Goal: Task Accomplishment & Management: Manage account settings

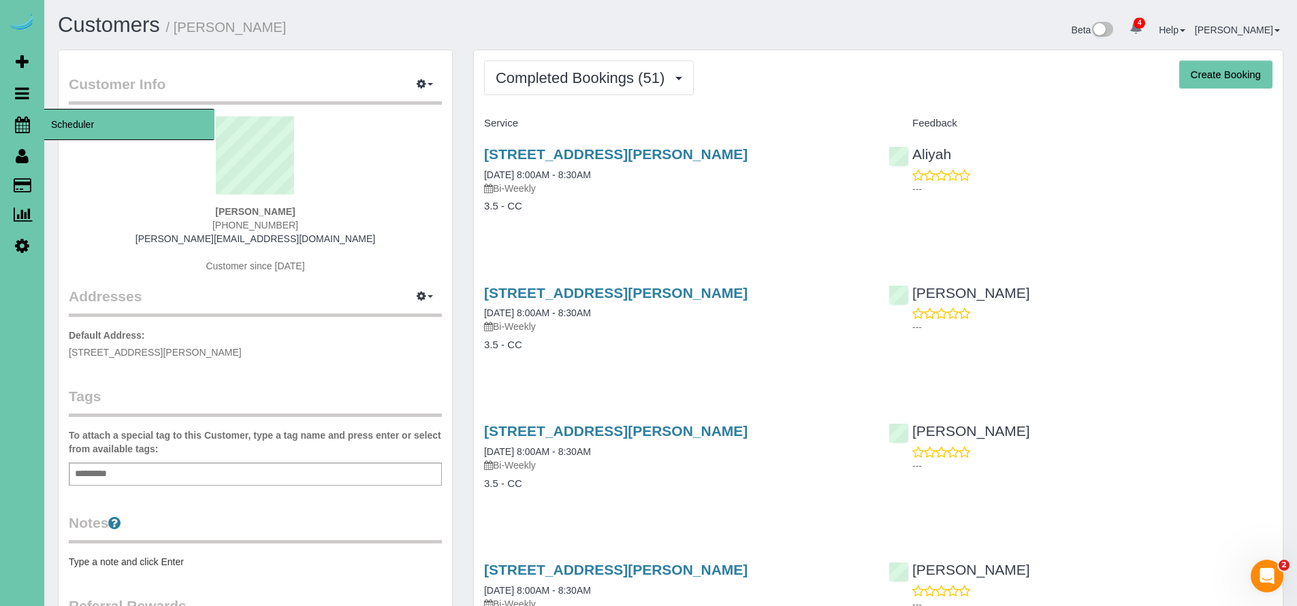
click at [15, 129] on icon at bounding box center [22, 124] width 15 height 16
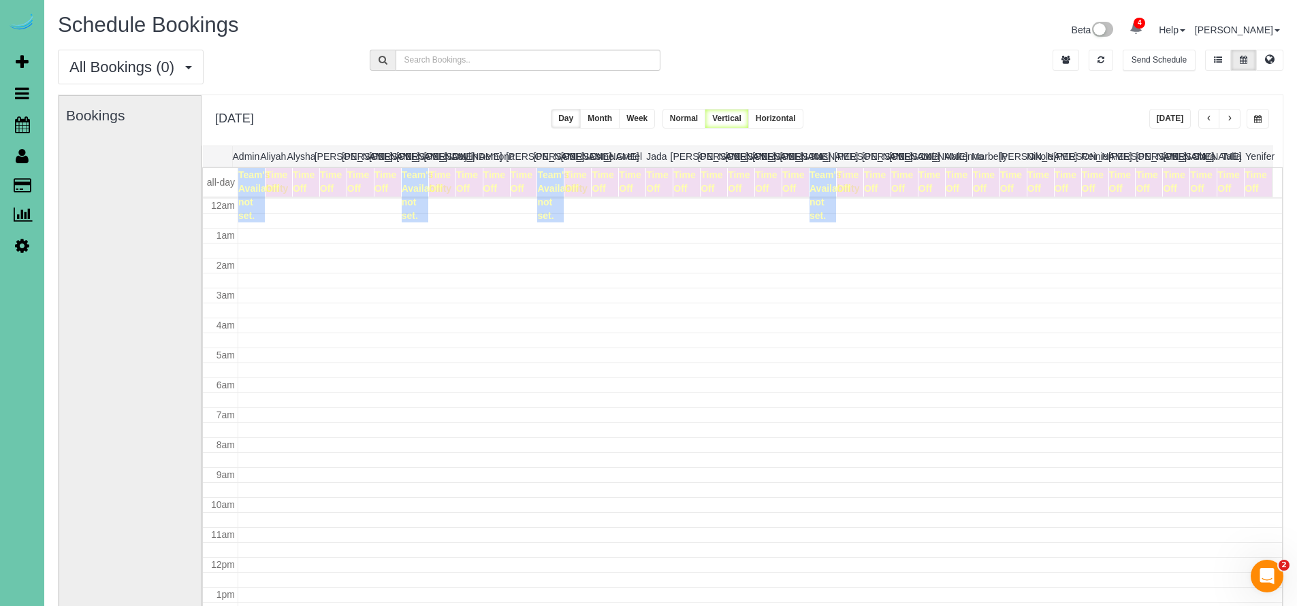
scroll to position [180, 0]
click at [1171, 123] on button "[DATE]" at bounding box center [1170, 119] width 42 height 20
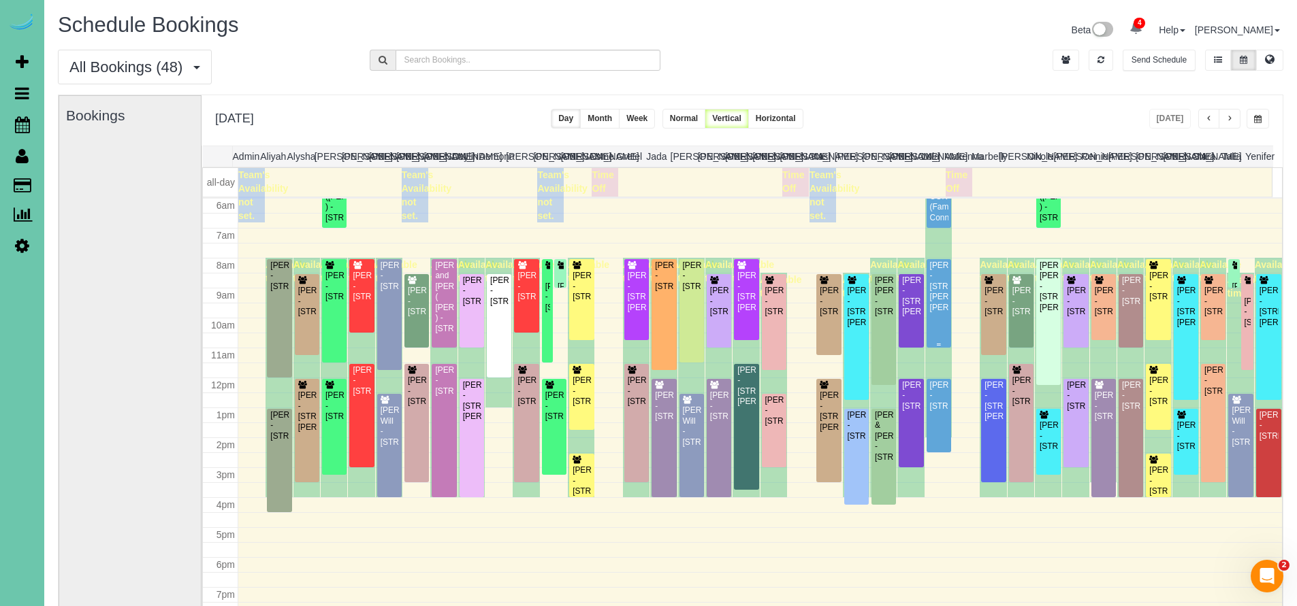
click at [929, 293] on div "Jess Zeleny - 16856 Samantha Rd, Gretna, NE 68028" at bounding box center [938, 287] width 19 height 52
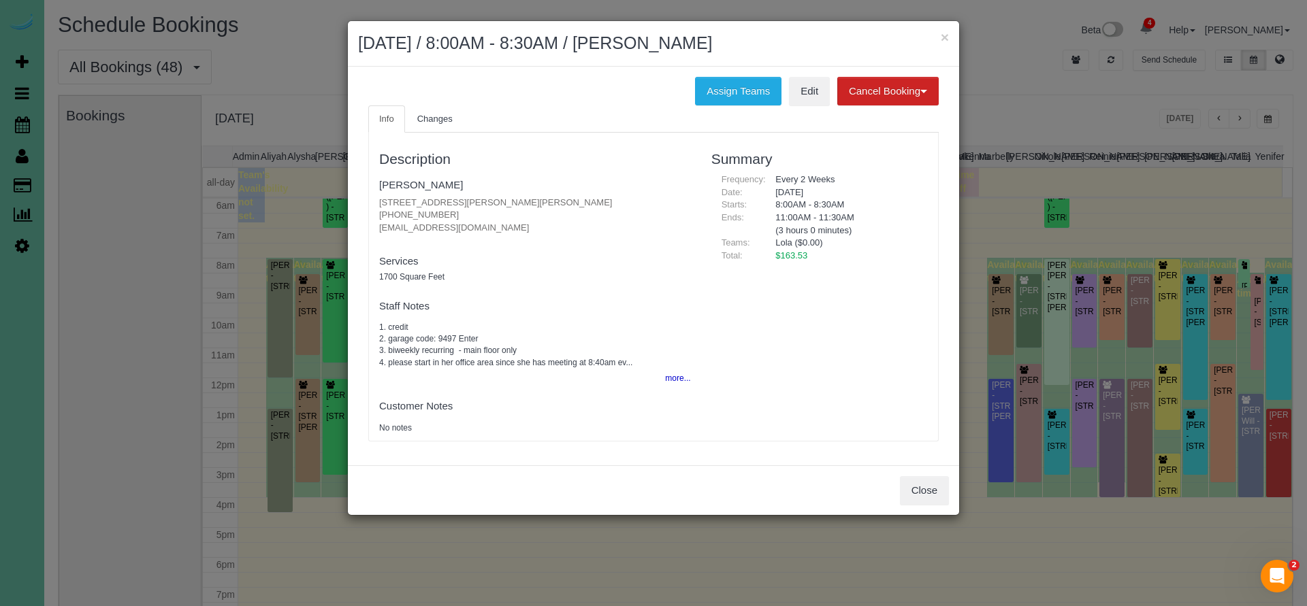
click at [426, 182] on link "Jess Zeleny" at bounding box center [421, 185] width 84 height 12
click at [412, 182] on link "Jess Zeleny" at bounding box center [421, 185] width 84 height 12
click at [911, 489] on button "Close" at bounding box center [924, 490] width 49 height 29
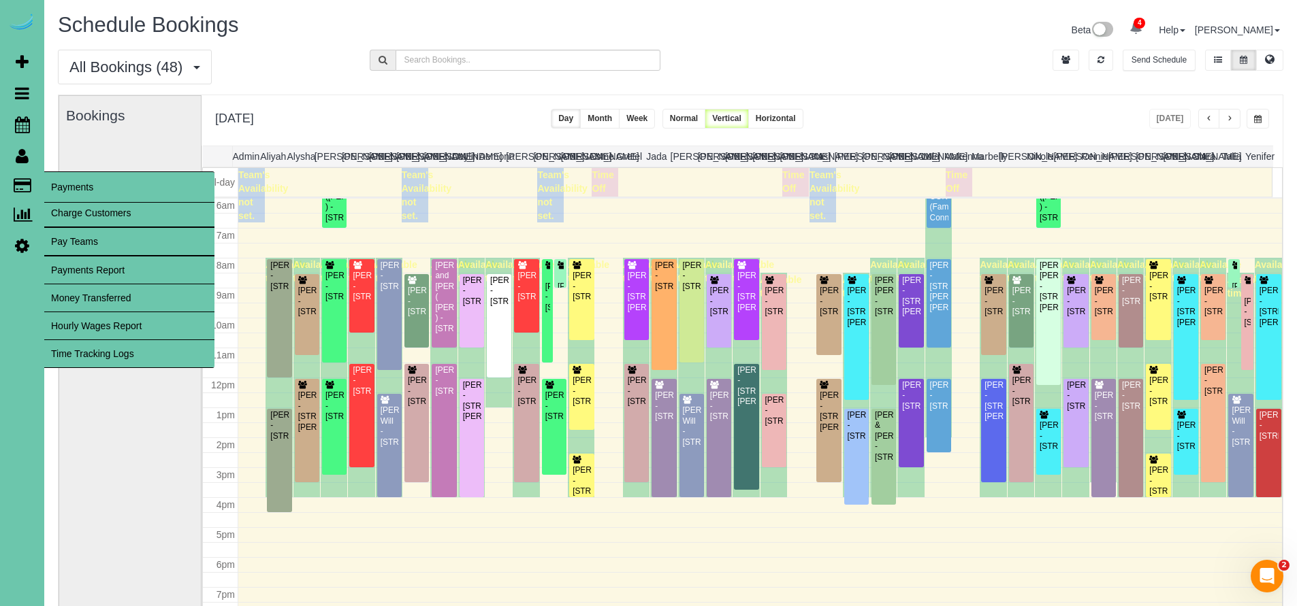
click at [95, 357] on link "Time Tracking Logs" at bounding box center [129, 353] width 170 height 27
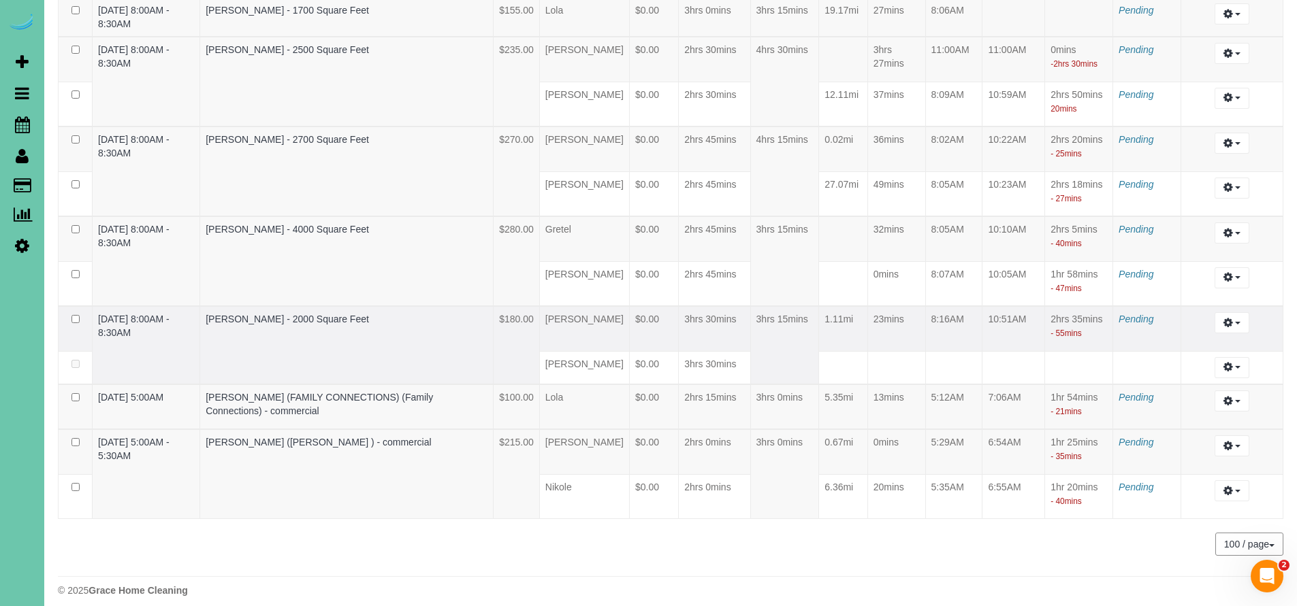
scroll to position [2536, 0]
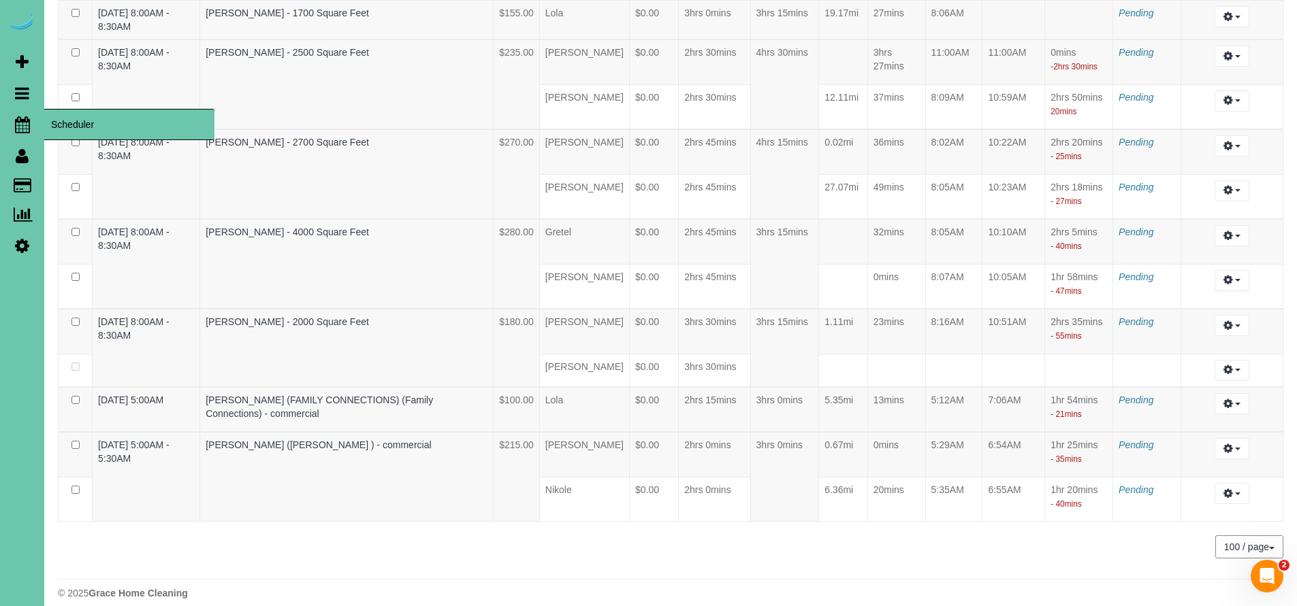
click at [58, 118] on span "Scheduler" at bounding box center [129, 124] width 170 height 31
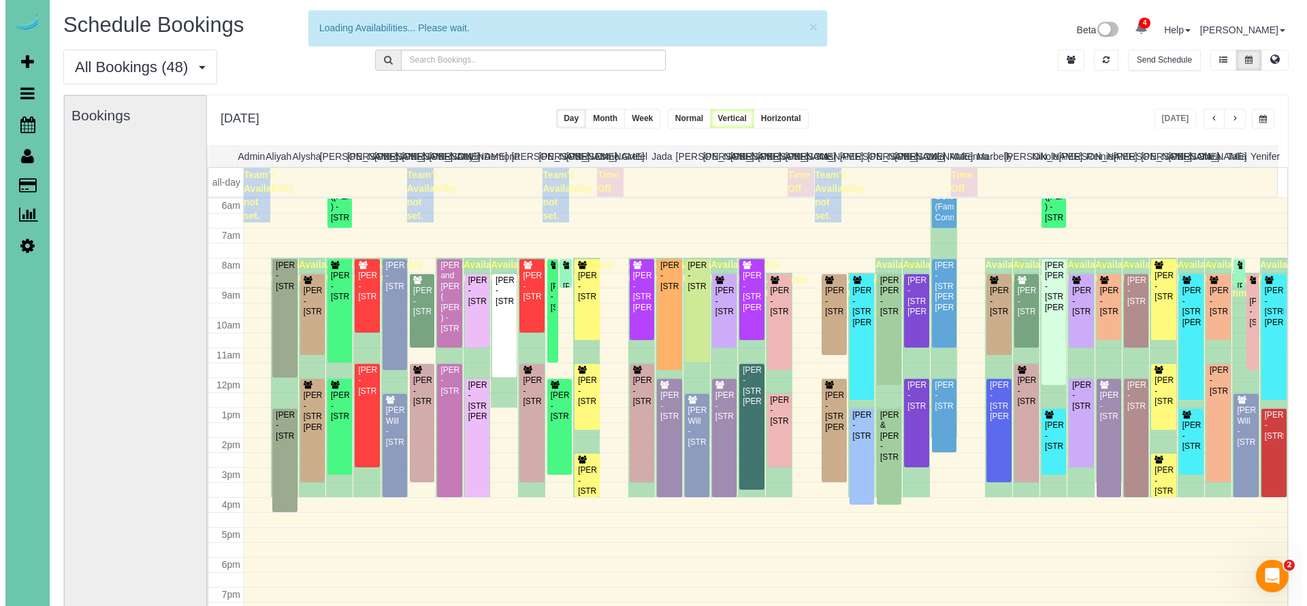
scroll to position [180, 0]
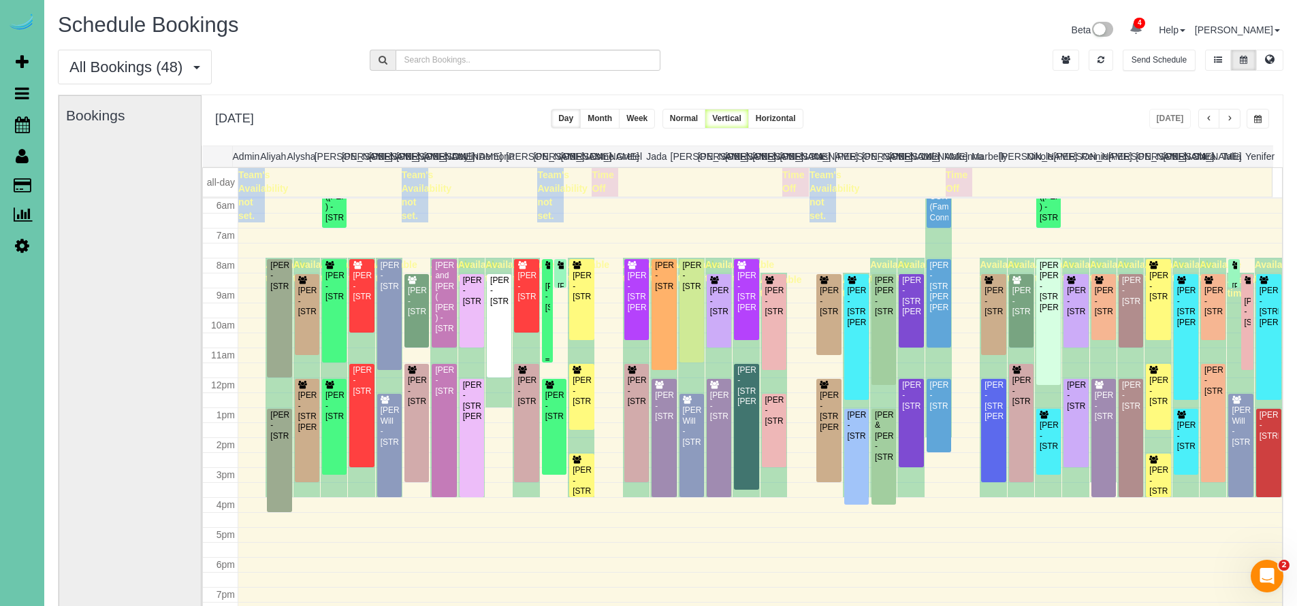
click at [545, 303] on div "Laura Krueger - 18412 Merion Drive, Omaha, NE 68136" at bounding box center [547, 297] width 5 height 31
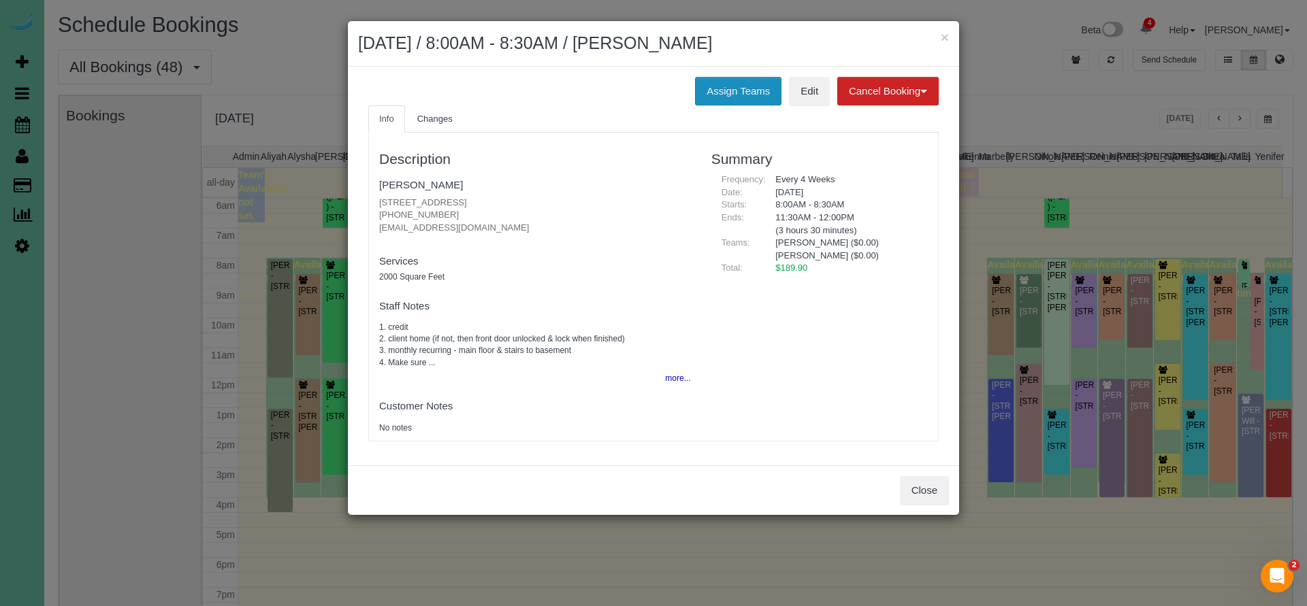
click at [739, 93] on button "Assign Teams" at bounding box center [738, 91] width 86 height 29
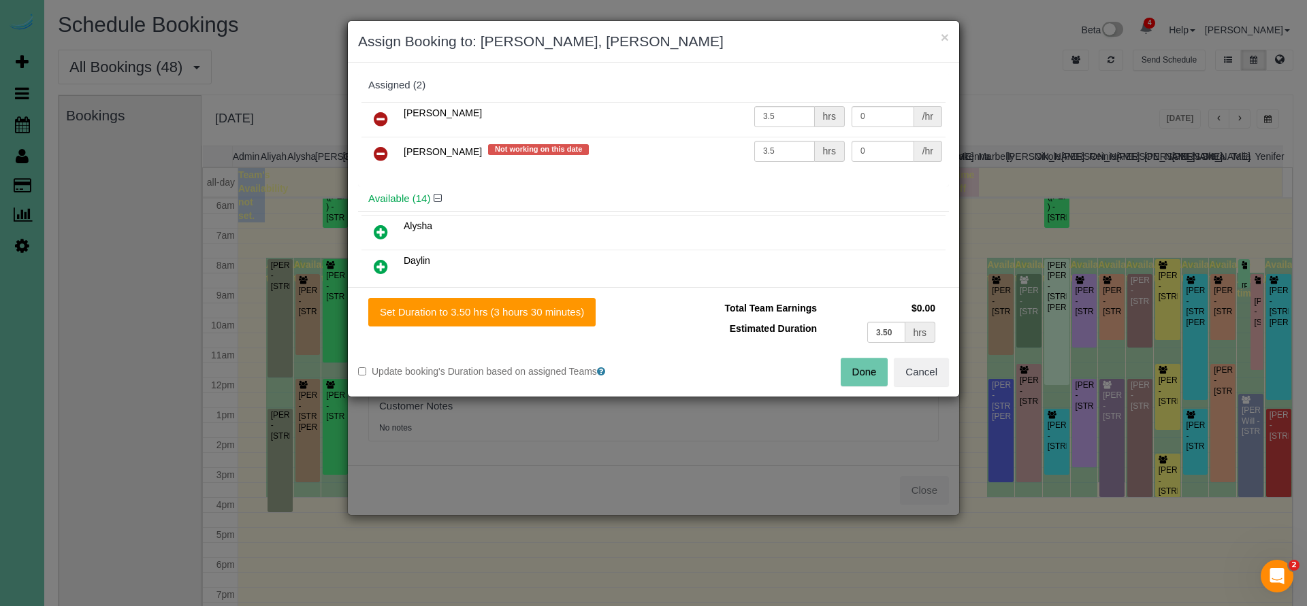
click at [372, 154] on link at bounding box center [381, 154] width 32 height 27
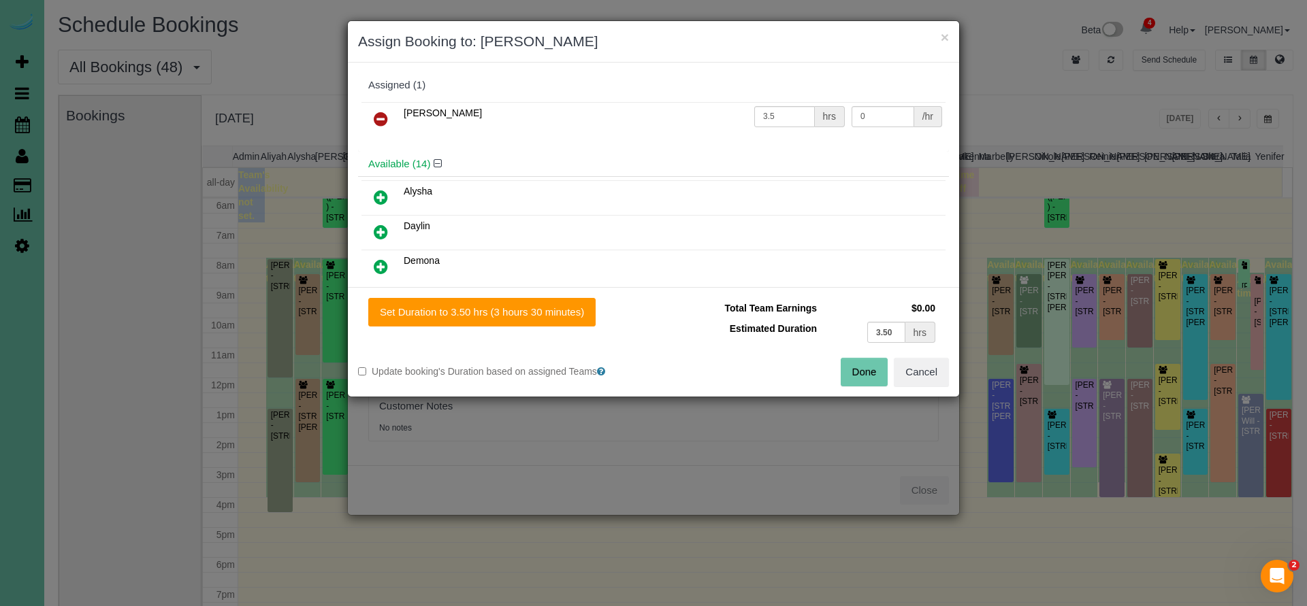
click at [864, 383] on button "Done" at bounding box center [865, 372] width 48 height 29
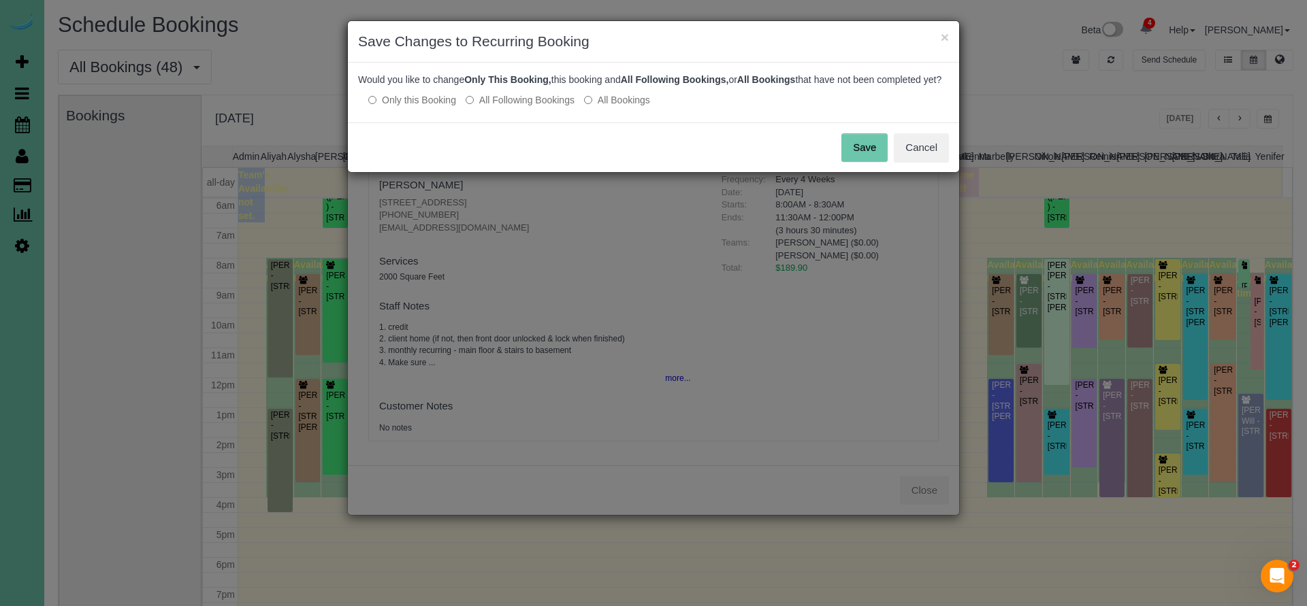
click at [860, 158] on button "Save" at bounding box center [864, 147] width 46 height 29
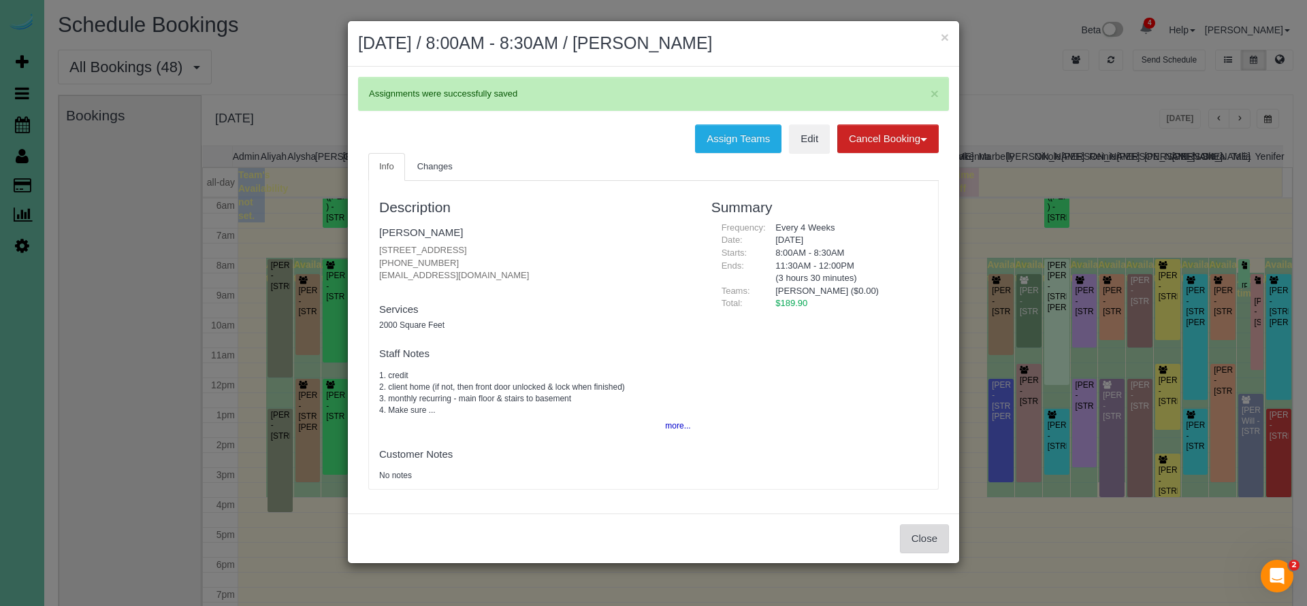
click at [922, 535] on button "Close" at bounding box center [924, 539] width 49 height 29
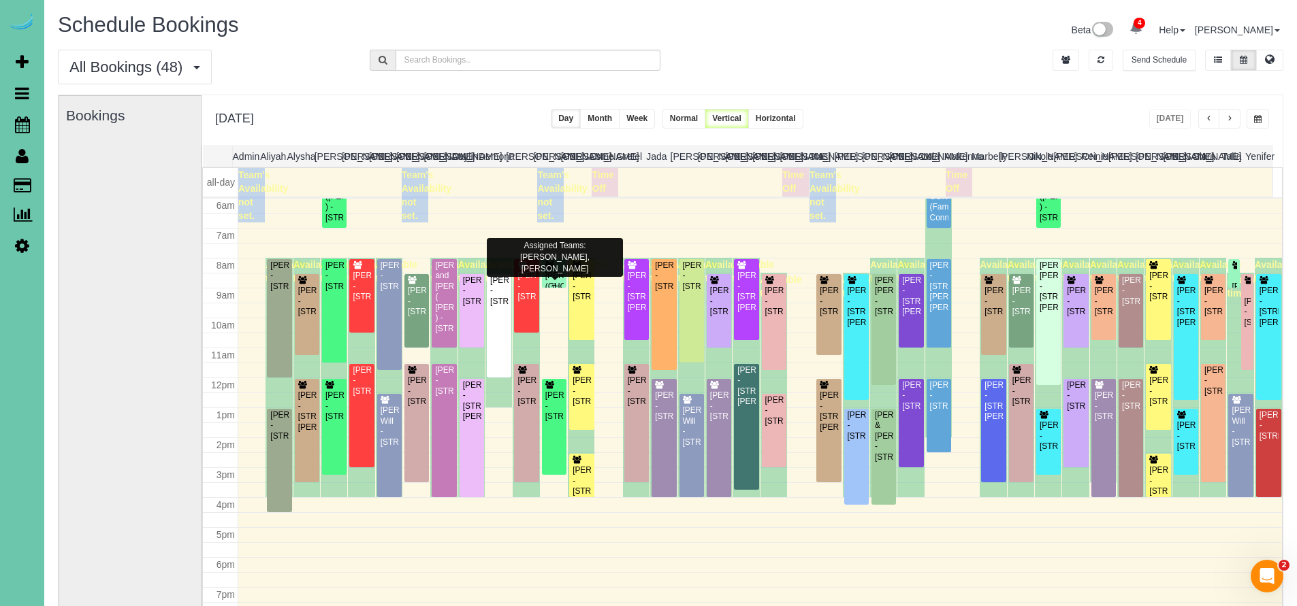
click at [549, 277] on div "KEVIN SMITH (GHC) - 5064 S 107th Street, Omaha, NE 68127" at bounding box center [554, 292] width 19 height 42
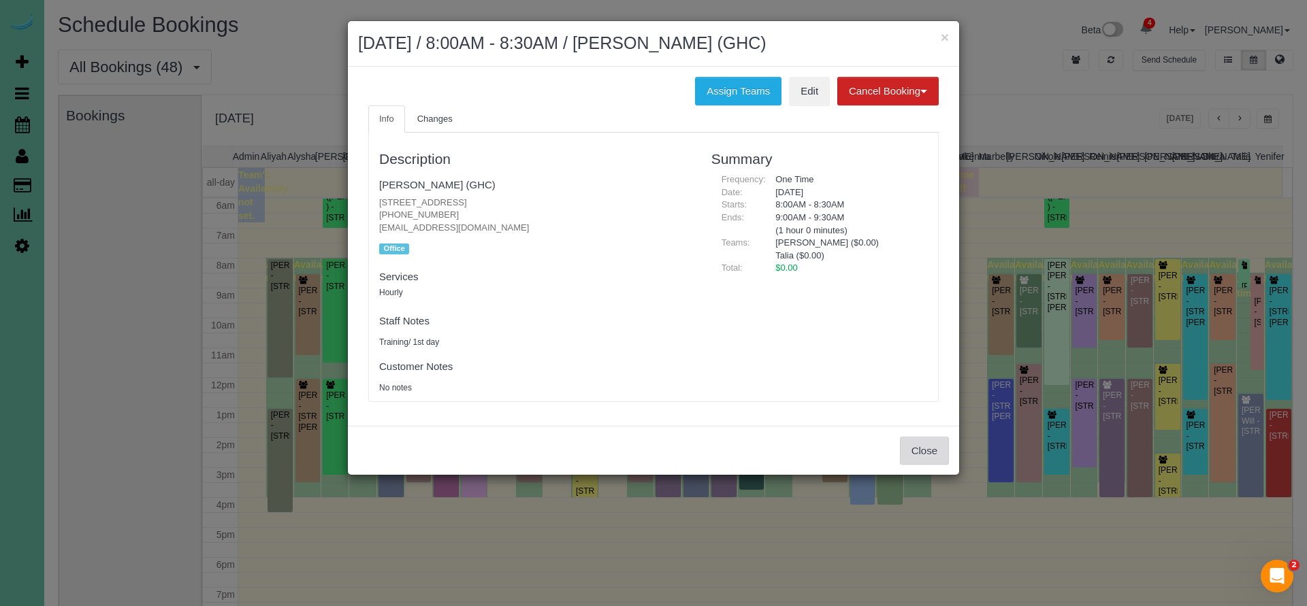
click at [935, 438] on button "Close" at bounding box center [924, 451] width 49 height 29
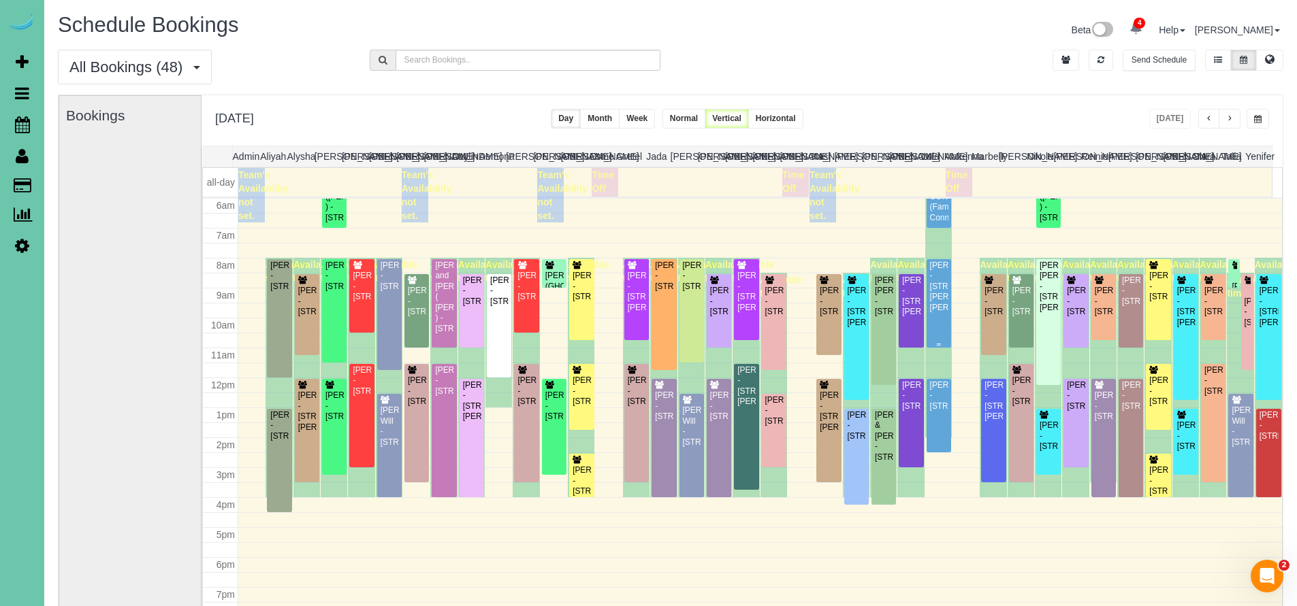
click at [941, 310] on div "Jess Zeleny - 16856 Samantha Rd, Gretna, NE 68028" at bounding box center [938, 287] width 19 height 52
click at [941, 310] on body "4 Beta Your Notifications You have 0 alerts × You have 4 to charge for 08/08/20…" at bounding box center [648, 303] width 1297 height 606
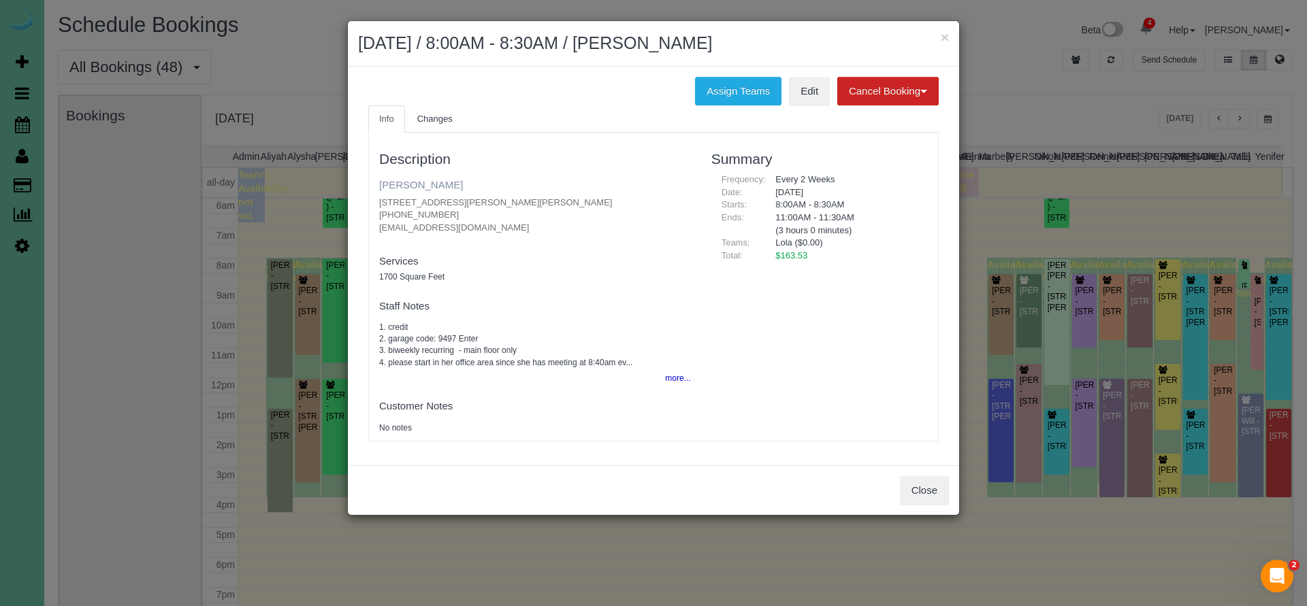
click at [427, 187] on link "Jess Zeleny" at bounding box center [421, 185] width 84 height 12
click at [416, 186] on link "Jess Zeleny" at bounding box center [421, 185] width 84 height 12
click at [909, 476] on button "Close" at bounding box center [924, 490] width 49 height 29
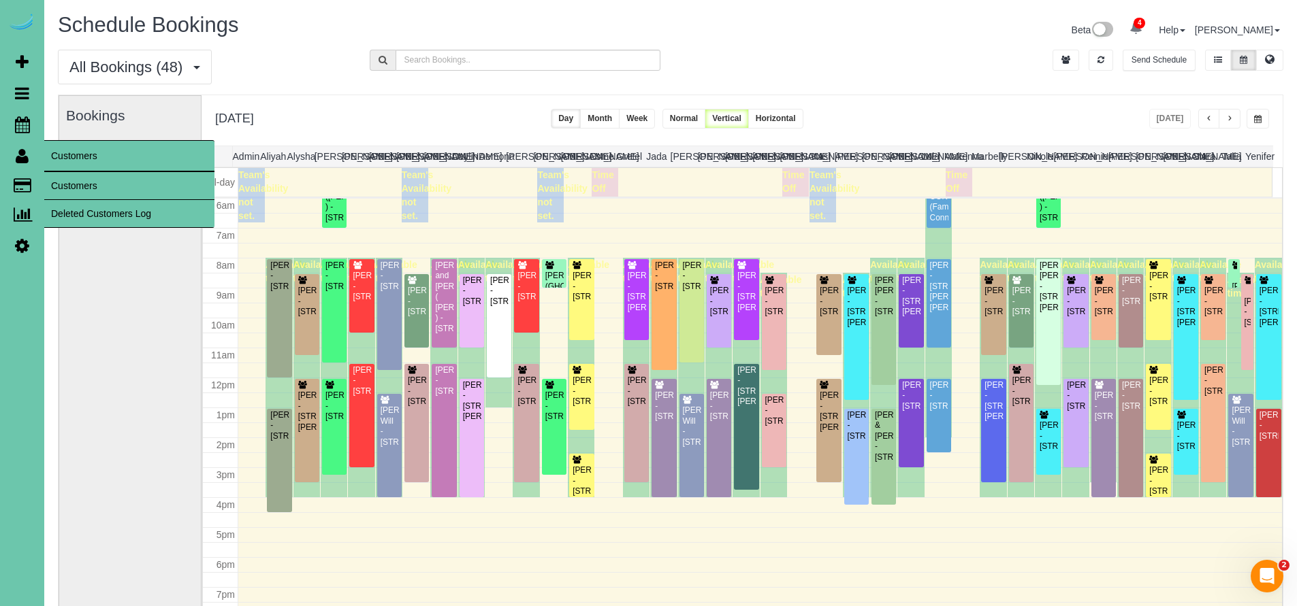
click at [18, 155] on icon at bounding box center [22, 156] width 13 height 16
click at [96, 187] on link "Customers" at bounding box center [129, 185] width 170 height 27
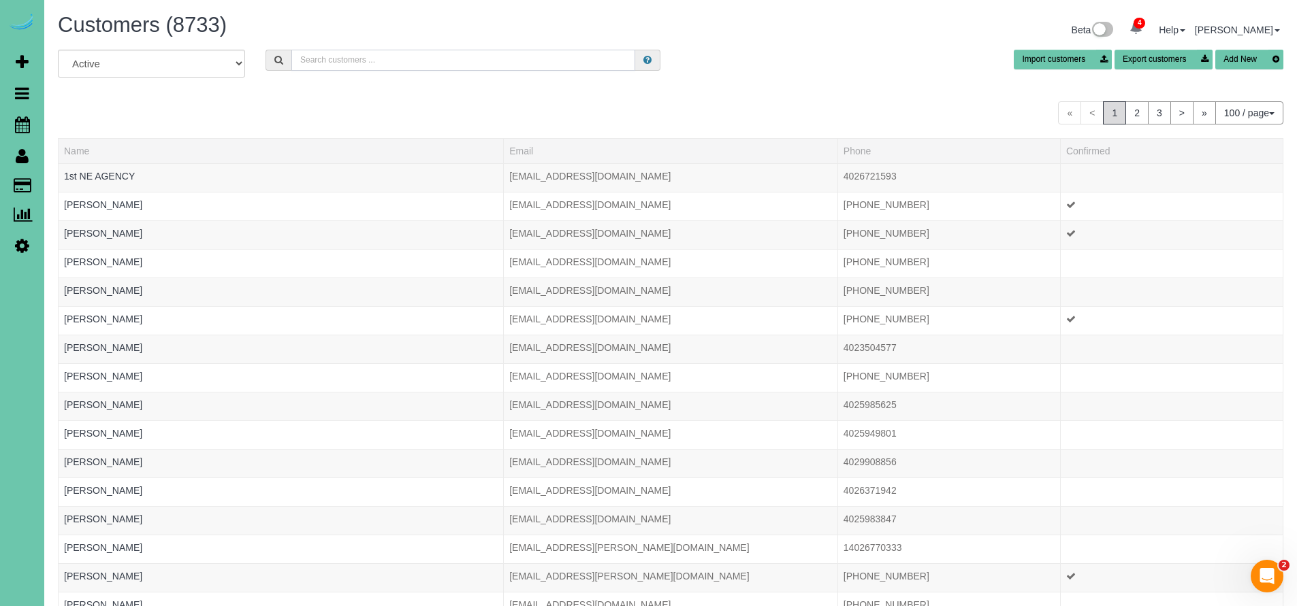
click at [389, 63] on input "text" at bounding box center [463, 60] width 344 height 21
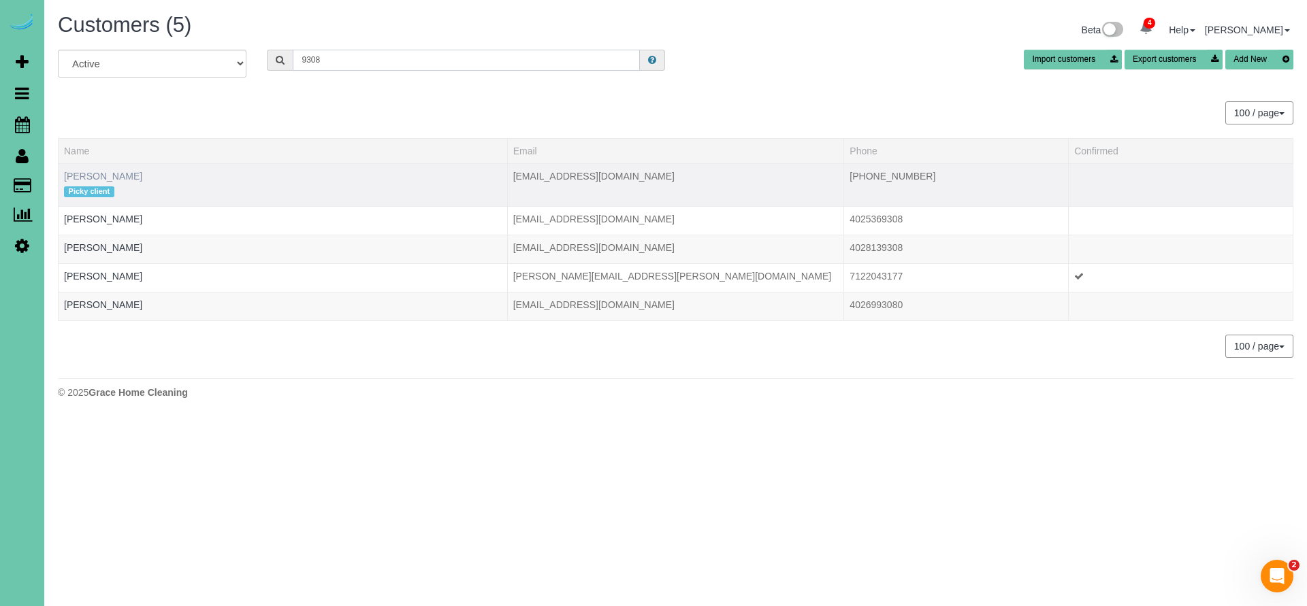
type input "9308"
click at [117, 176] on link "Gina Wesphalen" at bounding box center [103, 176] width 78 height 11
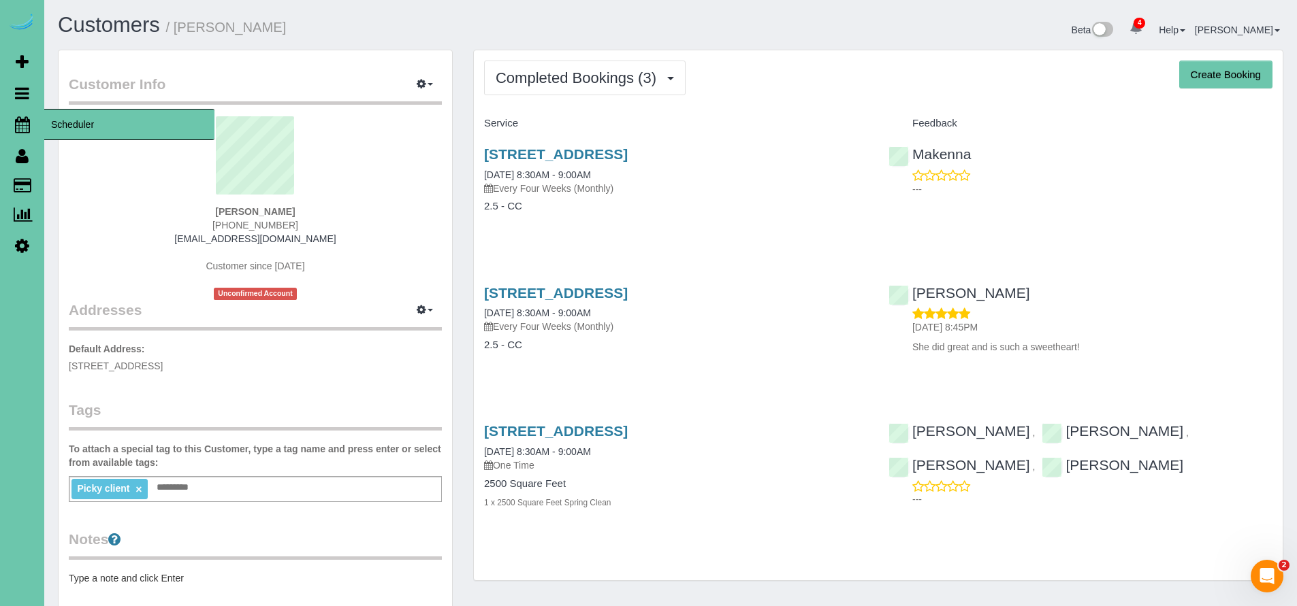
click at [73, 118] on span "Scheduler" at bounding box center [129, 124] width 170 height 31
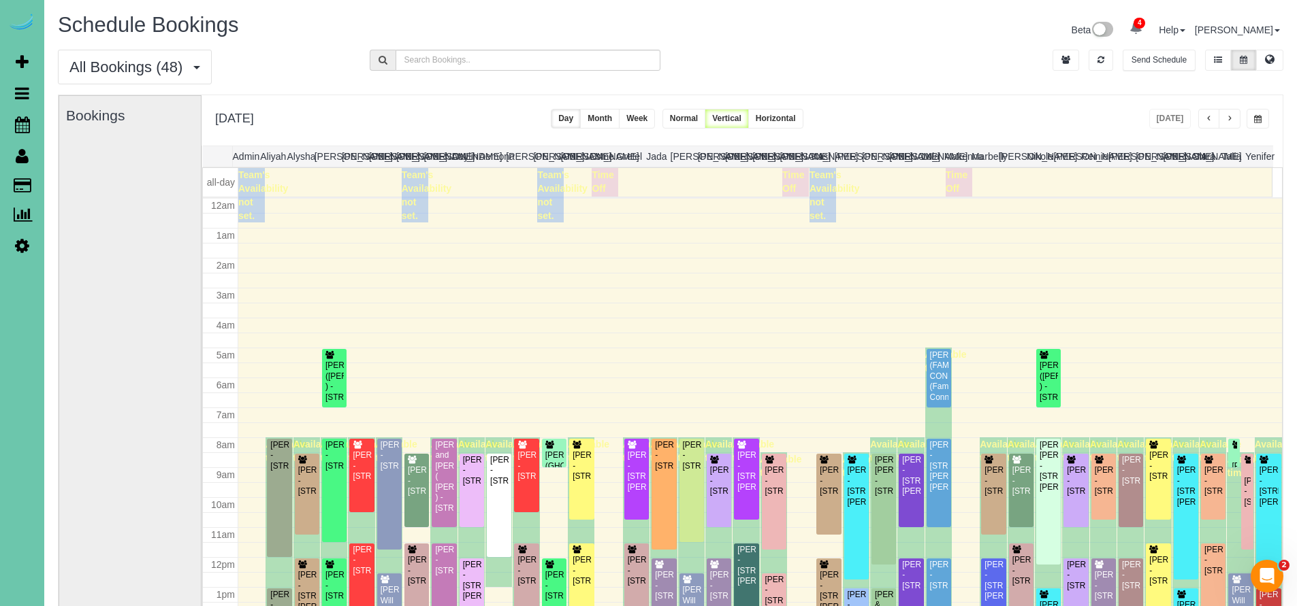
scroll to position [180, 0]
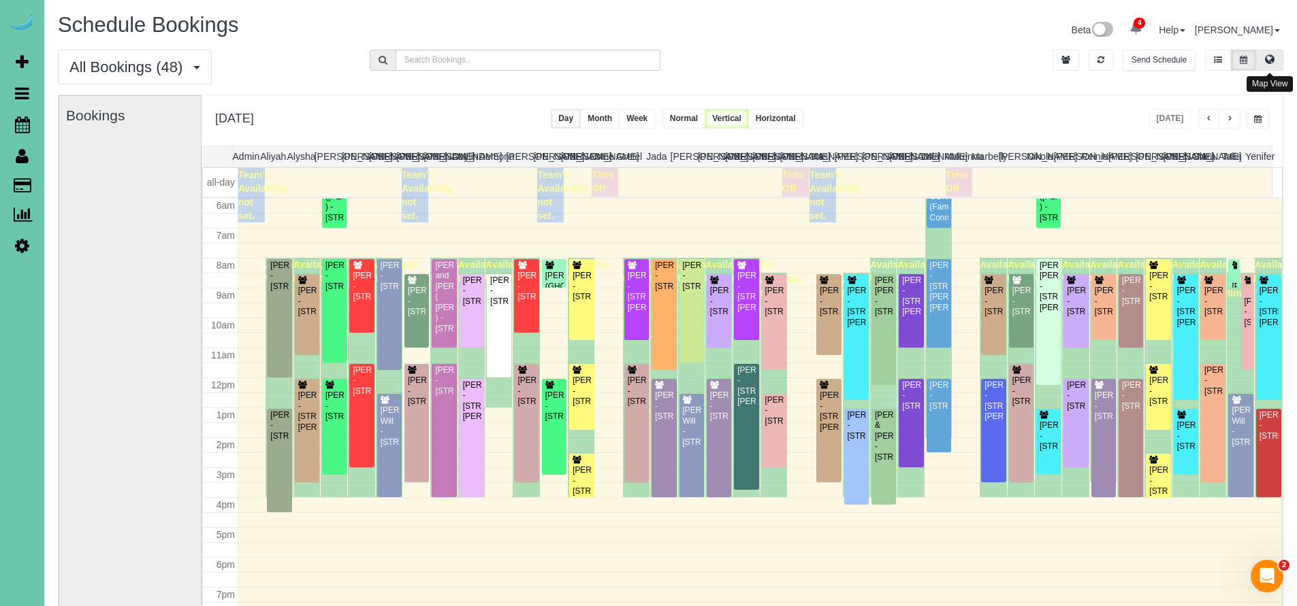
click at [1267, 56] on icon at bounding box center [1270, 59] width 10 height 8
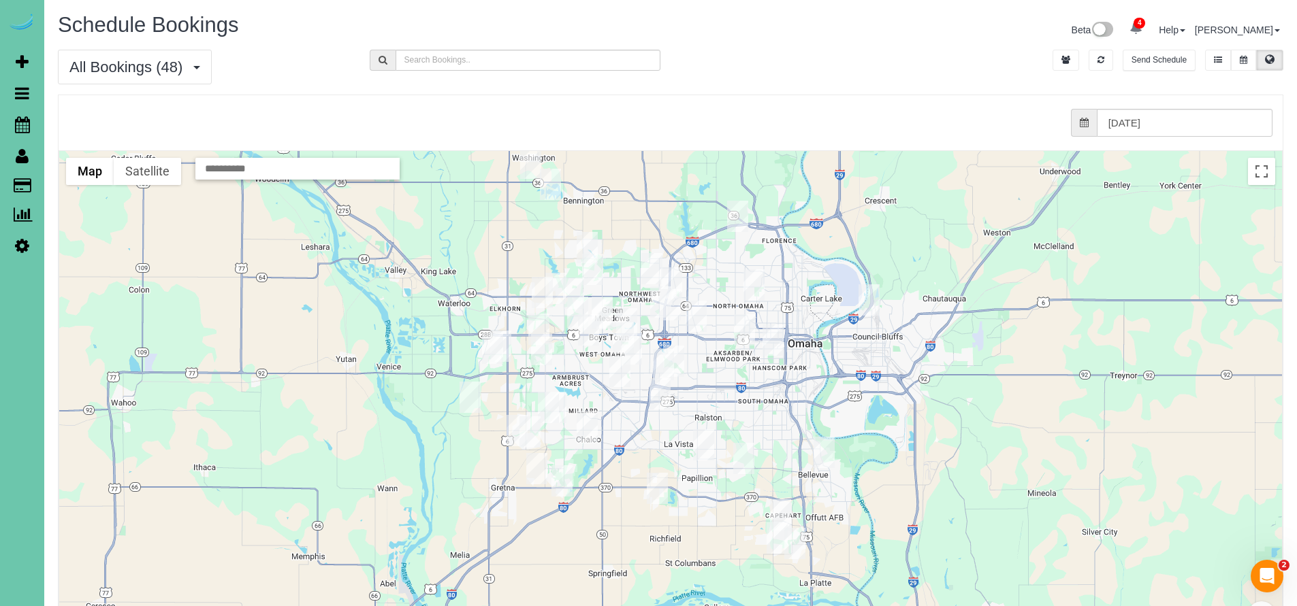
click at [661, 363] on img "08/11/2025 11:30AM - Sarah Weller - 10422 Hascall St, Omaha, NE 68124" at bounding box center [663, 364] width 21 height 31
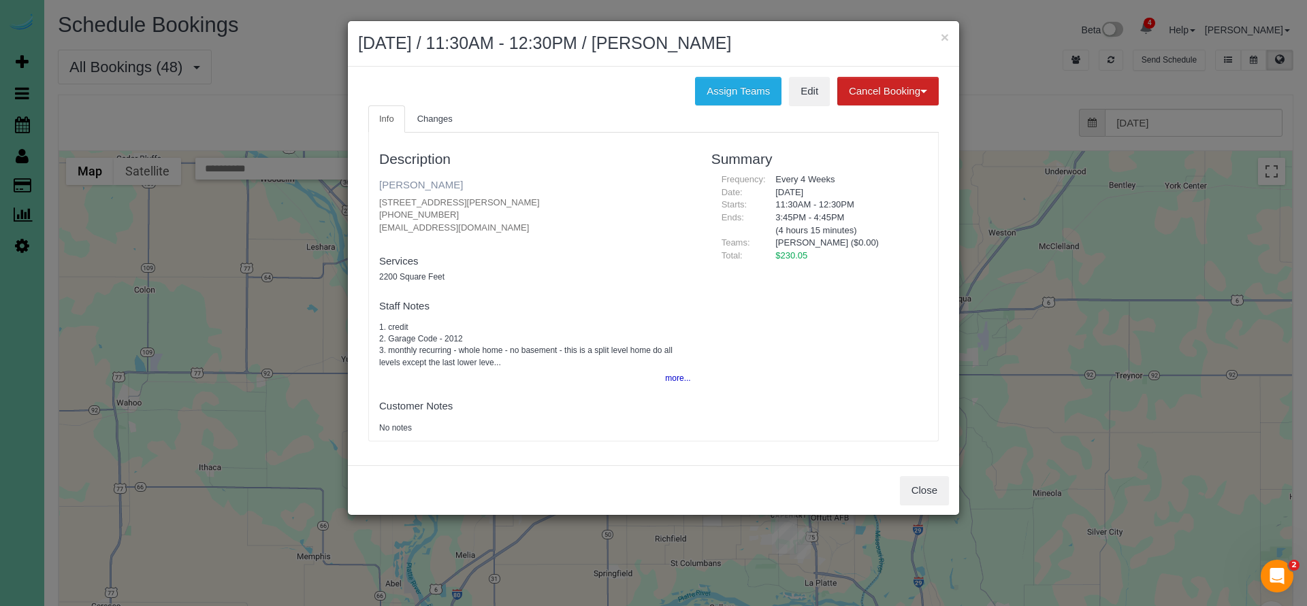
click at [416, 180] on link "Sarah Weller" at bounding box center [421, 185] width 84 height 12
click at [945, 493] on button "Close" at bounding box center [924, 490] width 49 height 29
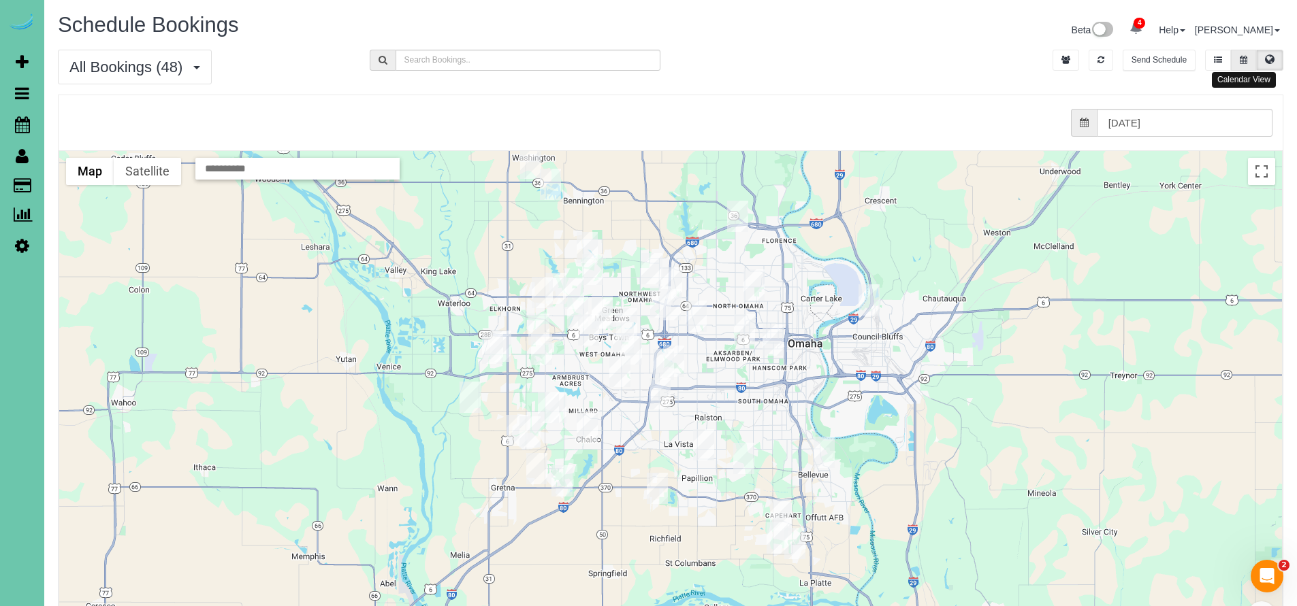
click at [1238, 57] on button at bounding box center [1243, 60] width 25 height 21
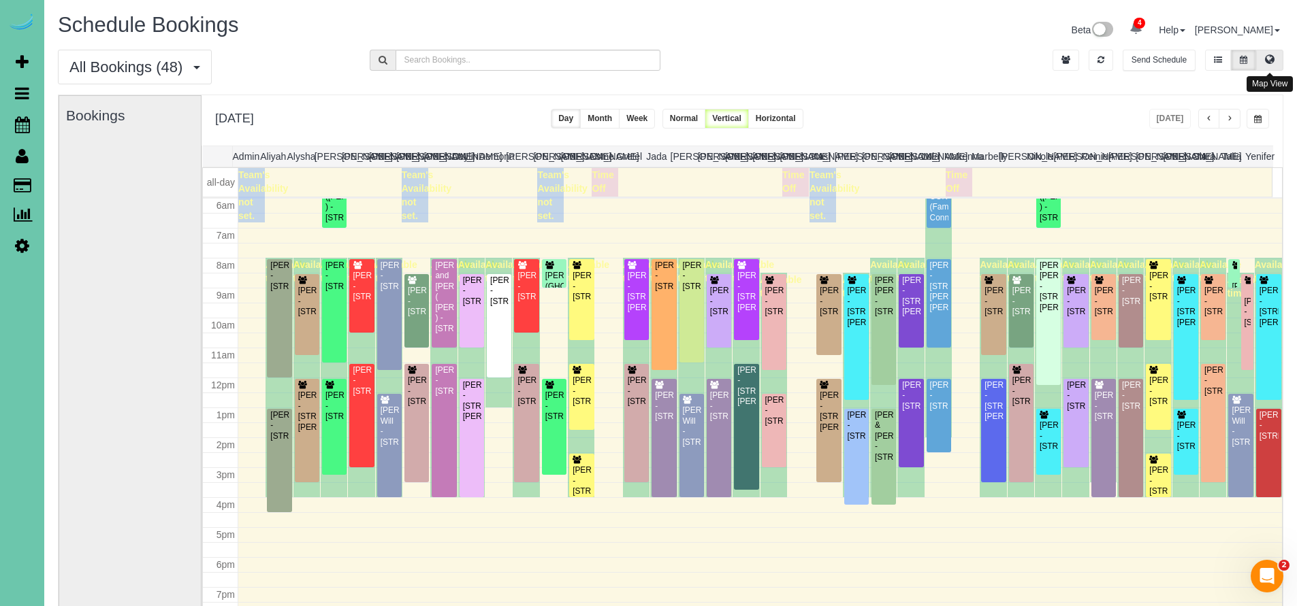
click at [1263, 59] on button at bounding box center [1269, 60] width 27 height 21
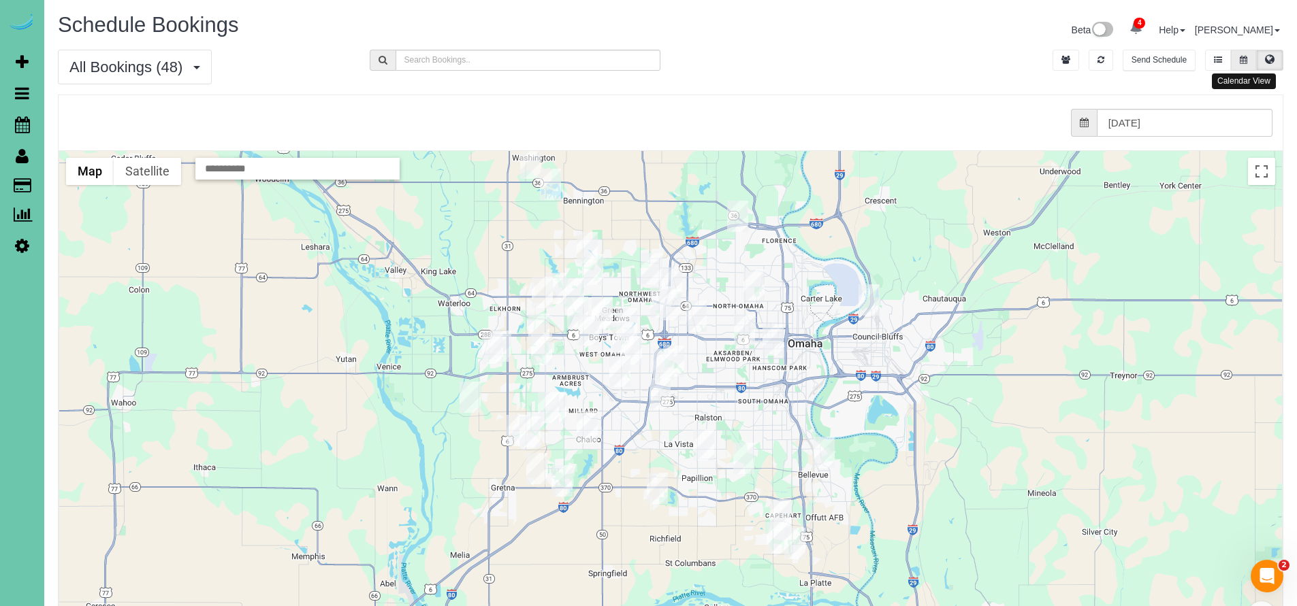
click at [1246, 59] on icon at bounding box center [1243, 60] width 7 height 8
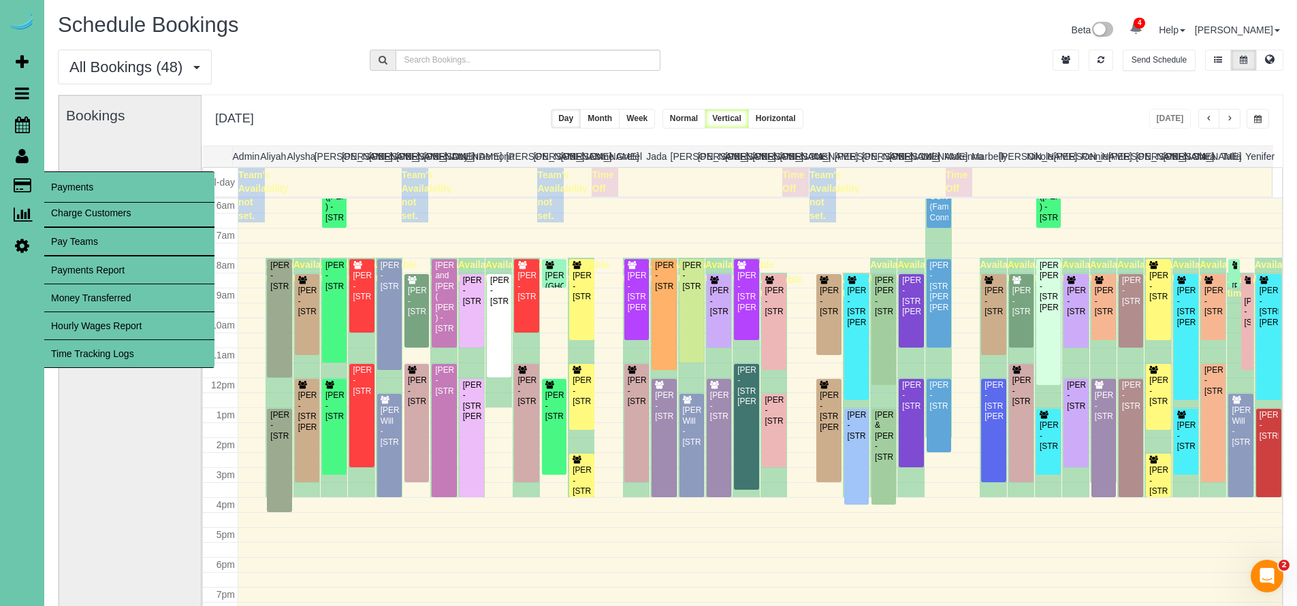
click at [86, 353] on link "Time Tracking Logs" at bounding box center [129, 353] width 170 height 27
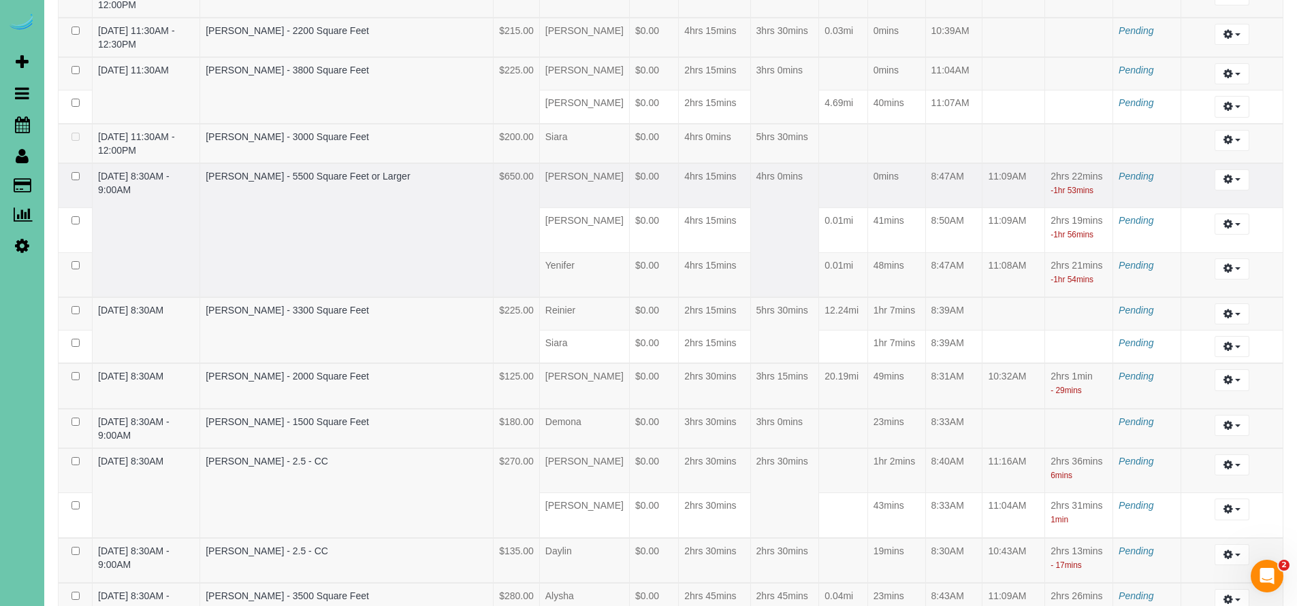
scroll to position [1335, 0]
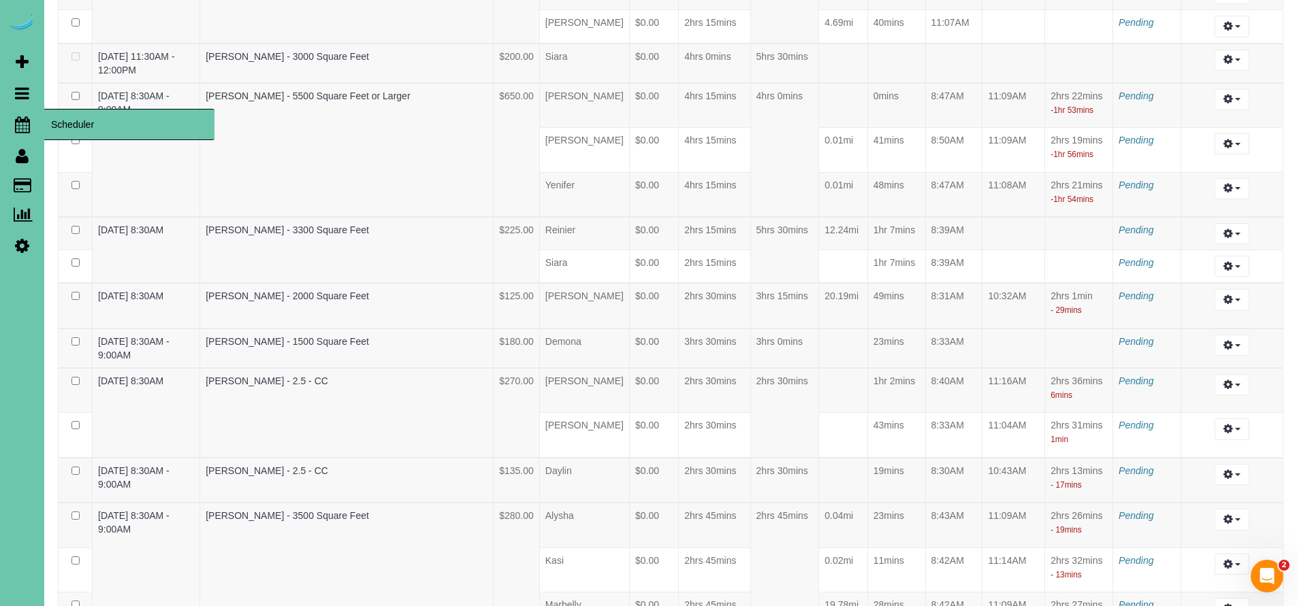
click at [63, 131] on span "Scheduler" at bounding box center [129, 124] width 170 height 31
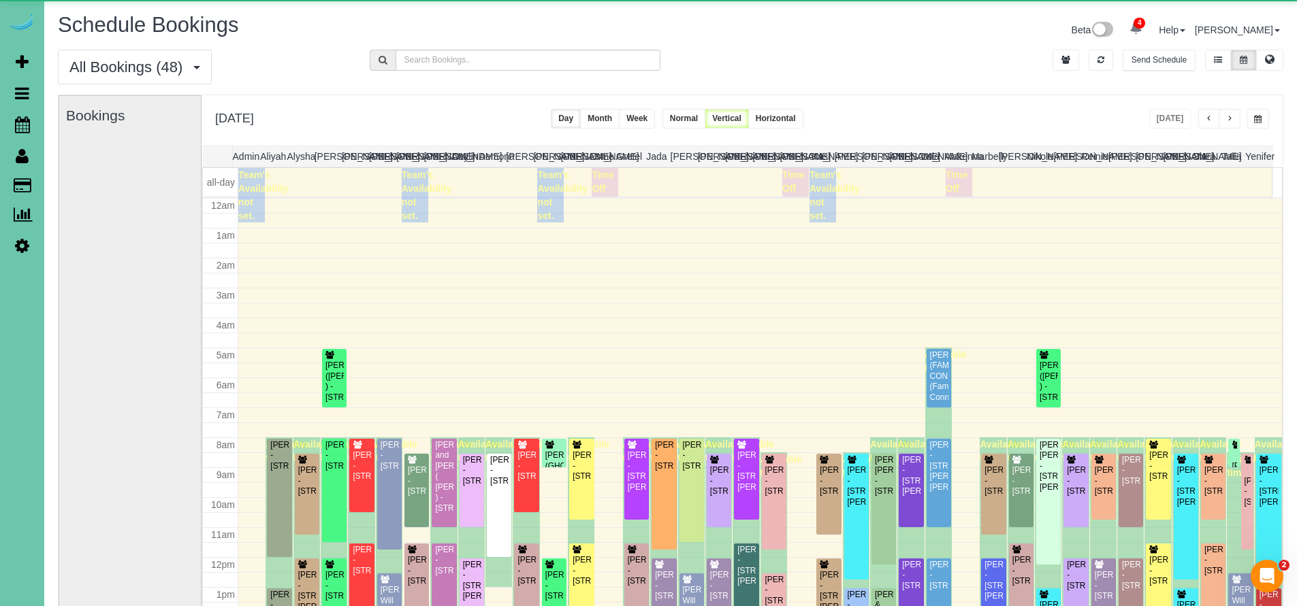
scroll to position [180, 0]
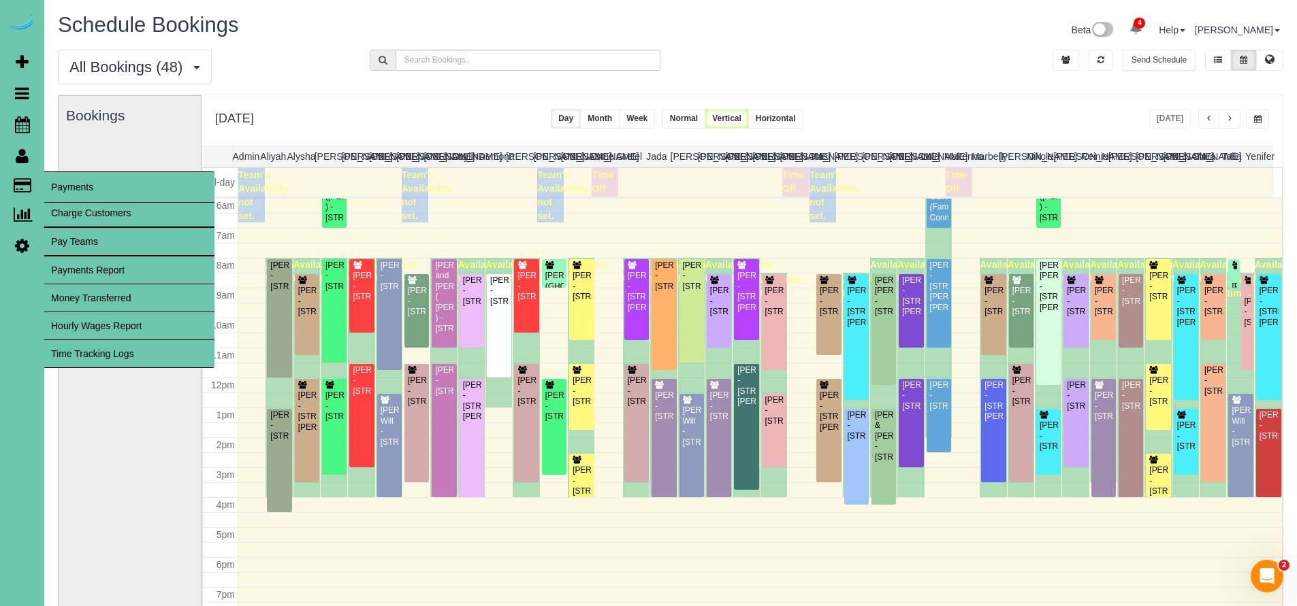
click at [92, 357] on link "Time Tracking Logs" at bounding box center [129, 353] width 170 height 27
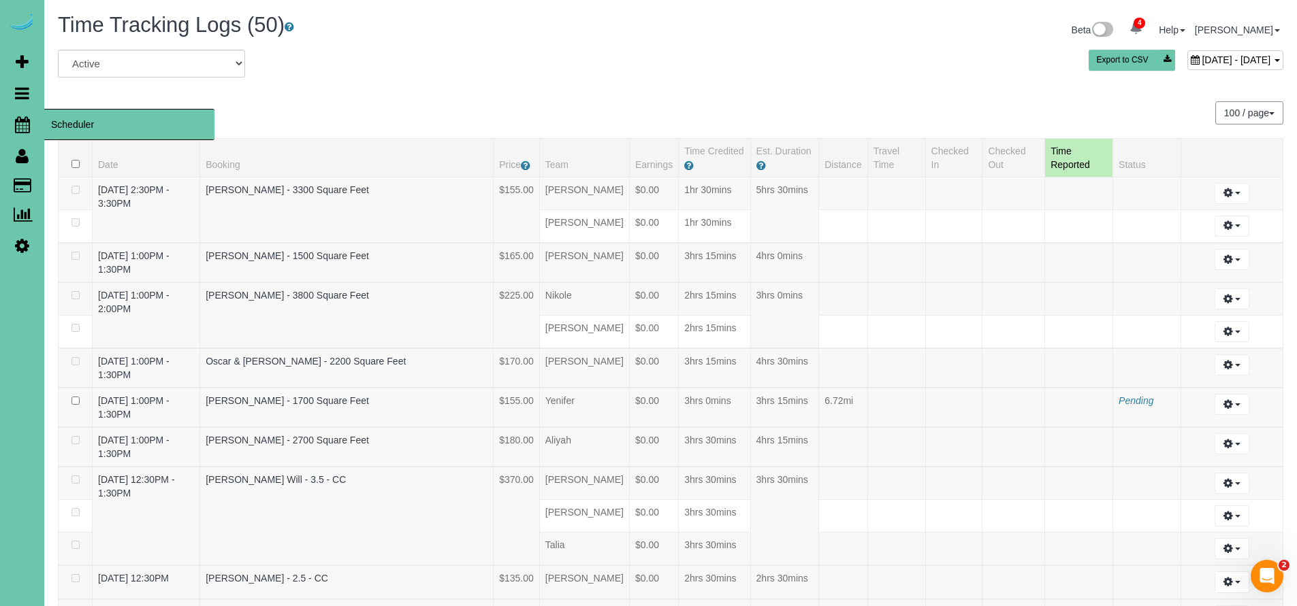
click at [93, 125] on span "Scheduler" at bounding box center [129, 124] width 170 height 31
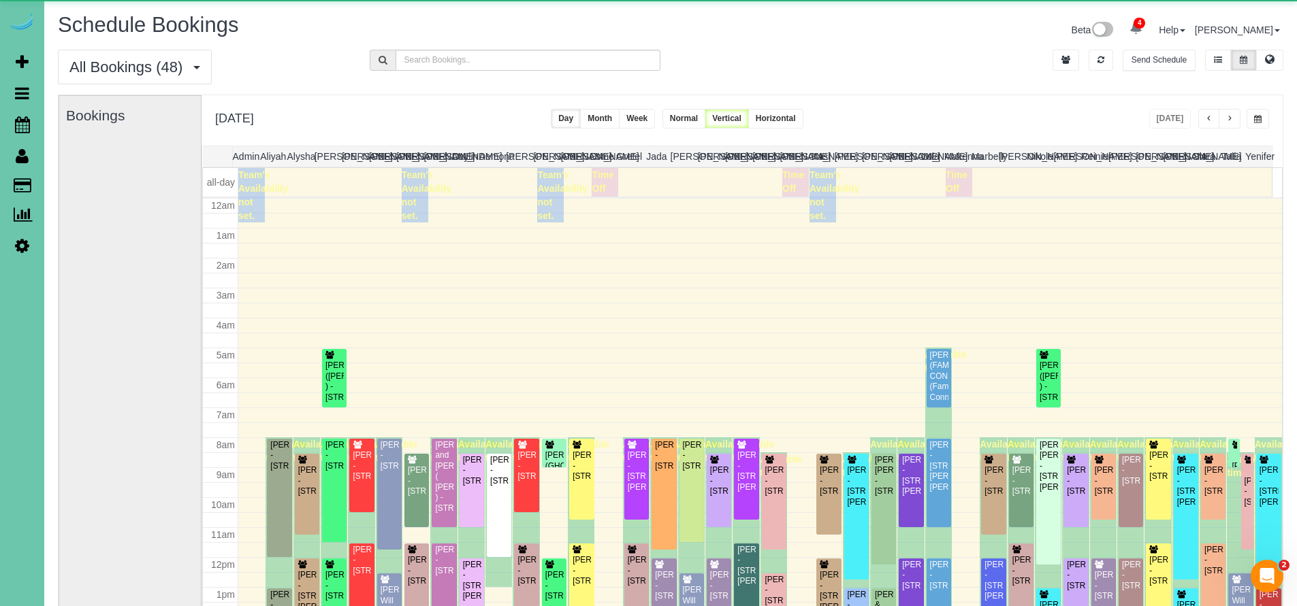
scroll to position [180, 0]
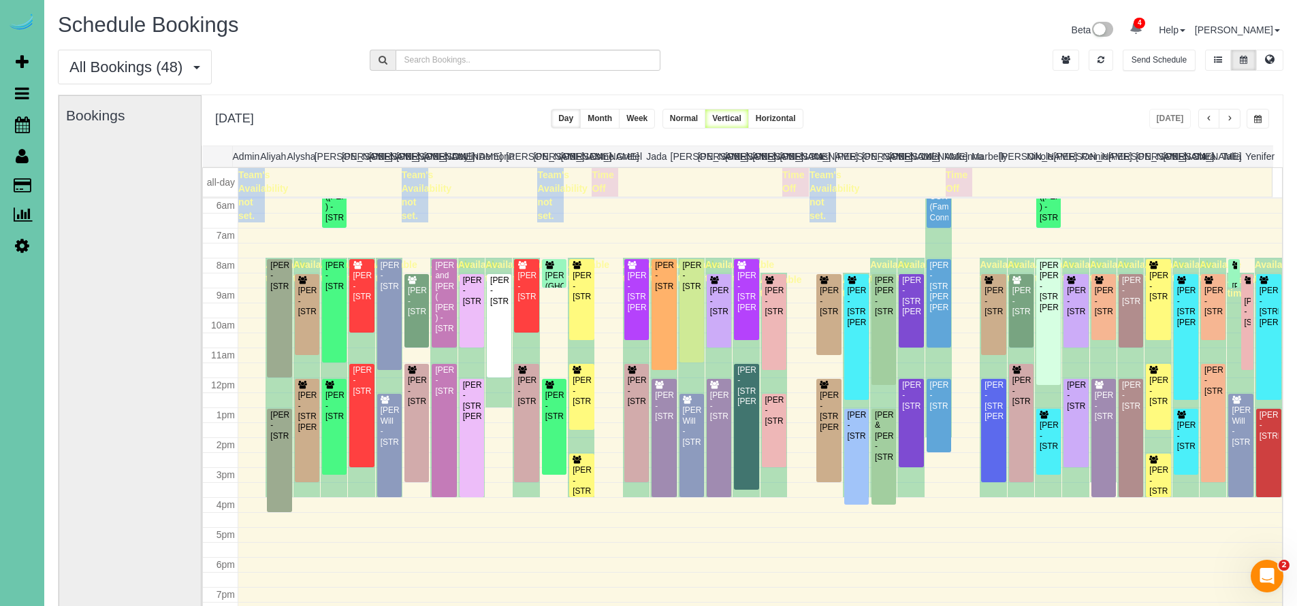
click at [1234, 122] on button "button" at bounding box center [1229, 119] width 22 height 20
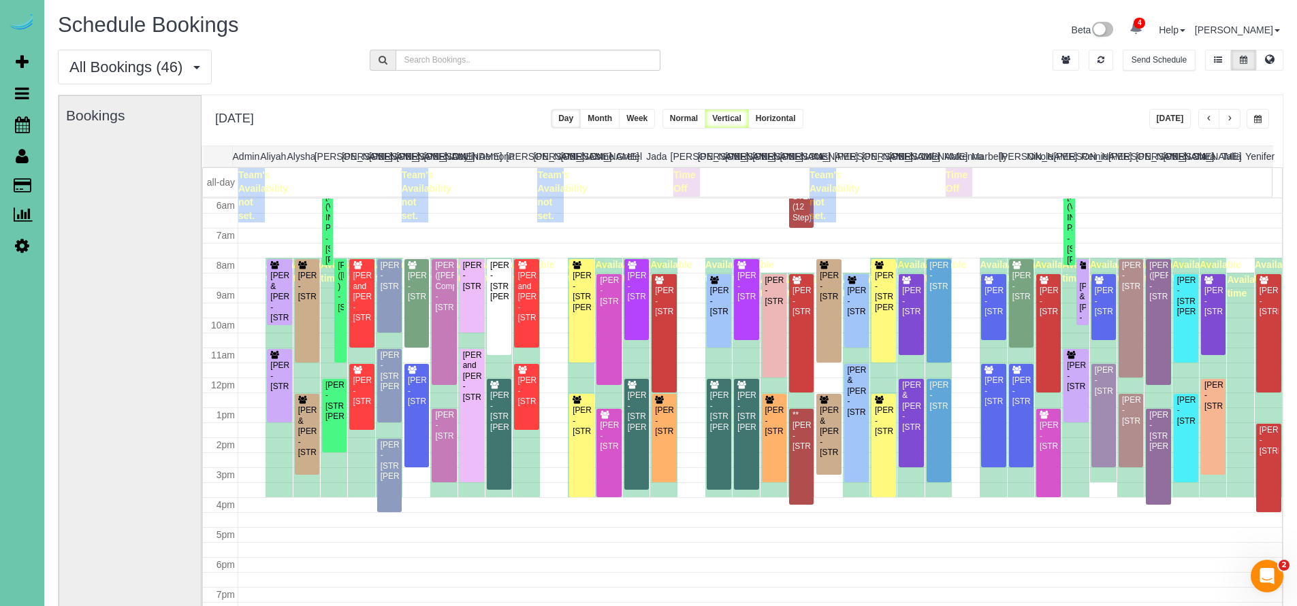
click at [1211, 120] on span "button" at bounding box center [1208, 119] width 7 height 8
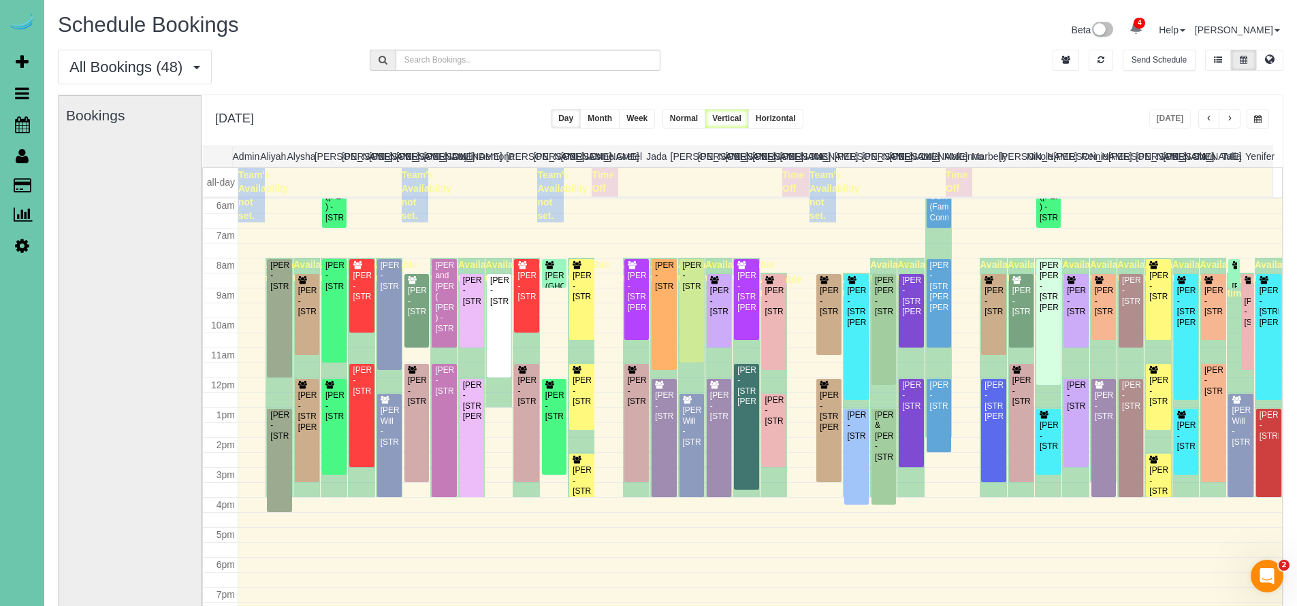
click at [24, 247] on icon at bounding box center [22, 246] width 14 height 16
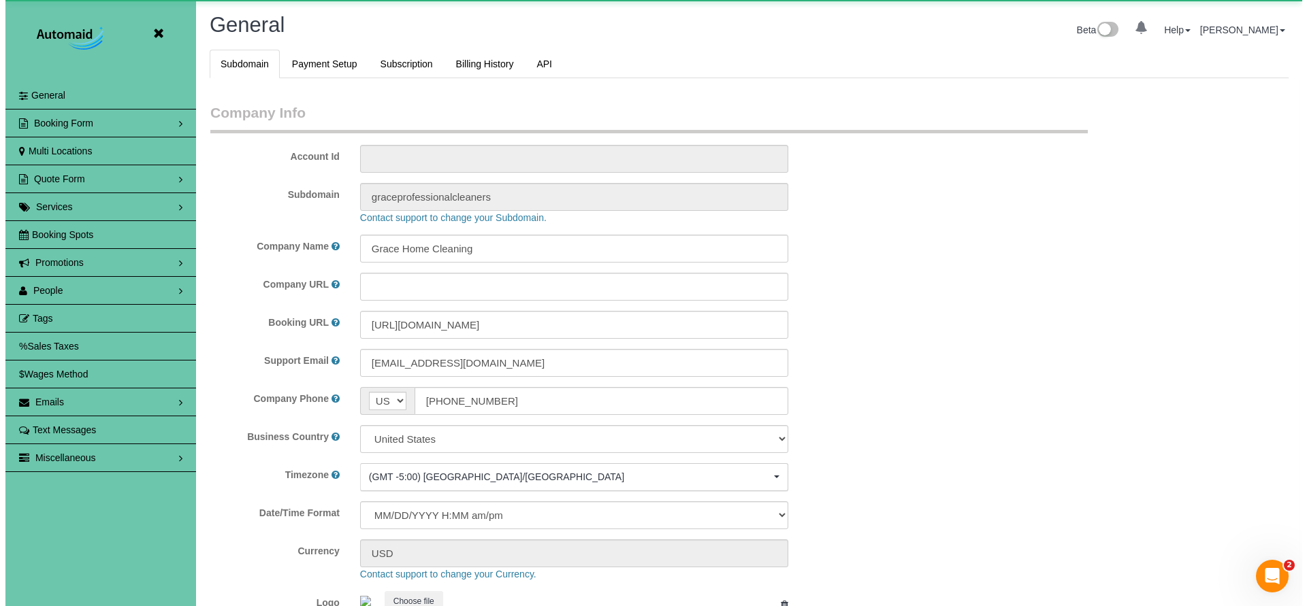
scroll to position [2879, 1297]
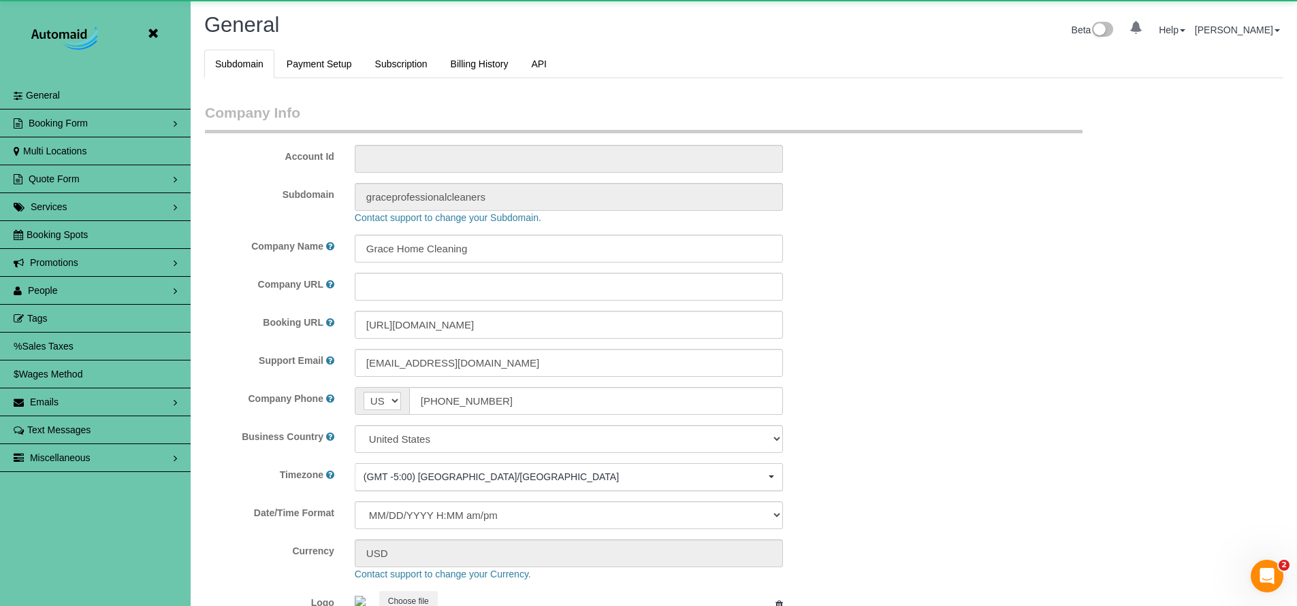
select select "5796"
click at [24, 247] on link "Booking Spots" at bounding box center [95, 234] width 191 height 27
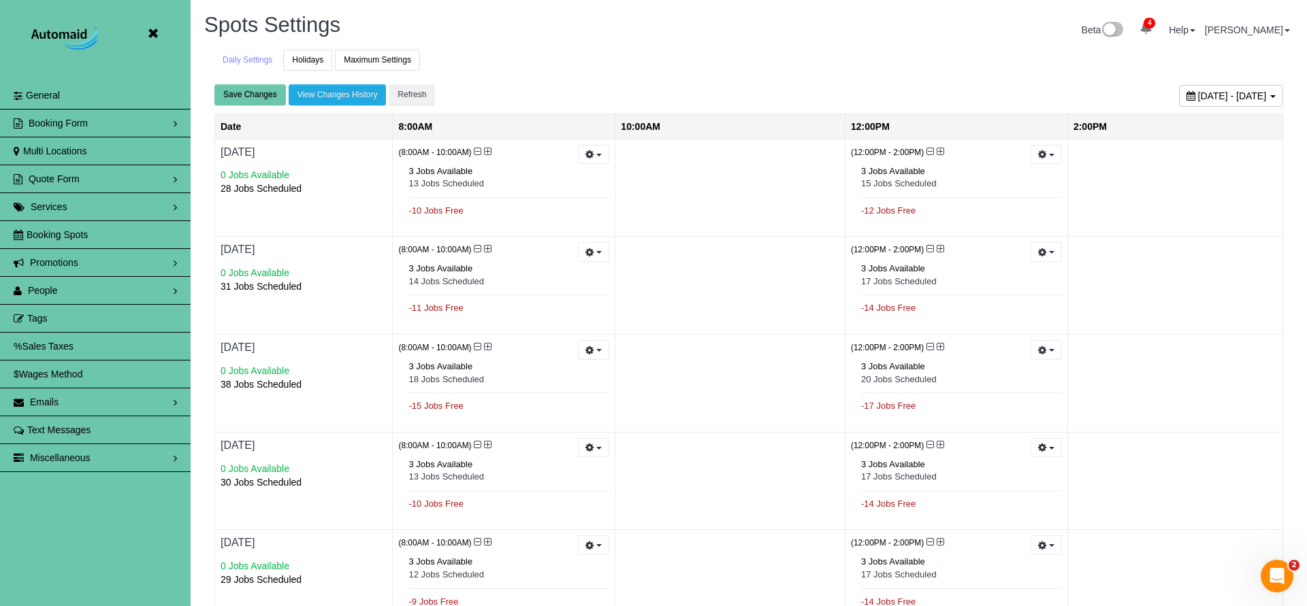
scroll to position [903, 1297]
click at [48, 291] on span "People" at bounding box center [43, 290] width 30 height 11
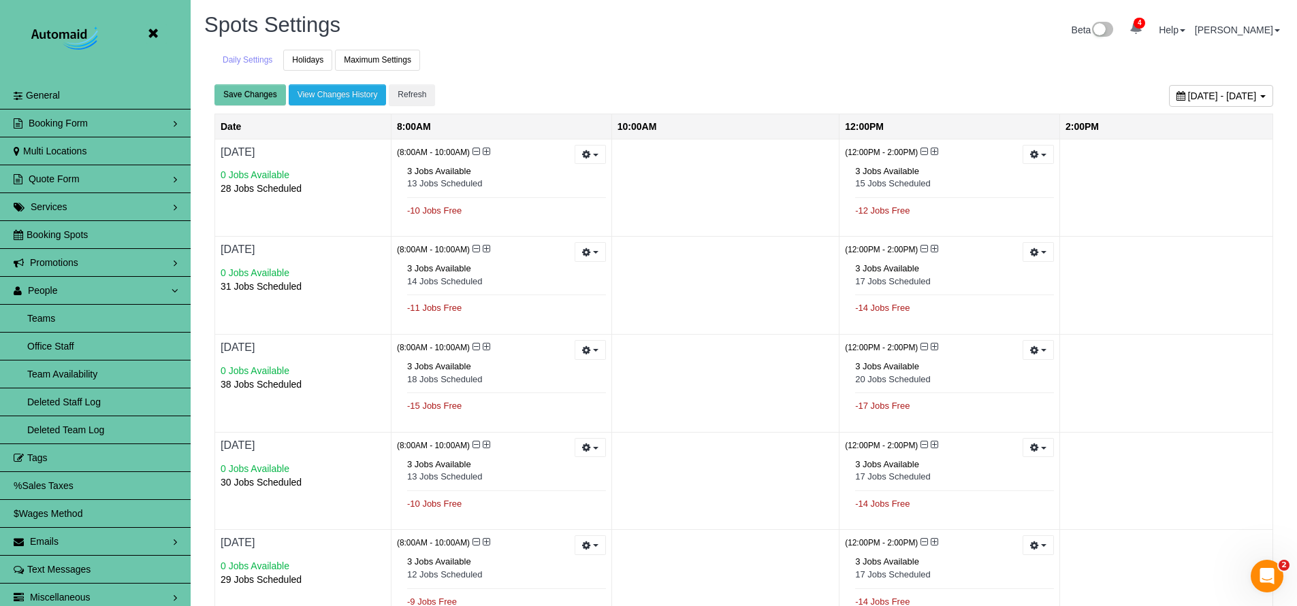
click at [69, 368] on link "Team Availability" at bounding box center [95, 374] width 191 height 27
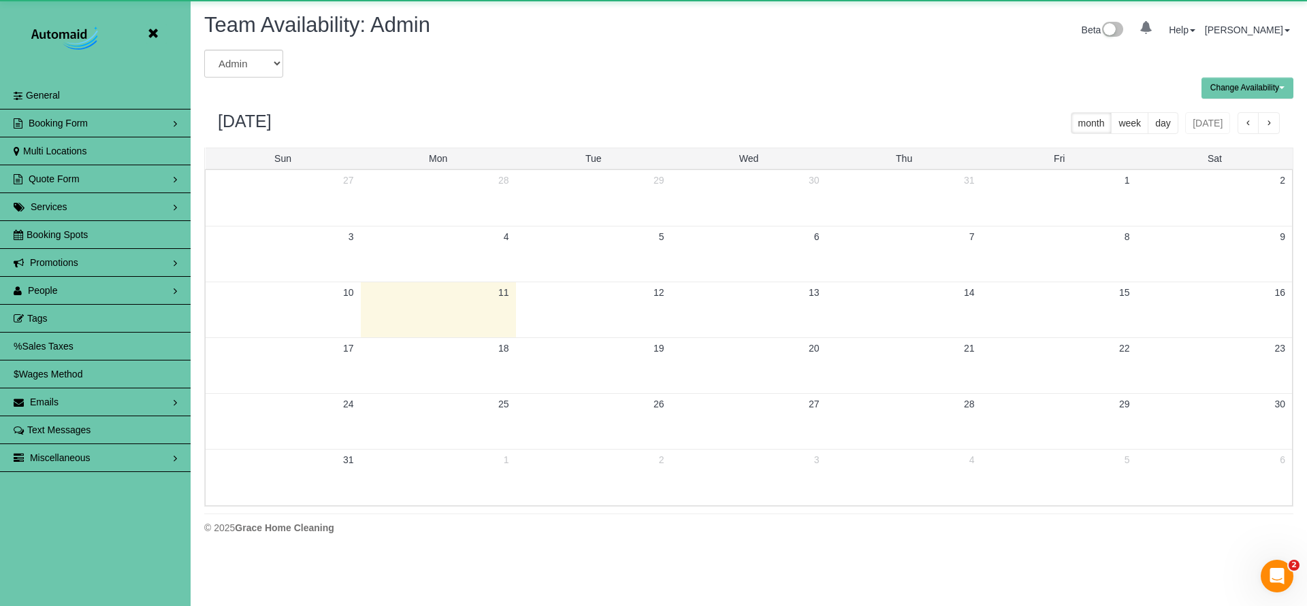
scroll to position [554, 1307]
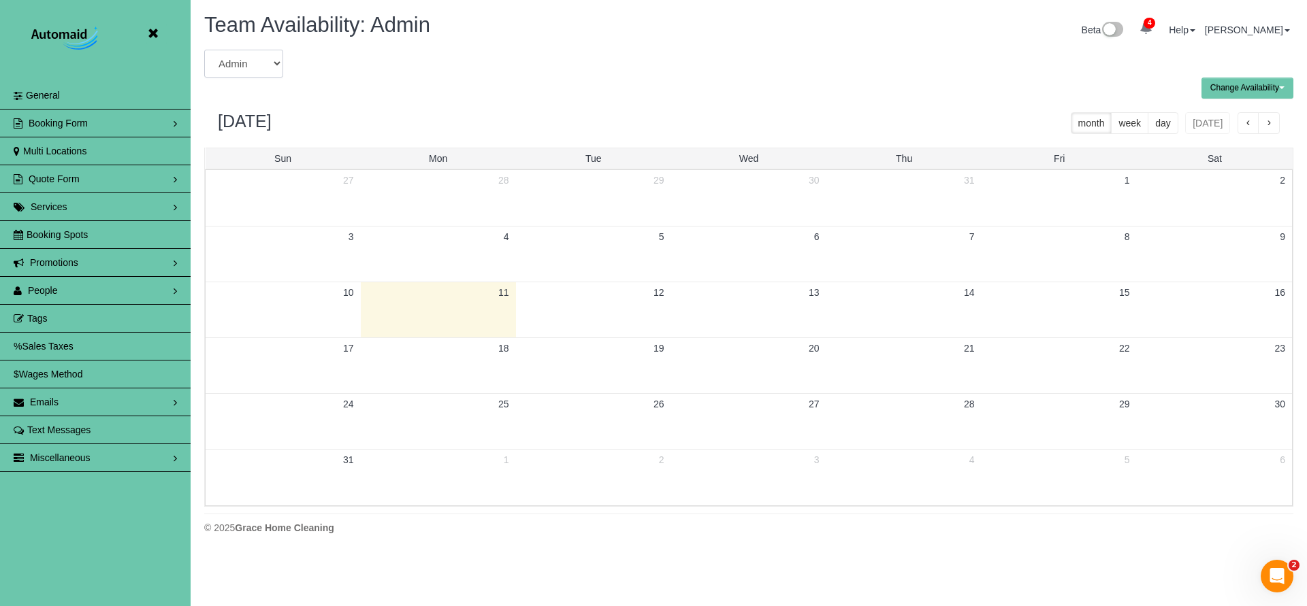
select select "number:18383"
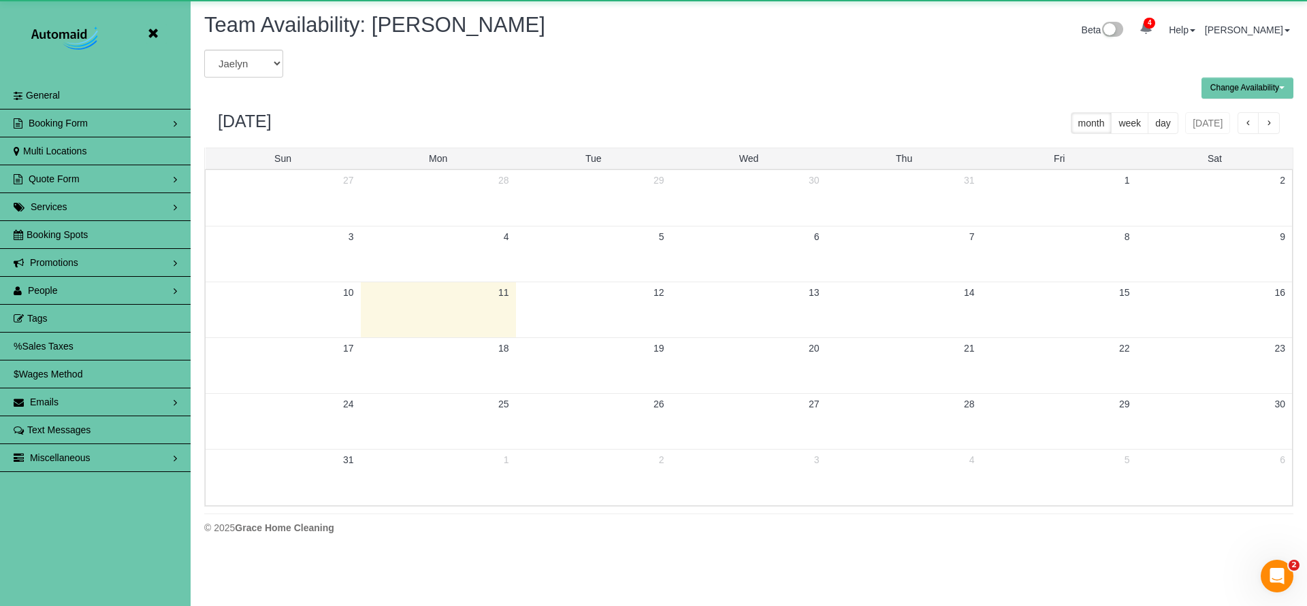
scroll to position [554, 1307]
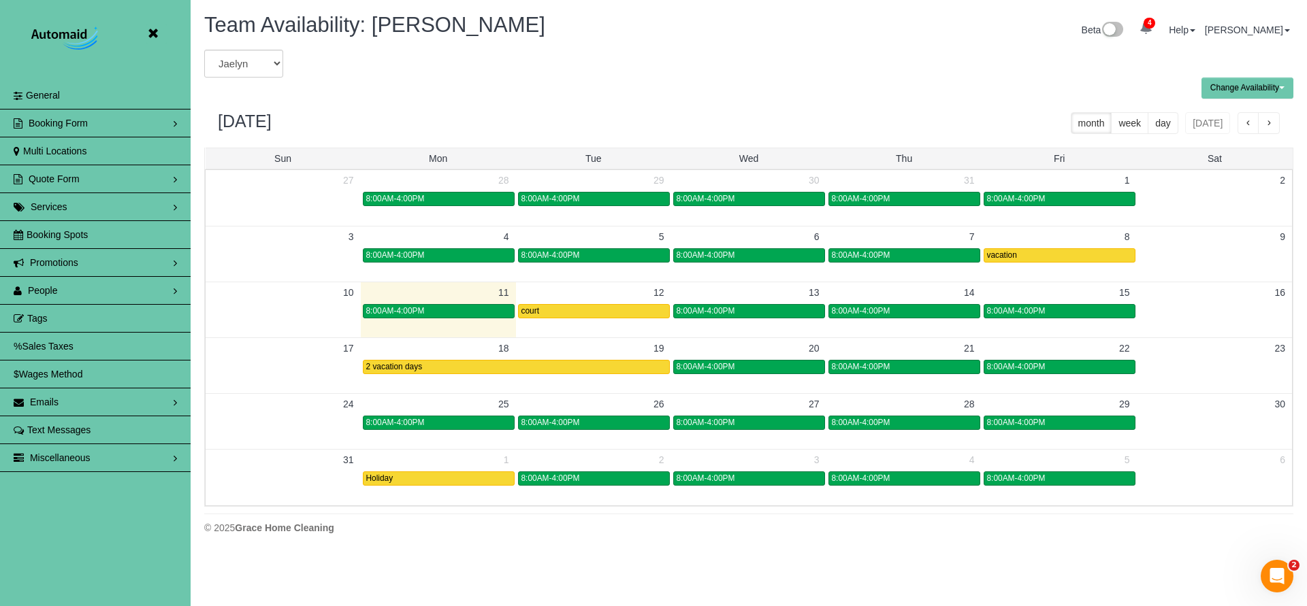
click at [154, 35] on icon at bounding box center [152, 33] width 17 height 17
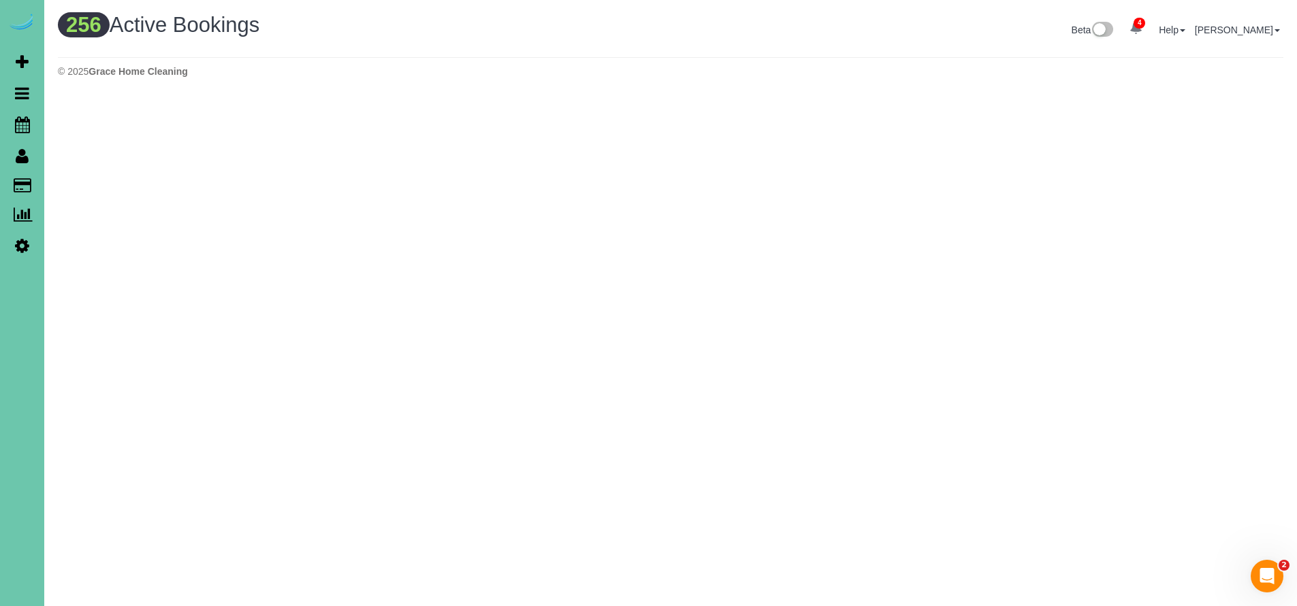
scroll to position [4610, 1297]
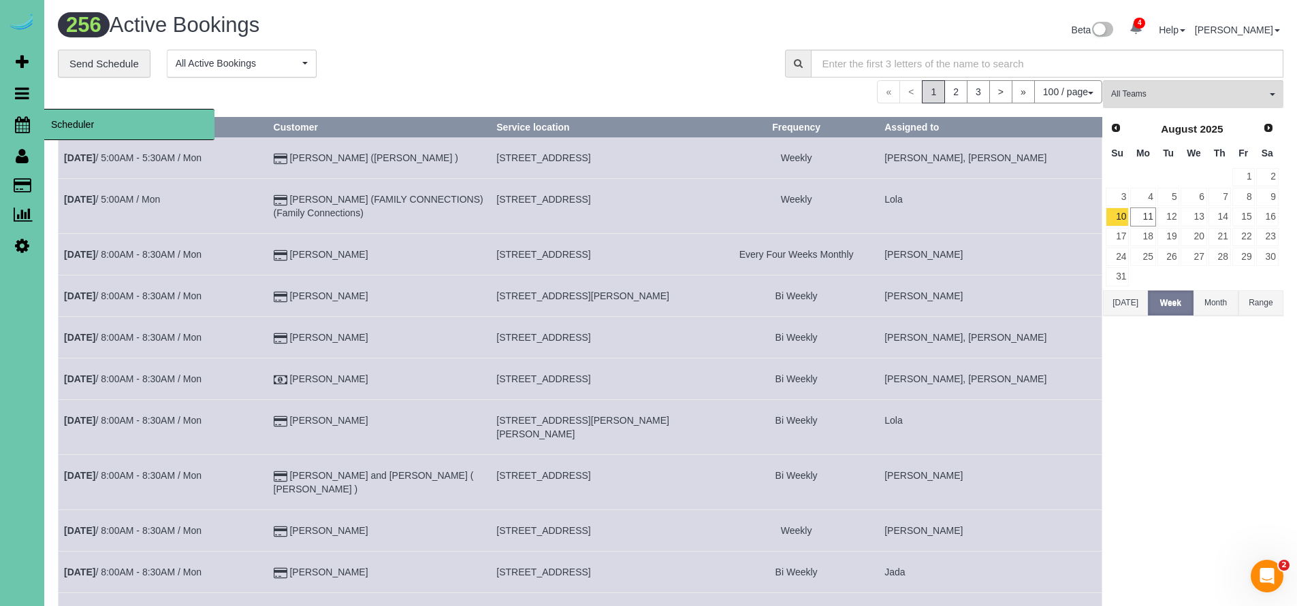
click at [26, 127] on icon at bounding box center [22, 124] width 15 height 16
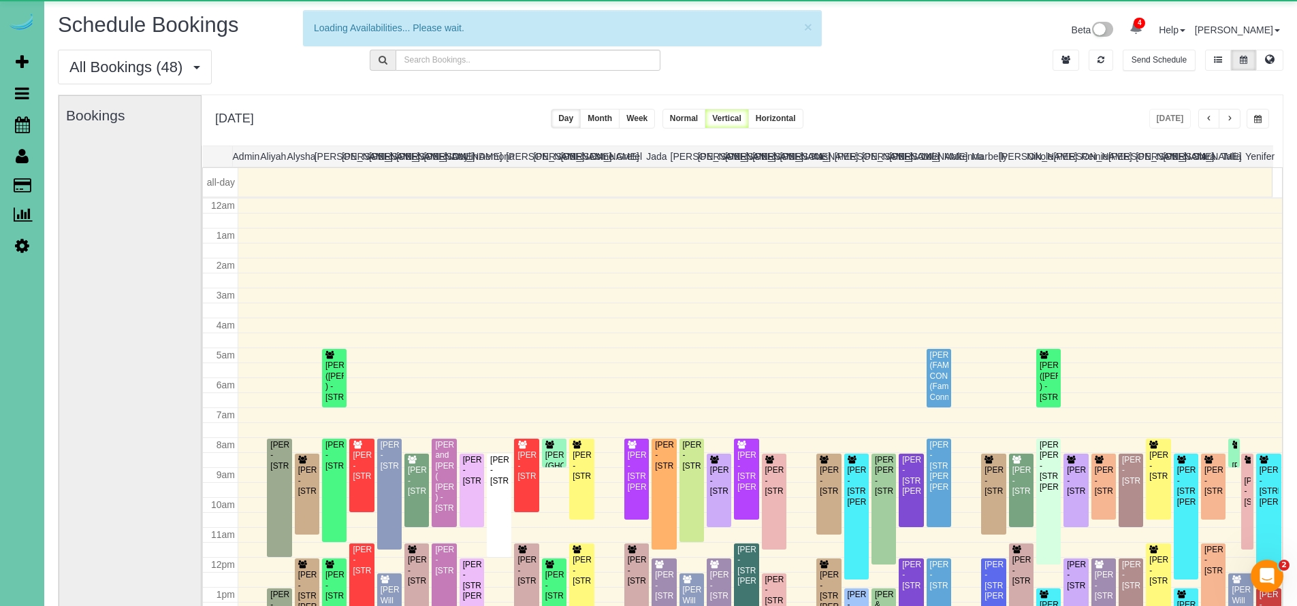
scroll to position [180, 0]
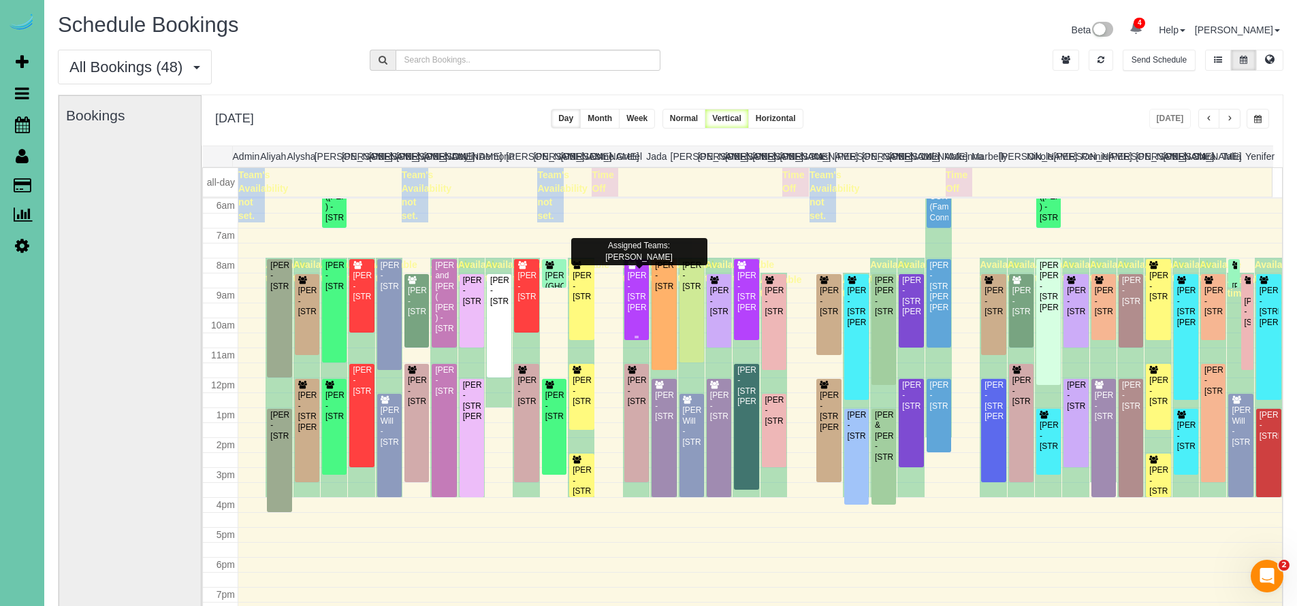
click at [634, 313] on div "Audra Rodgers - 17312 Wirt St, Omaha, NE 68116" at bounding box center [636, 292] width 19 height 42
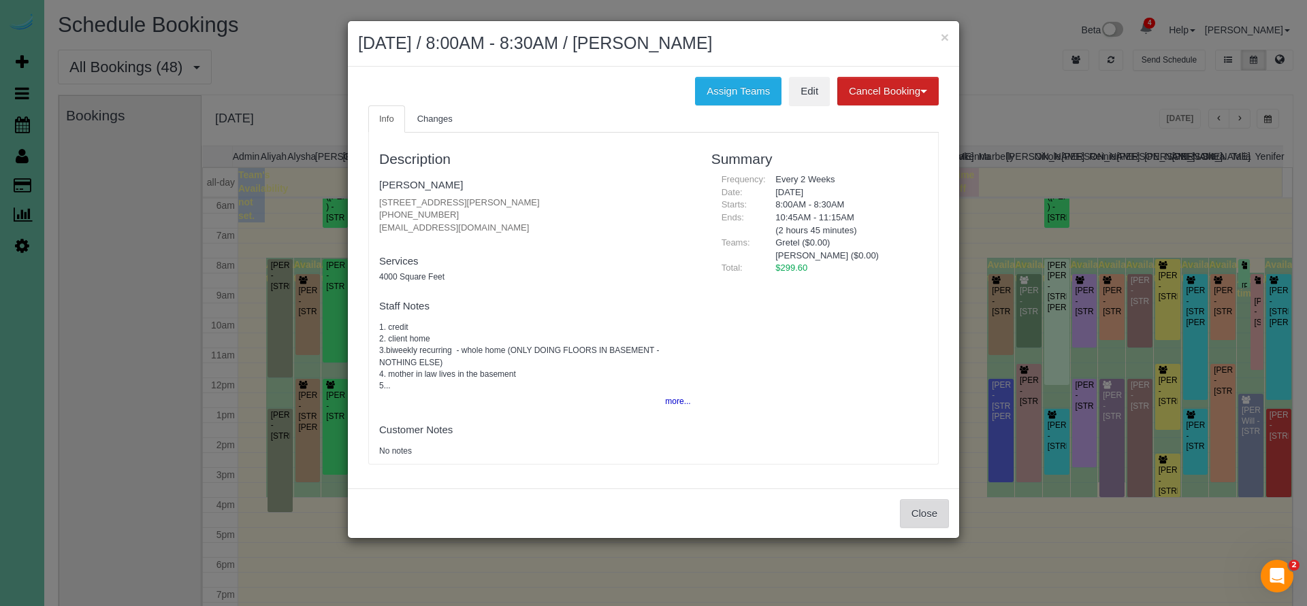
click at [929, 515] on button "Close" at bounding box center [924, 514] width 49 height 29
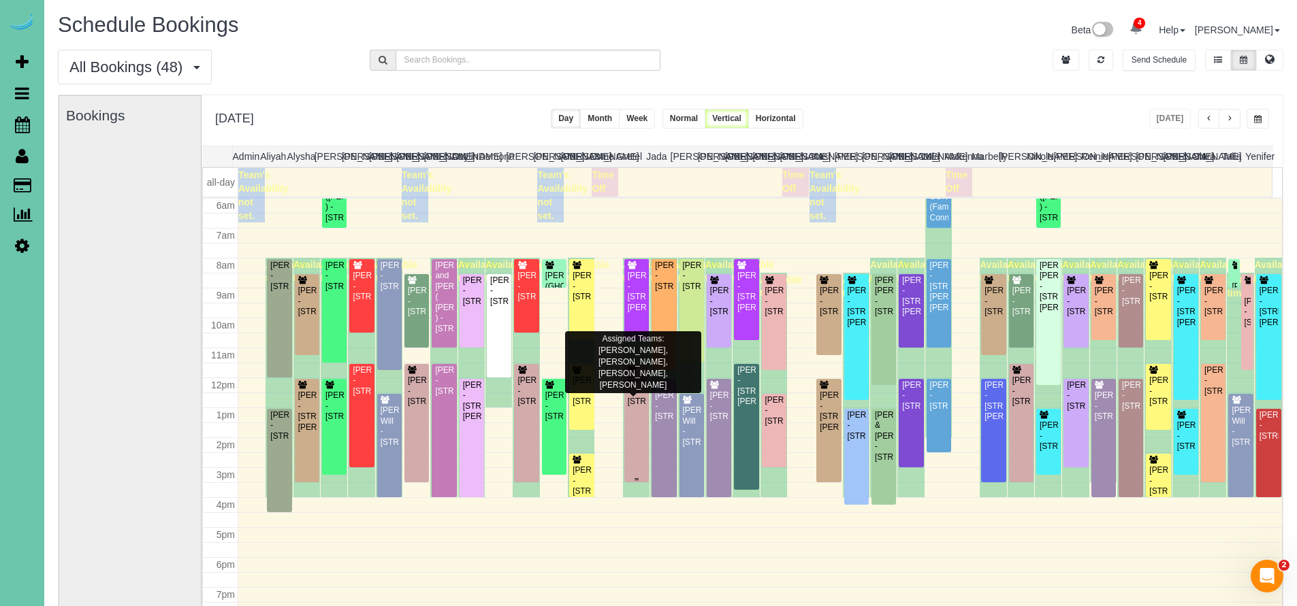
click at [639, 407] on div "Sue Tharnish - 4766 Bedford Ave, Omaha, NE 68104" at bounding box center [636, 391] width 19 height 31
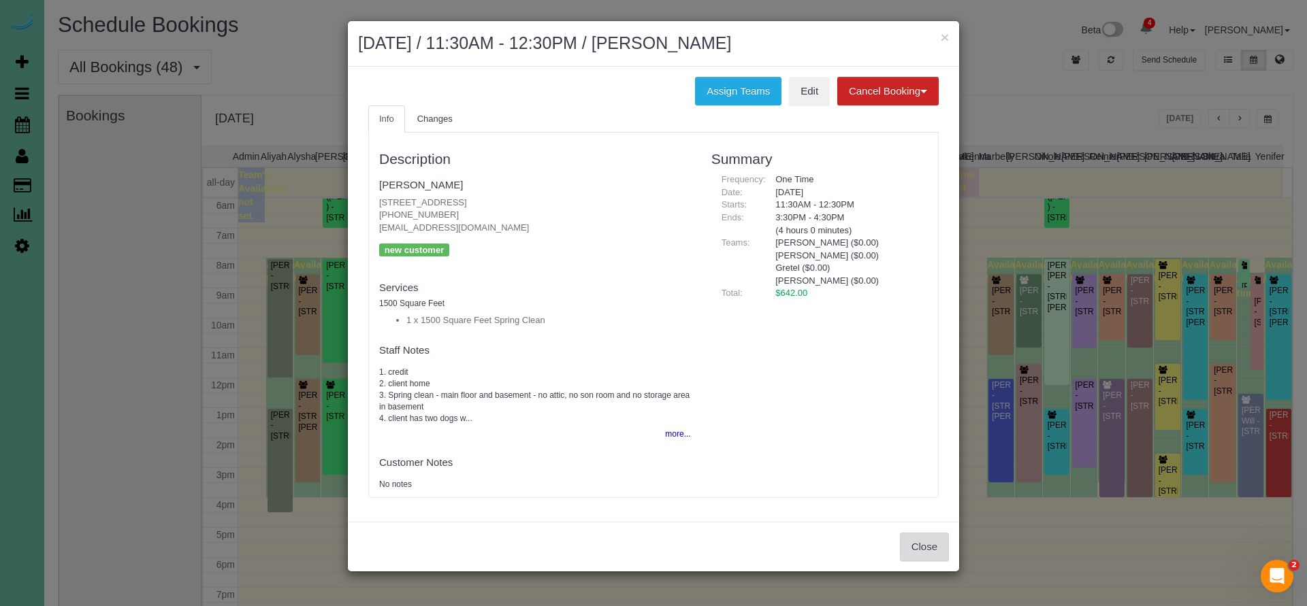
click at [924, 544] on button "Close" at bounding box center [924, 547] width 49 height 29
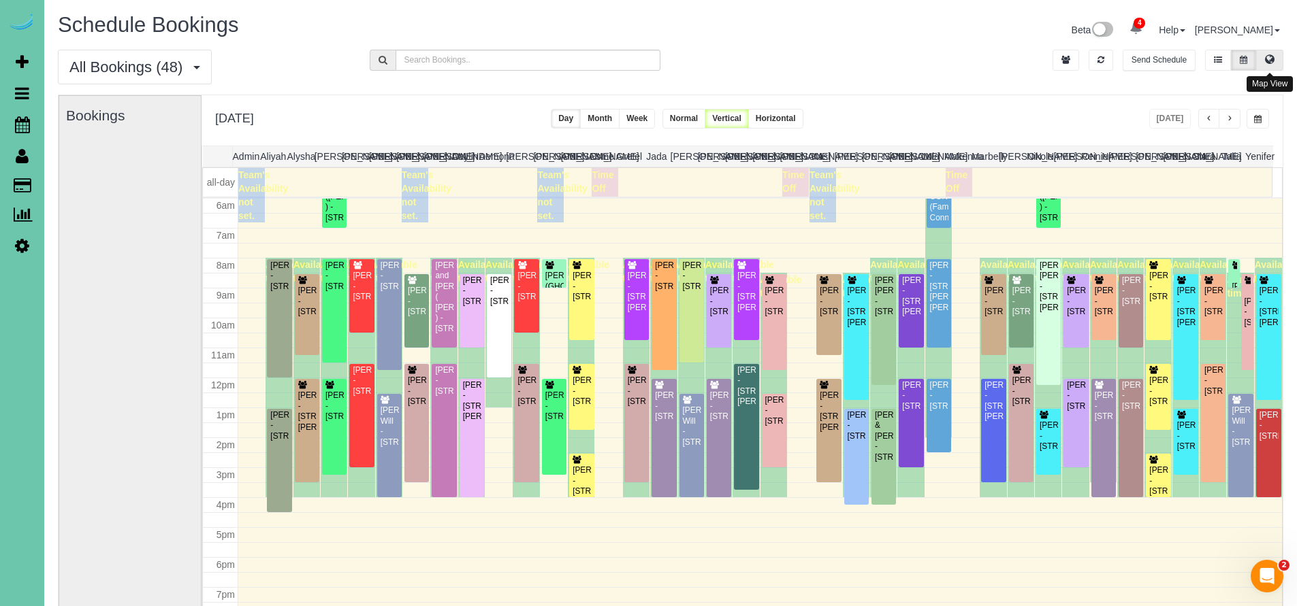
click at [1266, 59] on icon at bounding box center [1270, 59] width 10 height 8
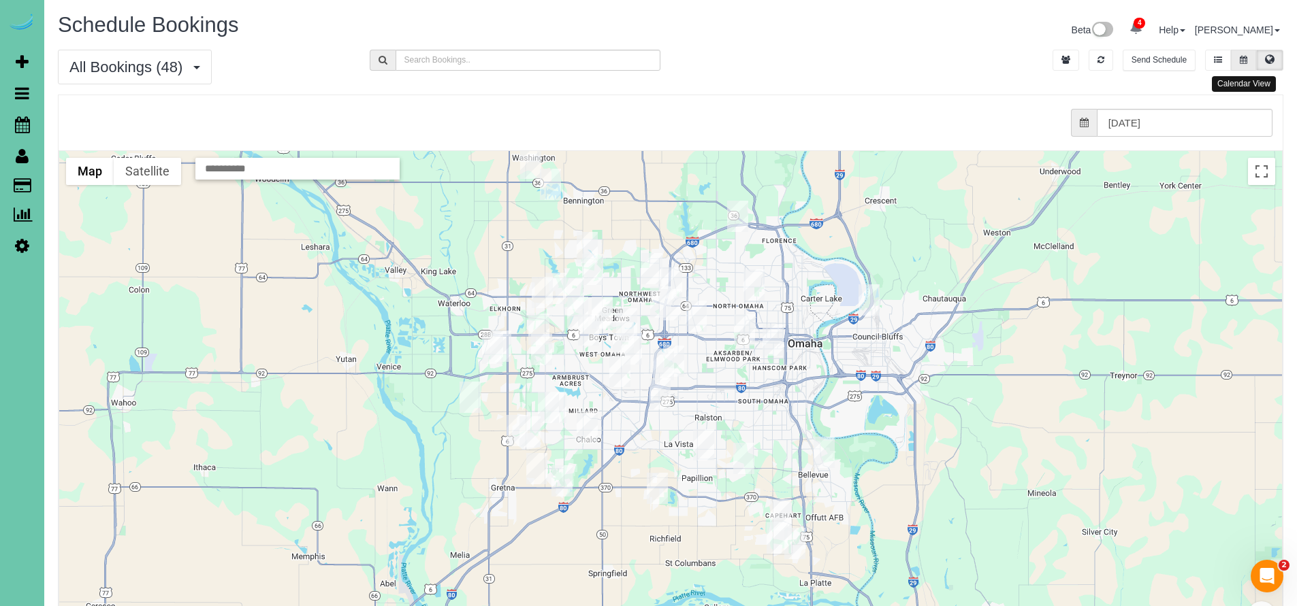
click at [1249, 61] on button at bounding box center [1243, 60] width 25 height 21
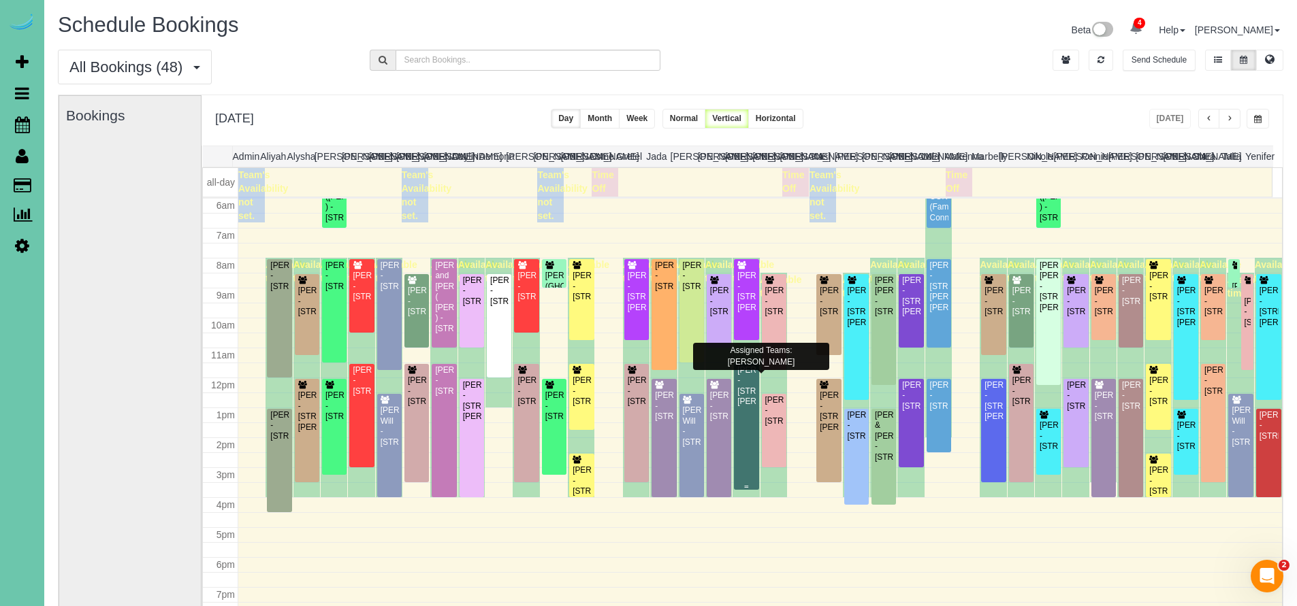
click at [743, 408] on div "Sarah Weller - 10422 Hascall St, Omaha, NE 68124" at bounding box center [746, 387] width 19 height 42
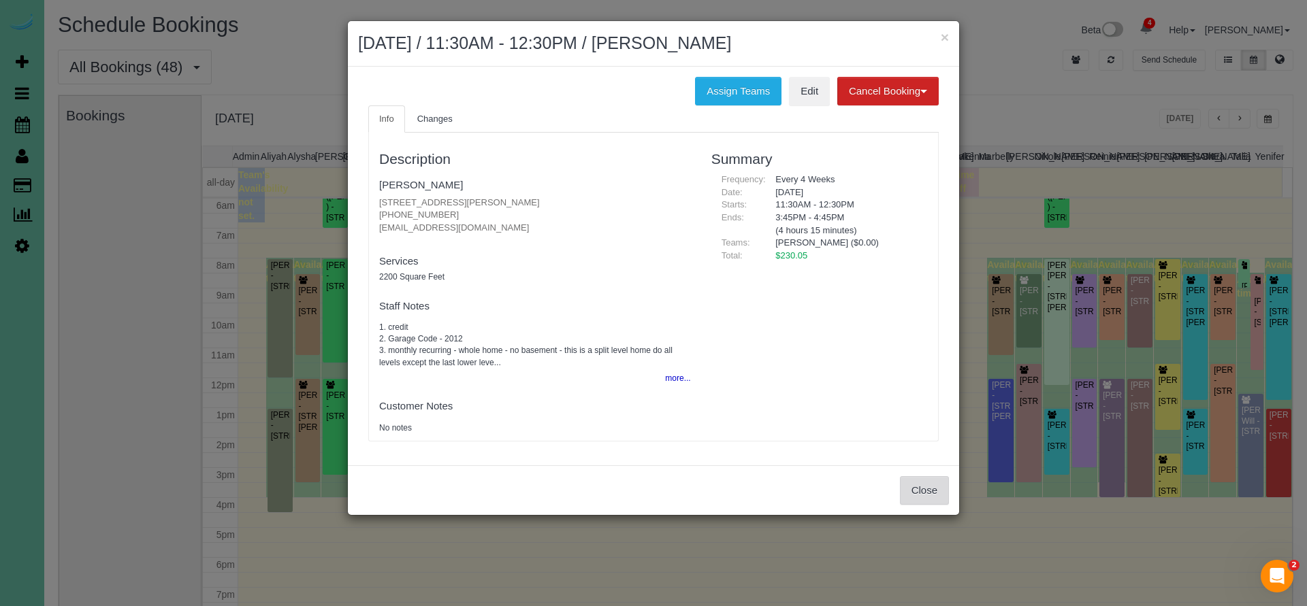
click at [938, 485] on button "Close" at bounding box center [924, 490] width 49 height 29
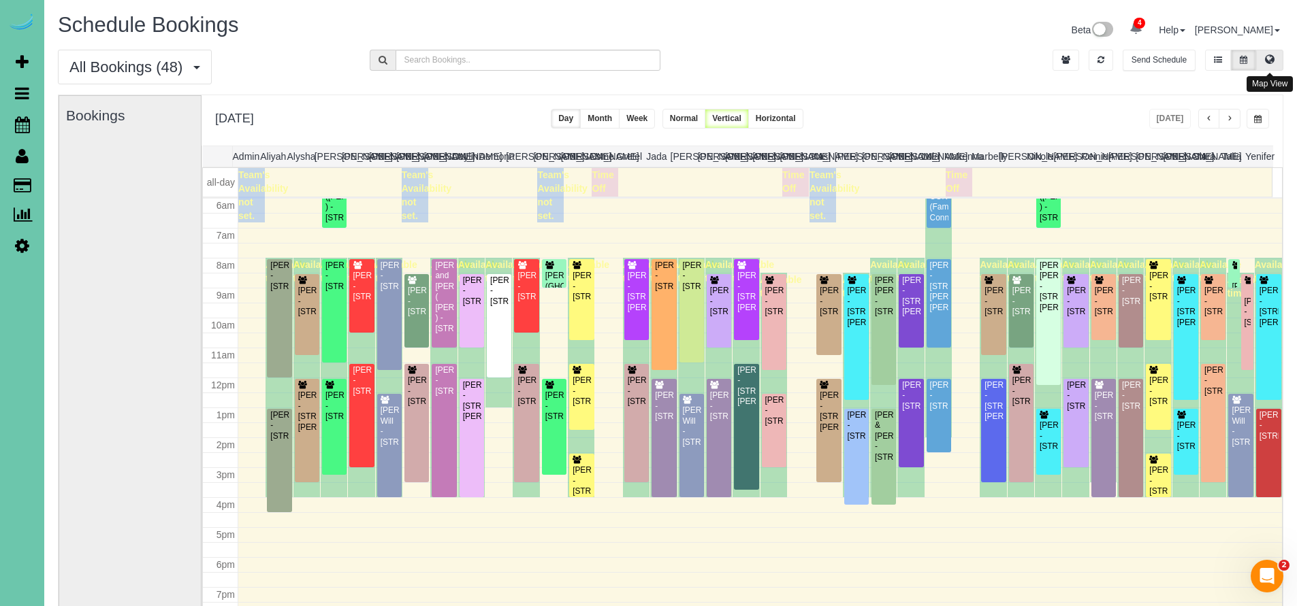
click at [1267, 61] on icon at bounding box center [1270, 59] width 10 height 8
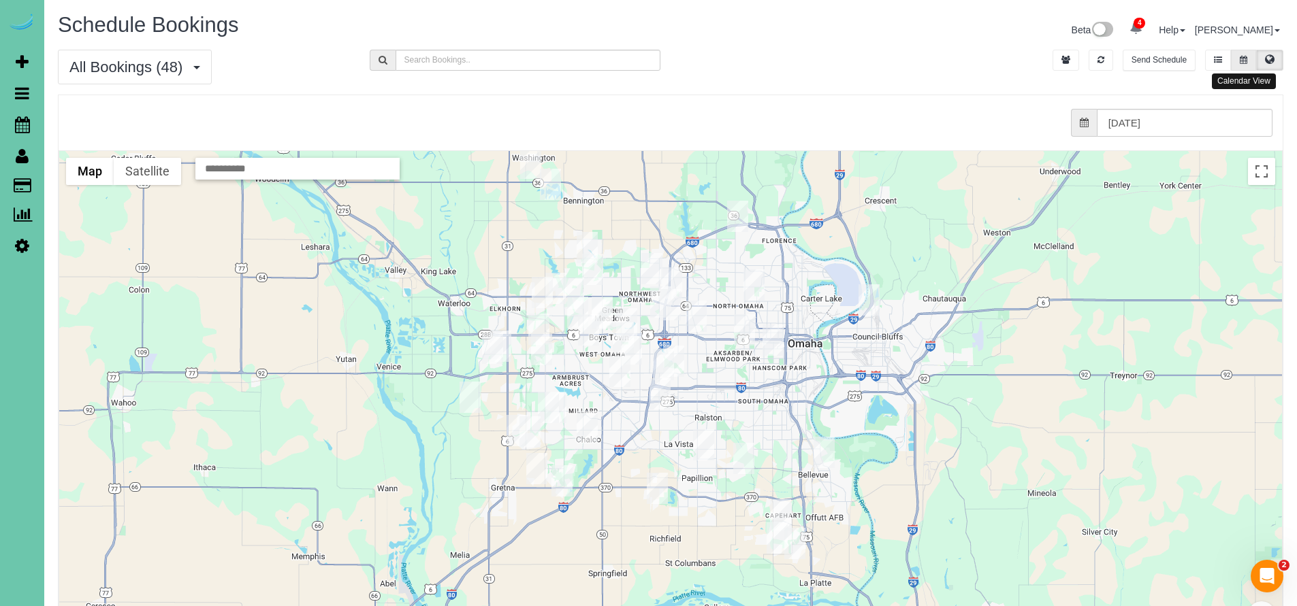
click at [1246, 58] on icon at bounding box center [1243, 60] width 7 height 8
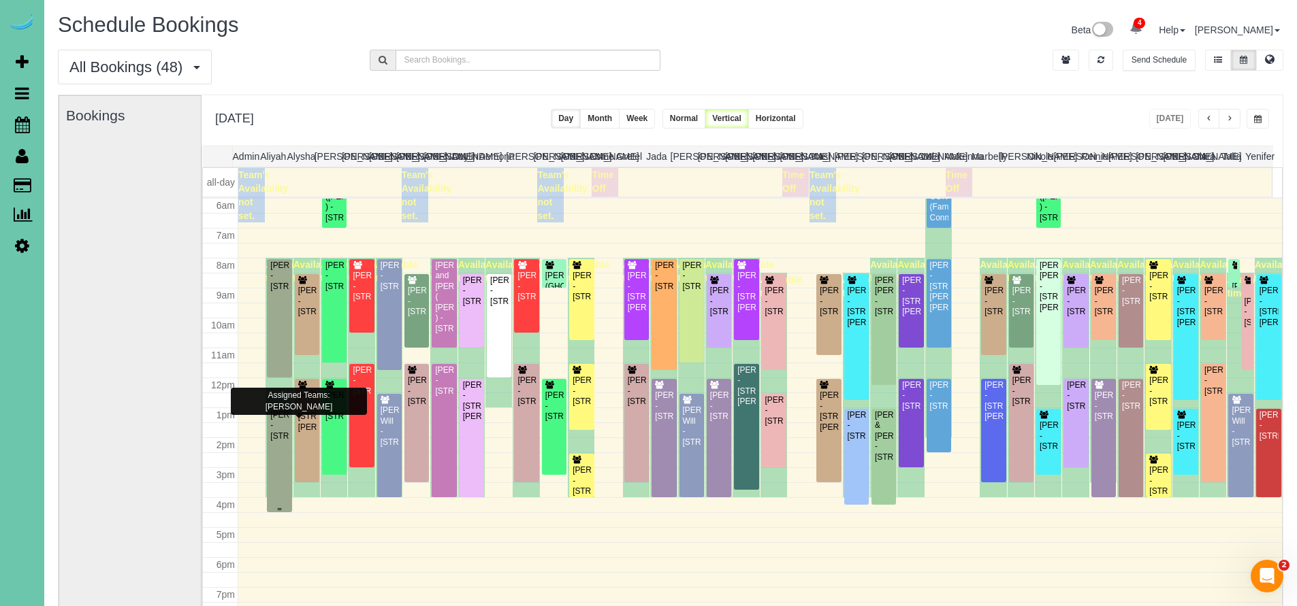
click at [276, 442] on div "Julia Rasell - 1301 S 36th St, Omaha, NE 68105" at bounding box center [279, 425] width 19 height 31
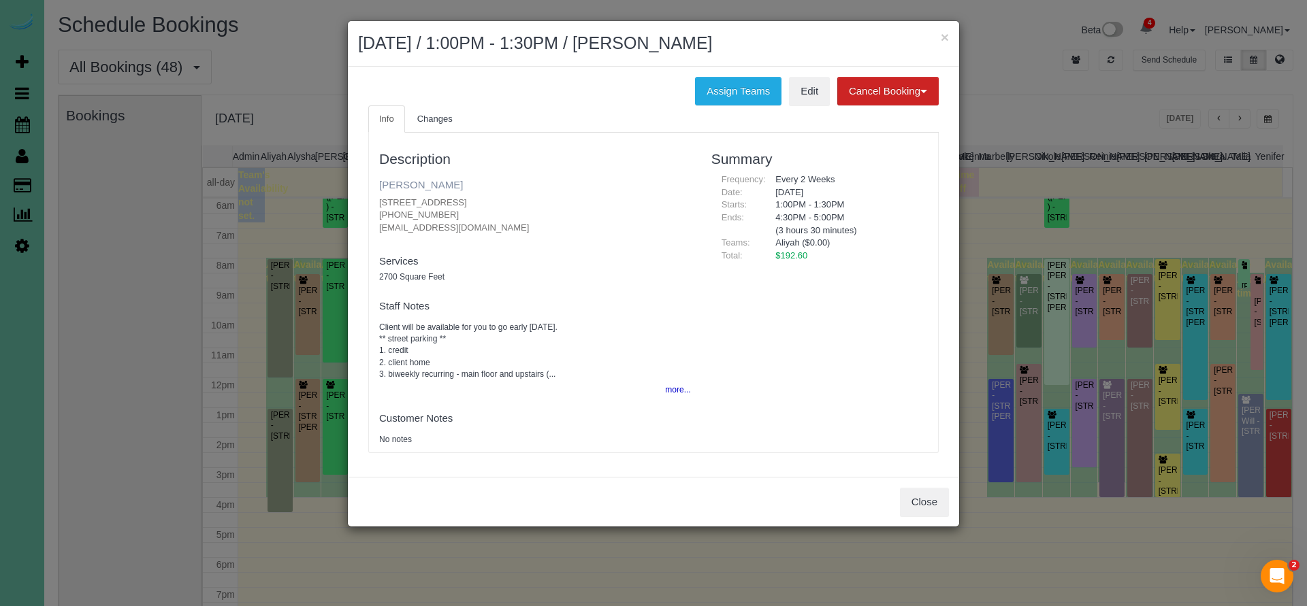
click at [393, 182] on link "Julia Rasell" at bounding box center [421, 185] width 84 height 12
click at [941, 503] on button "Close" at bounding box center [924, 502] width 49 height 29
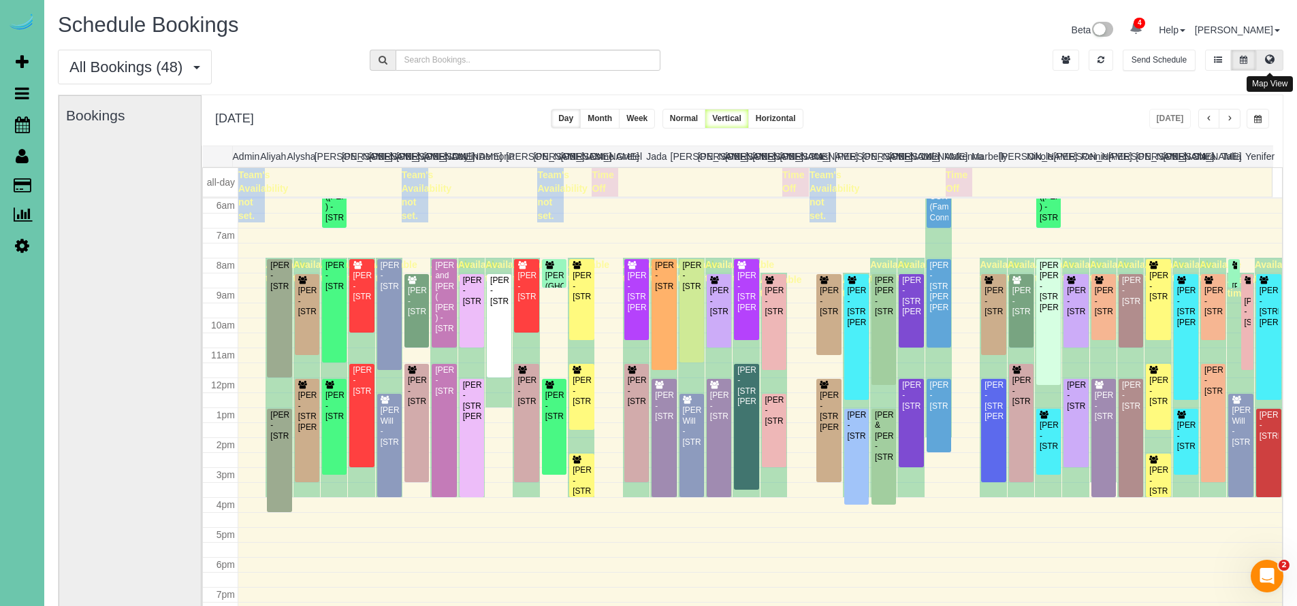
click at [1272, 59] on icon at bounding box center [1270, 59] width 10 height 8
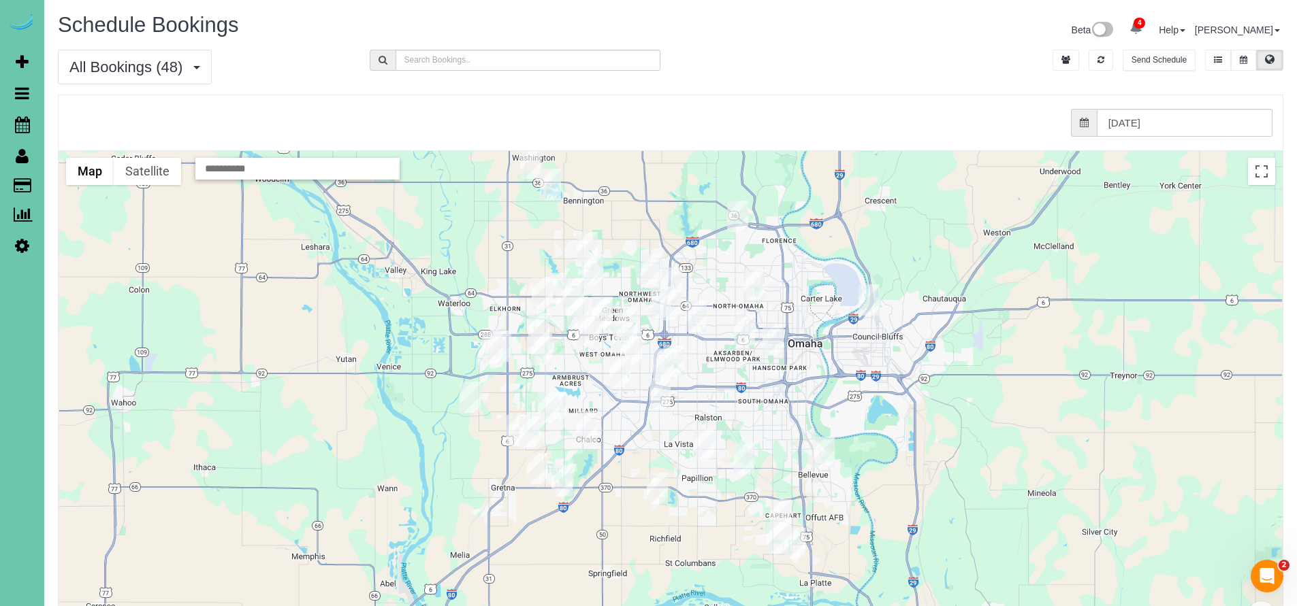
click at [632, 345] on img "08/11/2025 12:00PM - Chris Kayton - 12413 Shirley St, Omaha, NE 68144" at bounding box center [631, 349] width 21 height 31
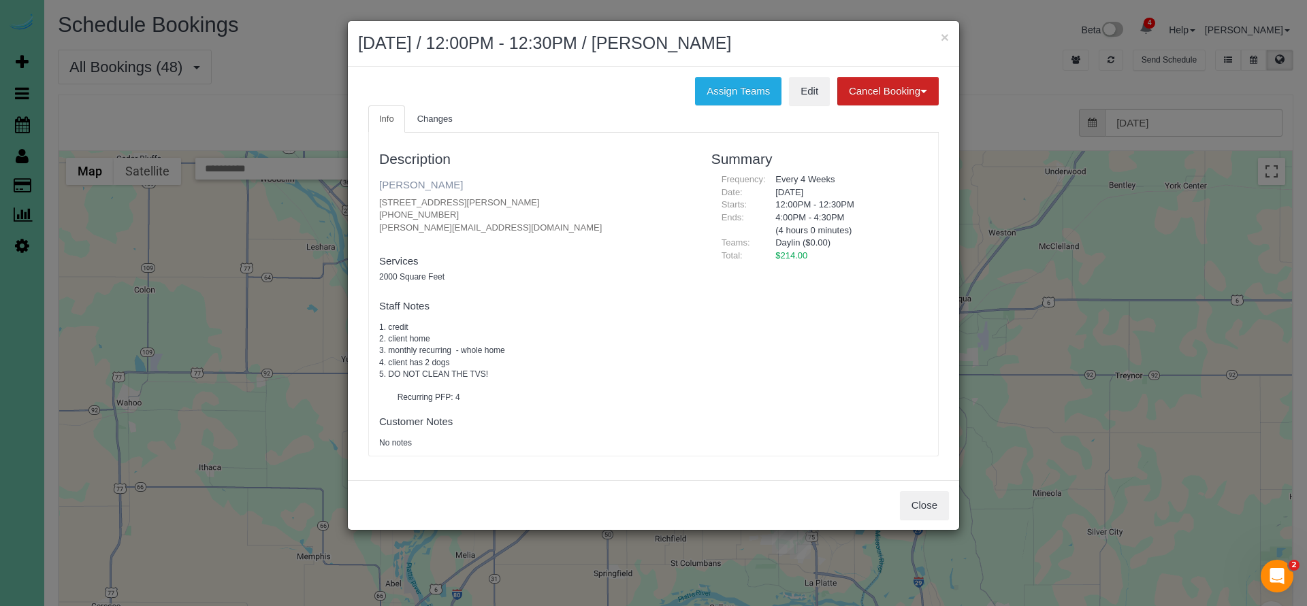
click at [406, 180] on link "Chris Kayton" at bounding box center [421, 185] width 84 height 12
click at [939, 499] on button "Close" at bounding box center [924, 505] width 49 height 29
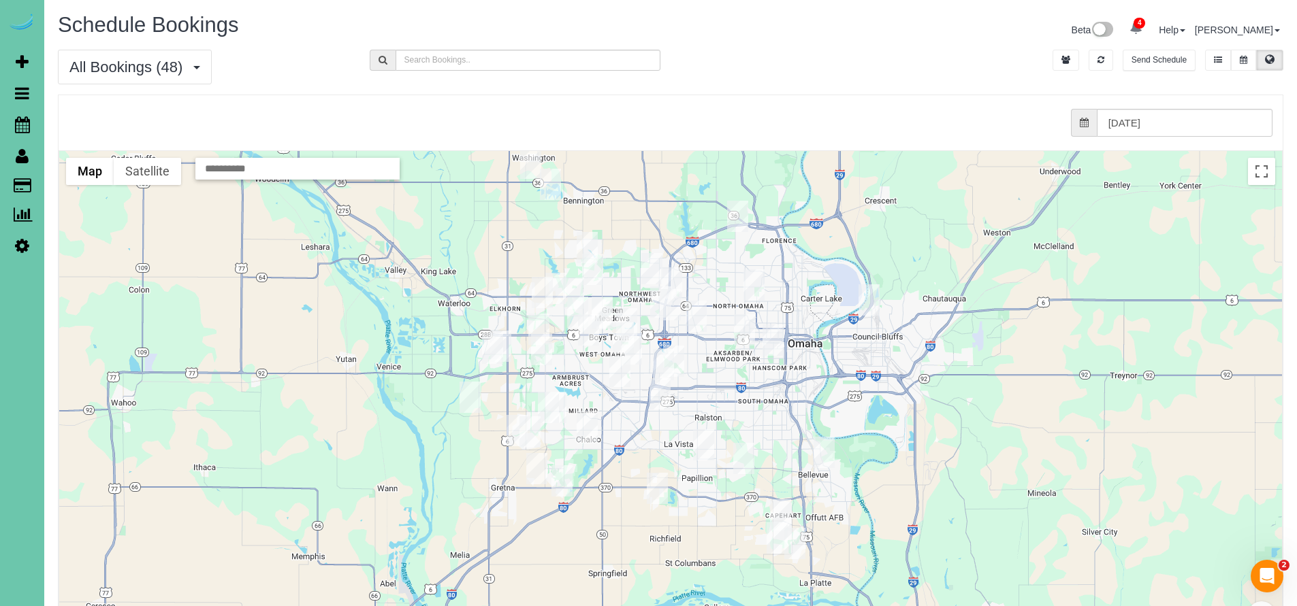
click at [625, 314] on img "08/11/2025 1:00PM - Katherine Watson - 229 N 129th Street, Omaha, NE 68154" at bounding box center [626, 323] width 21 height 31
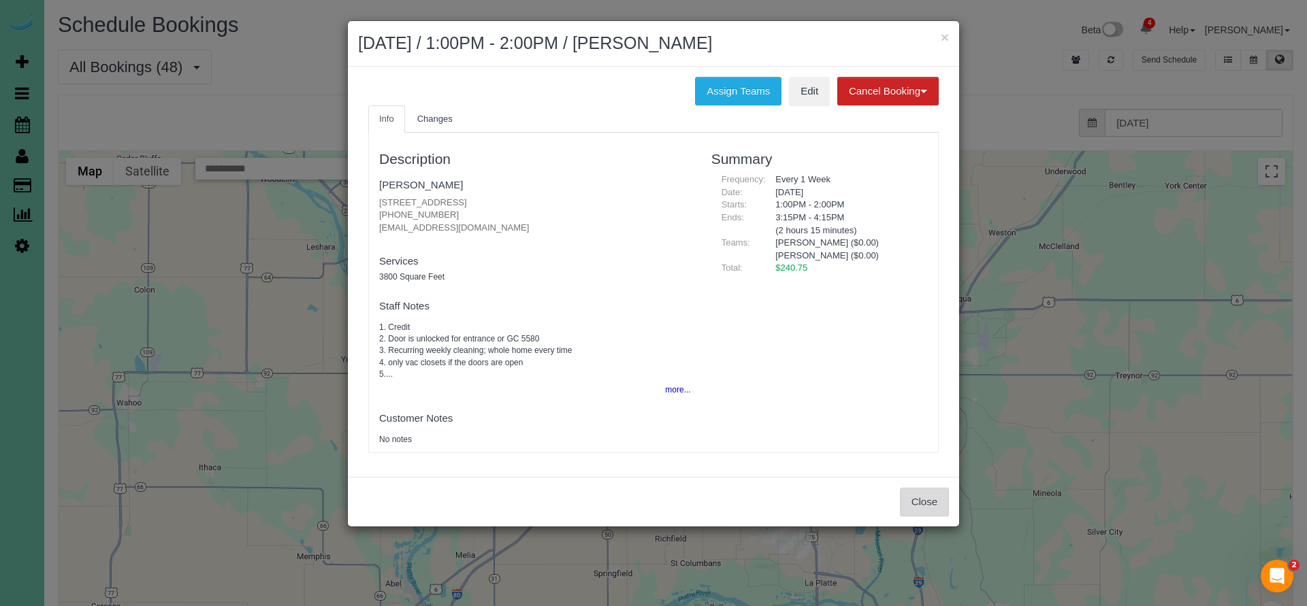
click at [918, 500] on button "Close" at bounding box center [924, 502] width 49 height 29
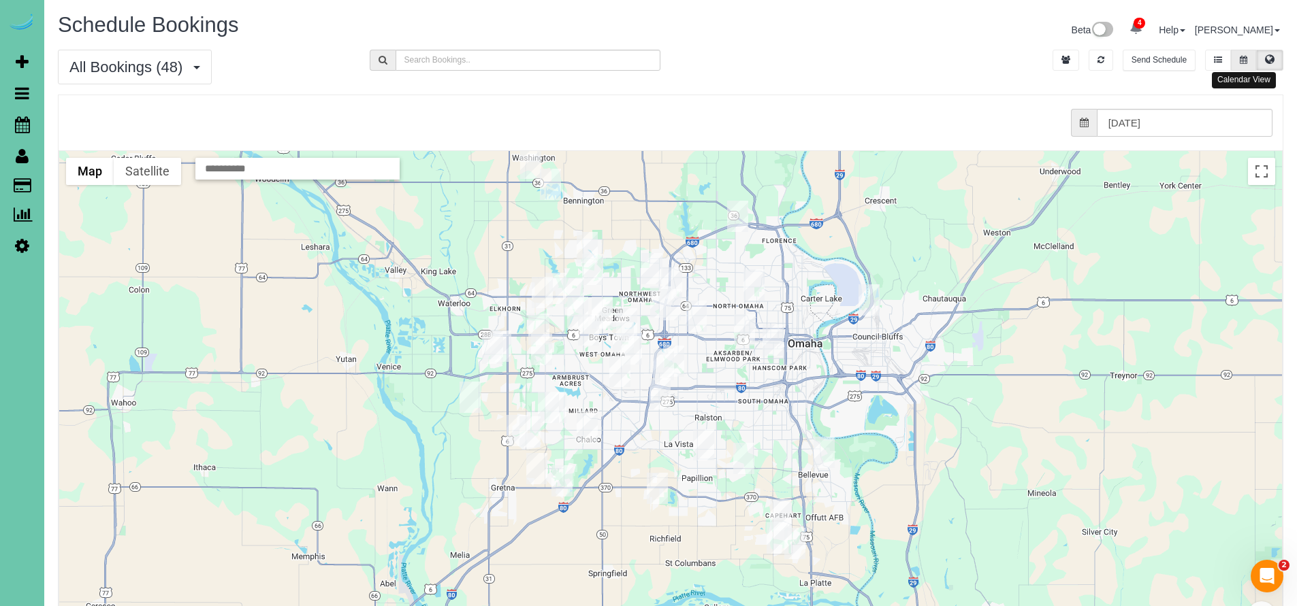
click at [1247, 59] on icon at bounding box center [1243, 60] width 7 height 8
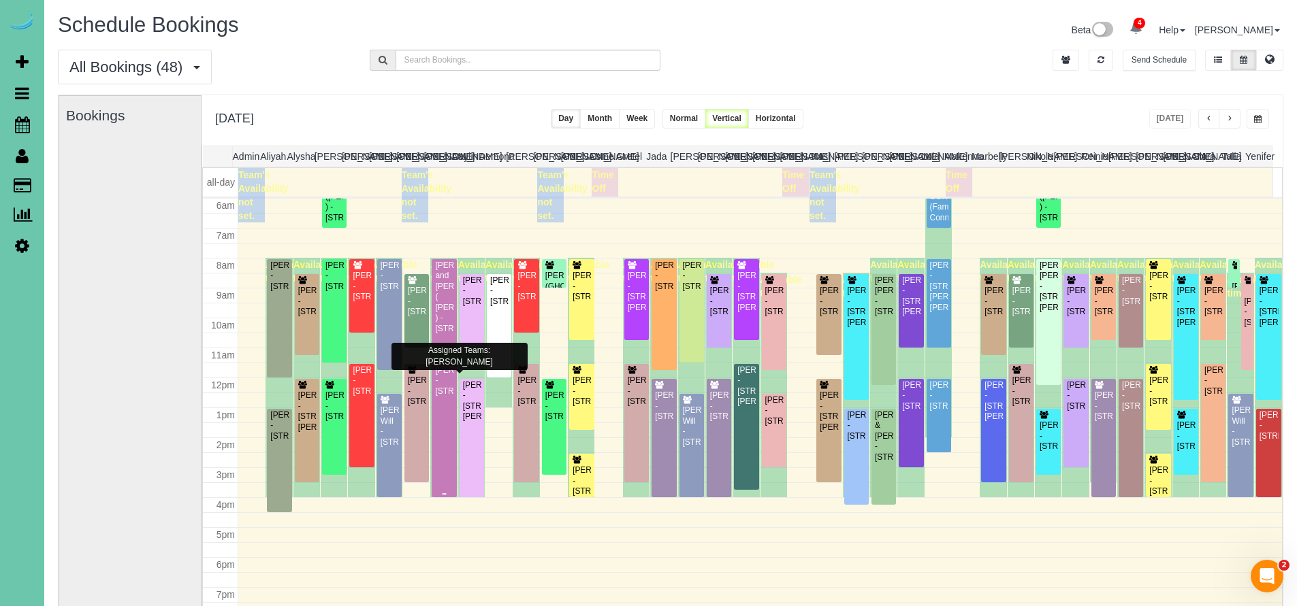
click at [447, 397] on div "Allison Coffin - 9018 Timberline Dr, Omaha, NE 68152" at bounding box center [443, 381] width 19 height 31
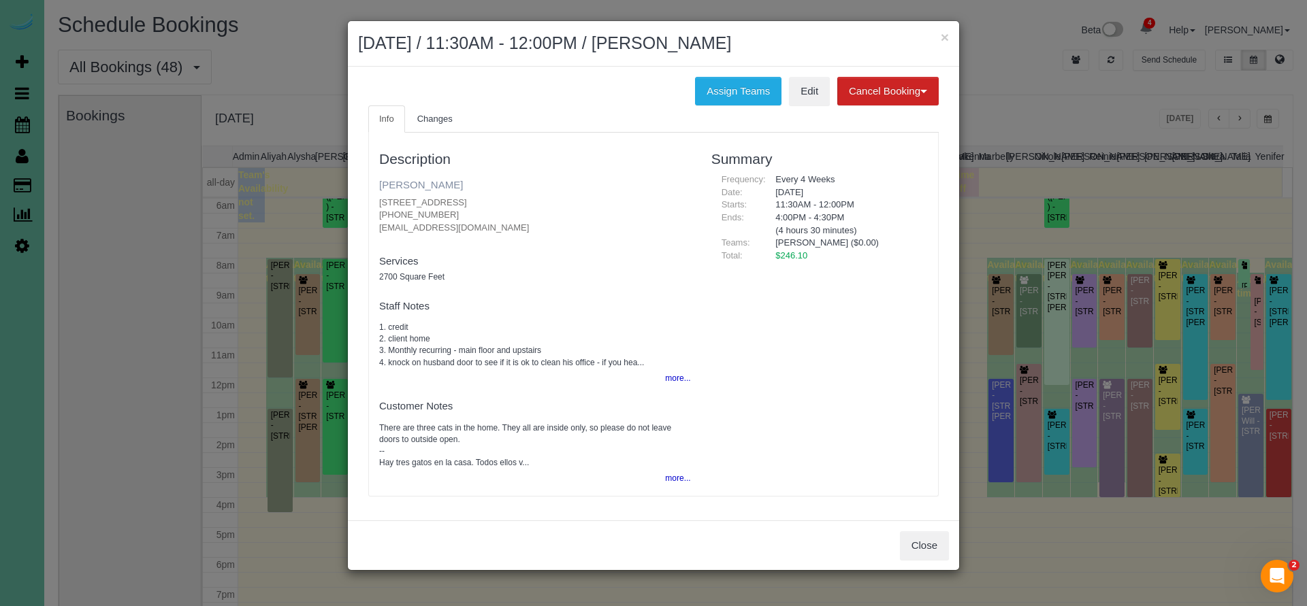
click at [417, 181] on link "Allison Coffin" at bounding box center [421, 185] width 84 height 12
click at [942, 542] on button "Close" at bounding box center [924, 546] width 49 height 29
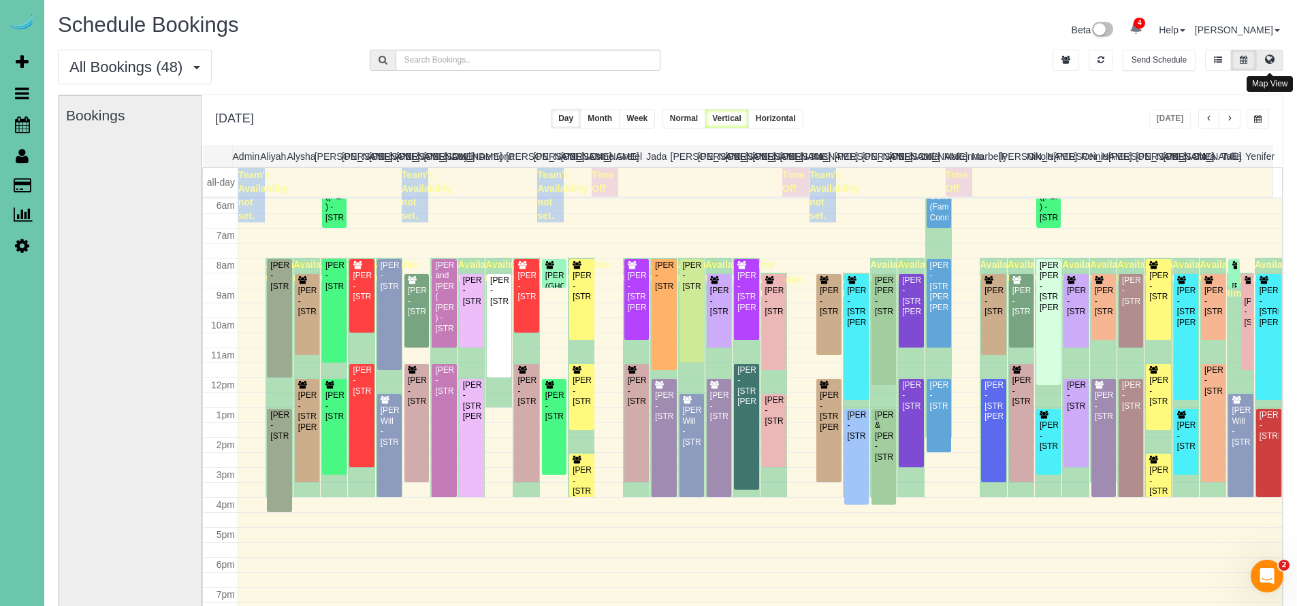
click at [1269, 61] on icon at bounding box center [1270, 59] width 10 height 8
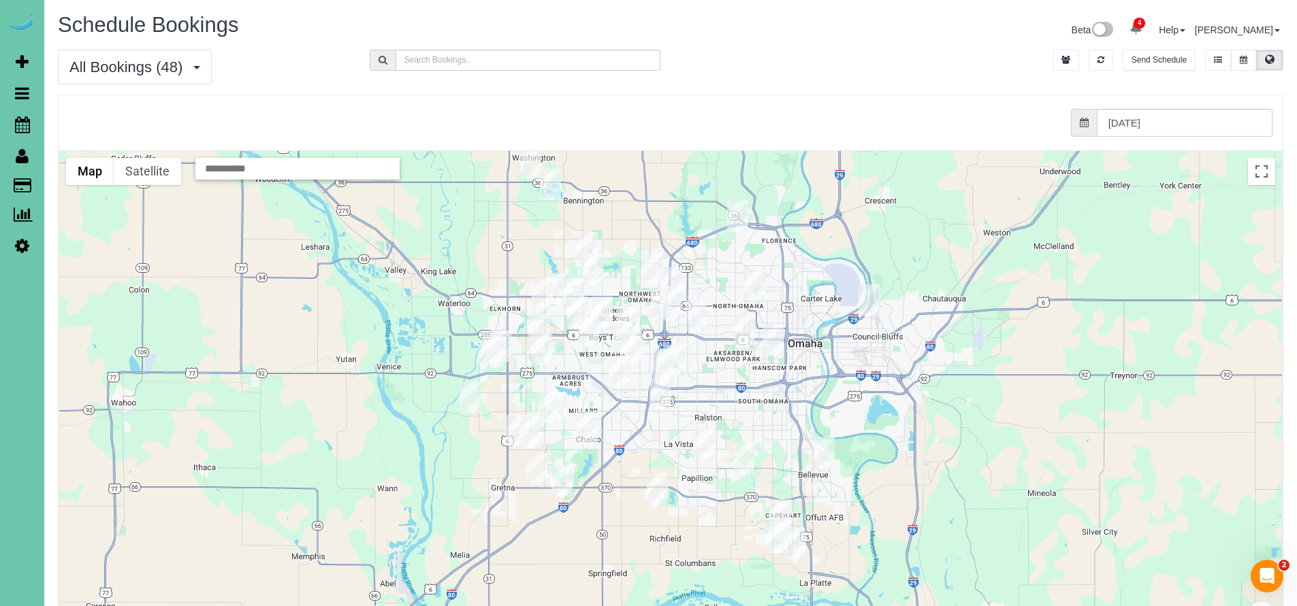
click at [596, 263] on img "08/11/2025 12:00PM - Cate Knockenhauer - 14919 Fowler Ave, Omaha, NE 68116" at bounding box center [592, 269] width 21 height 31
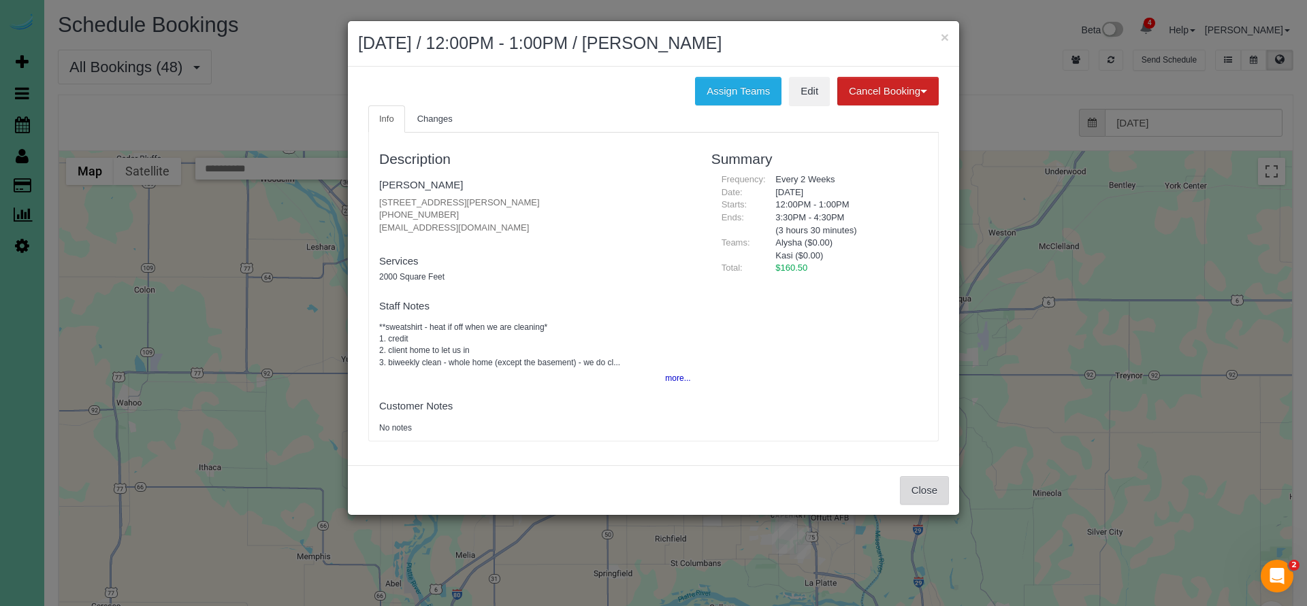
click at [922, 487] on button "Close" at bounding box center [924, 490] width 49 height 29
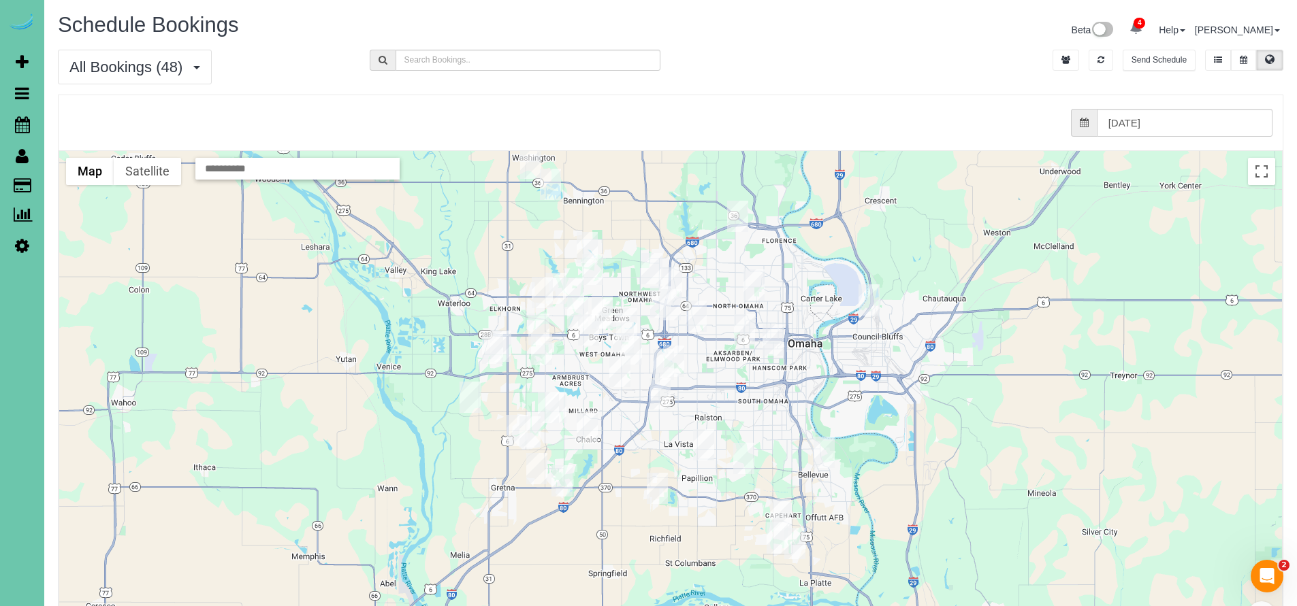
click at [629, 345] on img "08/11/2025 12:00PM - Chris Kayton - 12413 Shirley St, Omaha, NE 68144" at bounding box center [631, 349] width 21 height 31
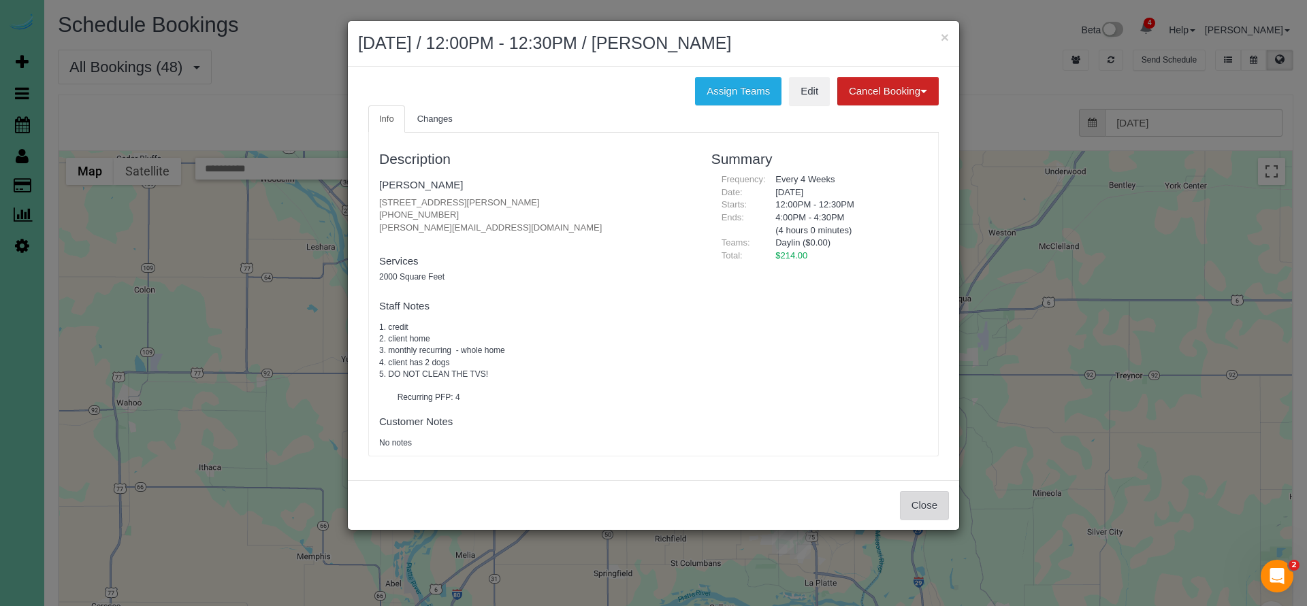
click at [922, 508] on button "Close" at bounding box center [924, 505] width 49 height 29
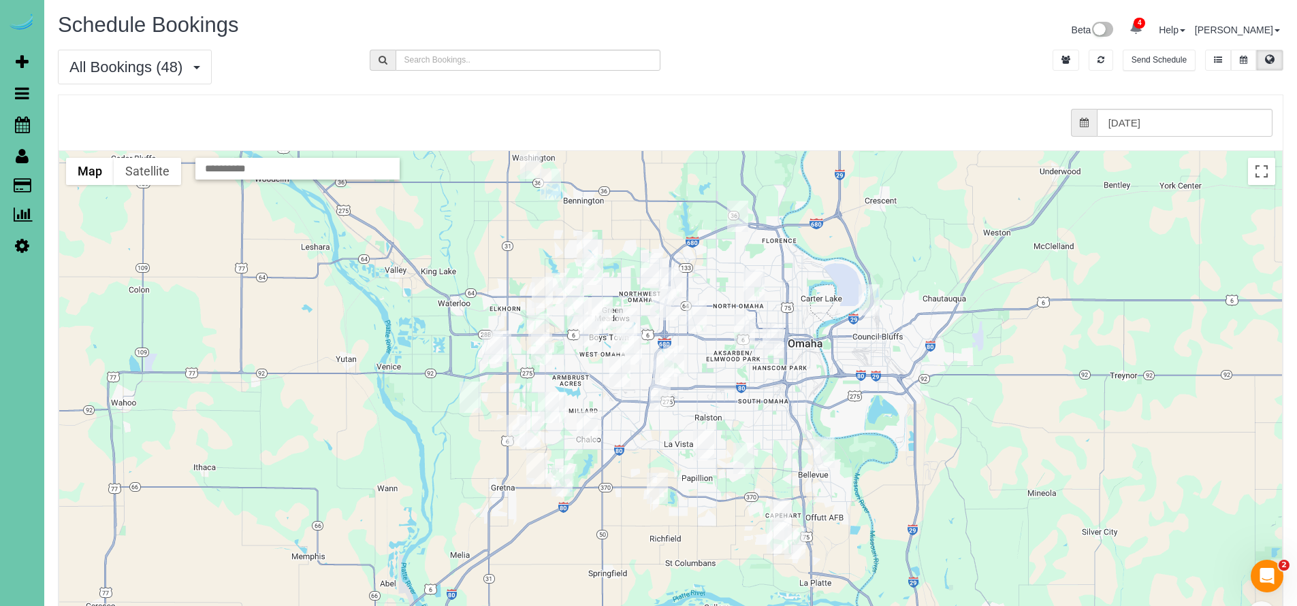
click at [674, 301] on img "08/11/2025 12:00PM - Mackenzie Keintz - 10018 Seward St, Omaha, NE 68114" at bounding box center [670, 304] width 21 height 31
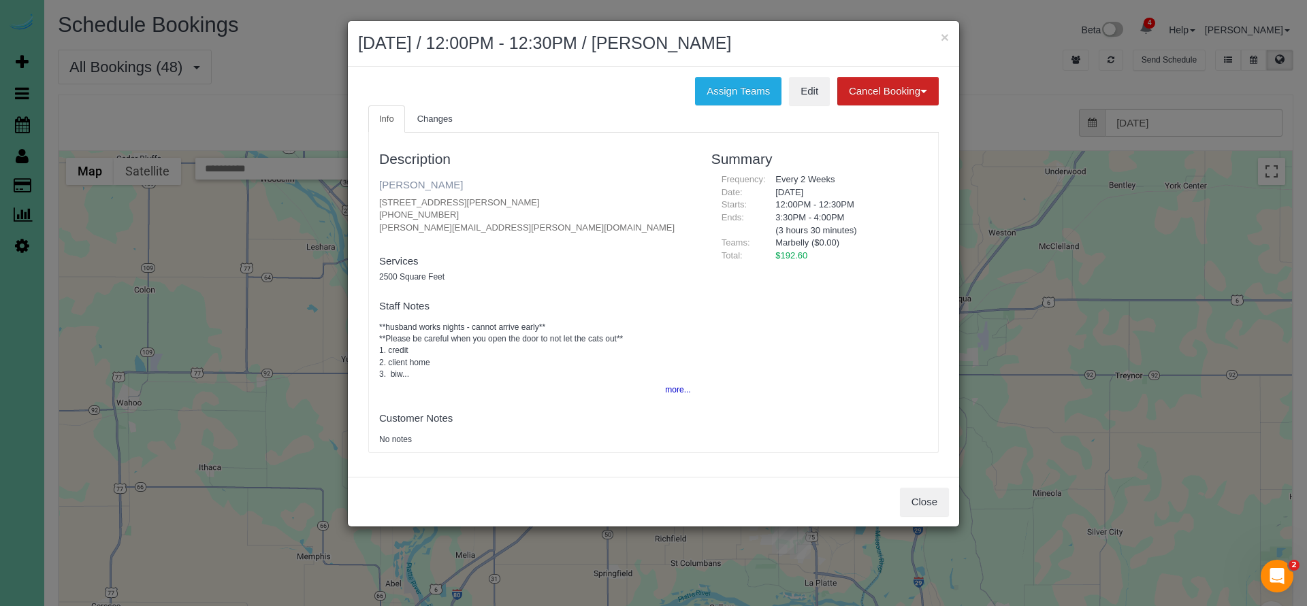
click at [411, 187] on link "Mackenzie Keintz" at bounding box center [421, 185] width 84 height 12
click at [920, 488] on button "Close" at bounding box center [924, 502] width 49 height 29
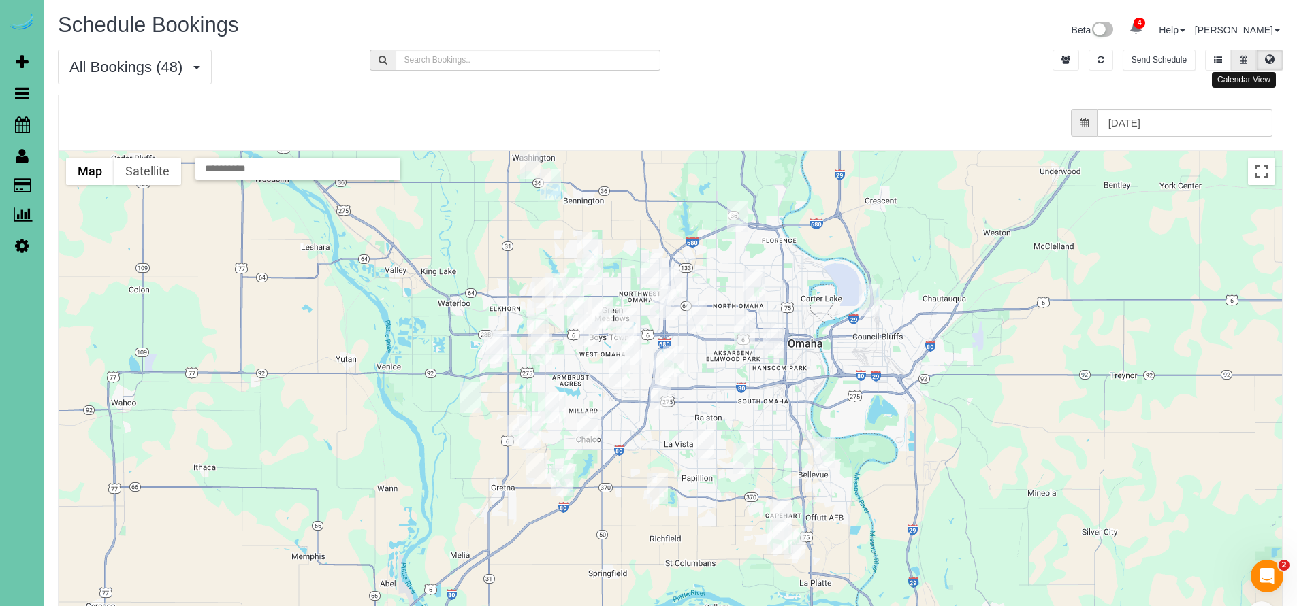
click at [1246, 63] on icon at bounding box center [1243, 60] width 7 height 8
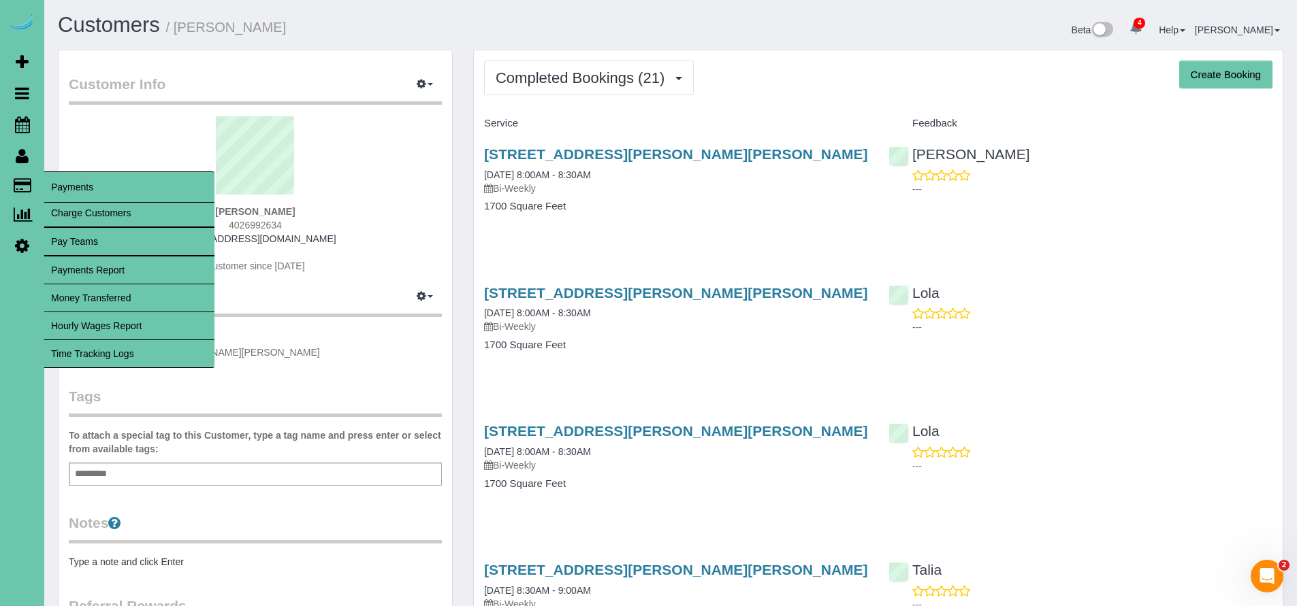
click at [96, 346] on link "Time Tracking Logs" at bounding box center [129, 353] width 170 height 27
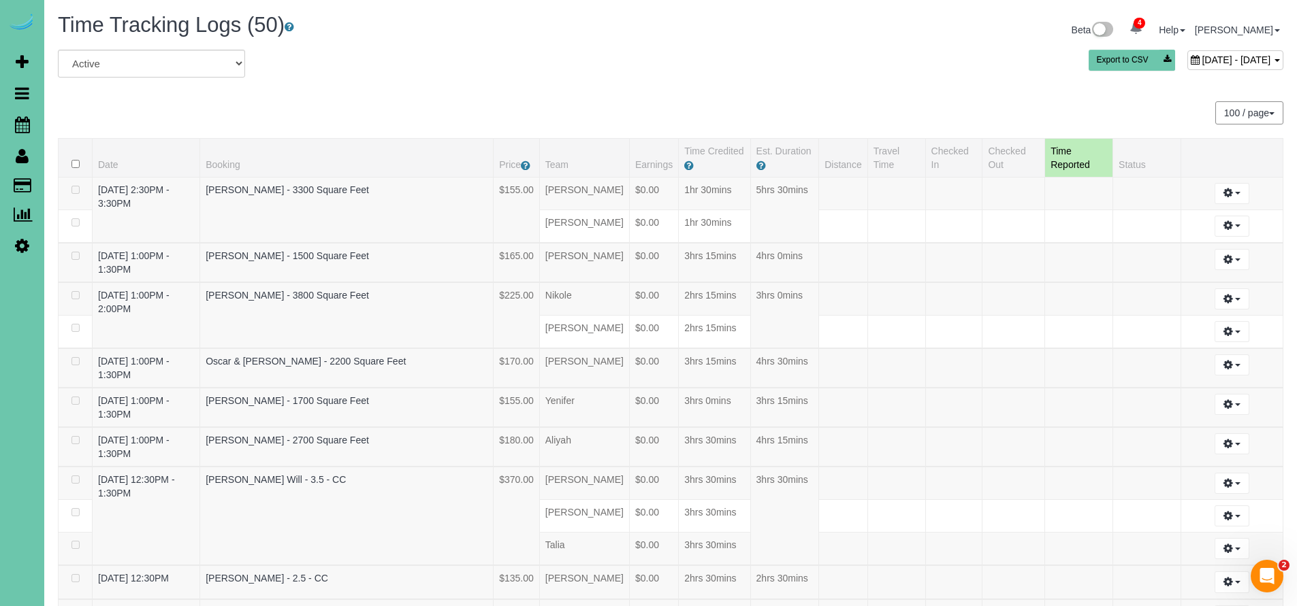
click at [1201, 61] on span "[DATE] - [DATE]" at bounding box center [1235, 59] width 69 height 11
type input "**********"
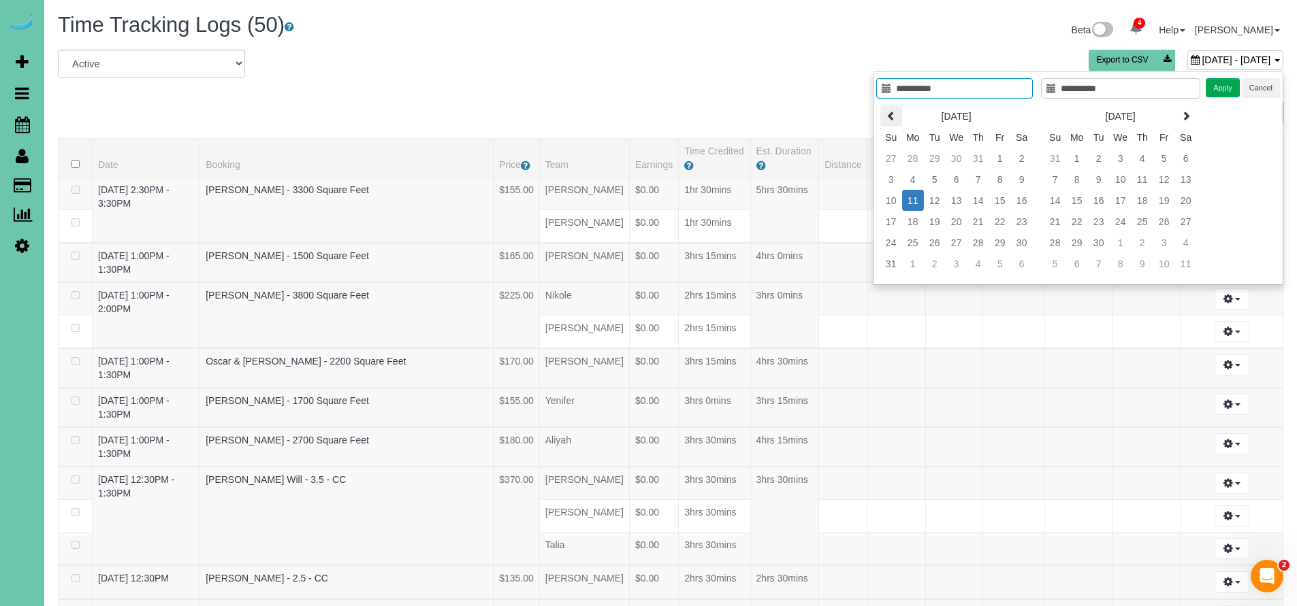
click at [880, 113] on th at bounding box center [891, 116] width 22 height 21
type input "**********"
click at [911, 241] on td "28" at bounding box center [913, 242] width 22 height 21
type input "**********"
click at [911, 241] on td "28" at bounding box center [913, 242] width 22 height 21
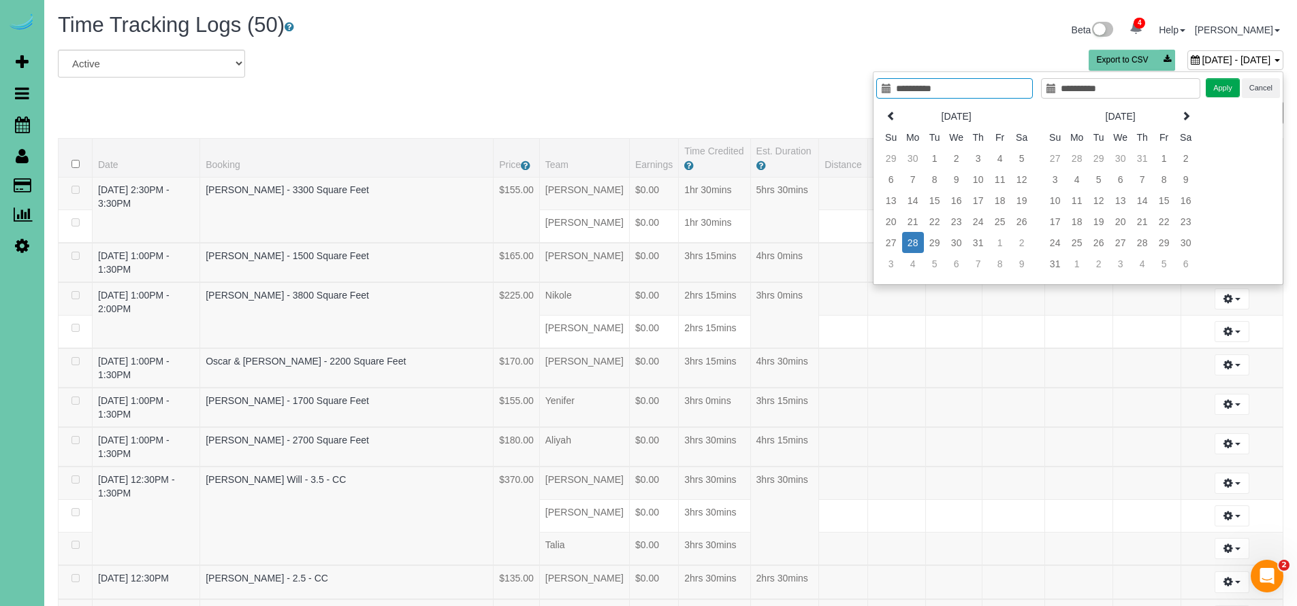
type input "**********"
click at [1224, 85] on button "Apply" at bounding box center [1222, 88] width 34 height 20
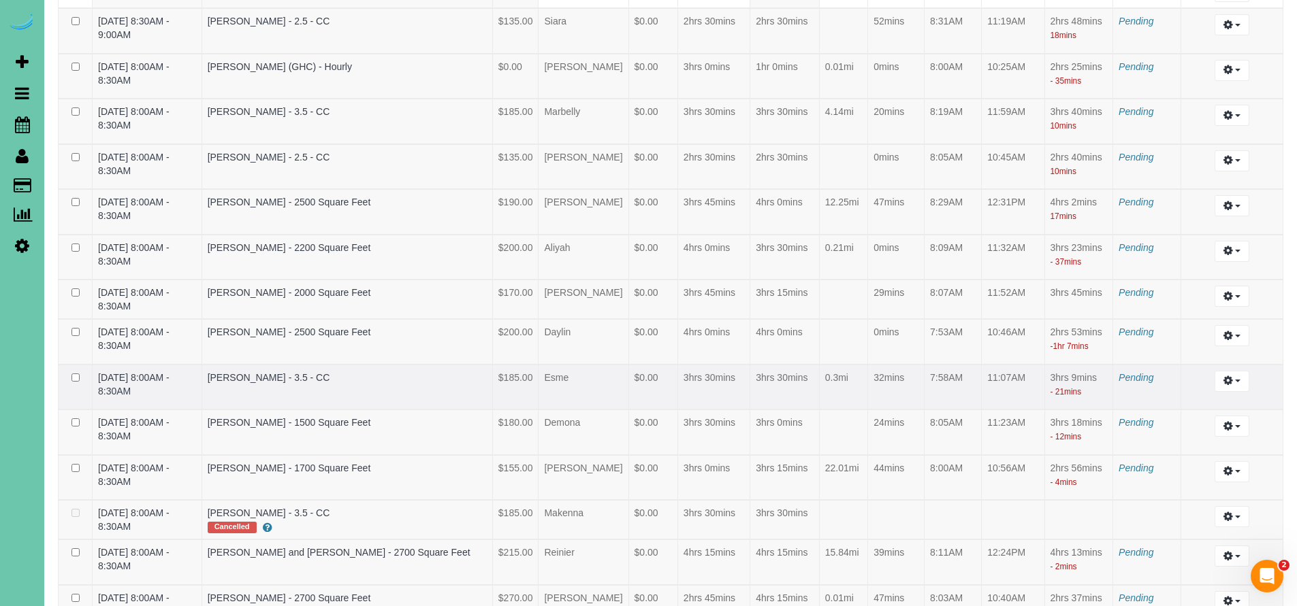
scroll to position [2520, 0]
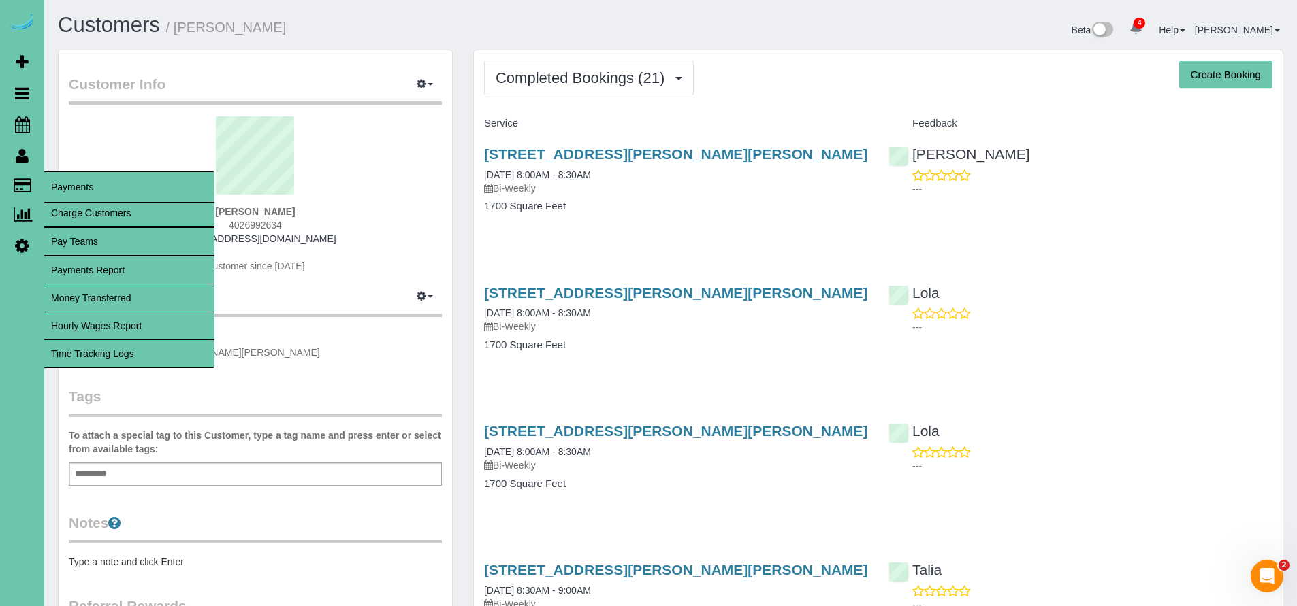
click at [131, 348] on link "Time Tracking Logs" at bounding box center [129, 353] width 170 height 27
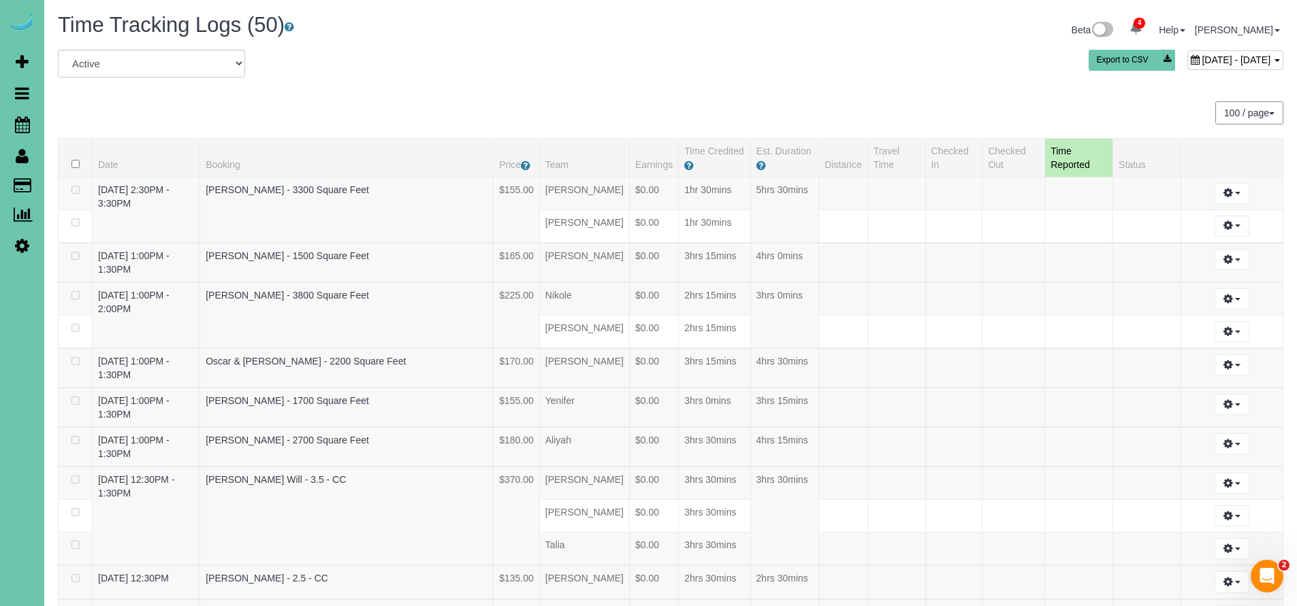
click at [1201, 57] on span "[DATE] - [DATE]" at bounding box center [1235, 59] width 69 height 11
type input "**********"
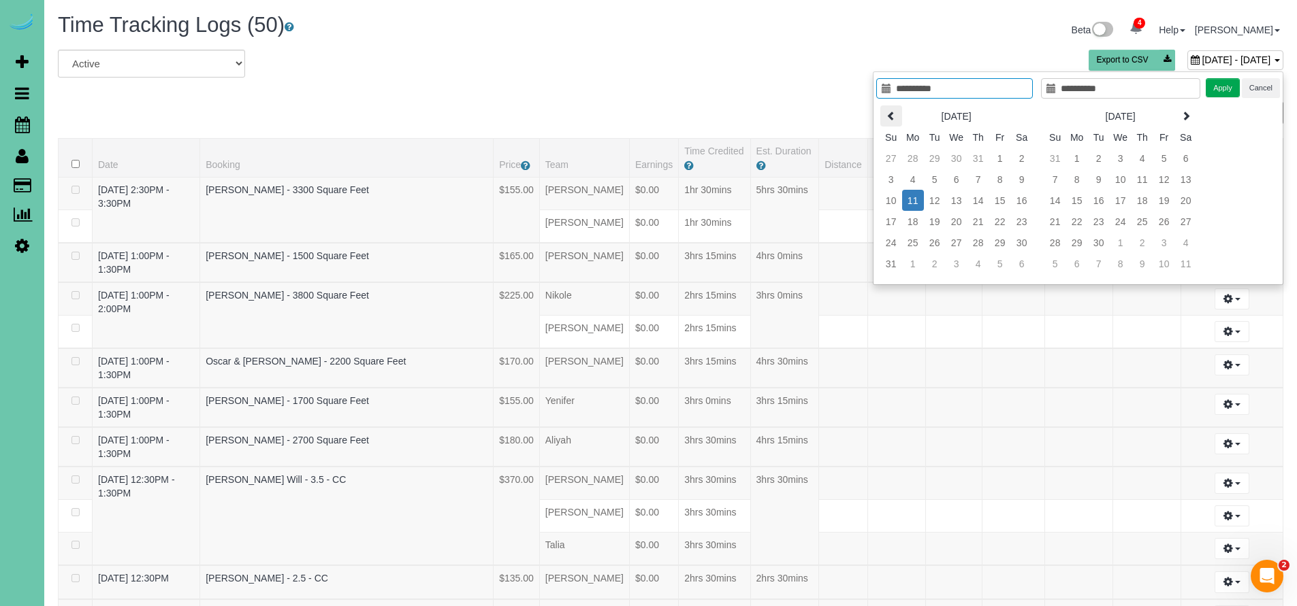
click at [892, 114] on icon at bounding box center [891, 116] width 10 height 10
type input "**********"
click at [911, 202] on td "14" at bounding box center [913, 200] width 22 height 21
type input "**********"
click at [911, 202] on td "14" at bounding box center [913, 200] width 22 height 21
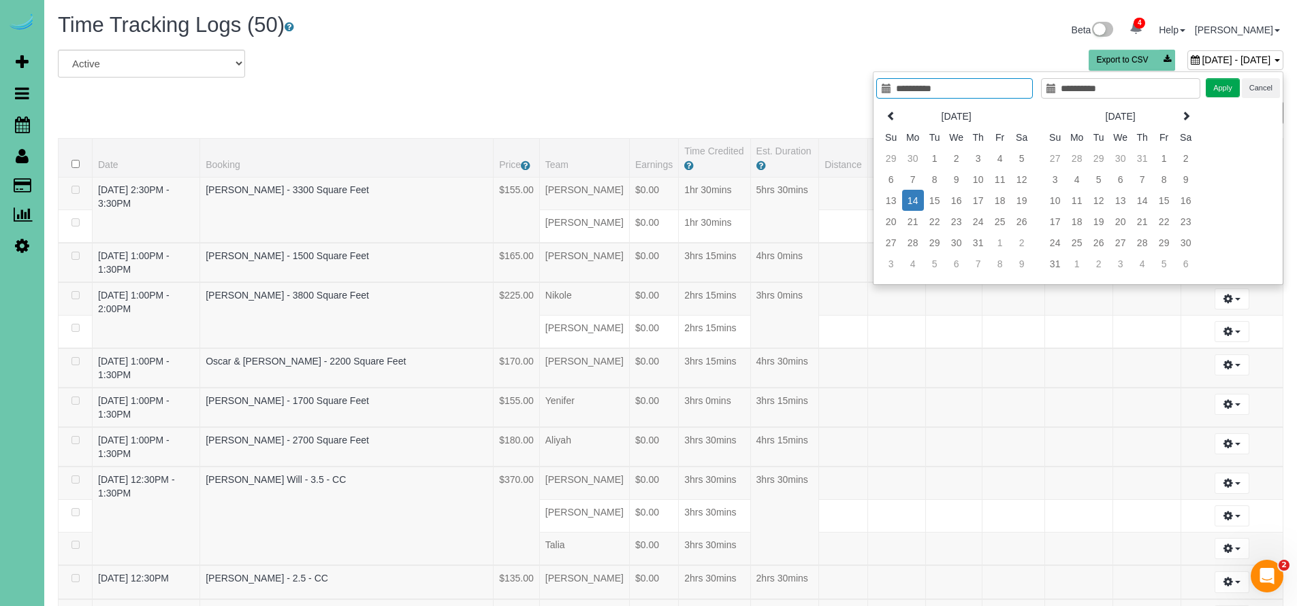
type input "**********"
click at [1230, 93] on button "Apply" at bounding box center [1222, 88] width 34 height 20
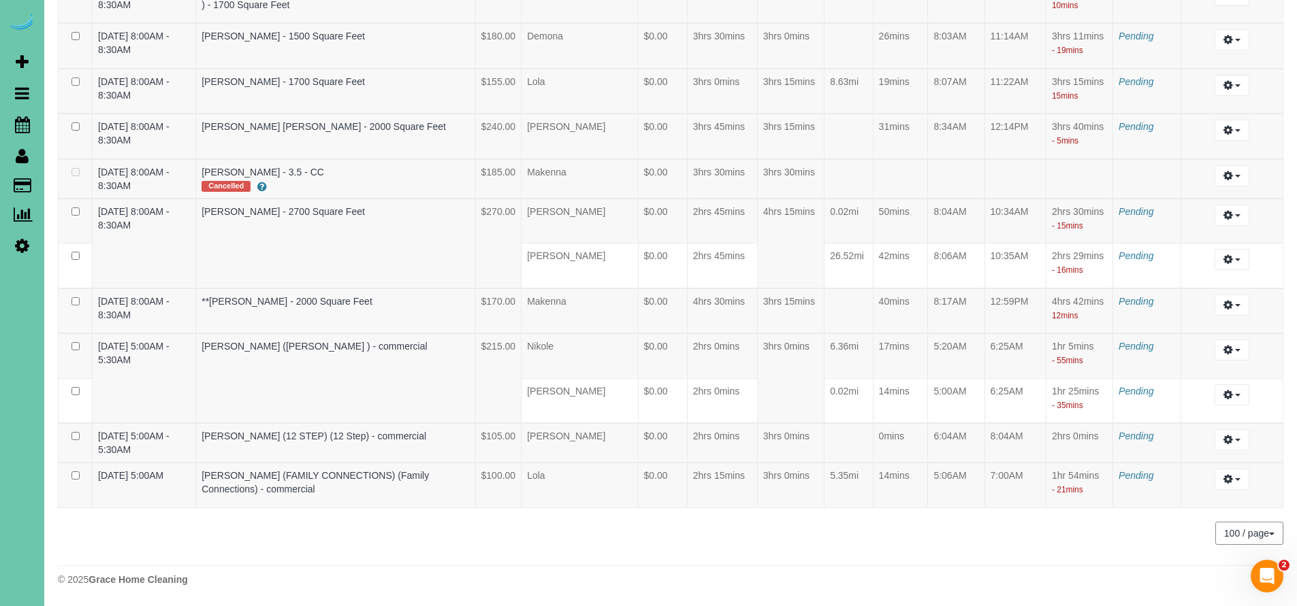
scroll to position [3796, 0]
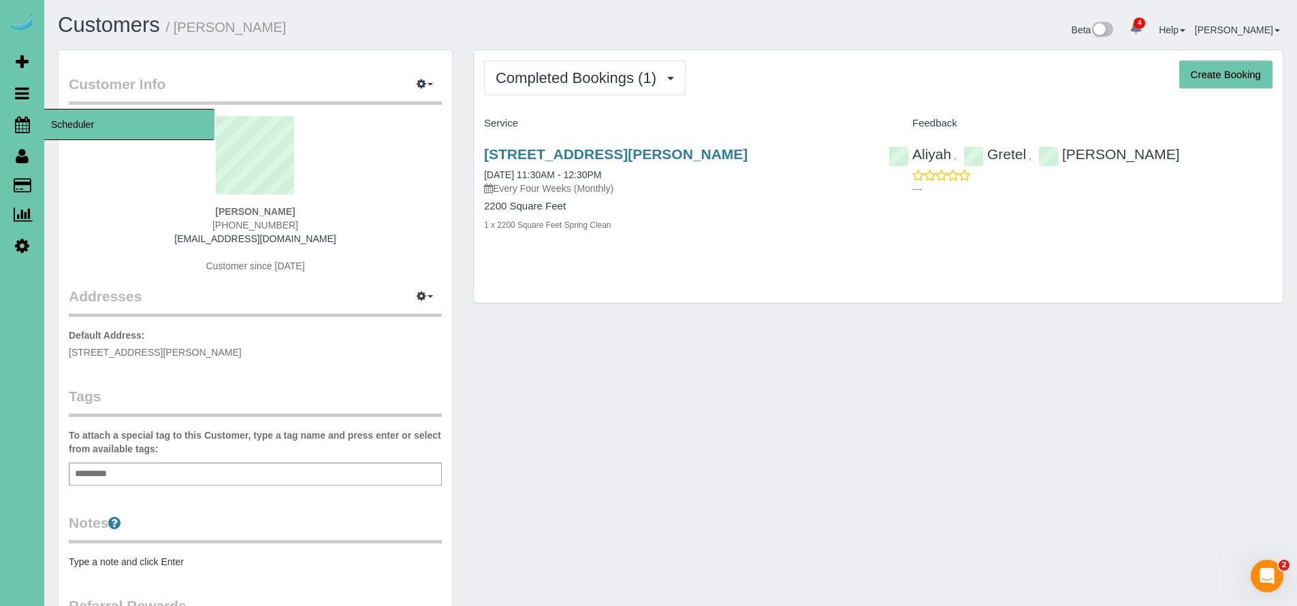
click at [20, 129] on icon at bounding box center [22, 124] width 15 height 16
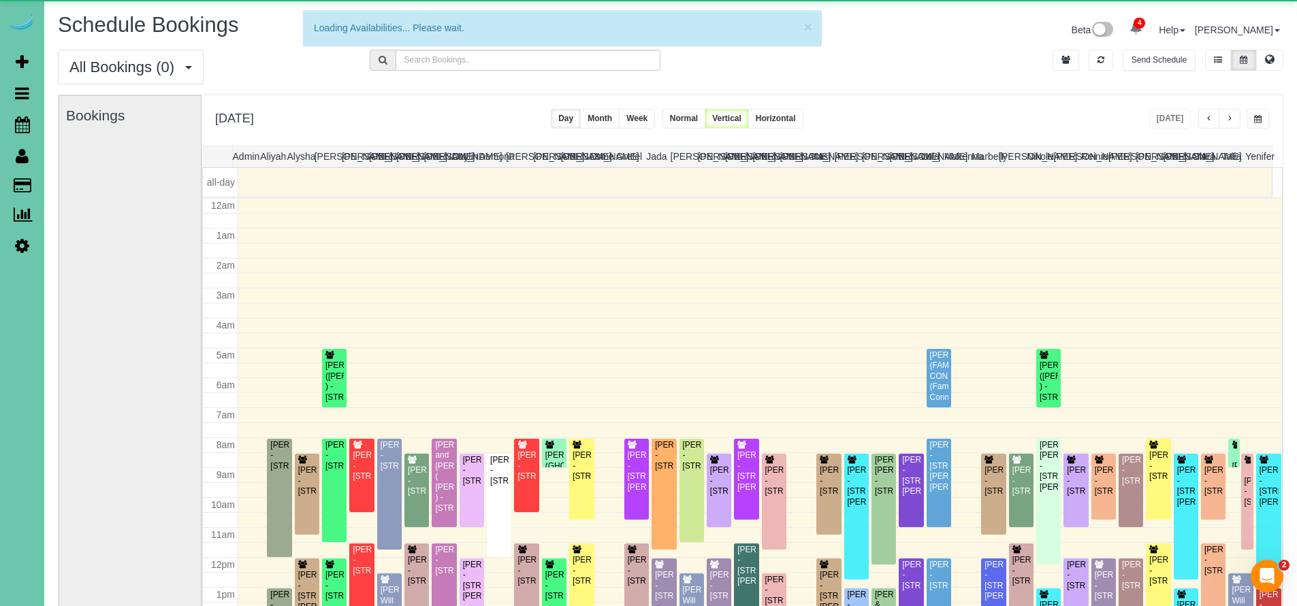
scroll to position [180, 0]
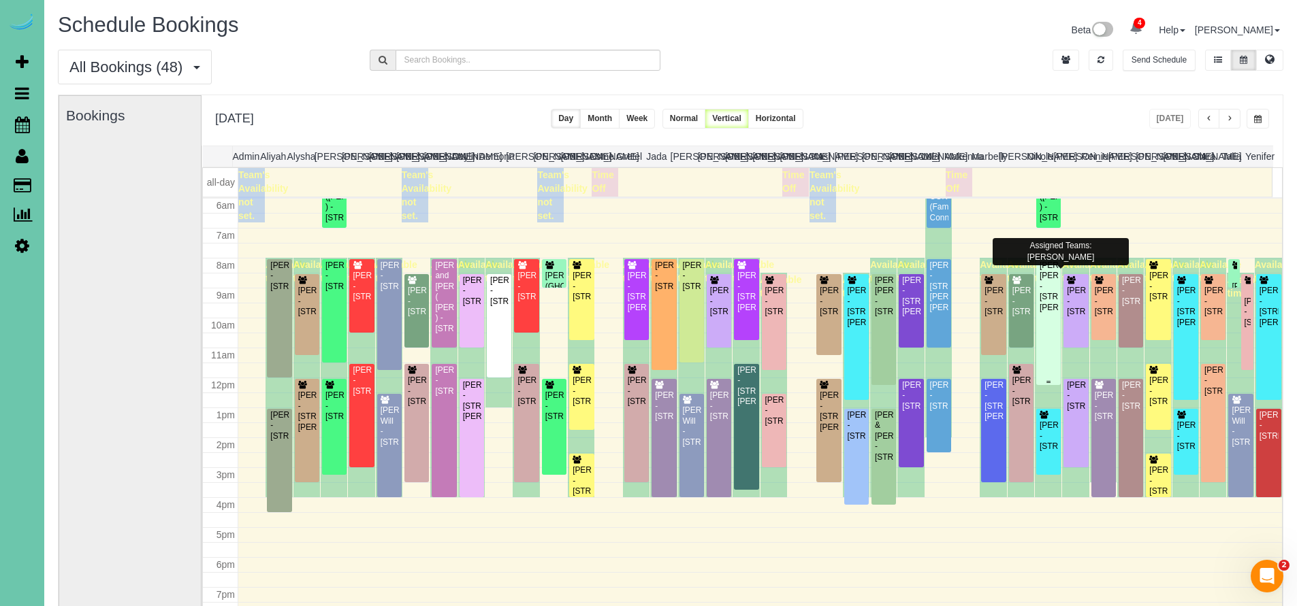
click at [1039, 285] on div "Amanda JoLee - 18232 Dewey Ave, Elkhorn, NE 68022" at bounding box center [1048, 287] width 19 height 52
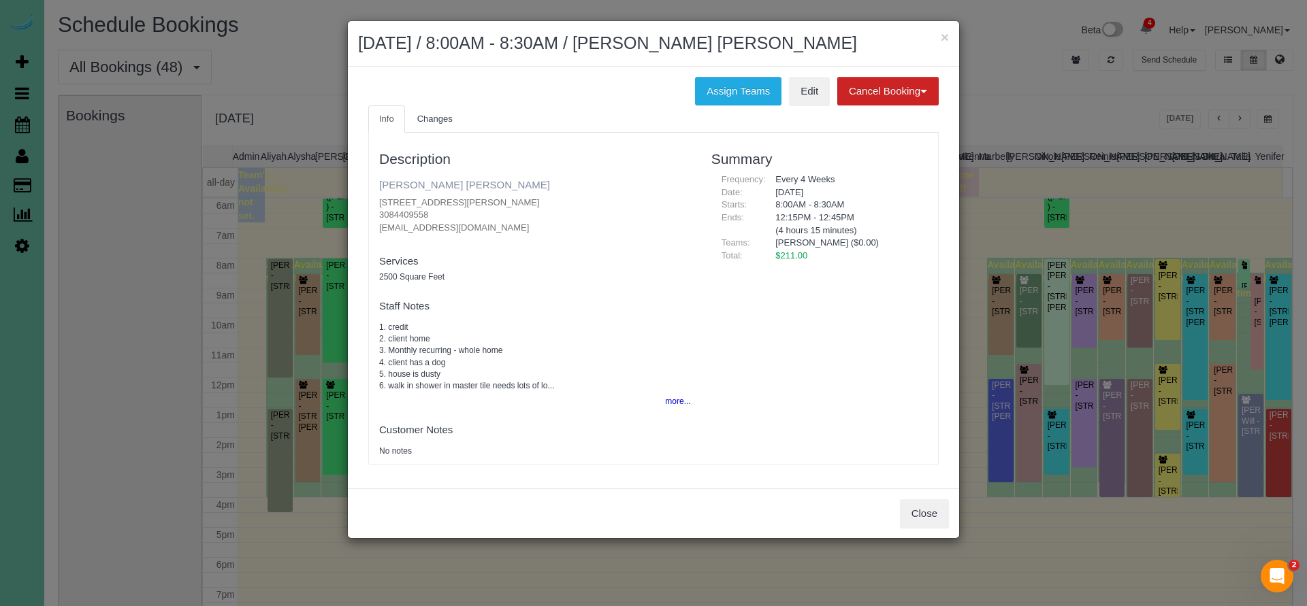
click at [395, 184] on link "Amanda JoLee" at bounding box center [464, 185] width 171 height 12
click at [412, 180] on link "Amanda JoLee" at bounding box center [464, 185] width 171 height 12
click at [931, 519] on button "Close" at bounding box center [924, 514] width 49 height 29
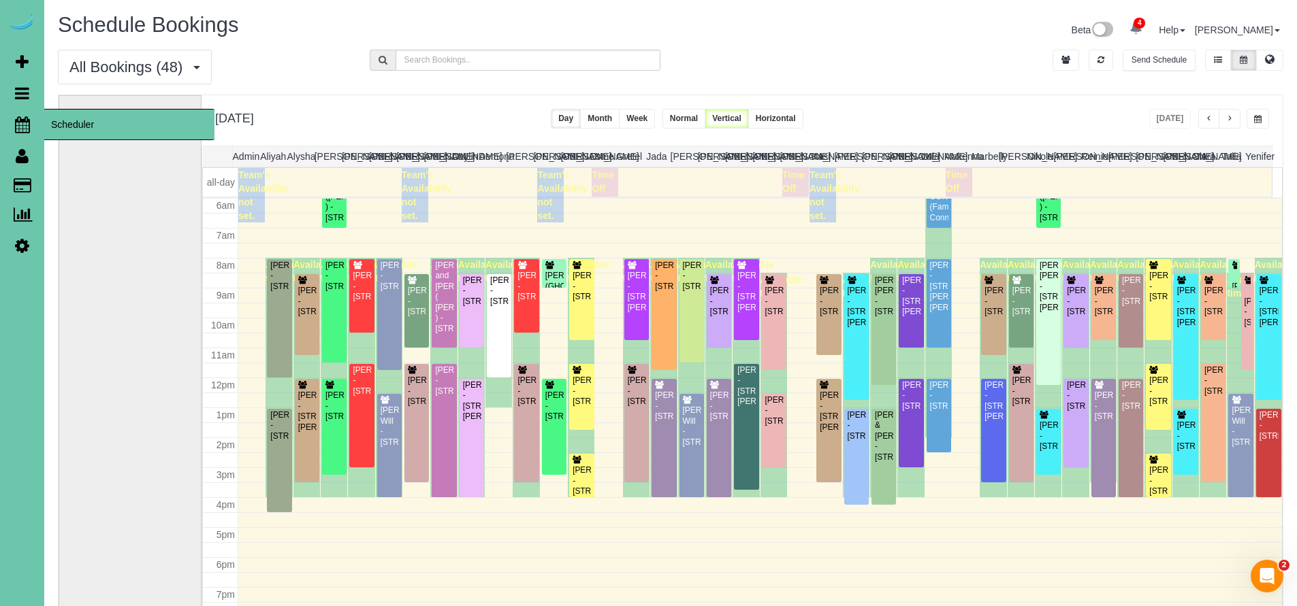
click at [20, 118] on icon at bounding box center [22, 124] width 15 height 16
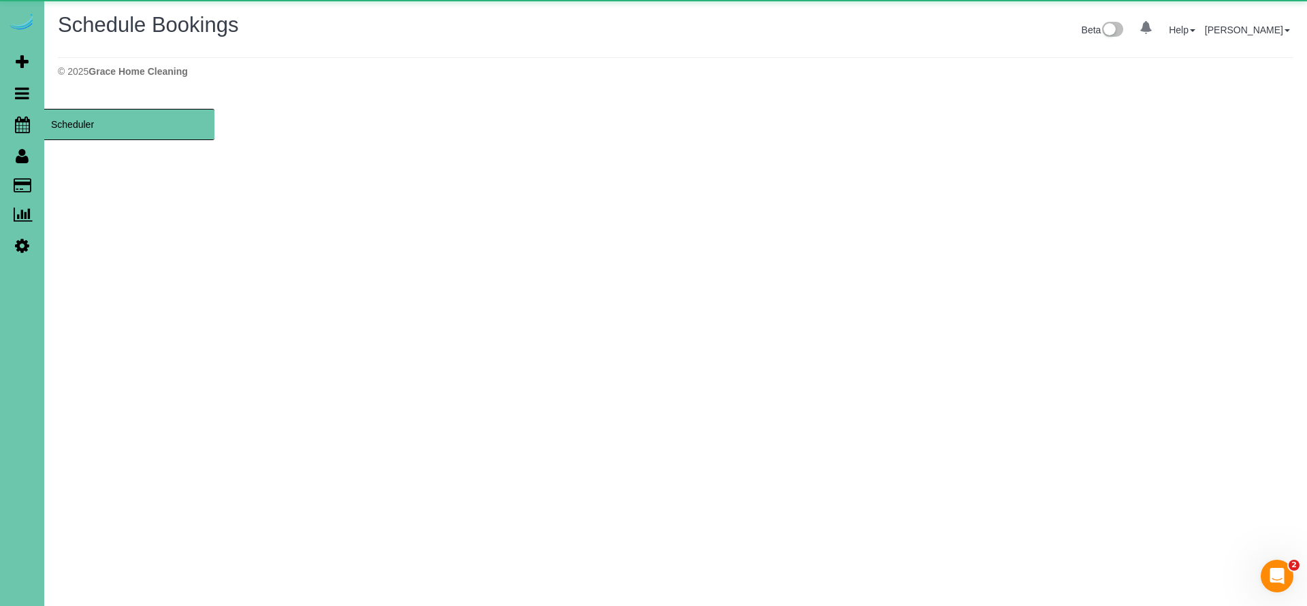
click at [59, 117] on span "Scheduler" at bounding box center [129, 124] width 170 height 31
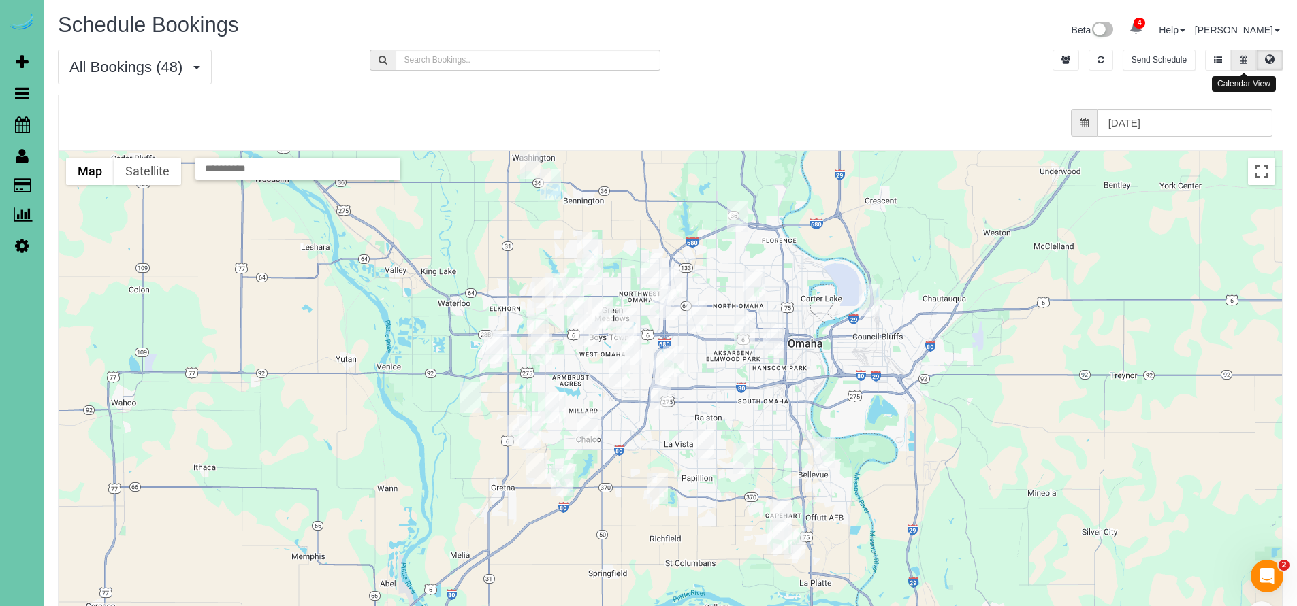
click at [1242, 60] on icon at bounding box center [1243, 60] width 7 height 8
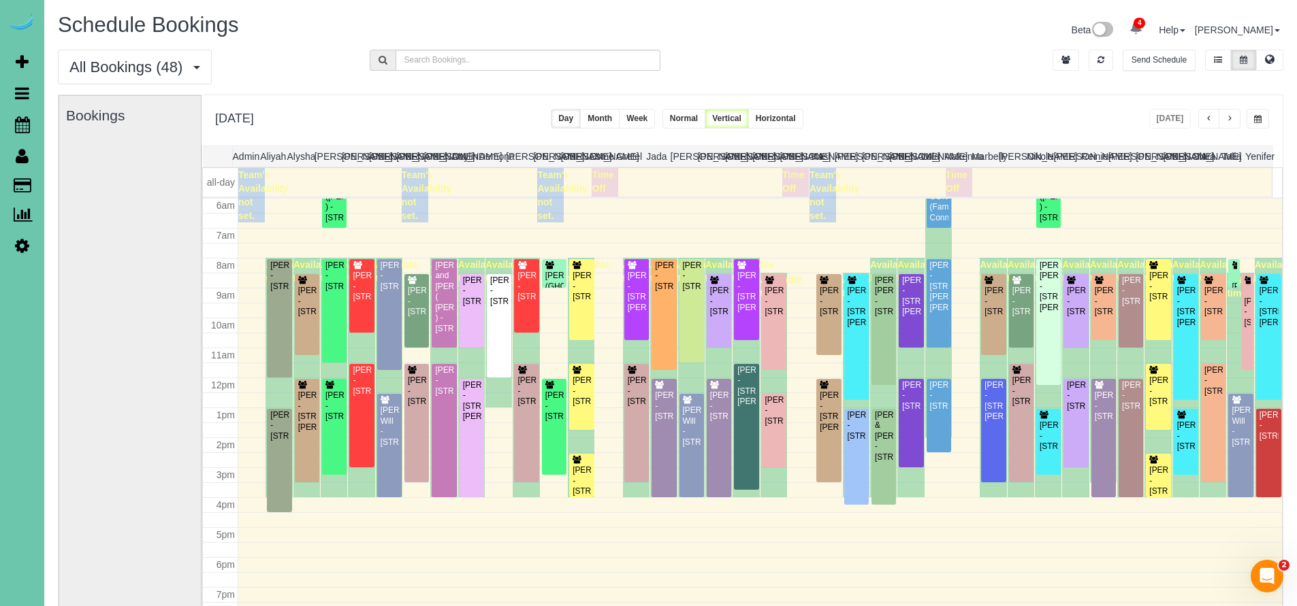
click at [1257, 114] on button "button" at bounding box center [1257, 119] width 22 height 20
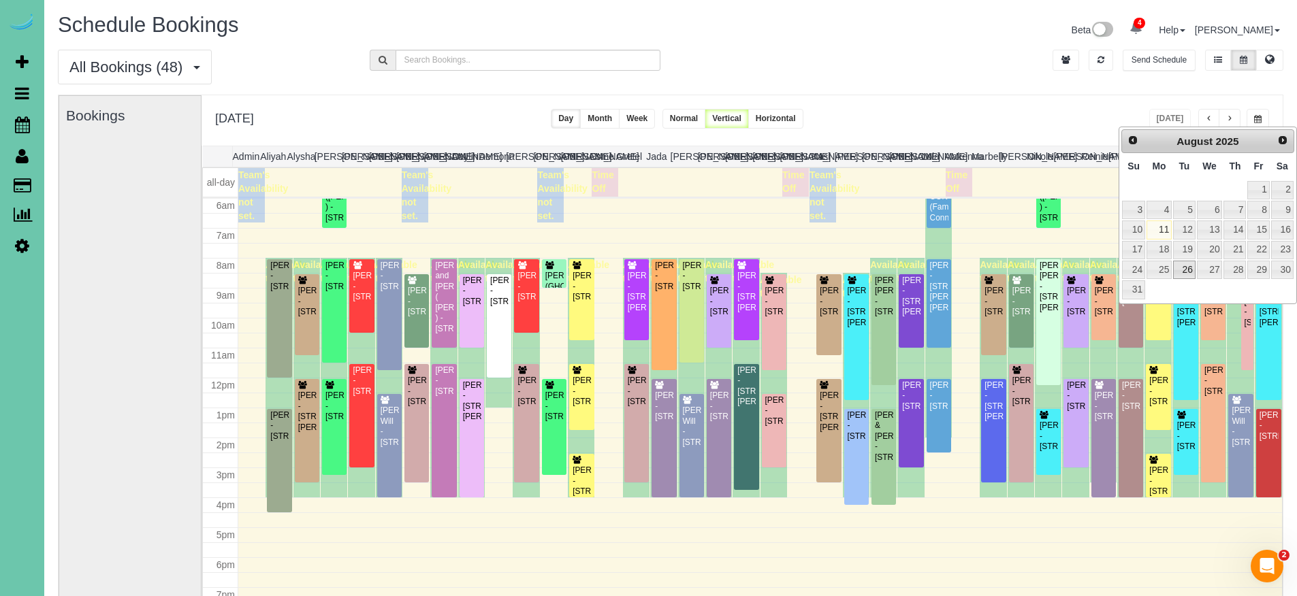
click at [1192, 270] on link "26" at bounding box center [1184, 270] width 22 height 18
type input "**********"
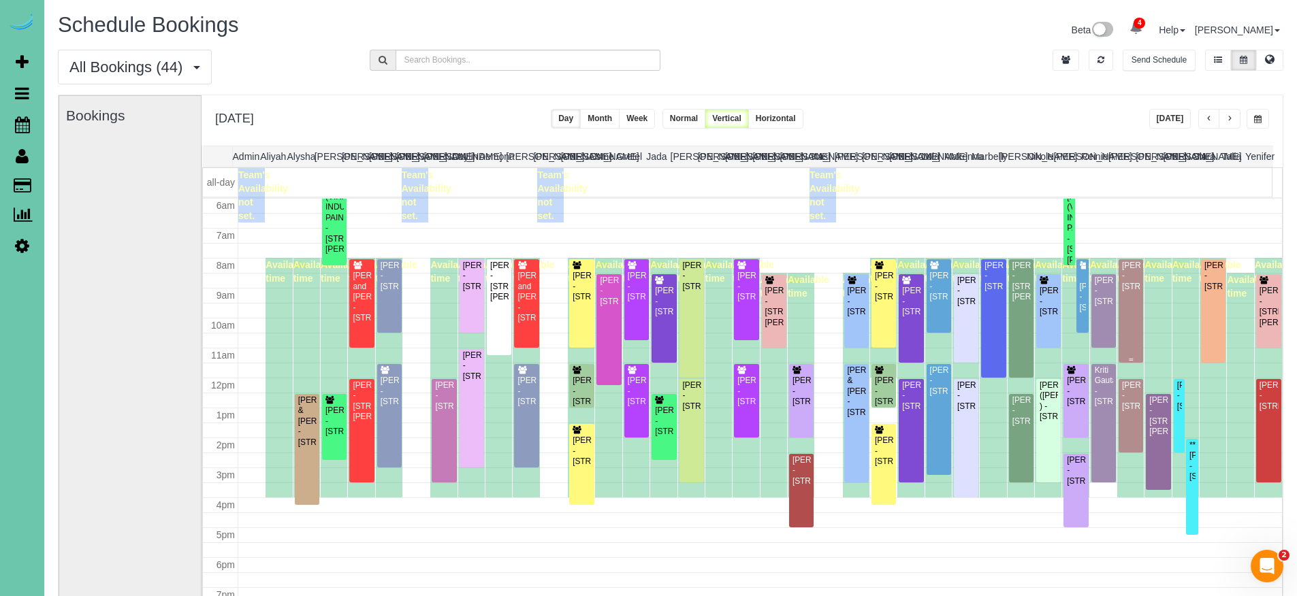
click at [1126, 285] on div "Terrence Grimm - 13706 S 42nd Ave, Bellevue, NE 68123" at bounding box center [1130, 276] width 19 height 31
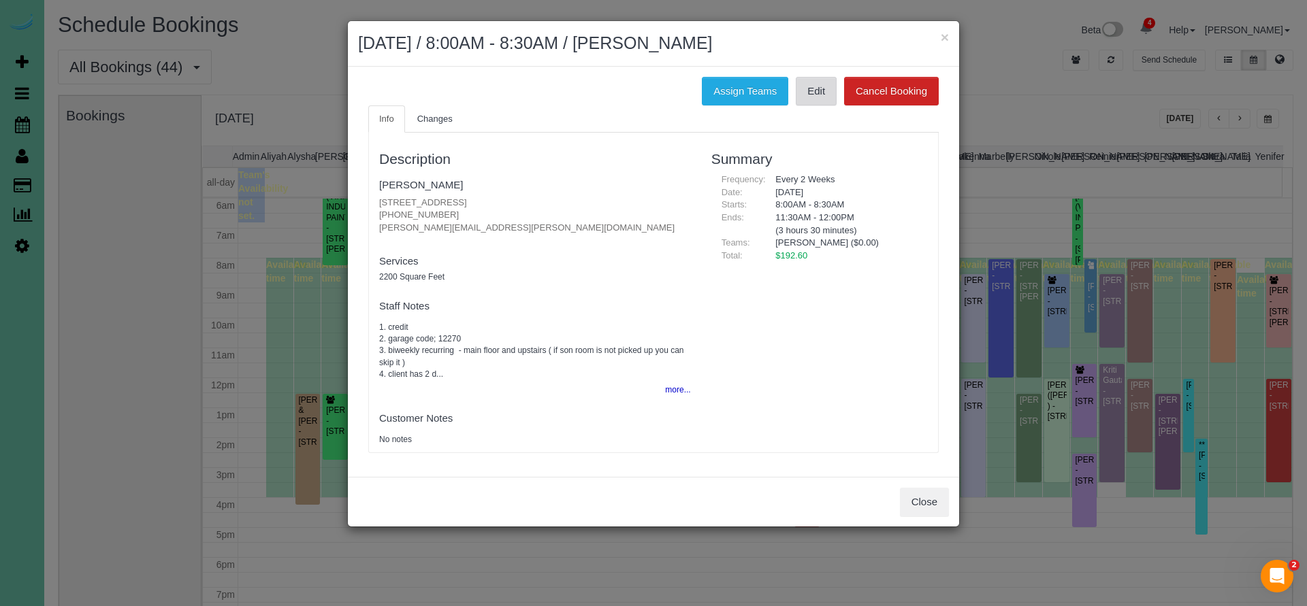
click at [815, 93] on link "Edit" at bounding box center [816, 91] width 41 height 29
click at [923, 506] on button "Close" at bounding box center [924, 502] width 49 height 29
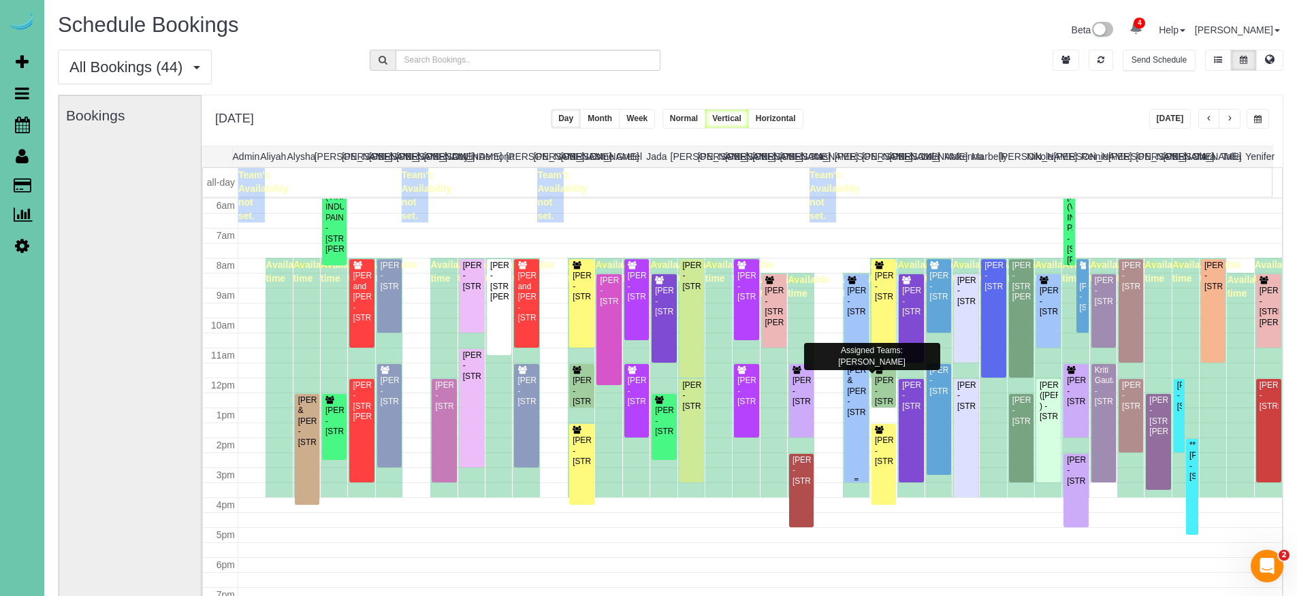
click at [848, 418] on div "Sue & Doug Gollehon - 10206 Y St, Omaha, NE 68127" at bounding box center [856, 392] width 19 height 52
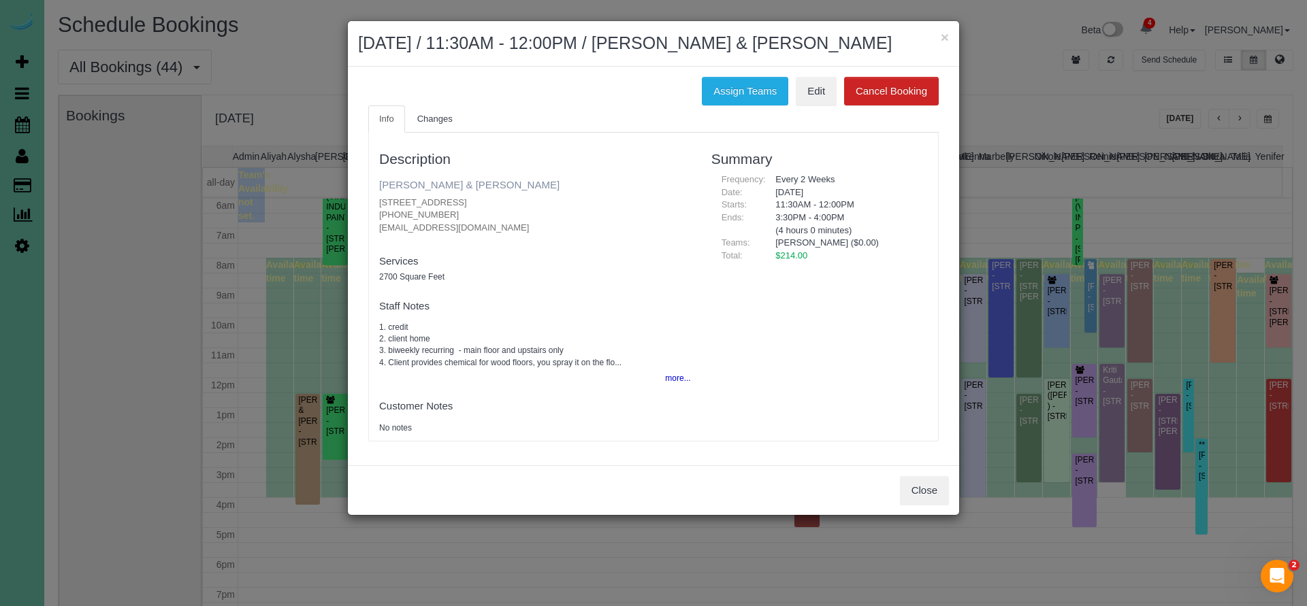
click at [448, 181] on link "Sue & Doug Gollehon" at bounding box center [469, 185] width 180 height 12
click at [909, 489] on button "Close" at bounding box center [924, 490] width 49 height 29
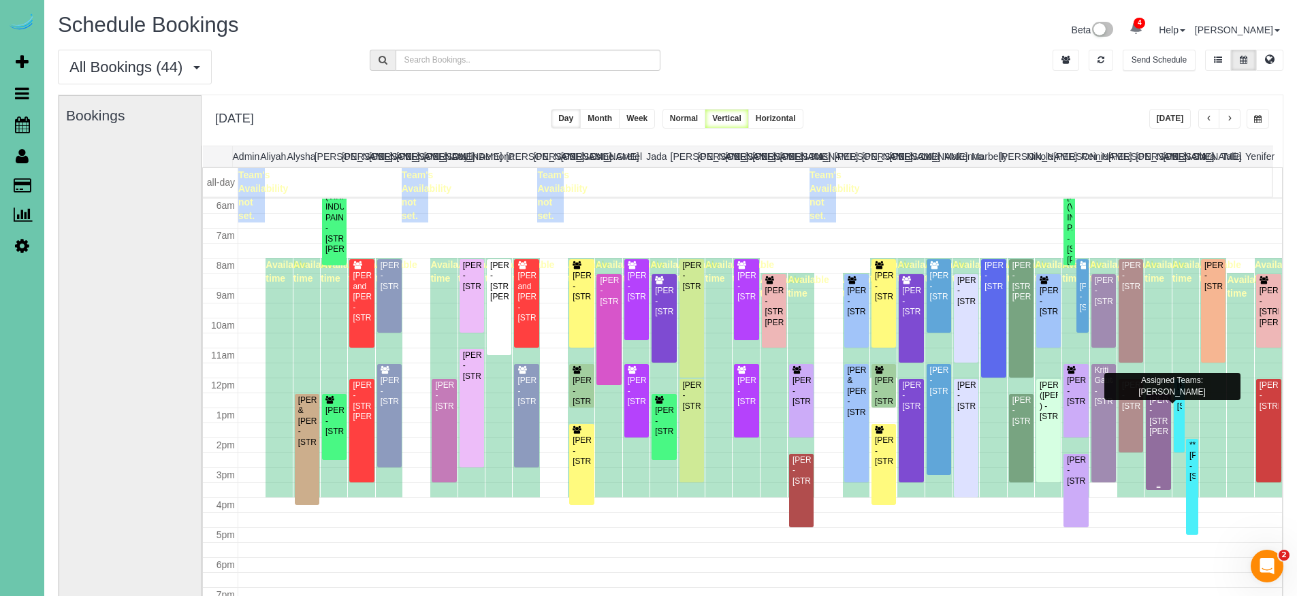
click at [1148, 438] on div "Steve Holeman - 7110 Girard St, Omaha, NE 68152" at bounding box center [1157, 416] width 19 height 42
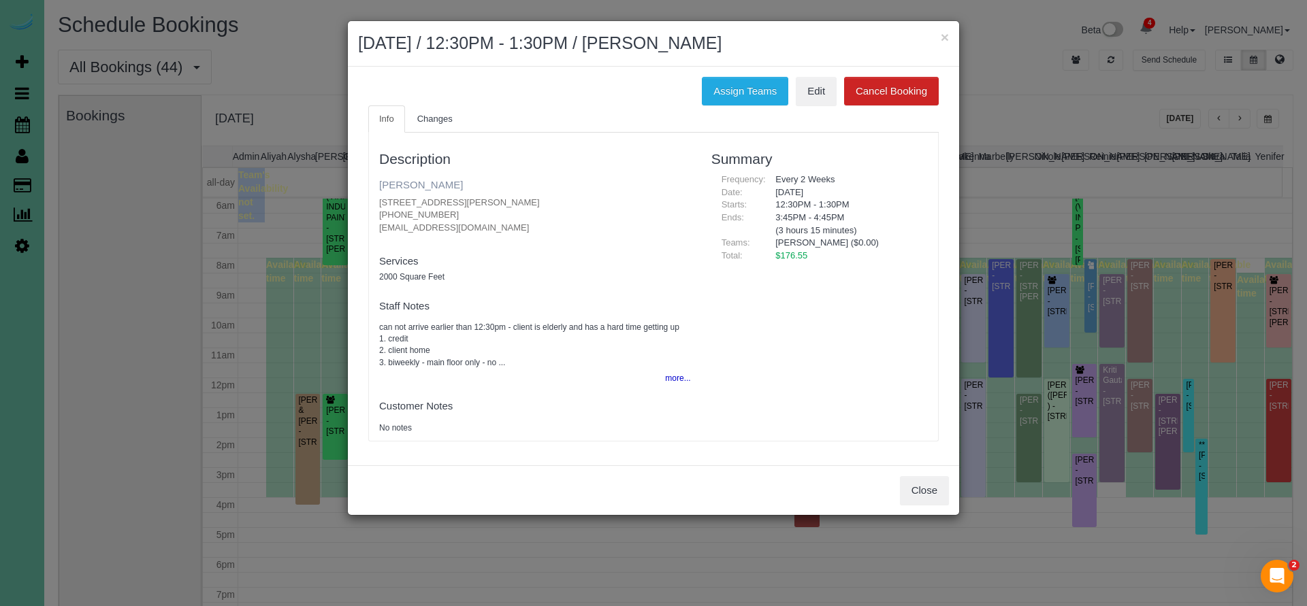
click at [413, 185] on link "Steve Holeman" at bounding box center [421, 185] width 84 height 12
click at [950, 488] on div "Close" at bounding box center [653, 491] width 611 height 50
click at [939, 492] on button "Close" at bounding box center [924, 490] width 49 height 29
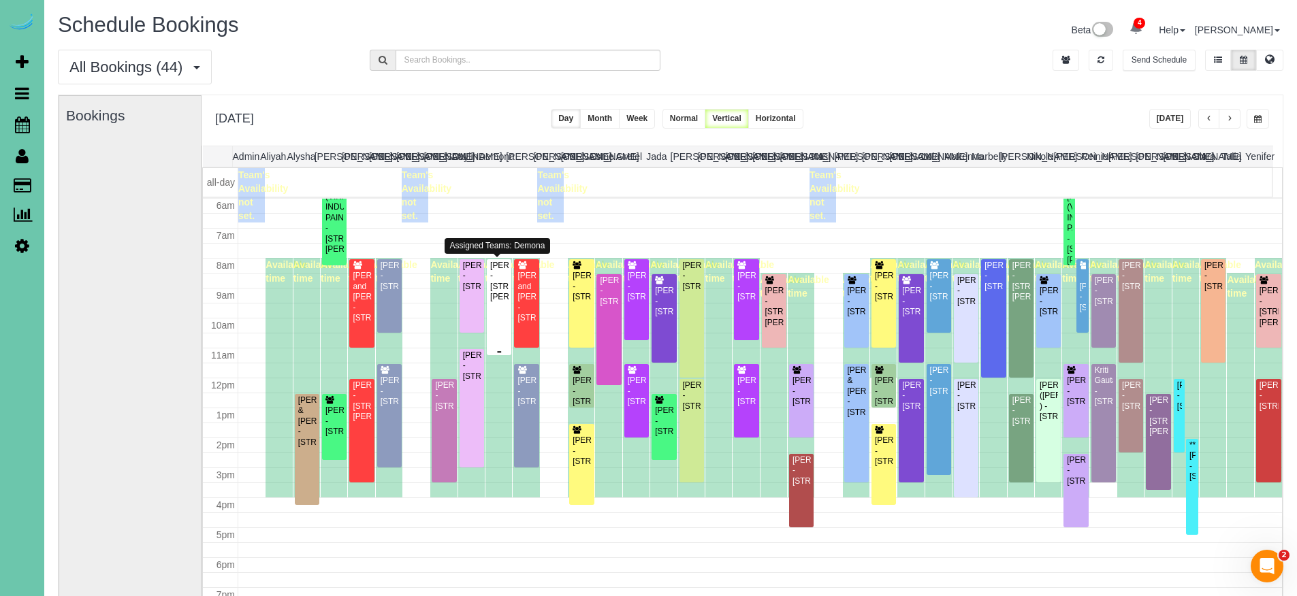
click at [505, 303] on div "Sarra Cushen-Corker - 705 Fenwick St, Papillion, NE 68046" at bounding box center [498, 282] width 19 height 42
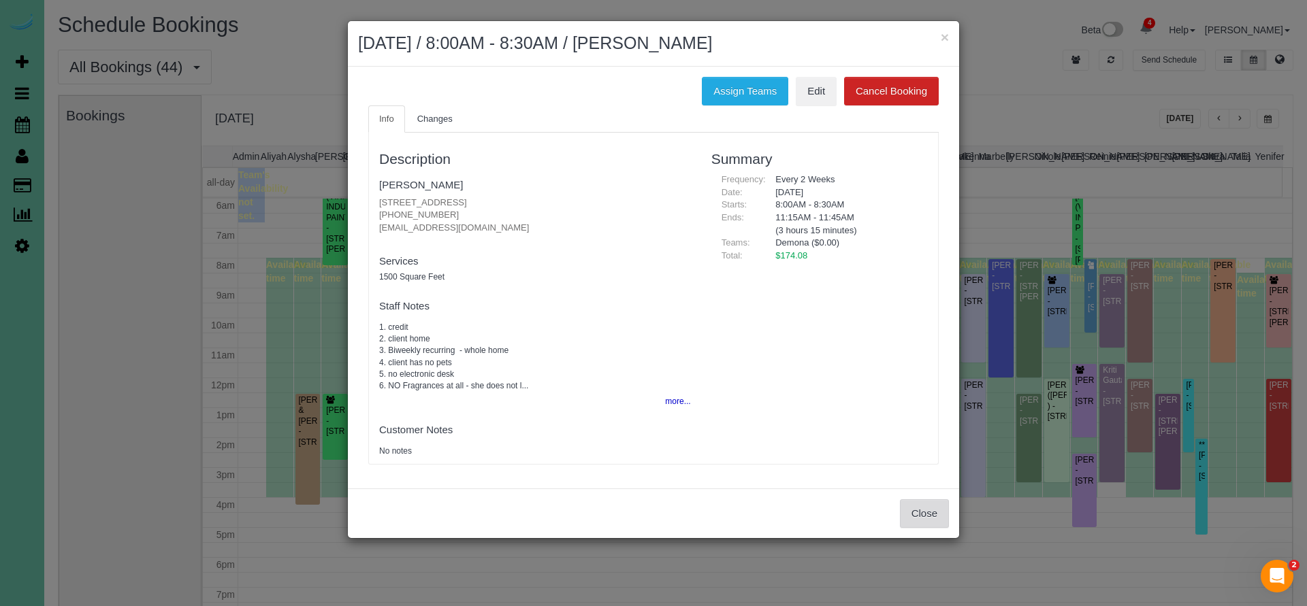
click at [928, 503] on button "Close" at bounding box center [924, 514] width 49 height 29
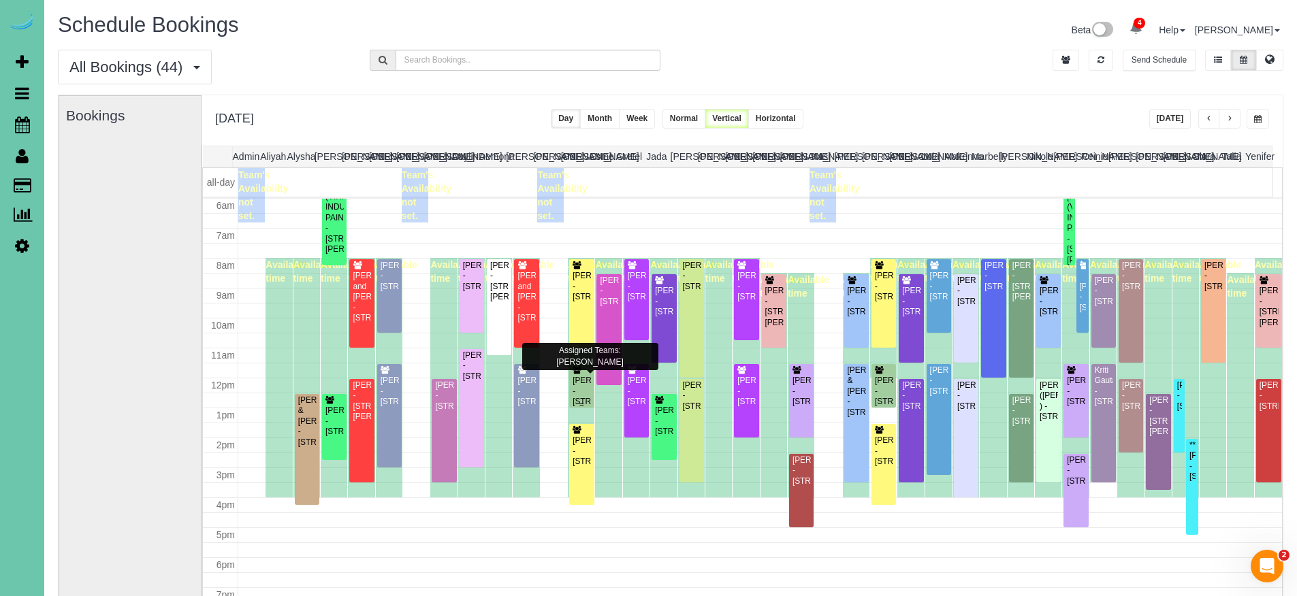
click at [579, 389] on div "Stephanie Sleeper - 10226 M Street, Omaha, NE 68127" at bounding box center [581, 391] width 19 height 31
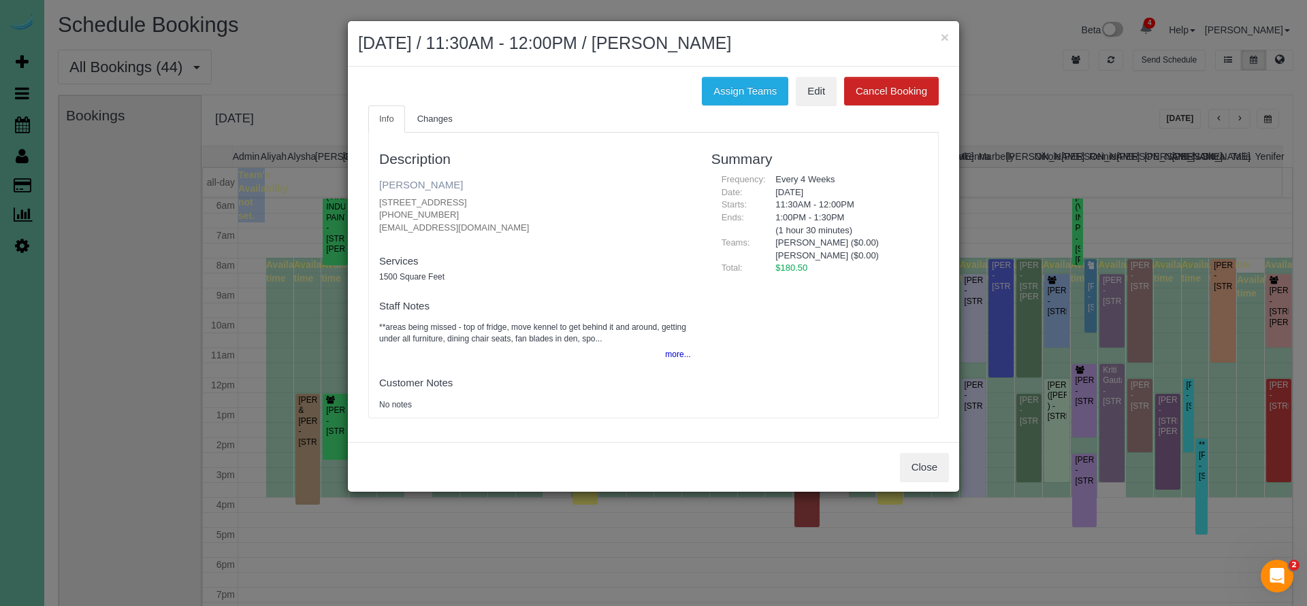
click at [427, 182] on link "Stephanie Sleeper" at bounding box center [421, 185] width 84 height 12
click at [919, 461] on button "Close" at bounding box center [924, 467] width 49 height 29
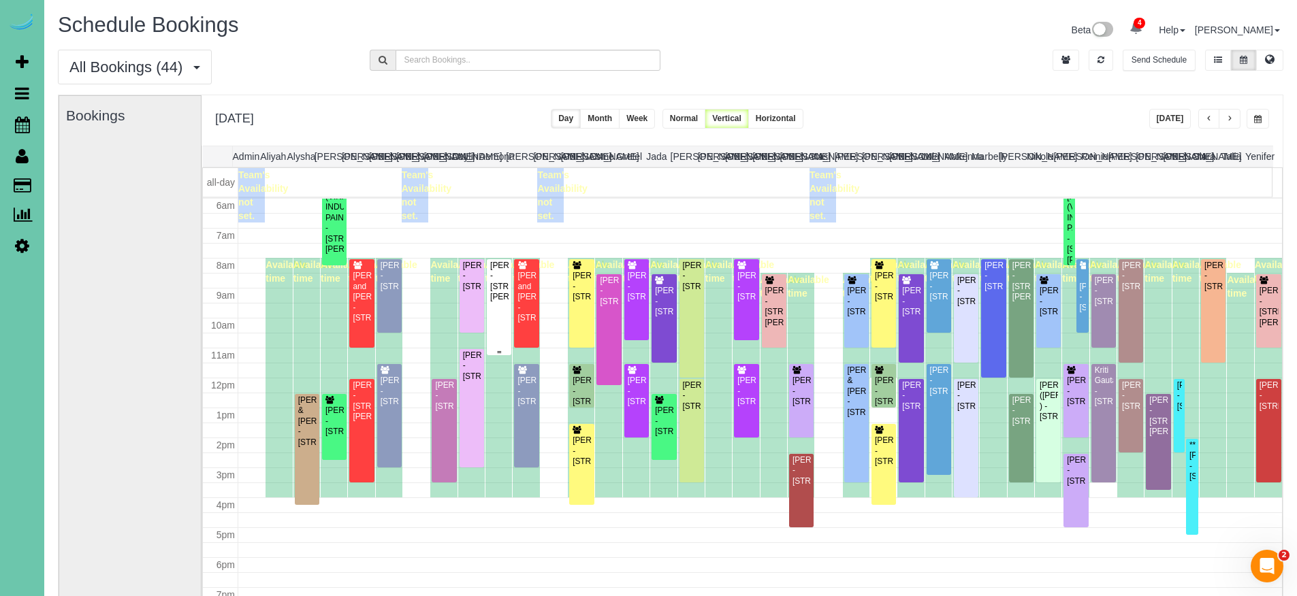
click at [496, 294] on div "Sarra Cushen-Corker - 705 Fenwick St, Papillion, NE 68046" at bounding box center [498, 282] width 19 height 42
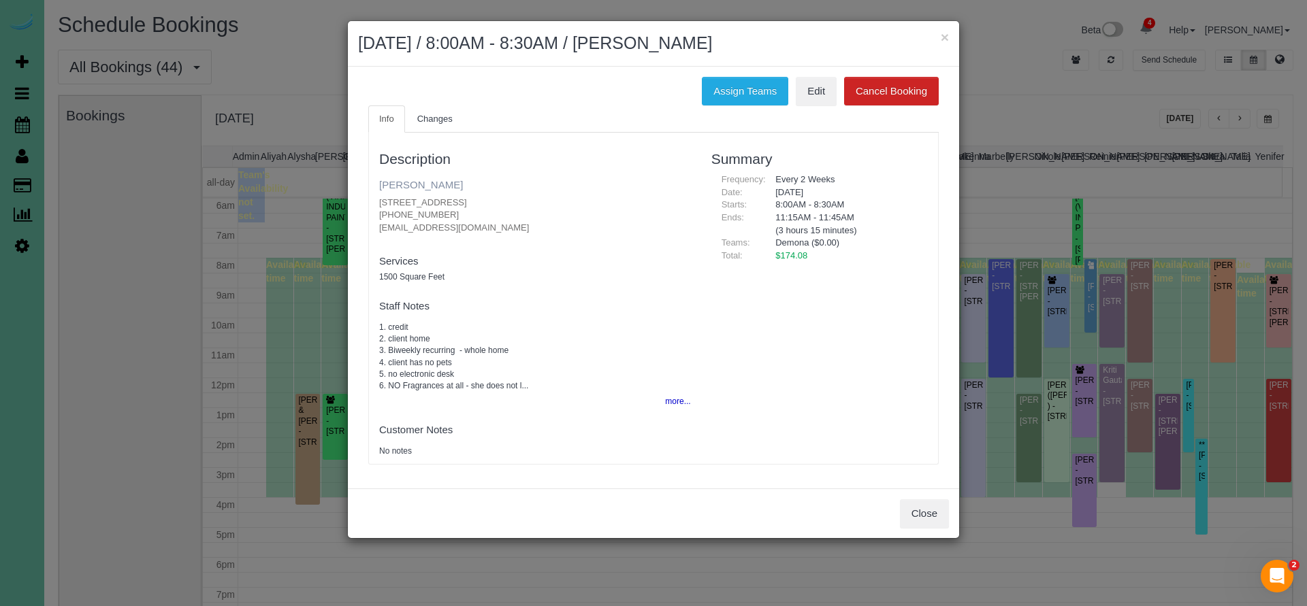
click at [434, 185] on link "Sarra Cushen-Corker" at bounding box center [421, 185] width 84 height 12
click at [926, 514] on button "Close" at bounding box center [924, 514] width 49 height 29
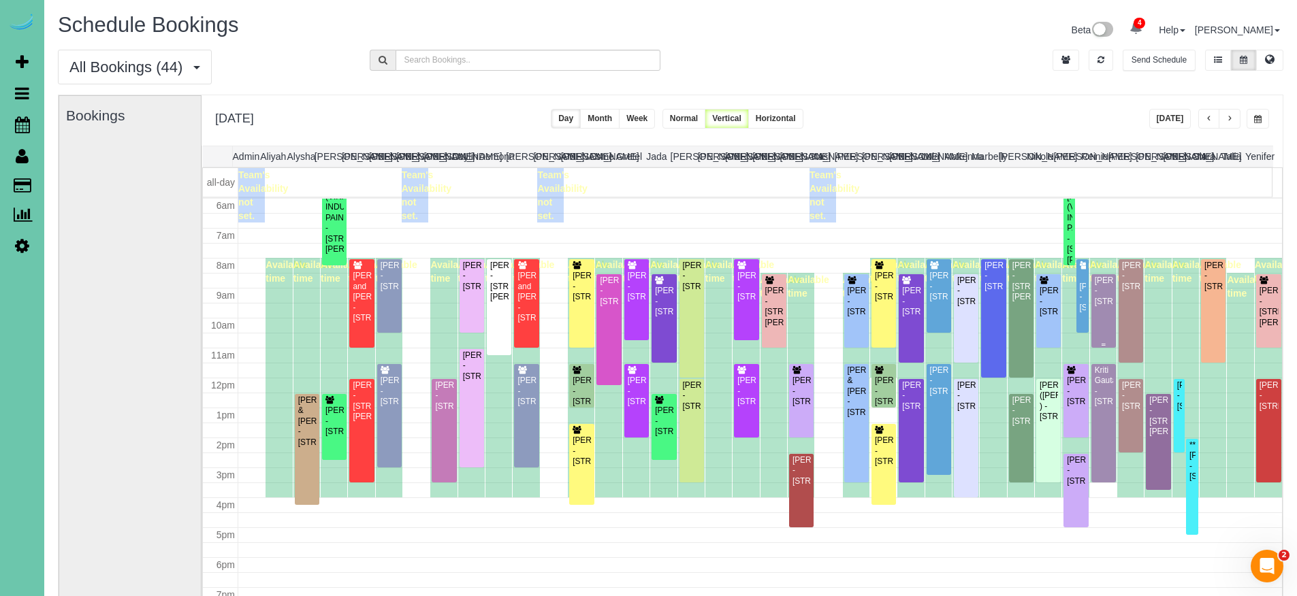
click at [1103, 307] on div "Sarah Nickolaison - 18805 Redwood St, Omaha, NE 68136" at bounding box center [1103, 291] width 19 height 31
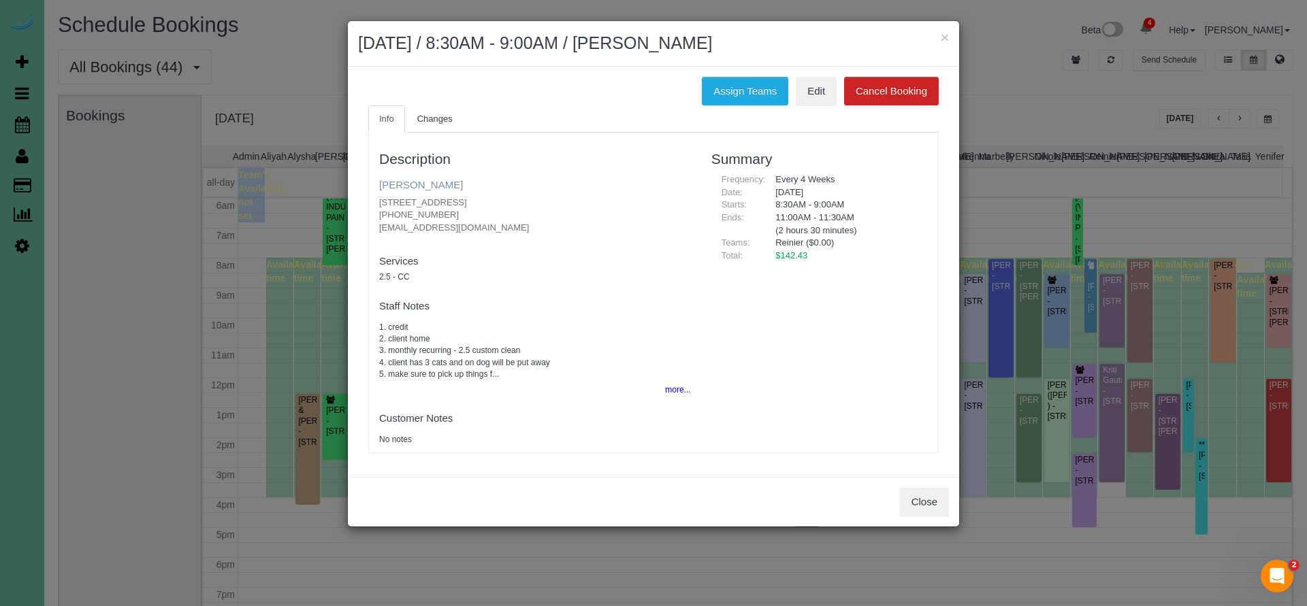
click at [437, 184] on link "Sarah Nickolaison" at bounding box center [421, 185] width 84 height 12
click at [943, 36] on button "×" at bounding box center [945, 37] width 8 height 14
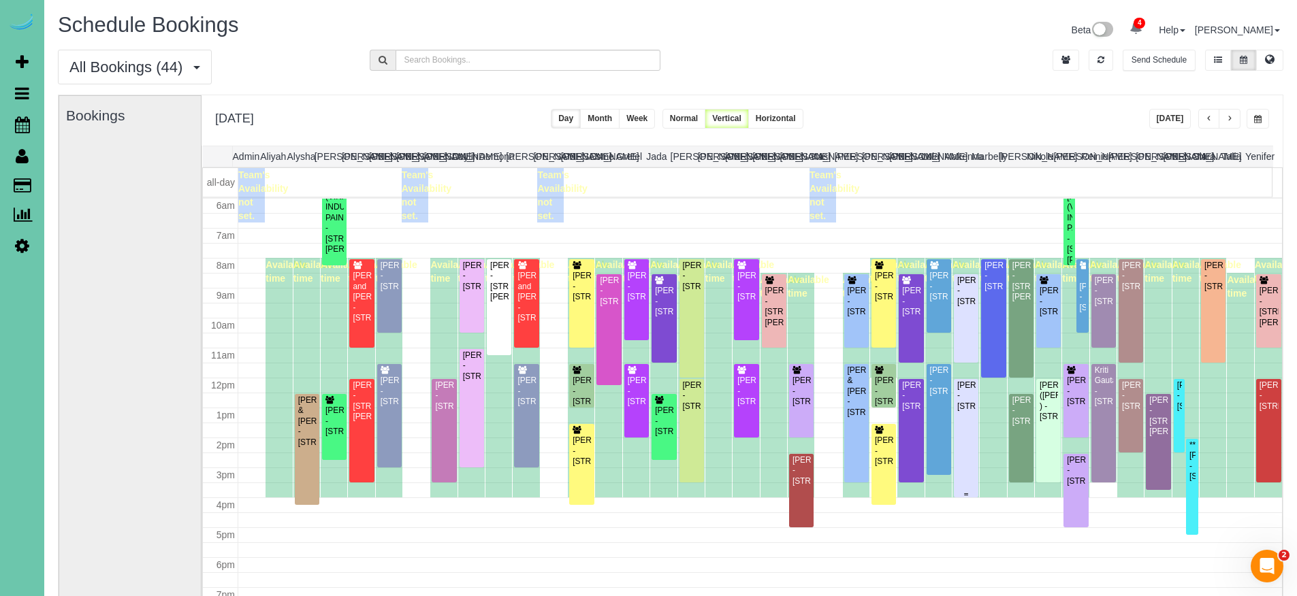
click at [963, 408] on div "Rosanne Blank - 4718 S 99th Circle, Omaha, NE 68127" at bounding box center [965, 396] width 19 height 31
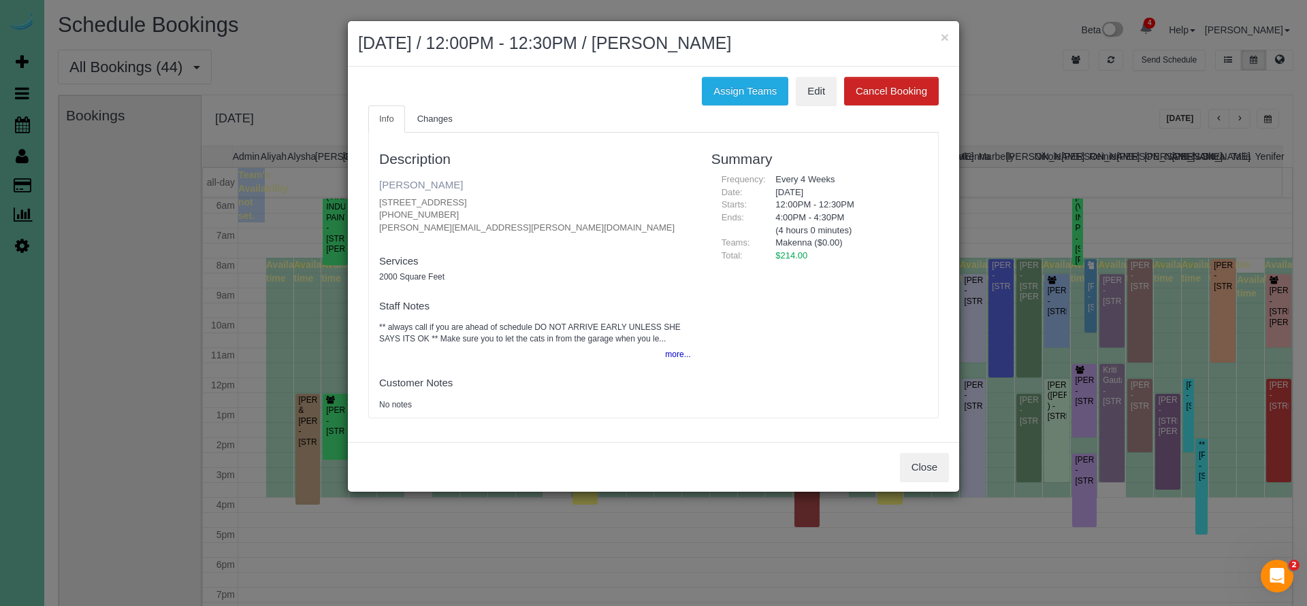
click at [417, 181] on link "Rosanne Blank" at bounding box center [421, 185] width 84 height 12
click at [948, 37] on button "×" at bounding box center [945, 37] width 8 height 14
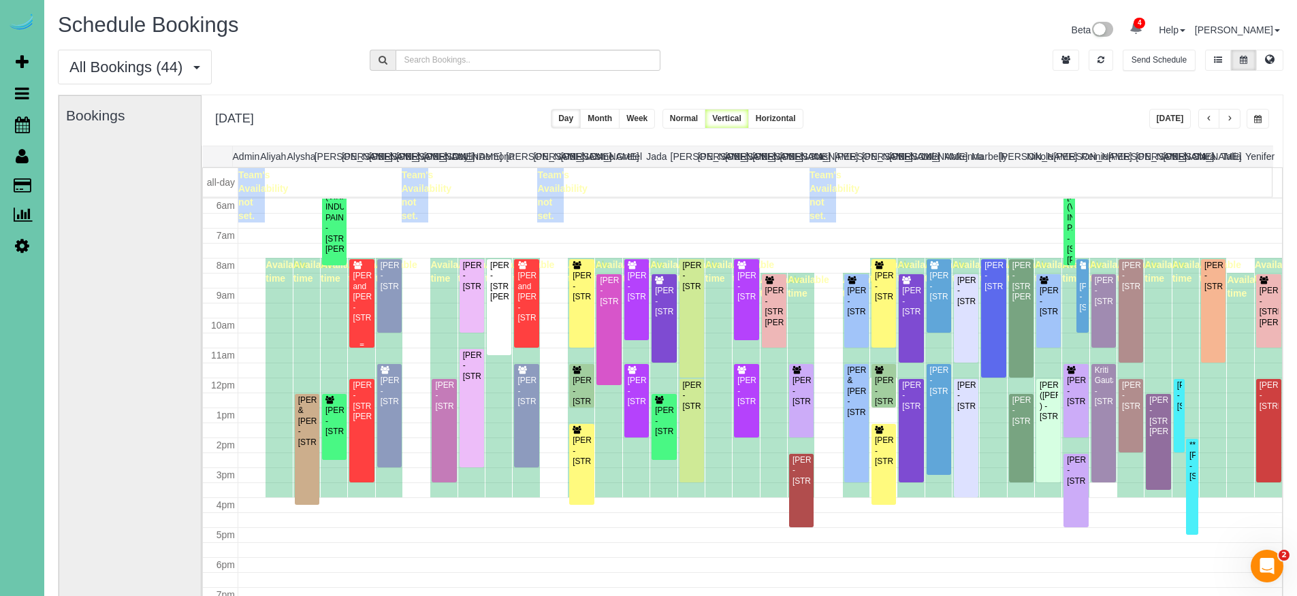
click at [364, 295] on div "Ray and Amy Peltz - 532 South 91st Avenue, Omaha, NE 68114" at bounding box center [361, 297] width 19 height 52
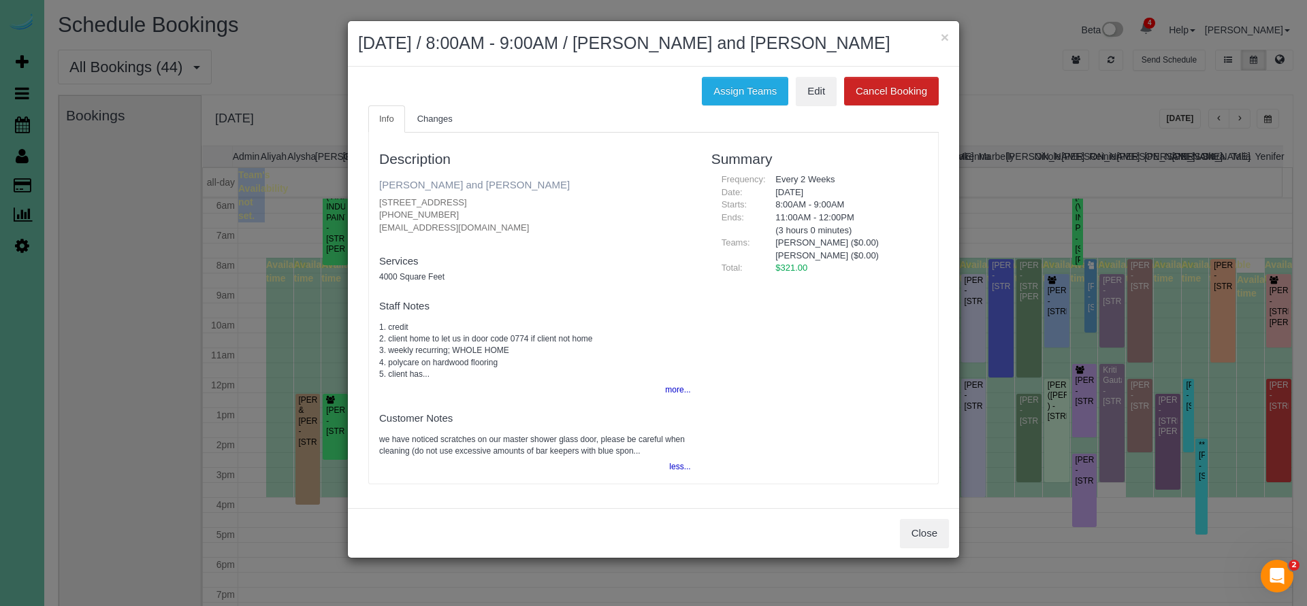
click at [435, 184] on link "Ray and Amy Peltz" at bounding box center [474, 185] width 191 height 12
click at [877, 50] on h2 "August 26, 2025 / 8:00AM - 9:00AM / Ray and Amy Peltz" at bounding box center [653, 43] width 591 height 25
click at [948, 34] on button "×" at bounding box center [945, 37] width 8 height 14
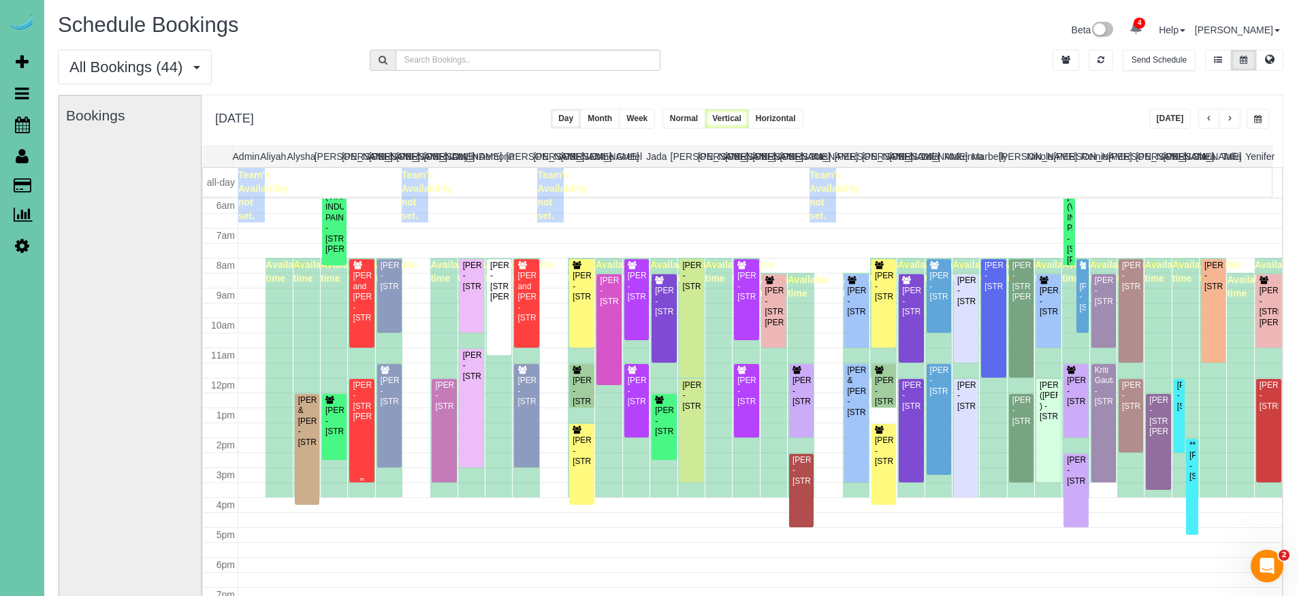
click at [368, 423] on div "Pamela Finn - 9830 Harney Parkway North, Omaha, NE 68114" at bounding box center [361, 402] width 19 height 42
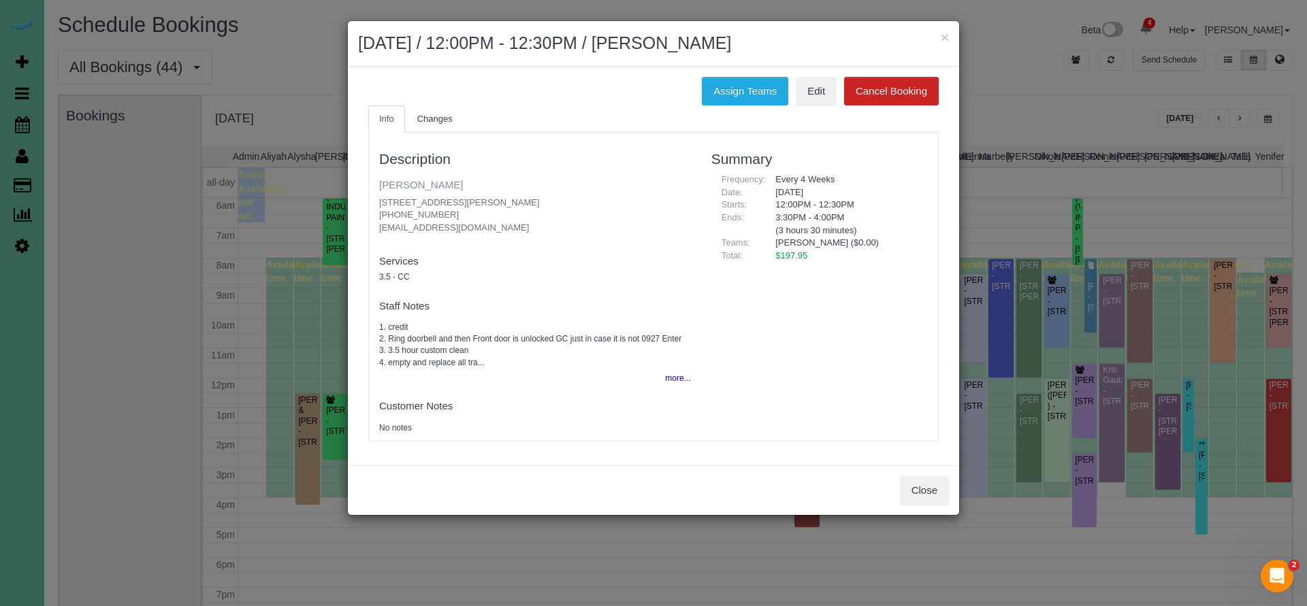
click at [416, 182] on link "Pamela Finn" at bounding box center [421, 185] width 84 height 12
click at [925, 487] on button "Close" at bounding box center [924, 490] width 49 height 29
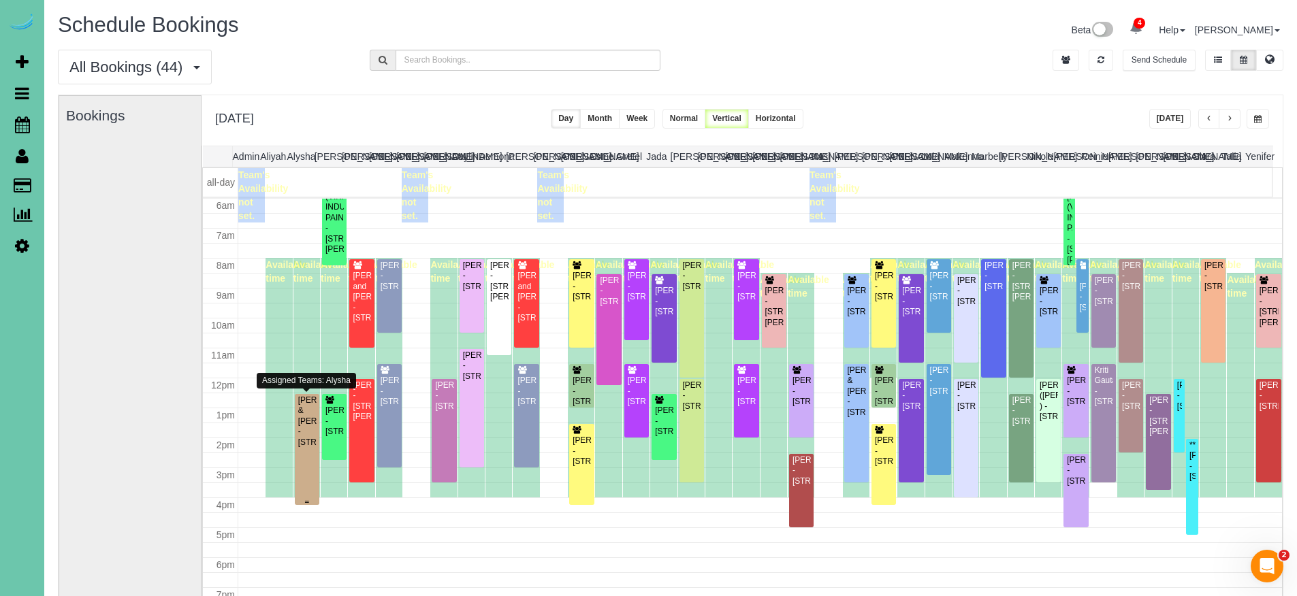
click at [306, 448] on div "Pam & Mike Smiricky - 1828 N 132nd Ave, Omaha, NE 68154" at bounding box center [306, 421] width 19 height 52
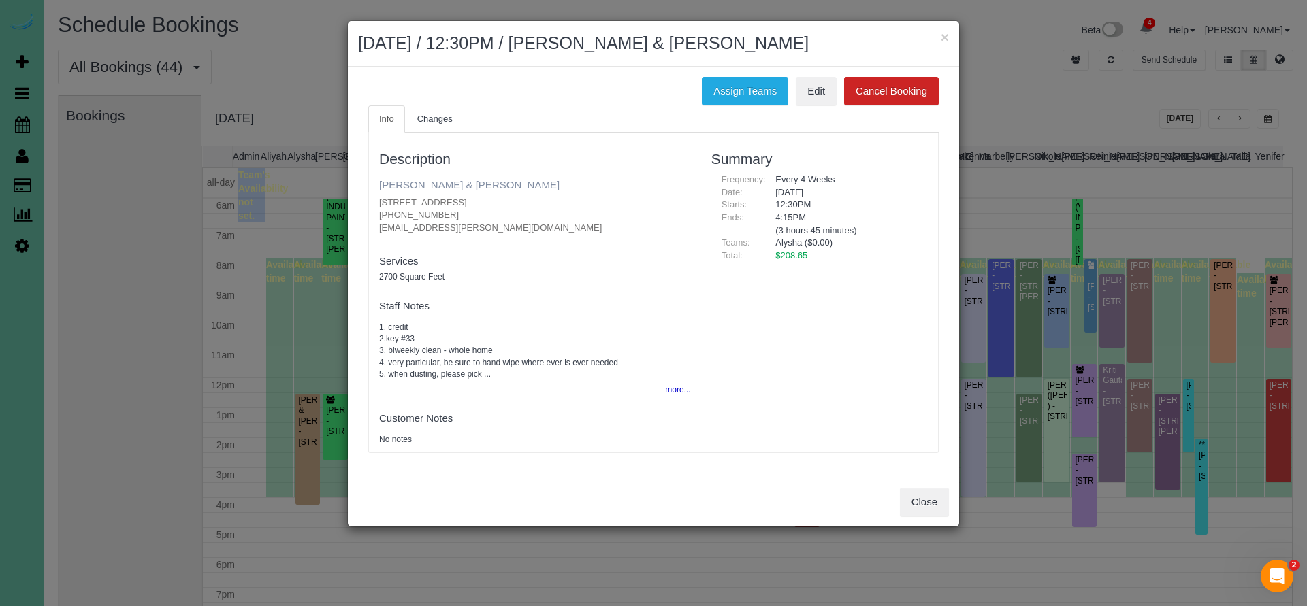
click at [459, 184] on link "Pam & Mike Smiricky" at bounding box center [469, 185] width 180 height 12
click at [913, 498] on button "Close" at bounding box center [924, 502] width 49 height 29
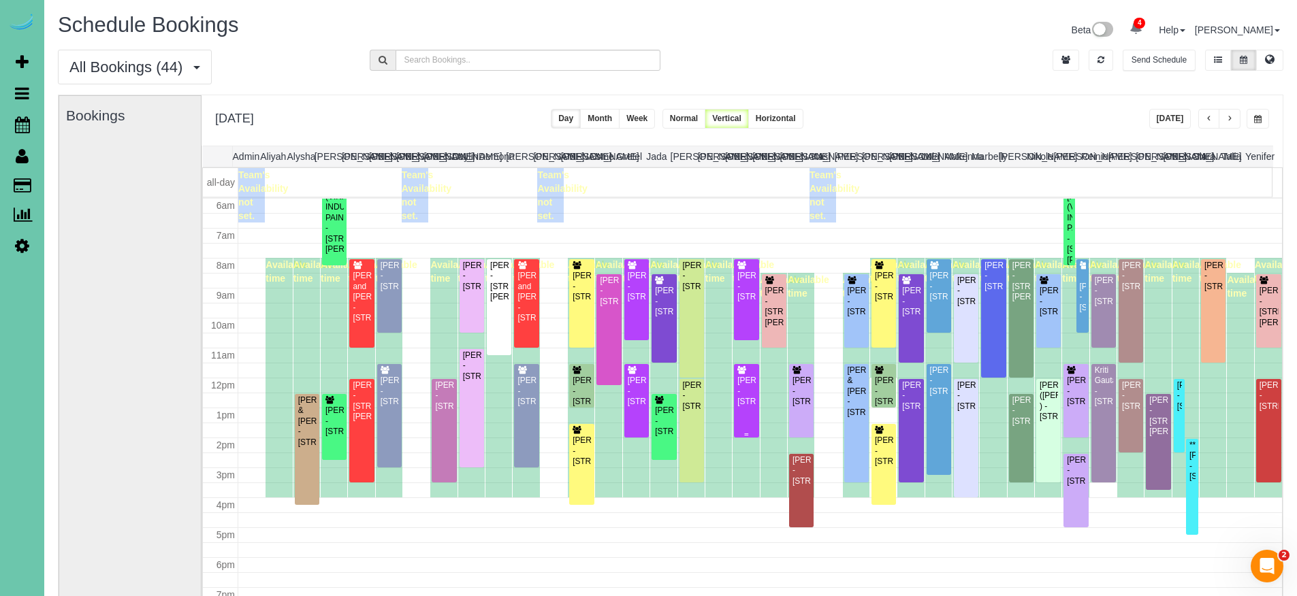
click at [745, 404] on div "Nanette Rasmussen - 6105 S 102nd Terrace, Omaha, NE 68127" at bounding box center [746, 391] width 19 height 31
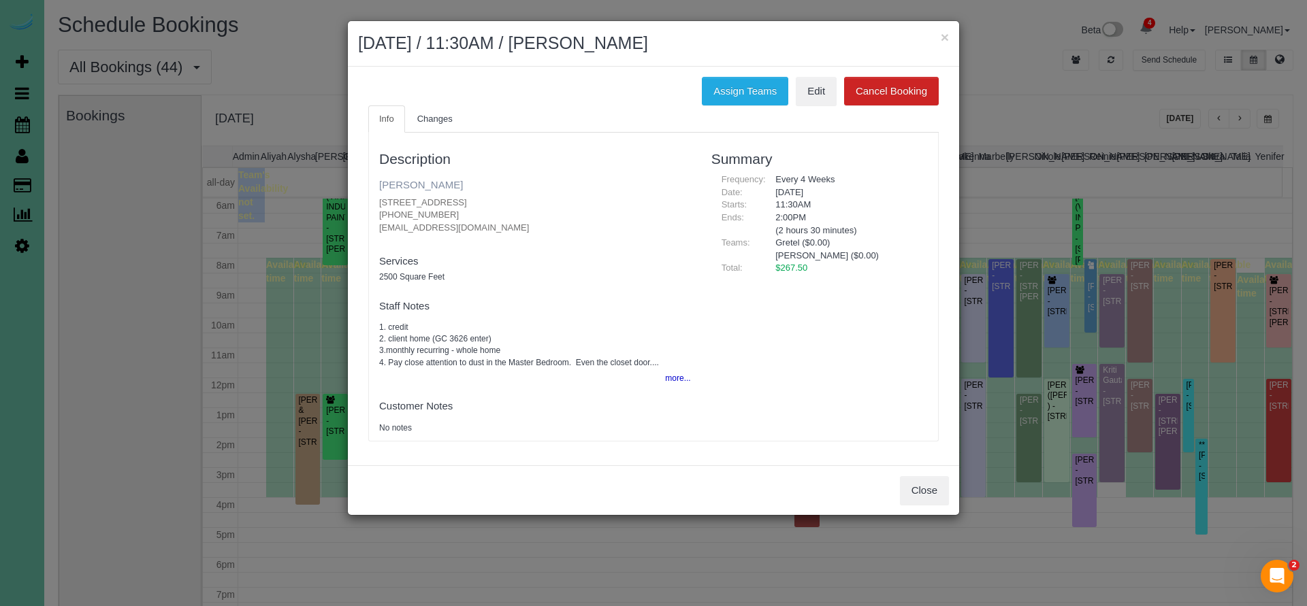
click at [449, 184] on link "Nanette Rasmussen" at bounding box center [421, 185] width 84 height 12
click at [940, 487] on button "Close" at bounding box center [924, 490] width 49 height 29
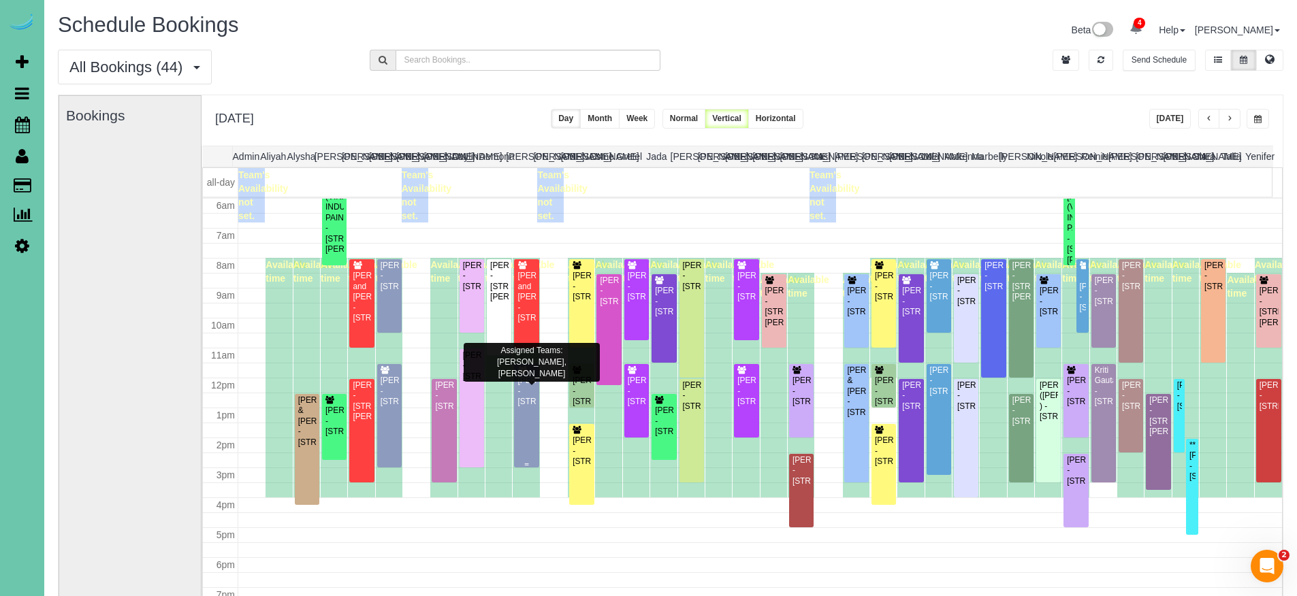
click at [518, 407] on div "Mary Lu - 6204 Oak Hill Plz, Omaha, NE 68137" at bounding box center [526, 391] width 19 height 31
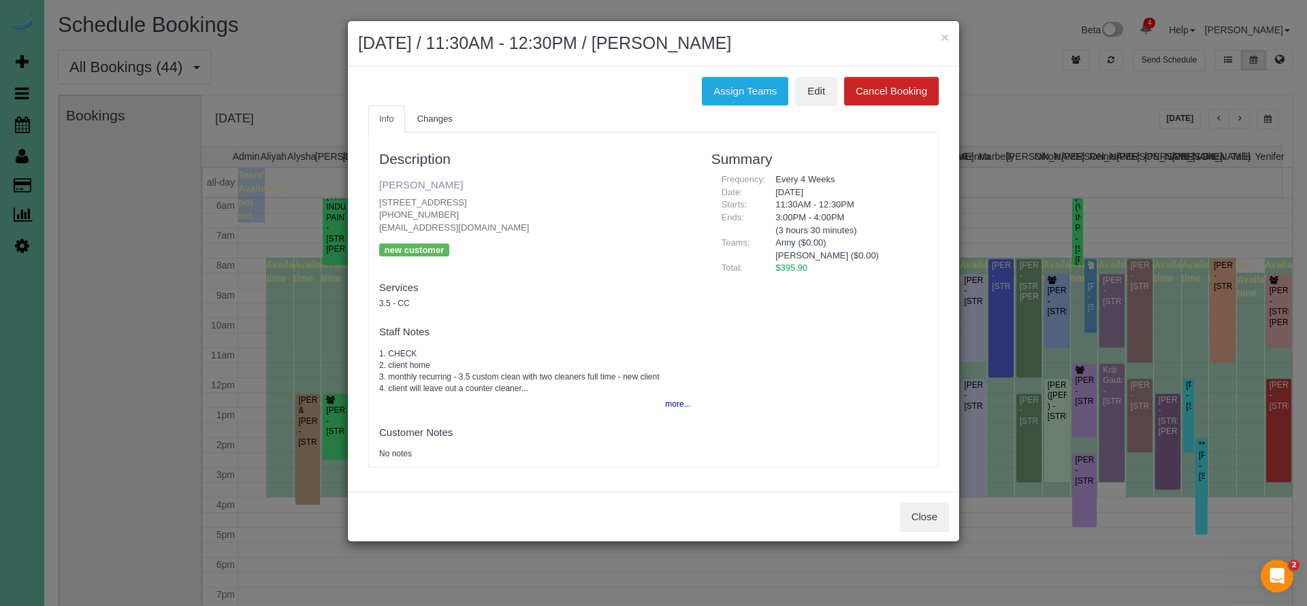
click at [402, 184] on link "Mary Lu" at bounding box center [421, 185] width 84 height 12
click at [945, 521] on button "Close" at bounding box center [924, 517] width 49 height 29
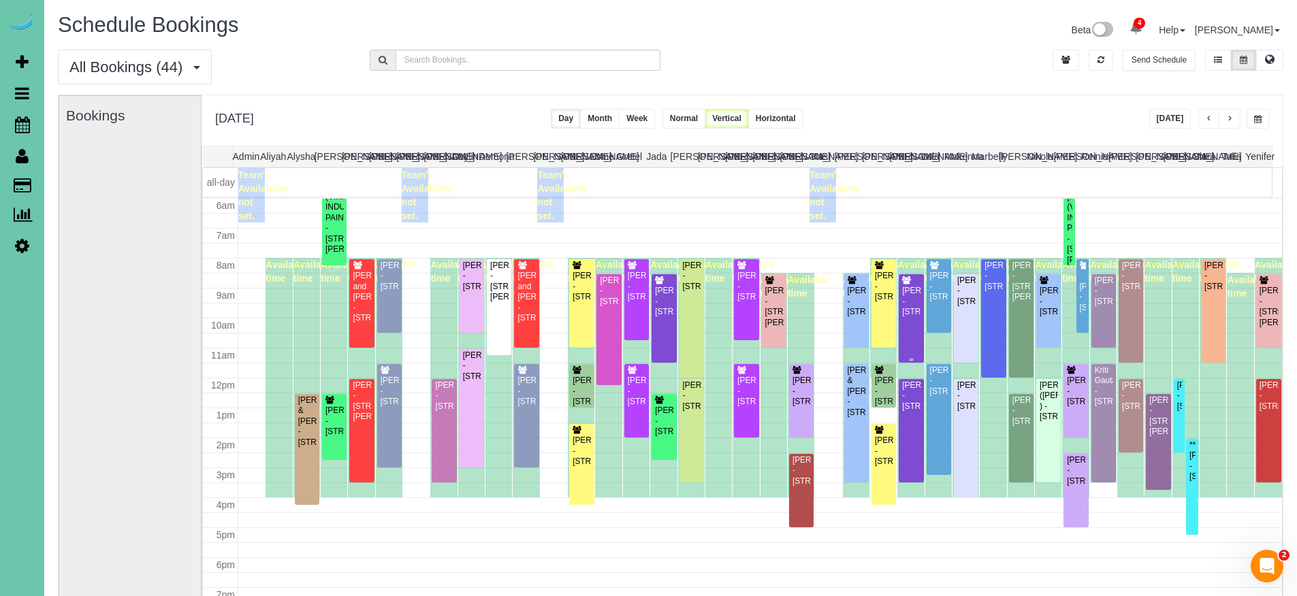
click at [905, 305] on div "Leah Bockelman - 577 S 183rd Ave, Elkhorn, NE 68022" at bounding box center [910, 301] width 19 height 31
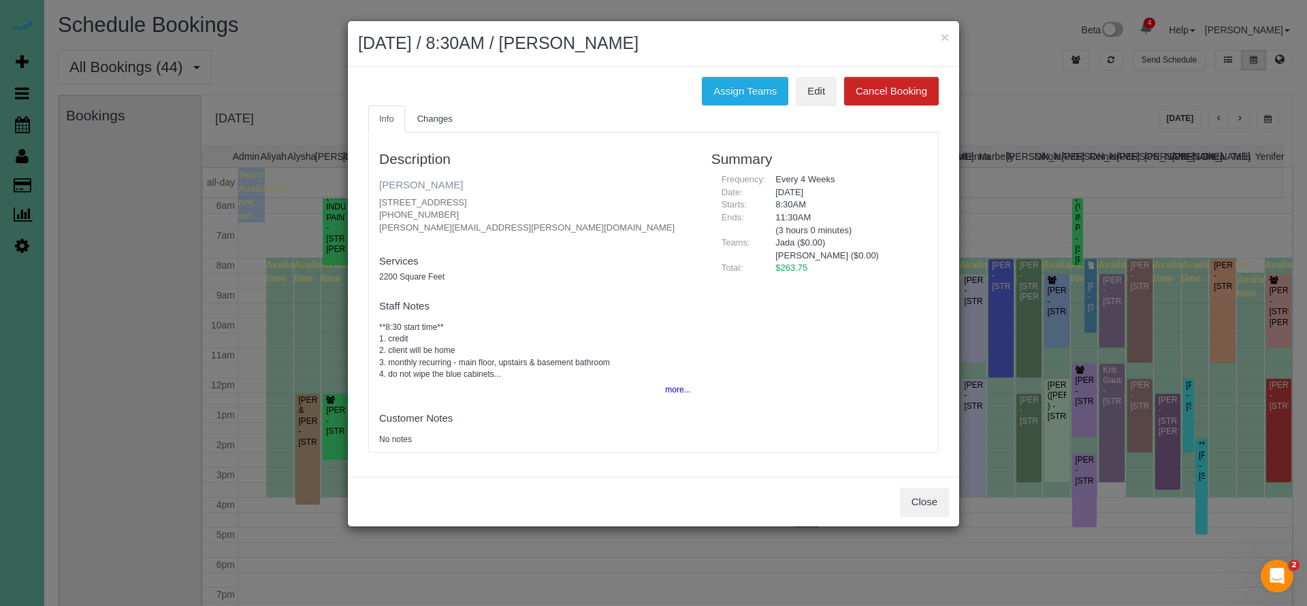
click at [402, 182] on link "Leah Bockelman" at bounding box center [421, 185] width 84 height 12
click at [939, 503] on button "Close" at bounding box center [924, 502] width 49 height 29
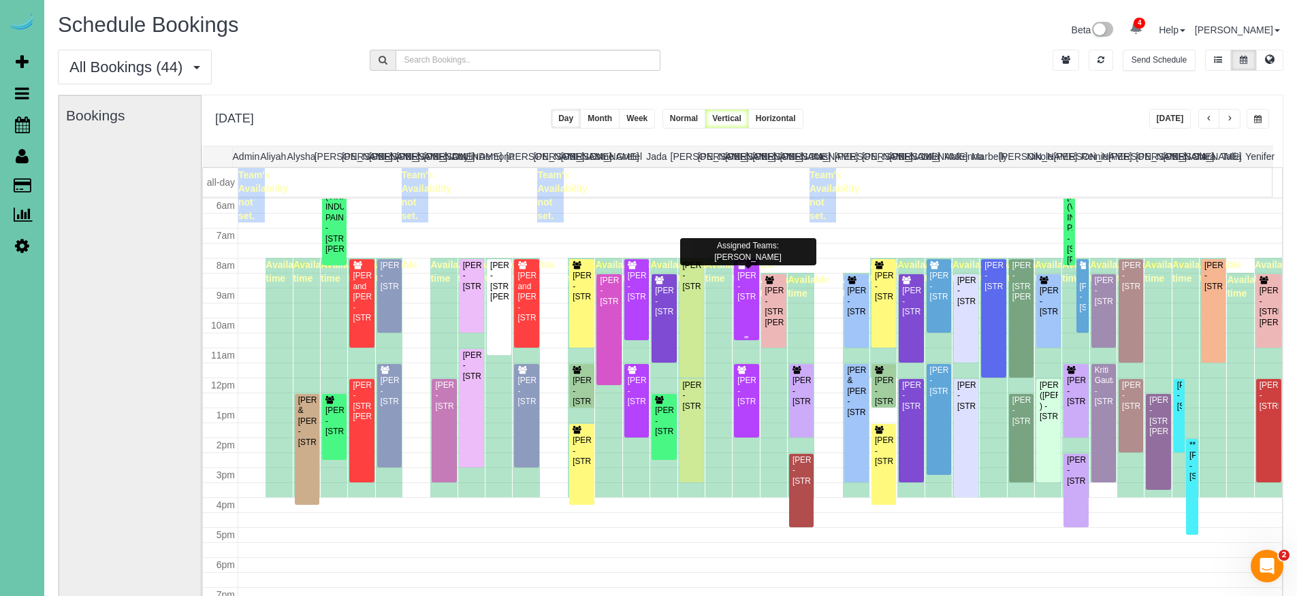
click at [738, 291] on div "Kelly Berkheim - 12360 Elk Ridge Circle, Papillion, NE 68046" at bounding box center [746, 286] width 19 height 31
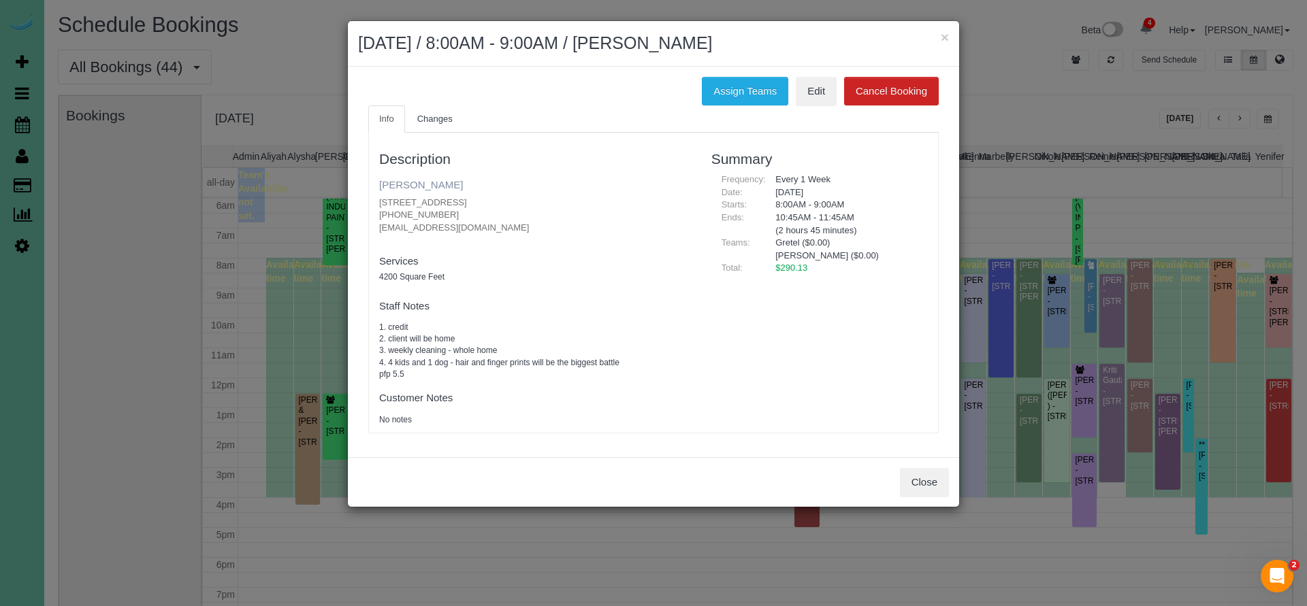
click at [435, 189] on link "Kelly Berkheim" at bounding box center [421, 185] width 84 height 12
click at [948, 481] on button "Close" at bounding box center [924, 482] width 49 height 29
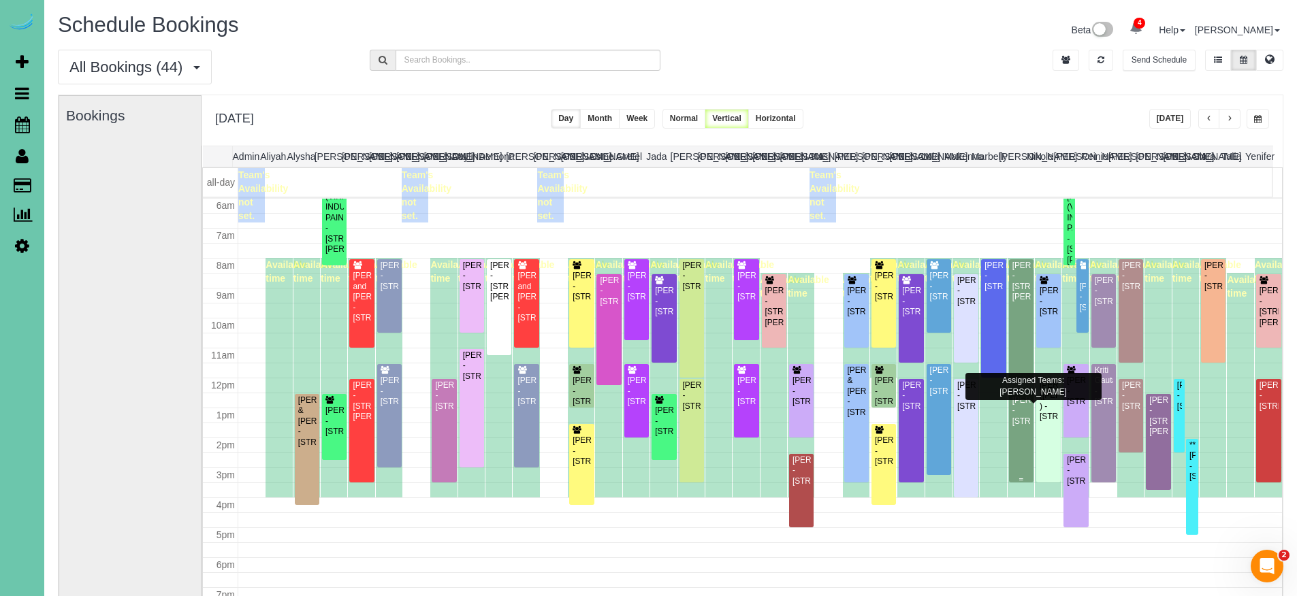
click at [1018, 427] on div "Kelly Acker - 16101 S. 57th Ave., Papillion, NE 68133" at bounding box center [1021, 410] width 19 height 31
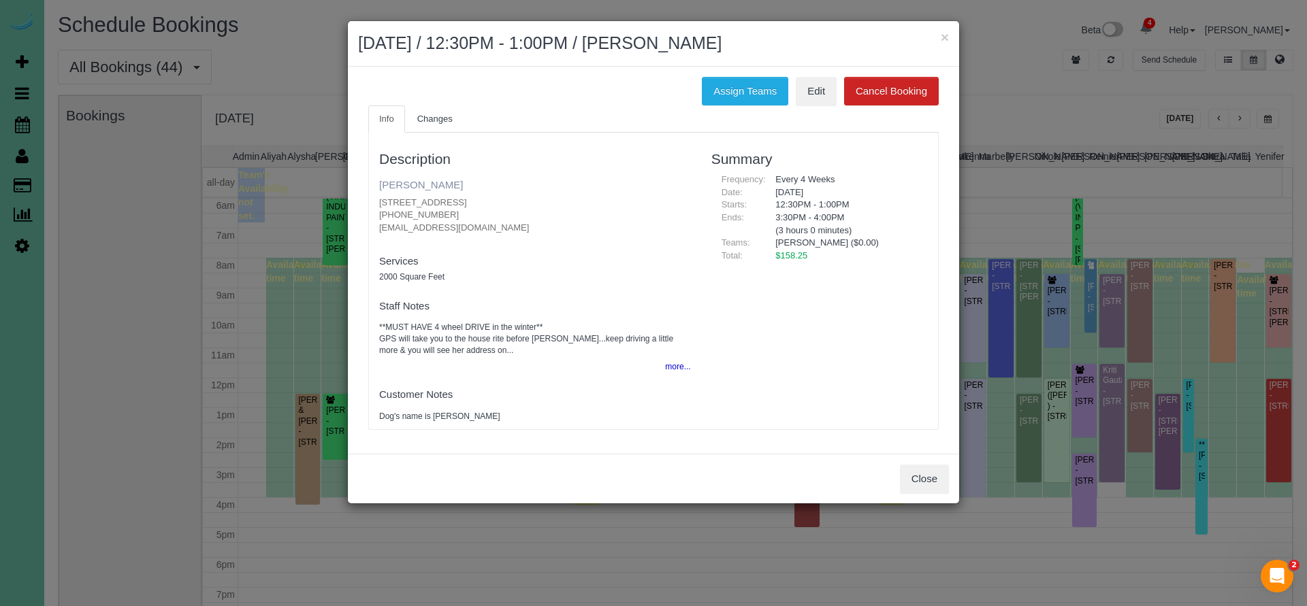
click at [428, 186] on link "Kelly Acker" at bounding box center [421, 185] width 84 height 12
click at [928, 472] on button "Close" at bounding box center [924, 479] width 49 height 29
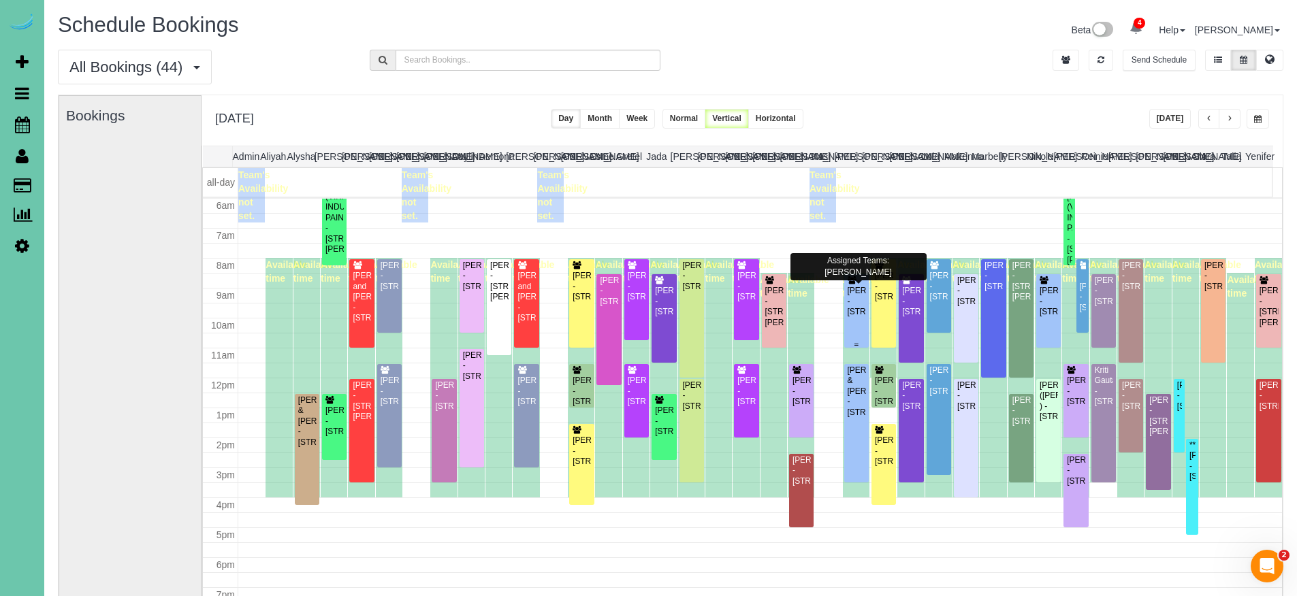
click at [852, 317] on div "Katrina Meyer - 11609 S 111th Street, Papillion, NE 68046" at bounding box center [856, 301] width 19 height 31
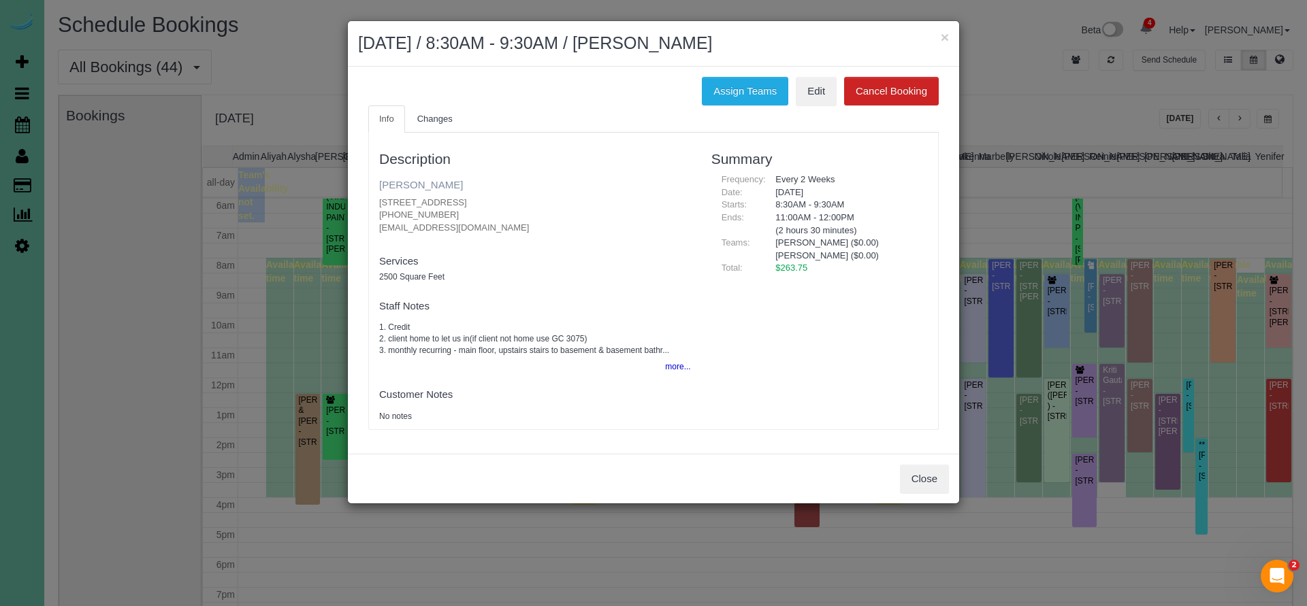
click at [430, 186] on link "Katrina Meyer" at bounding box center [421, 185] width 84 height 12
click at [930, 473] on button "Close" at bounding box center [924, 479] width 49 height 29
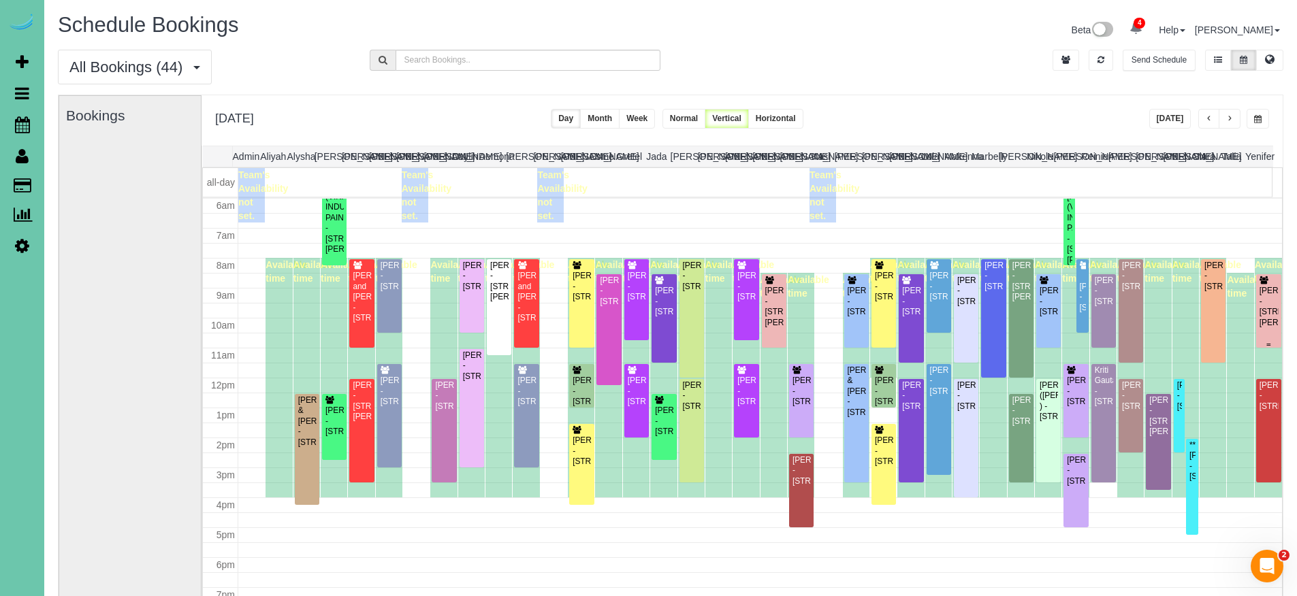
click at [1267, 288] on div "Jordanna Knott - 19753 William Street, Omaha, NE 68130" at bounding box center [1269, 307] width 20 height 42
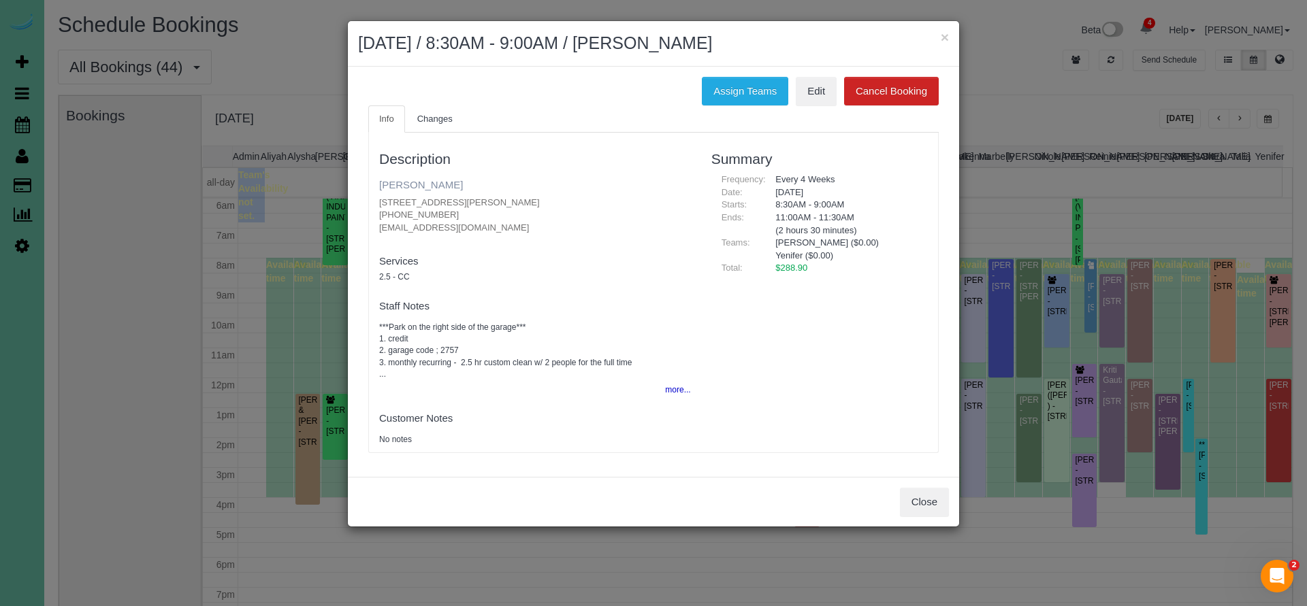
click at [419, 184] on link "Jordanna Knott" at bounding box center [421, 185] width 84 height 12
click at [911, 492] on button "Close" at bounding box center [924, 502] width 49 height 29
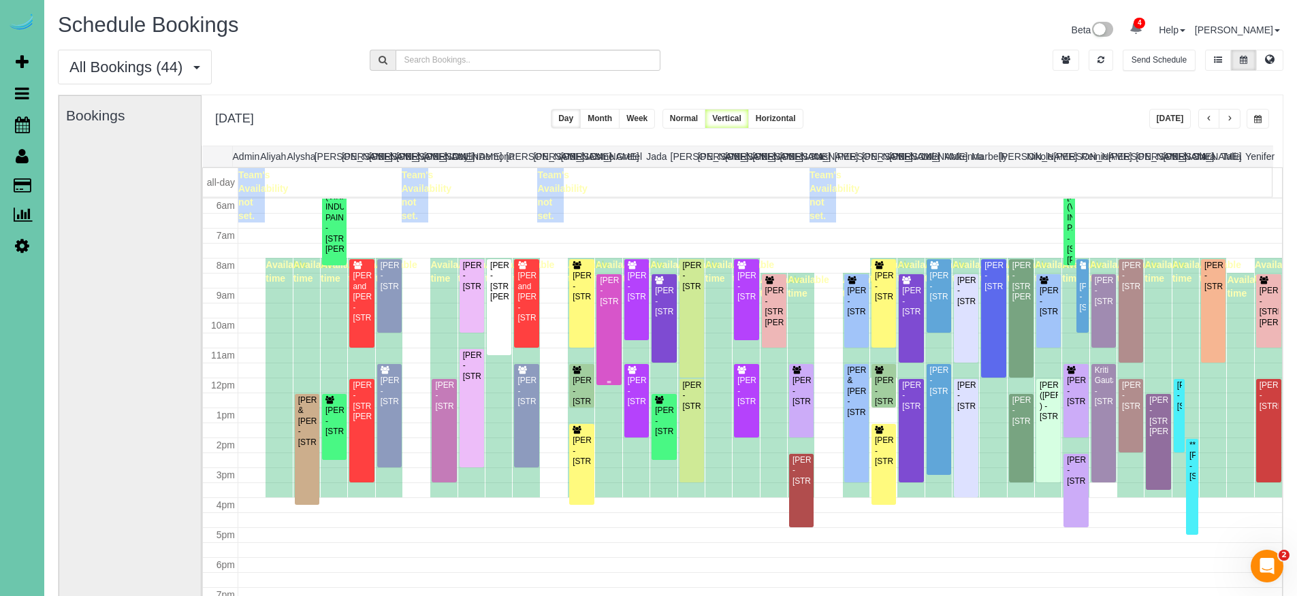
click at [599, 307] on div "Emily Nguyen - 2030 N 53rd Street, Omaha, NE 68104" at bounding box center [608, 291] width 19 height 31
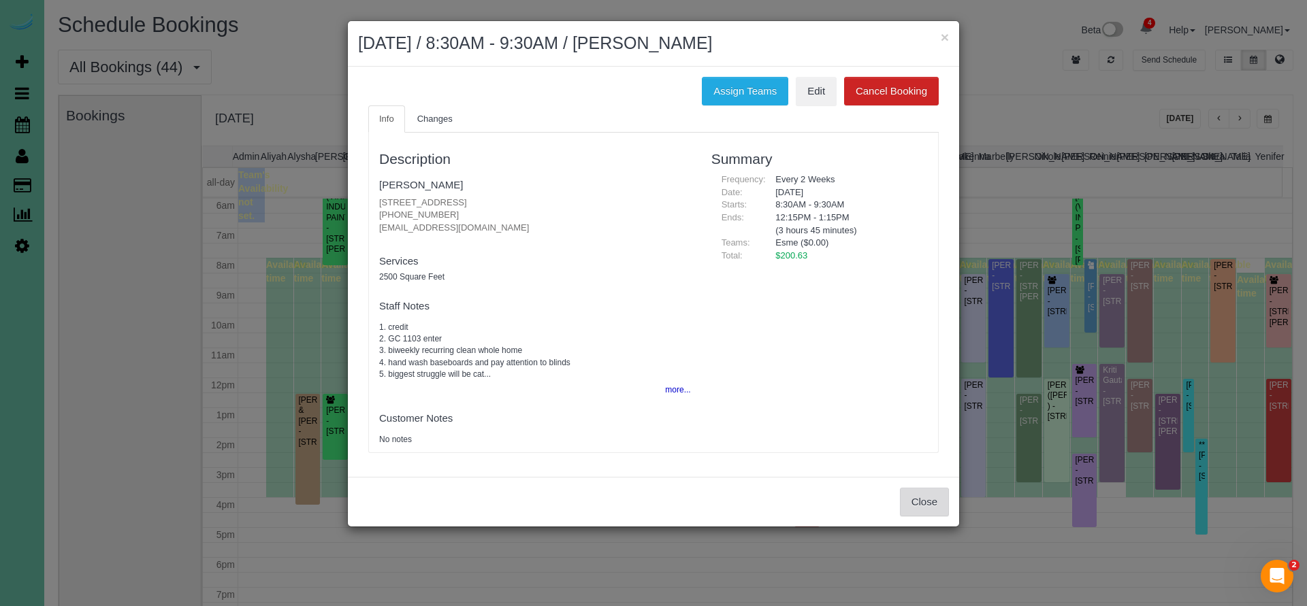
click at [926, 501] on button "Close" at bounding box center [924, 502] width 49 height 29
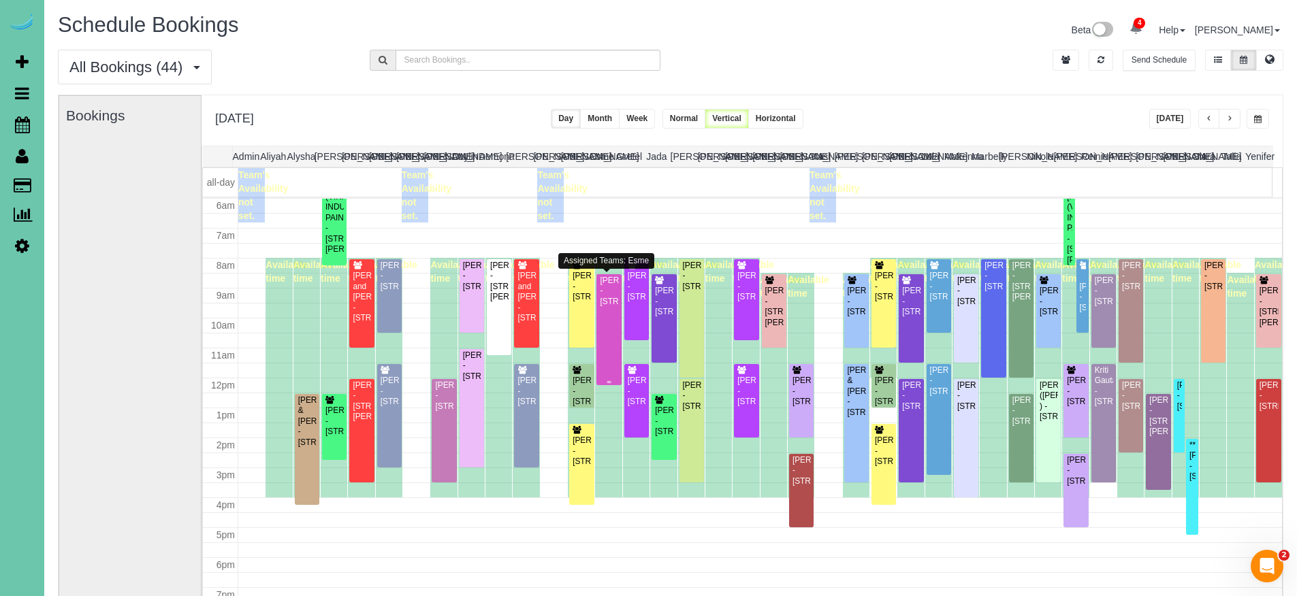
click at [611, 307] on div "Emily Nguyen - 2030 N 53rd Street, Omaha, NE 68104" at bounding box center [608, 291] width 19 height 31
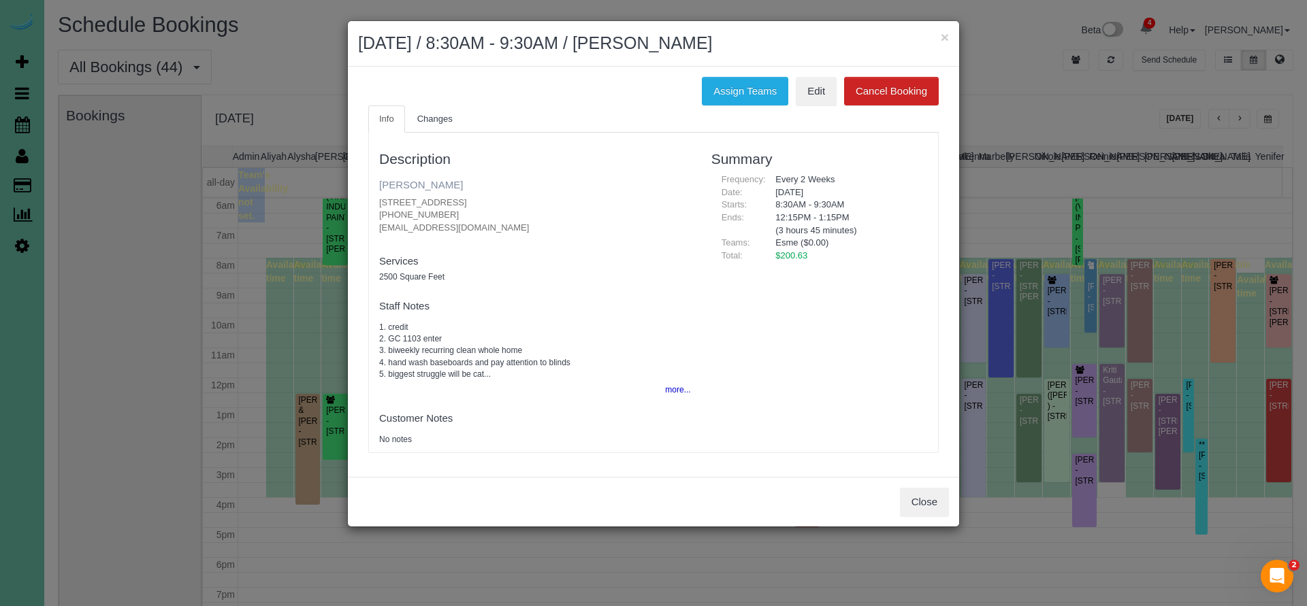
click at [428, 185] on link "[PERSON_NAME]" at bounding box center [421, 185] width 84 height 12
click at [921, 500] on button "Close" at bounding box center [924, 502] width 49 height 29
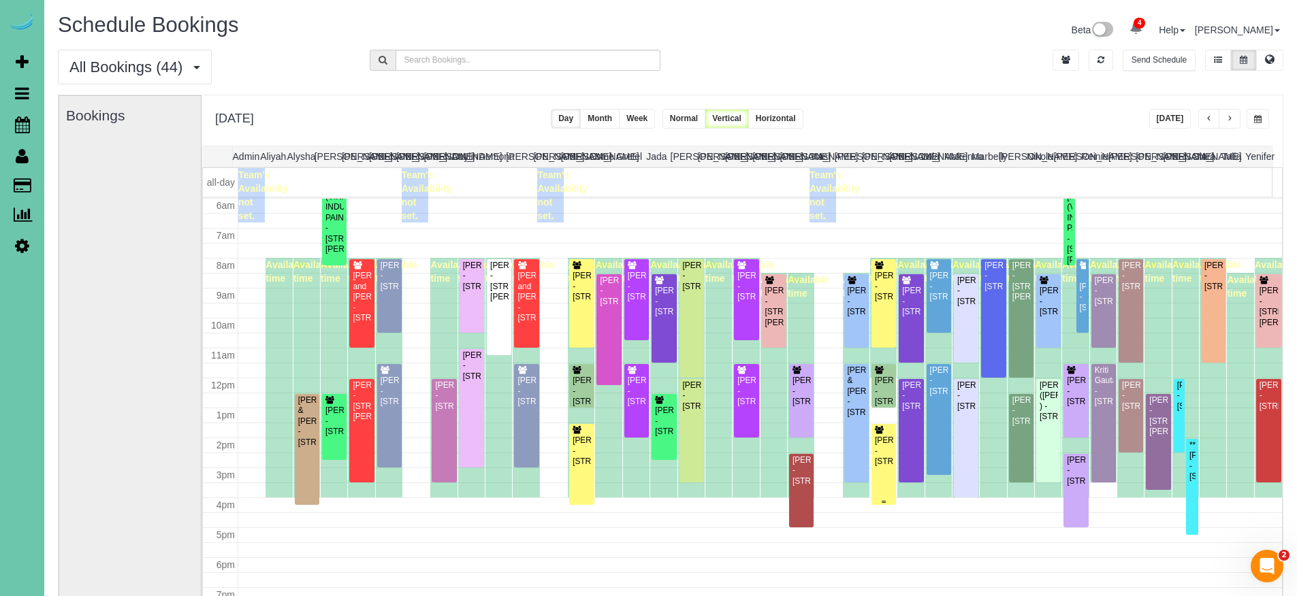
click at [877, 452] on div "Deana Olsen - 18802 Honeysuckel Drive, Elkhorn, NE 68022" at bounding box center [883, 451] width 19 height 31
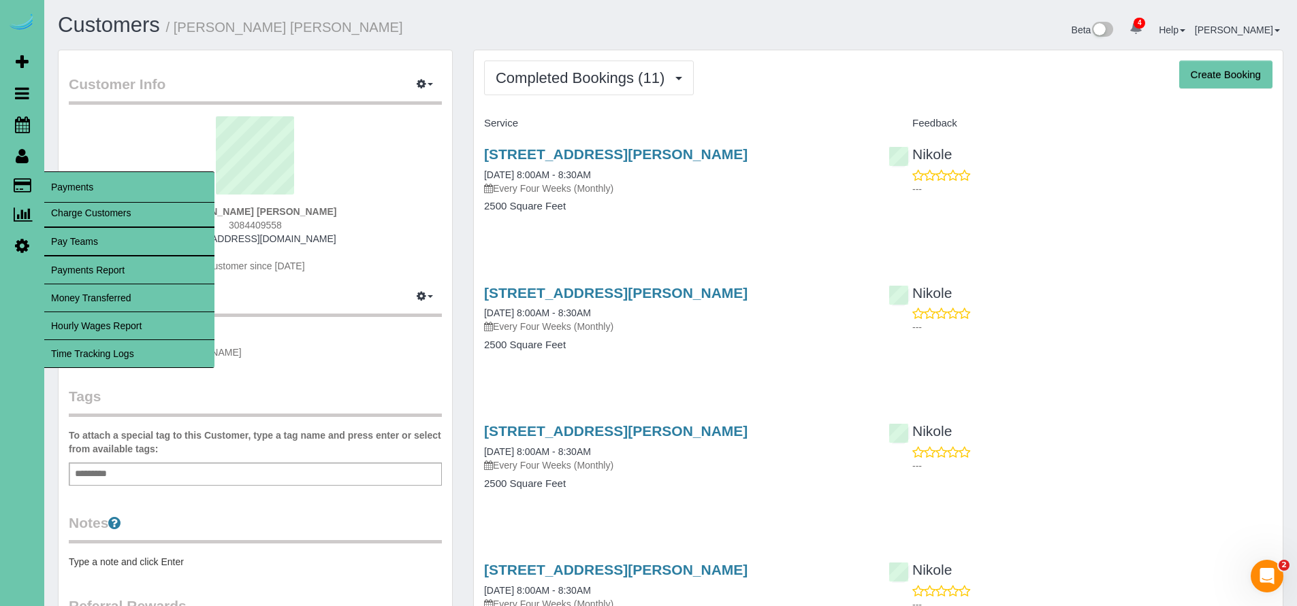
click at [20, 184] on icon at bounding box center [23, 185] width 18 height 12
click at [97, 351] on link "Time Tracking Logs" at bounding box center [129, 353] width 170 height 27
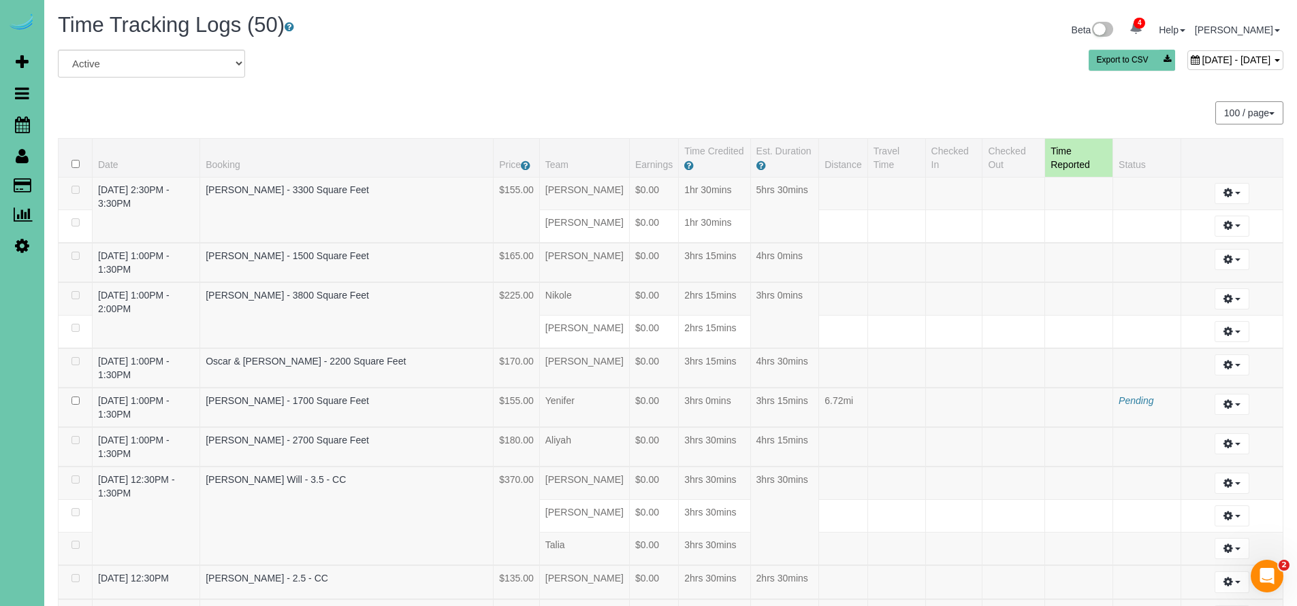
click at [1201, 54] on span "[DATE] - [DATE]" at bounding box center [1235, 59] width 69 height 11
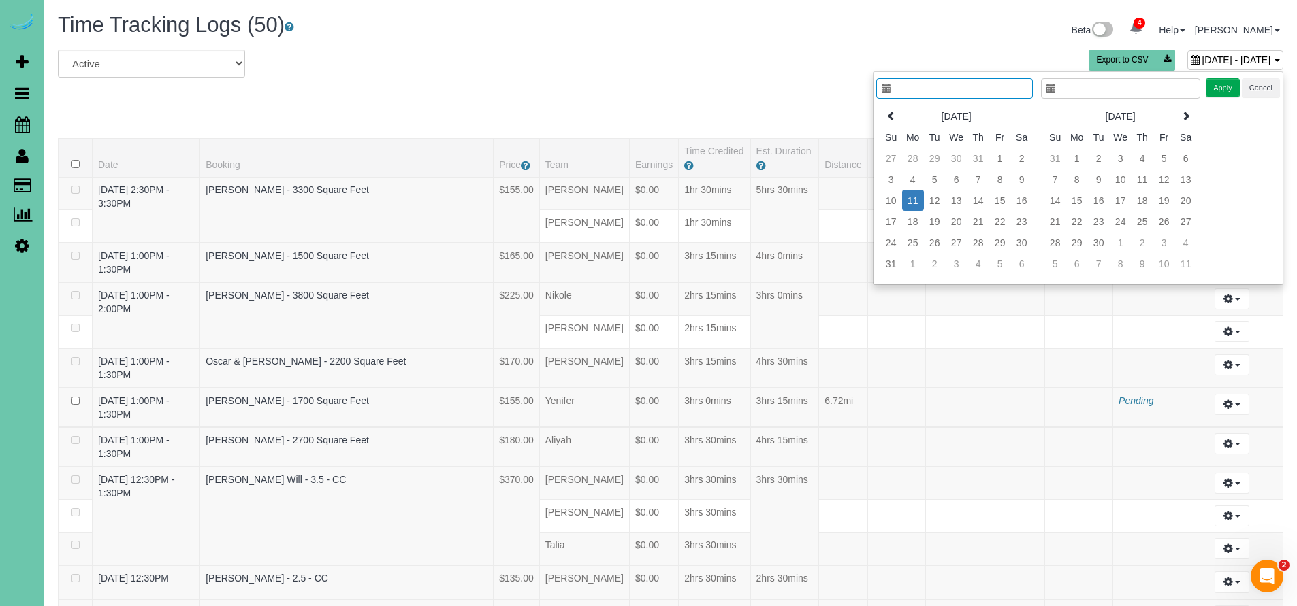
type input "**********"
click at [888, 112] on icon at bounding box center [891, 116] width 10 height 10
type input "**********"
click at [915, 197] on td "14" at bounding box center [913, 200] width 22 height 21
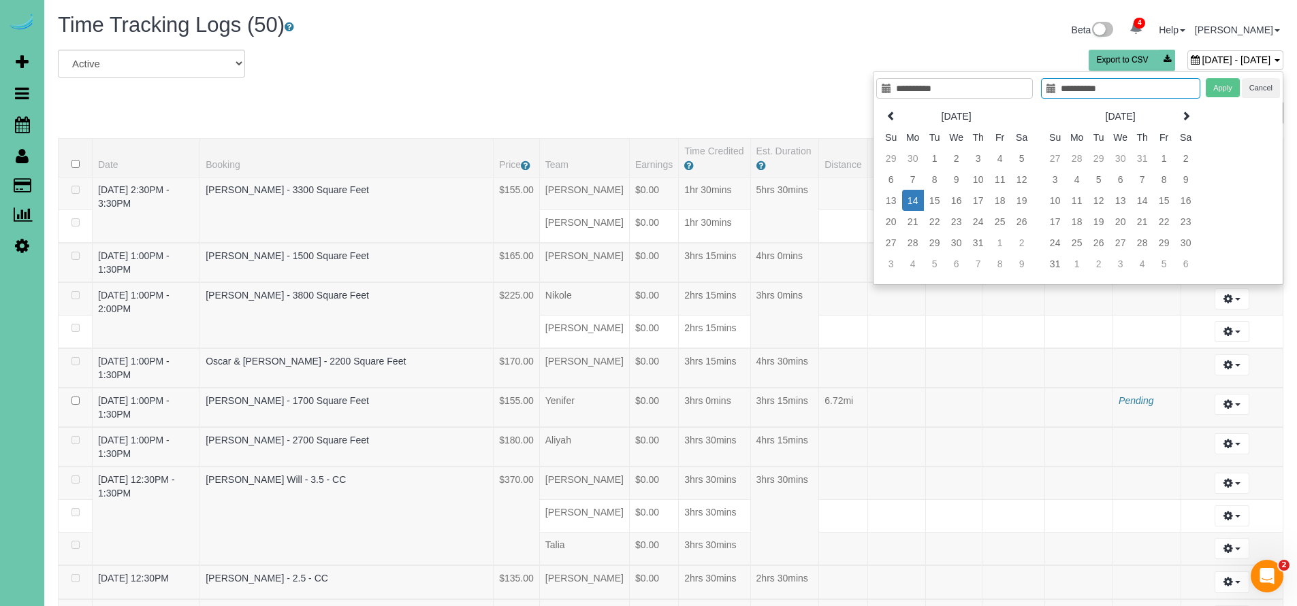
type input "**********"
click at [915, 197] on td "14" at bounding box center [913, 200] width 22 height 21
click at [1228, 88] on button "Apply" at bounding box center [1222, 88] width 34 height 20
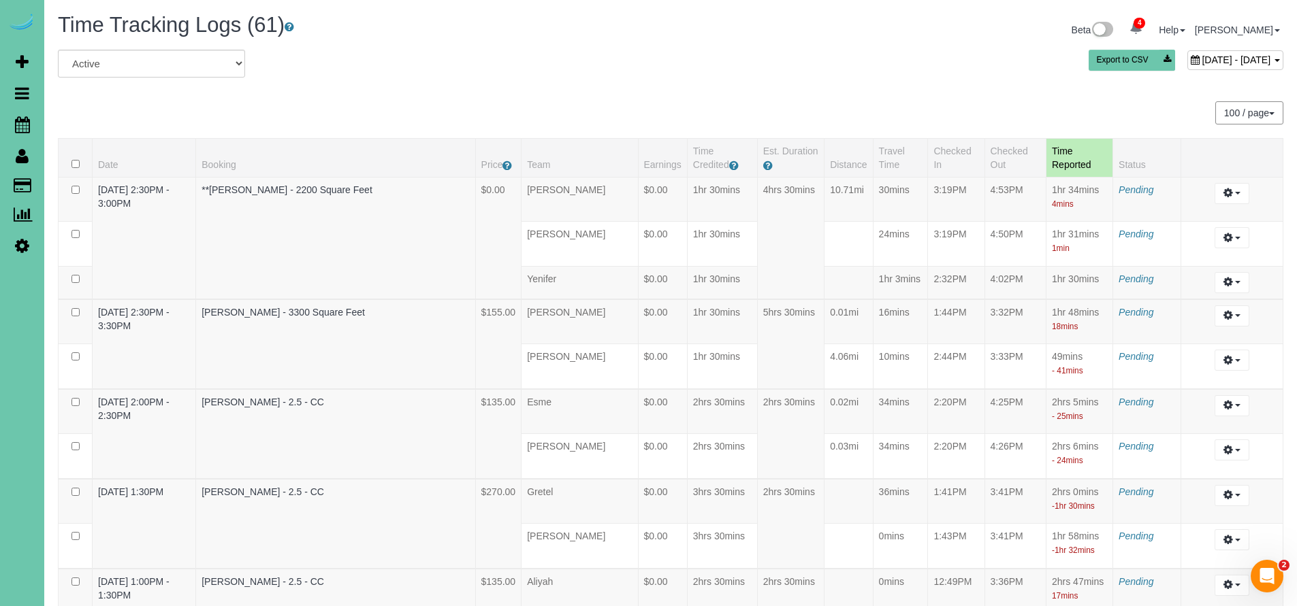
click at [1201, 54] on span "July 14, 2025 - July 14, 2025" at bounding box center [1235, 59] width 69 height 11
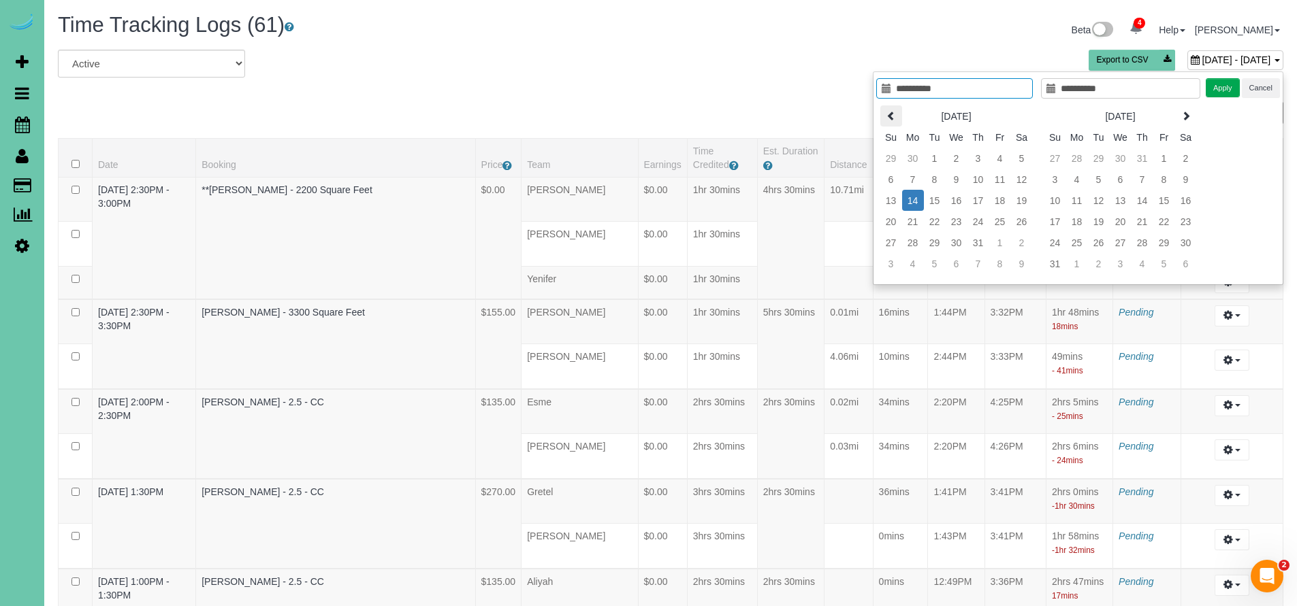
click at [894, 115] on icon at bounding box center [891, 116] width 10 height 10
type input "**********"
click at [916, 200] on td "9" at bounding box center [913, 200] width 22 height 21
type input "**********"
click at [916, 200] on td "9" at bounding box center [913, 200] width 22 height 21
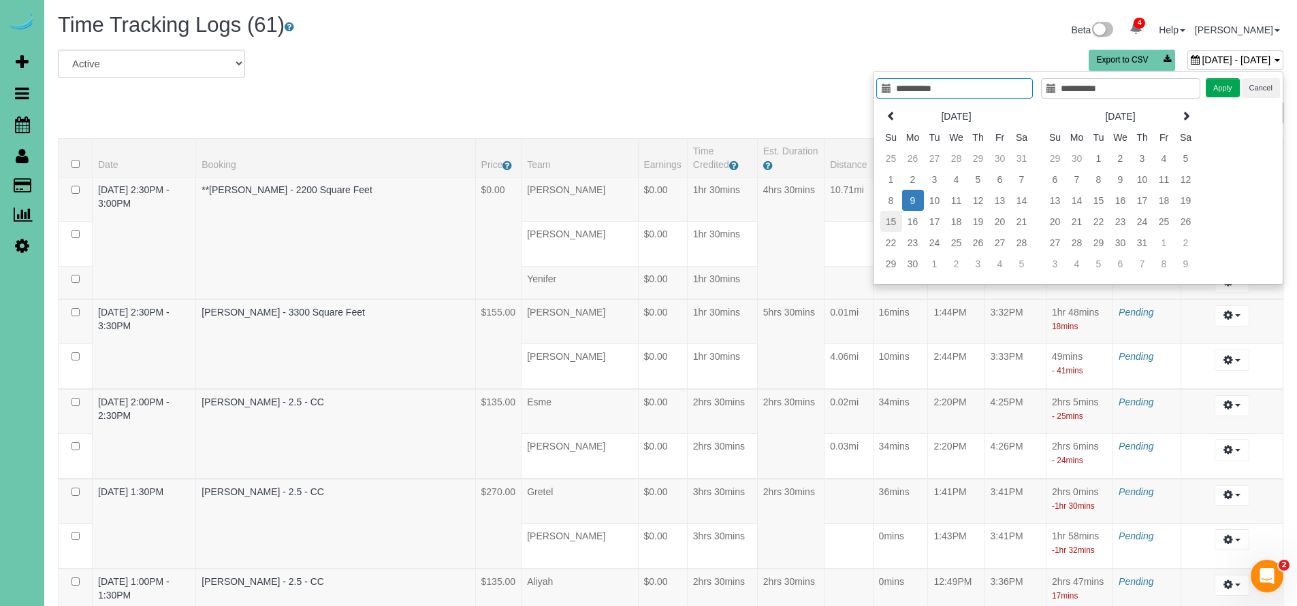
type input "**********"
click at [909, 223] on td "16" at bounding box center [913, 221] width 22 height 21
type input "**********"
click at [909, 223] on td "16" at bounding box center [913, 221] width 22 height 21
type input "**********"
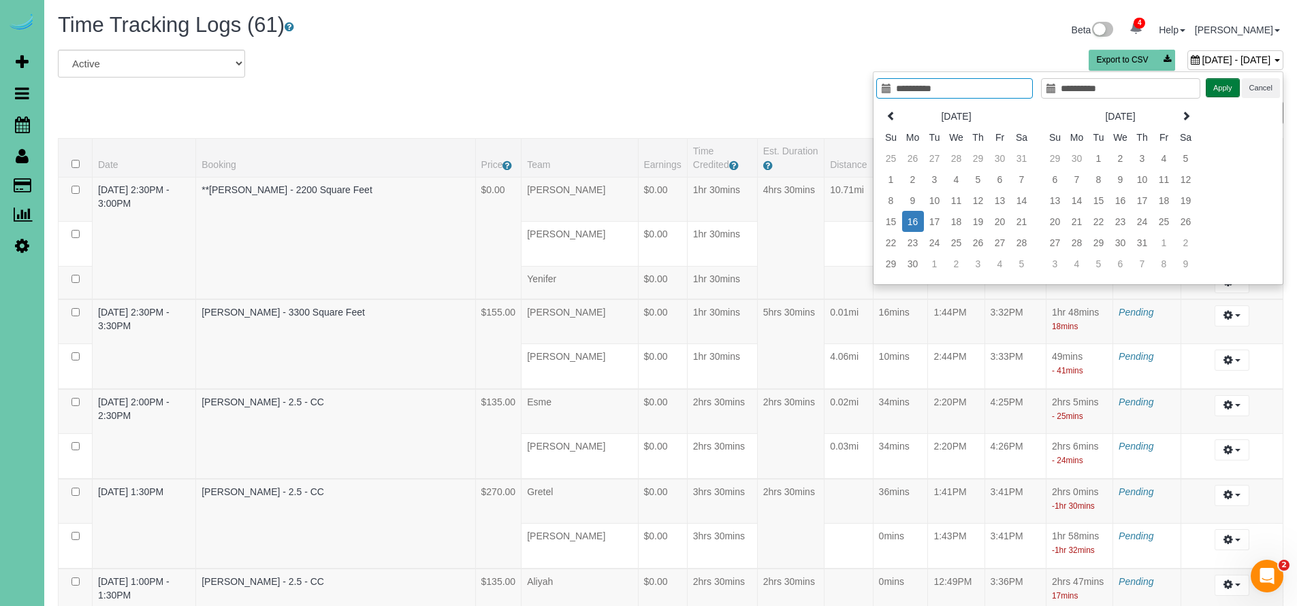
click at [1218, 91] on button "Apply" at bounding box center [1222, 88] width 34 height 20
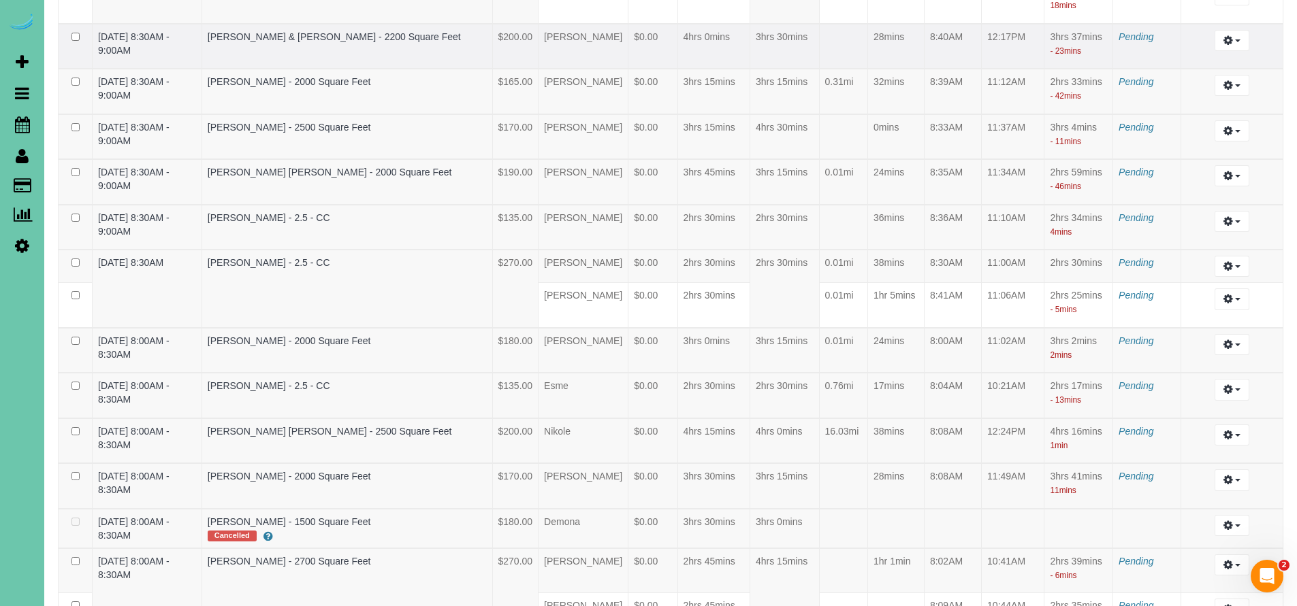
scroll to position [2359, 0]
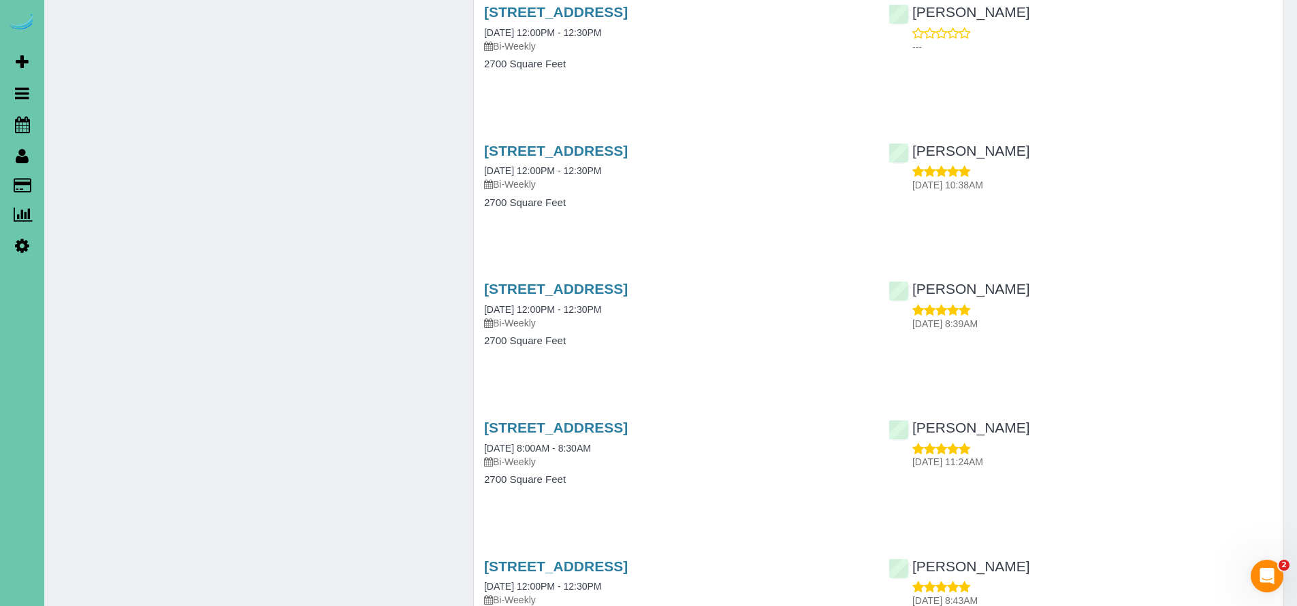
scroll to position [3055, 0]
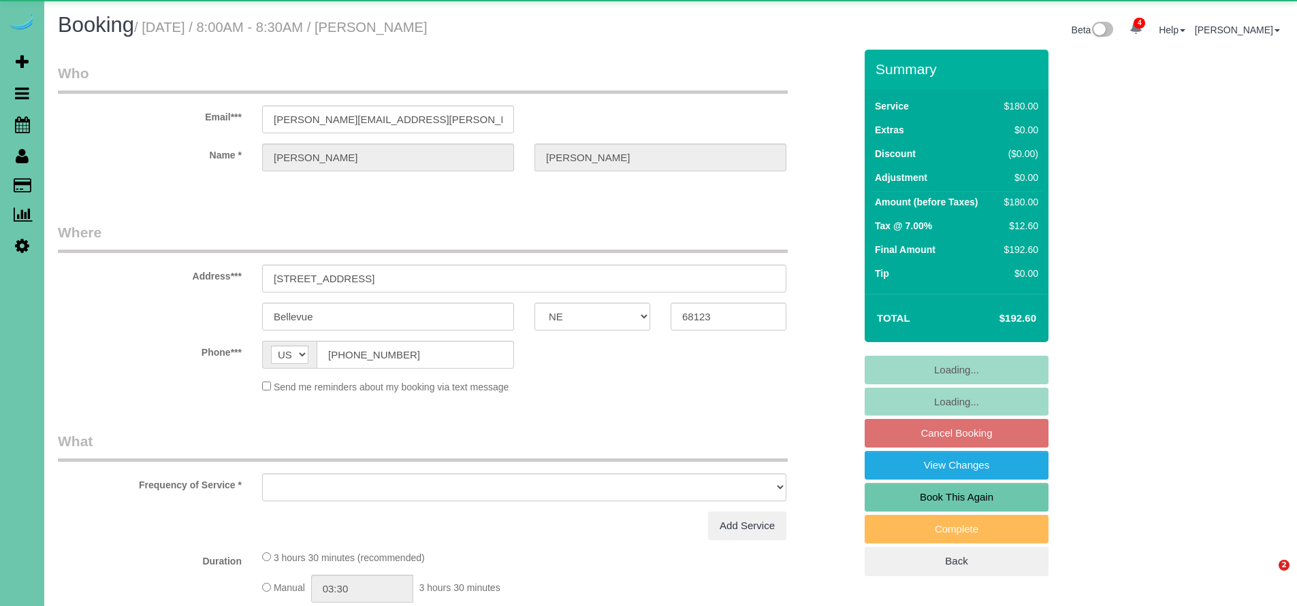
select select "NE"
select select "object:686"
select select "number:37"
select select "number:42"
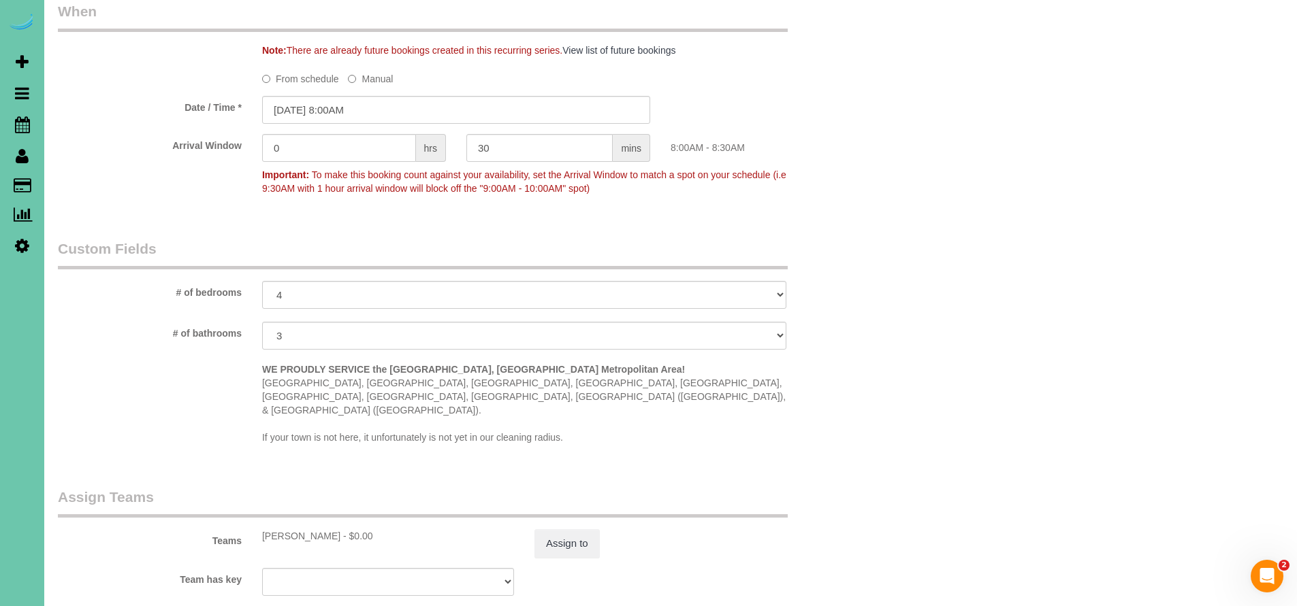
scroll to position [1303, 0]
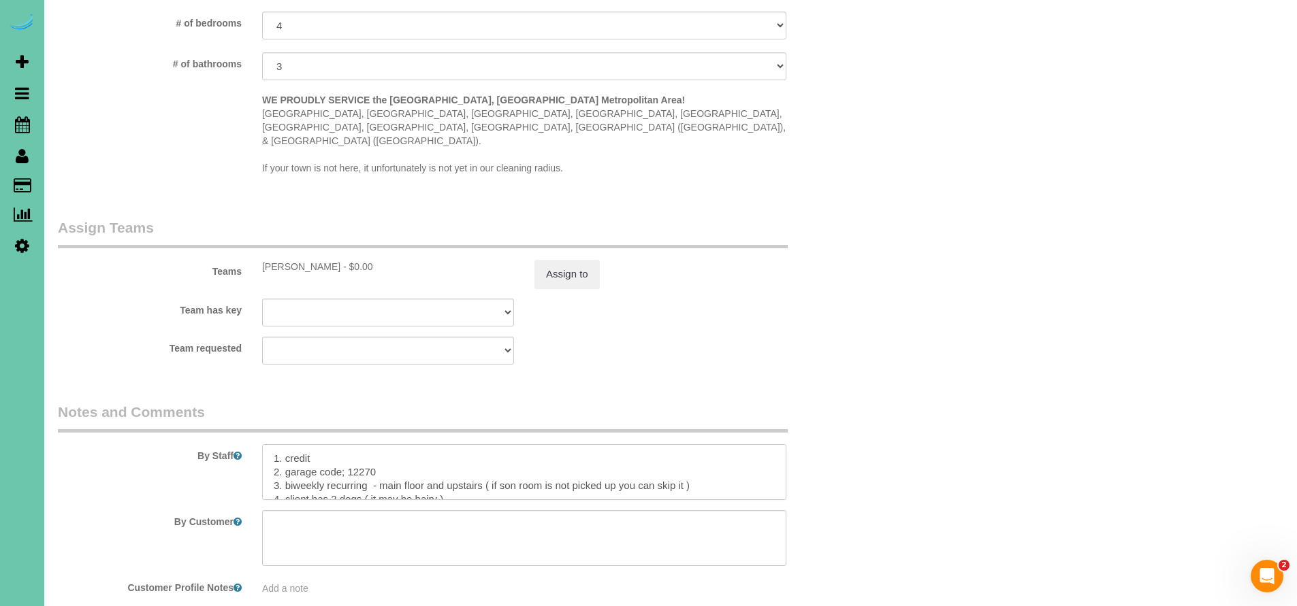
drag, startPoint x: 387, startPoint y: 437, endPoint x: 349, endPoint y: 441, distance: 37.7
click at [349, 444] on textarea at bounding box center [524, 472] width 524 height 56
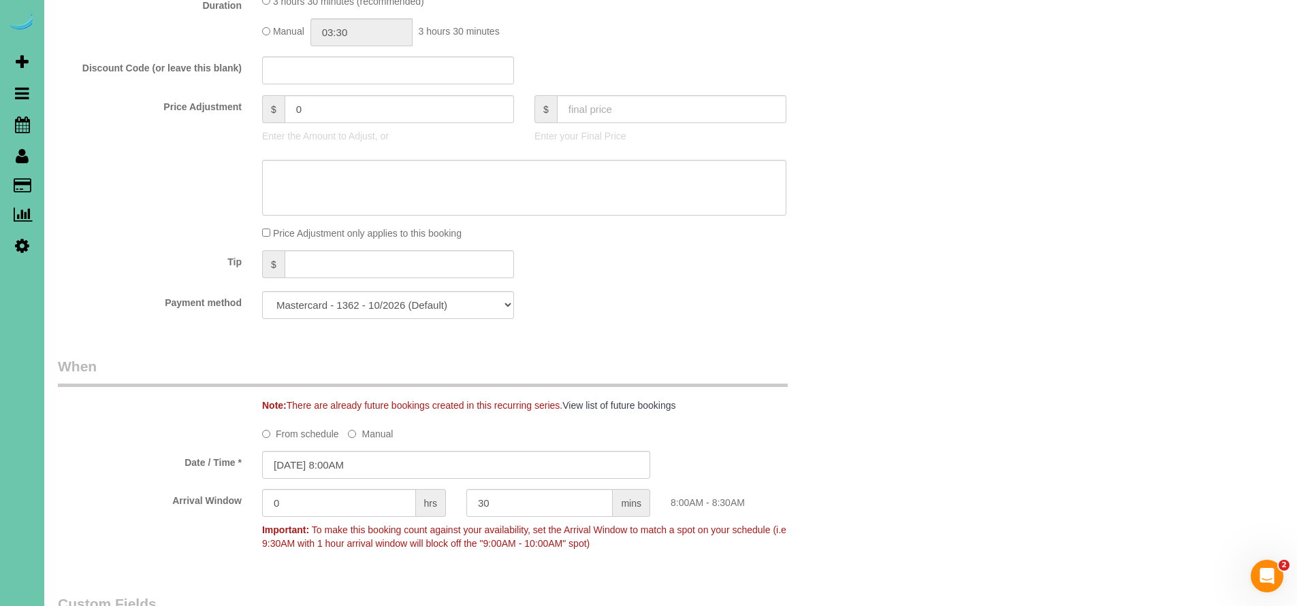
scroll to position [207, 0]
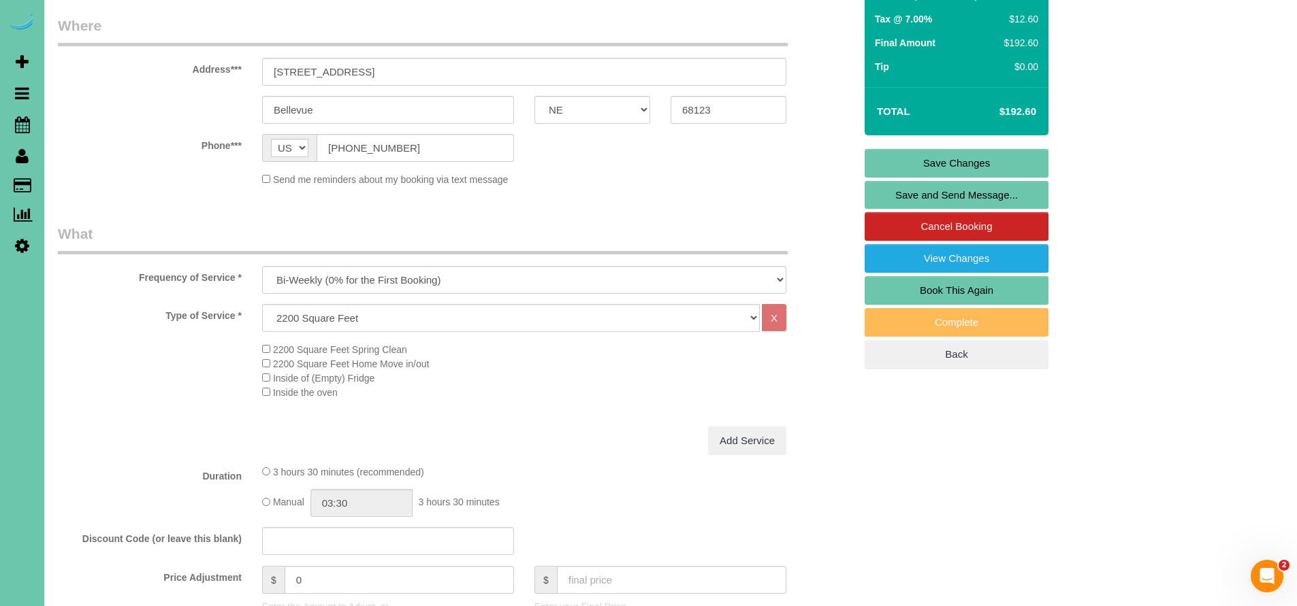
type textarea "1. credit 2. garage code; New key pad code is 0731 3. biweekly recurring - main…"
click at [941, 157] on link "Save Changes" at bounding box center [956, 163] width 184 height 29
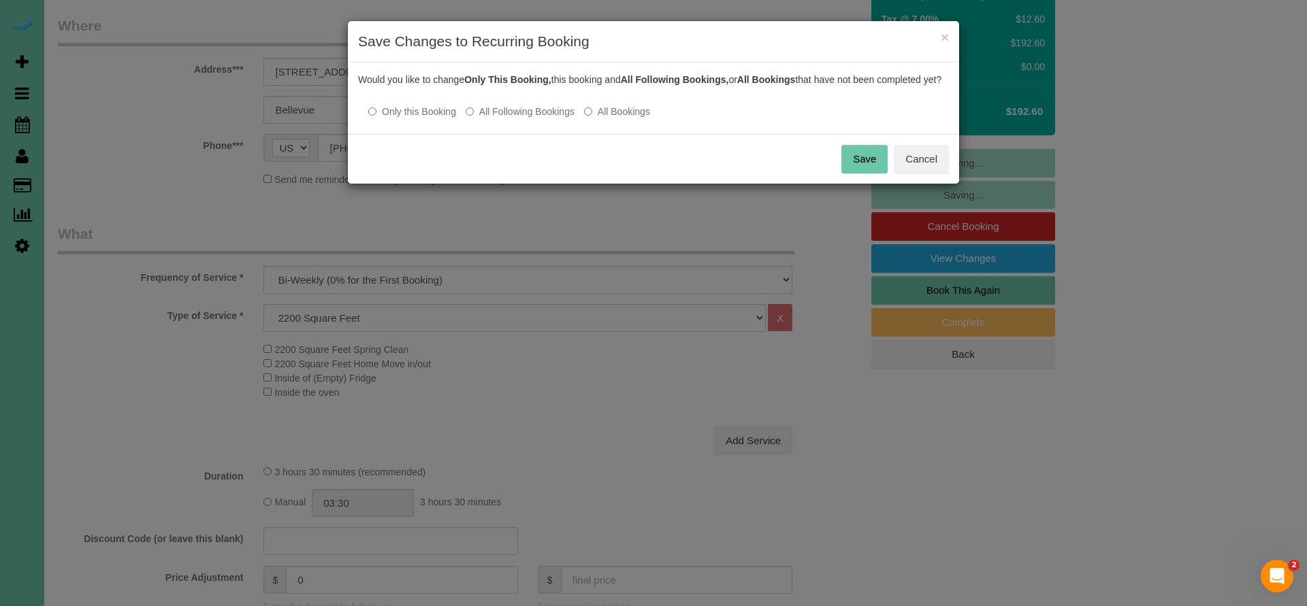
click at [875, 174] on button "Save" at bounding box center [864, 159] width 46 height 29
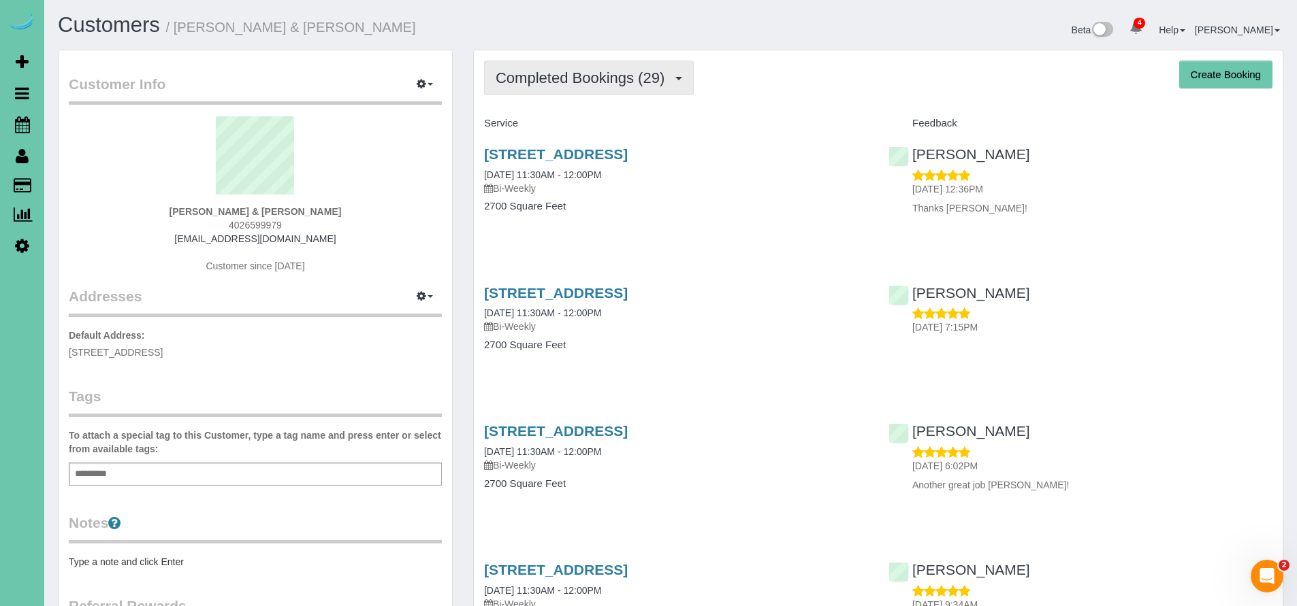
click at [589, 82] on span "Completed Bookings (29)" at bounding box center [584, 77] width 176 height 17
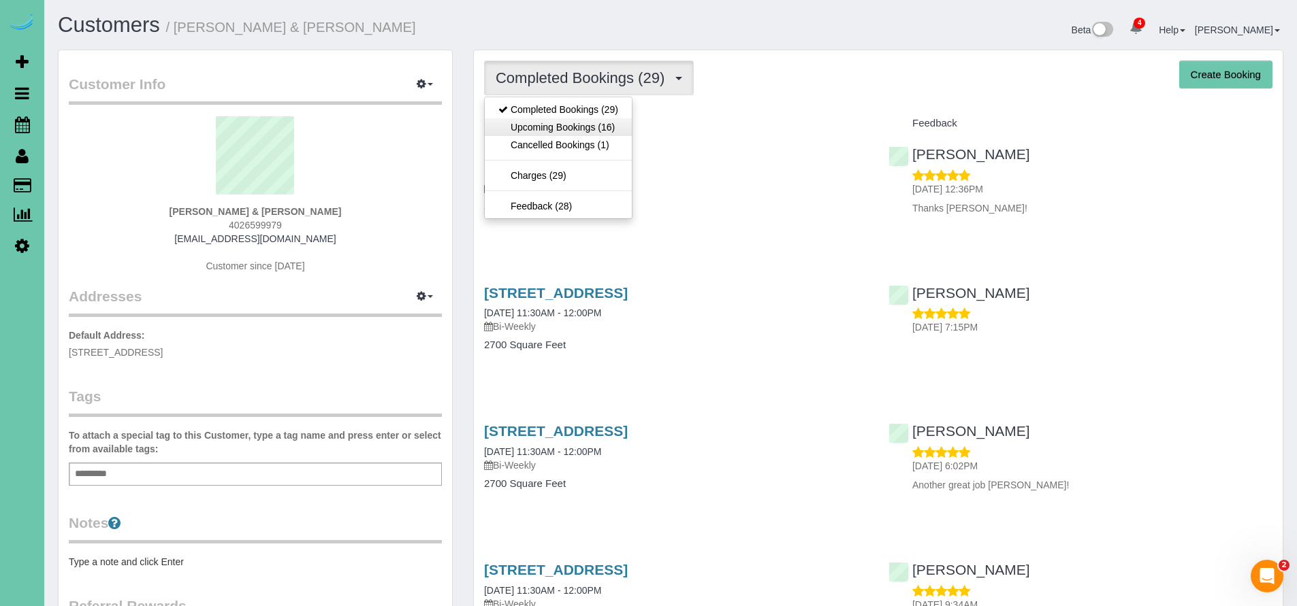
click at [581, 129] on link "Upcoming Bookings (16)" at bounding box center [558, 127] width 147 height 18
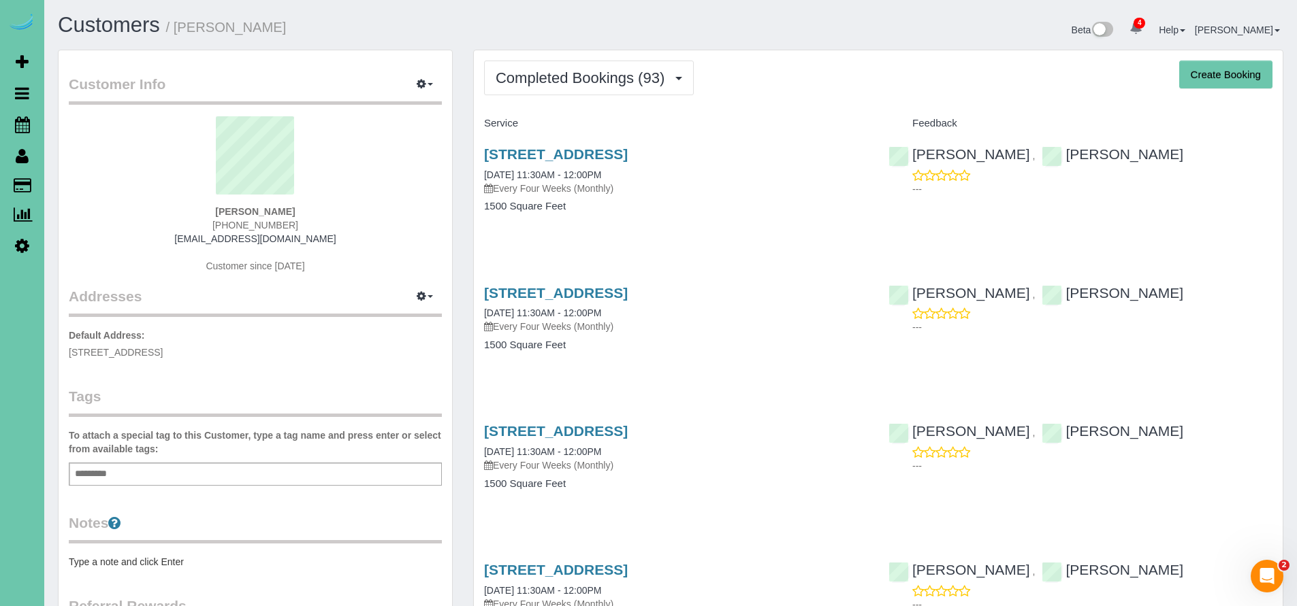
scroll to position [3, 0]
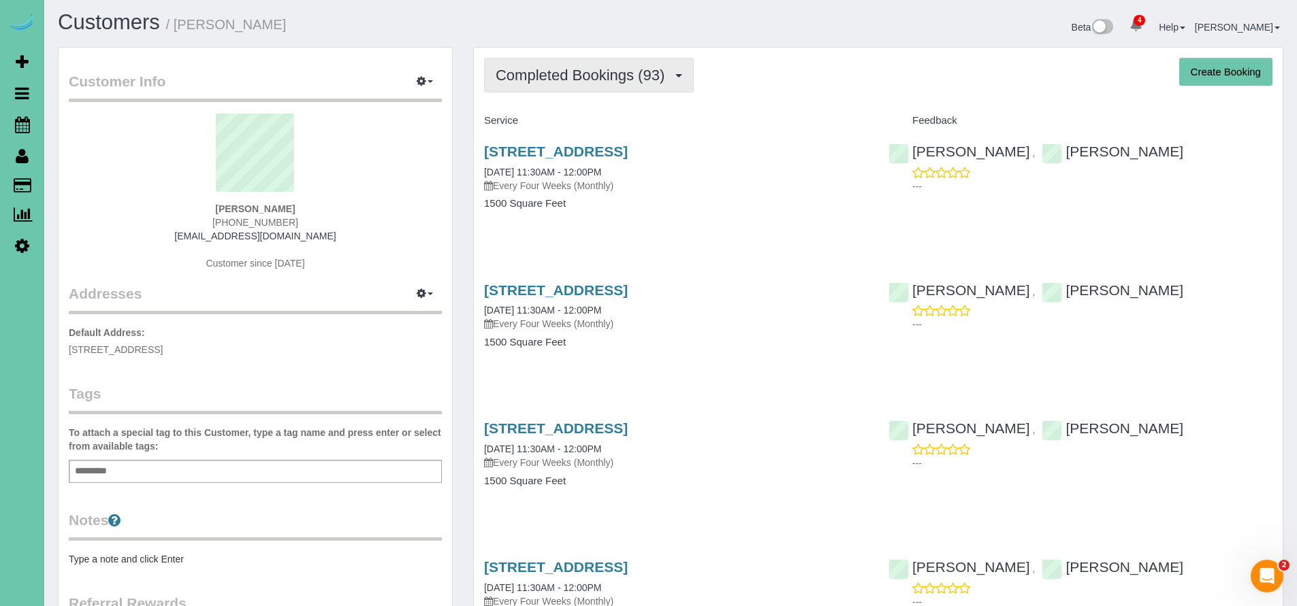
click at [585, 81] on span "Completed Bookings (93)" at bounding box center [584, 75] width 176 height 17
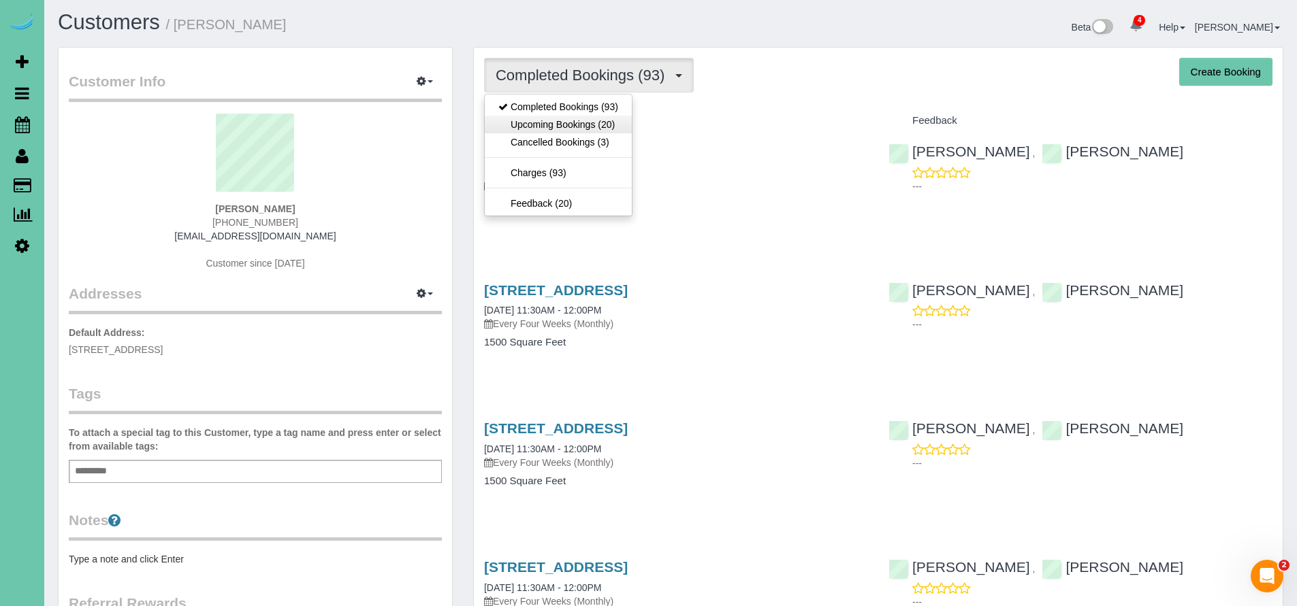
click at [579, 127] on link "Upcoming Bookings (20)" at bounding box center [558, 125] width 147 height 18
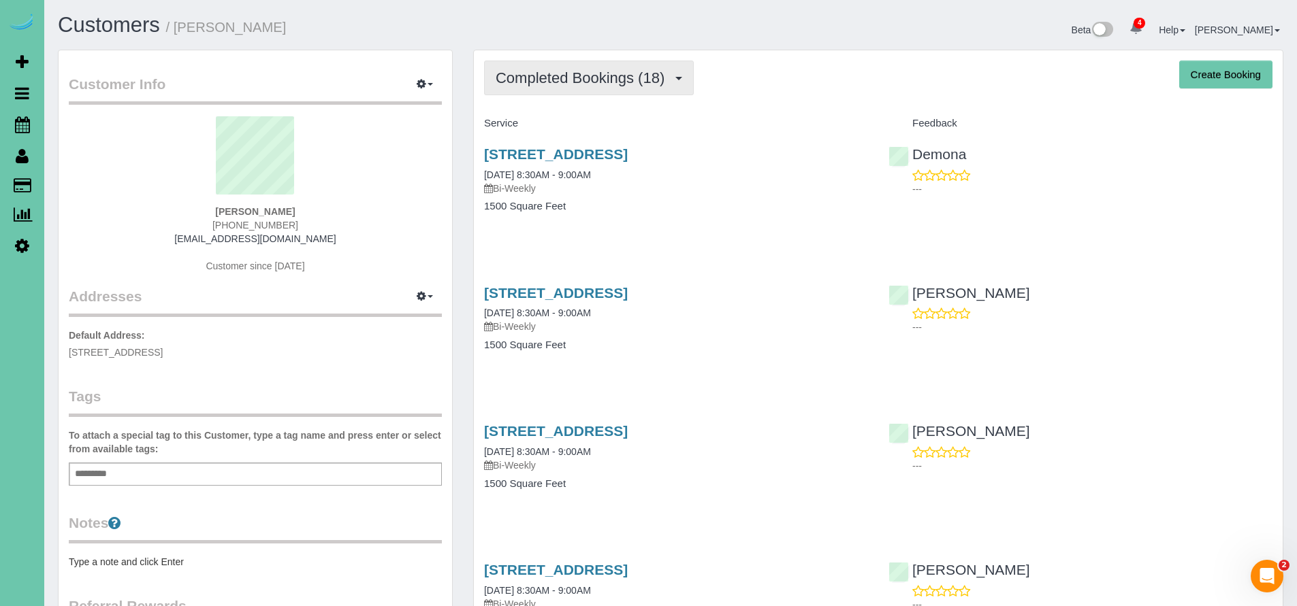
click at [582, 84] on span "Completed Bookings (18)" at bounding box center [584, 77] width 176 height 17
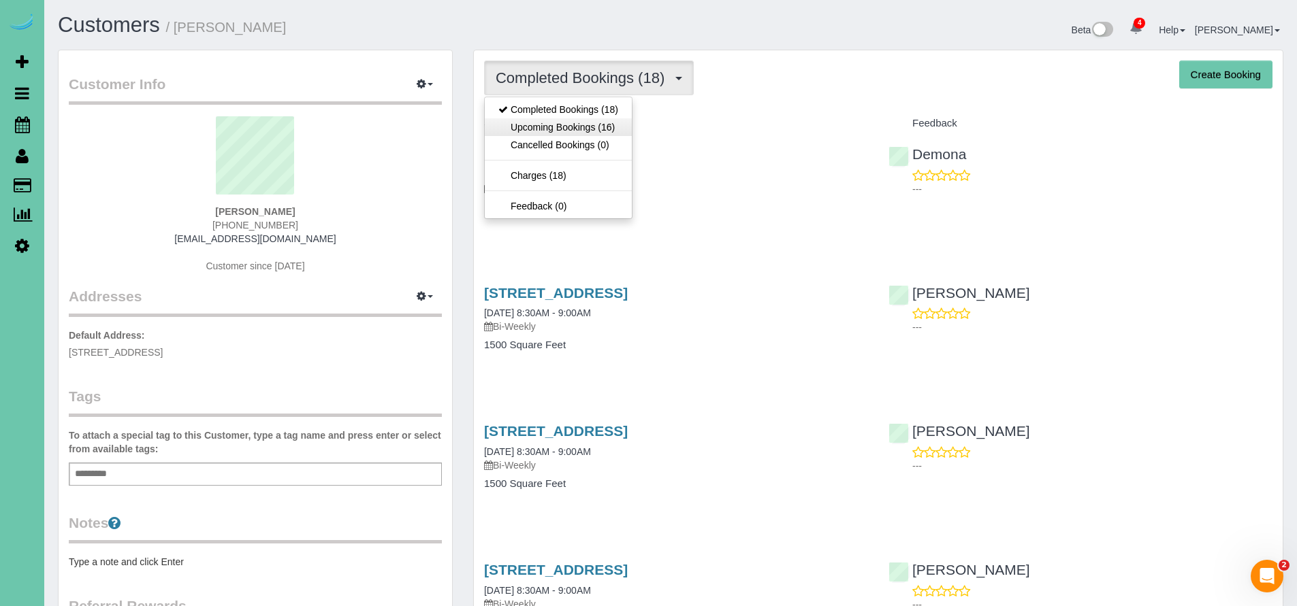
click at [567, 129] on link "Upcoming Bookings (16)" at bounding box center [558, 127] width 147 height 18
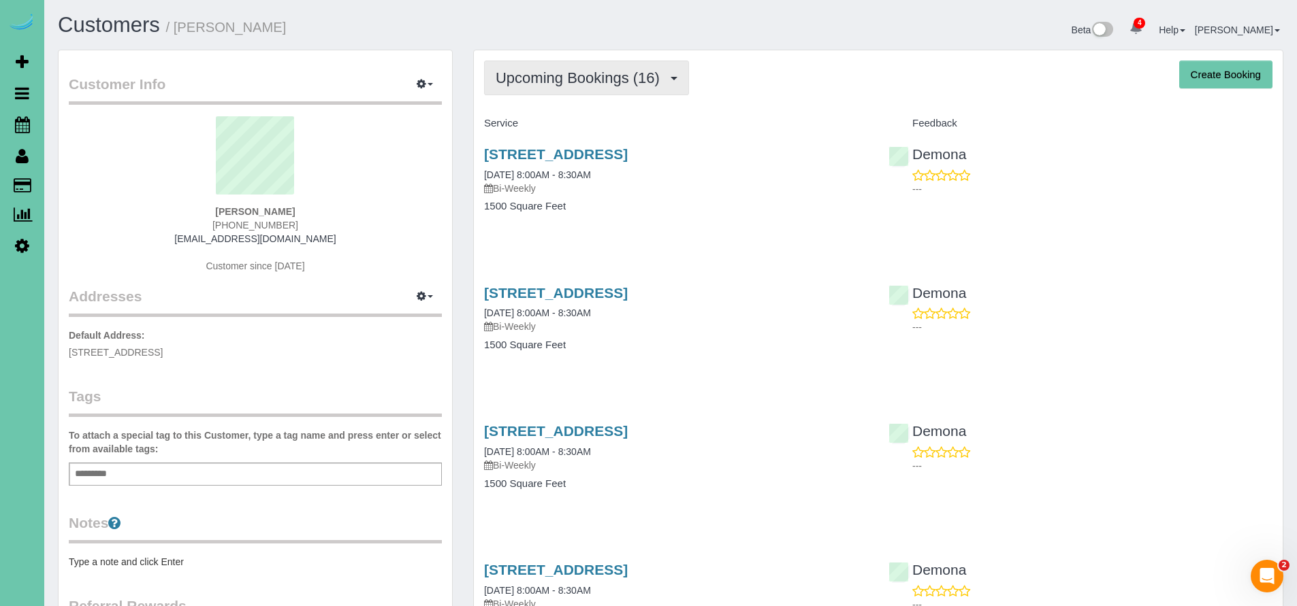
click at [585, 79] on span "Upcoming Bookings (16)" at bounding box center [581, 77] width 171 height 17
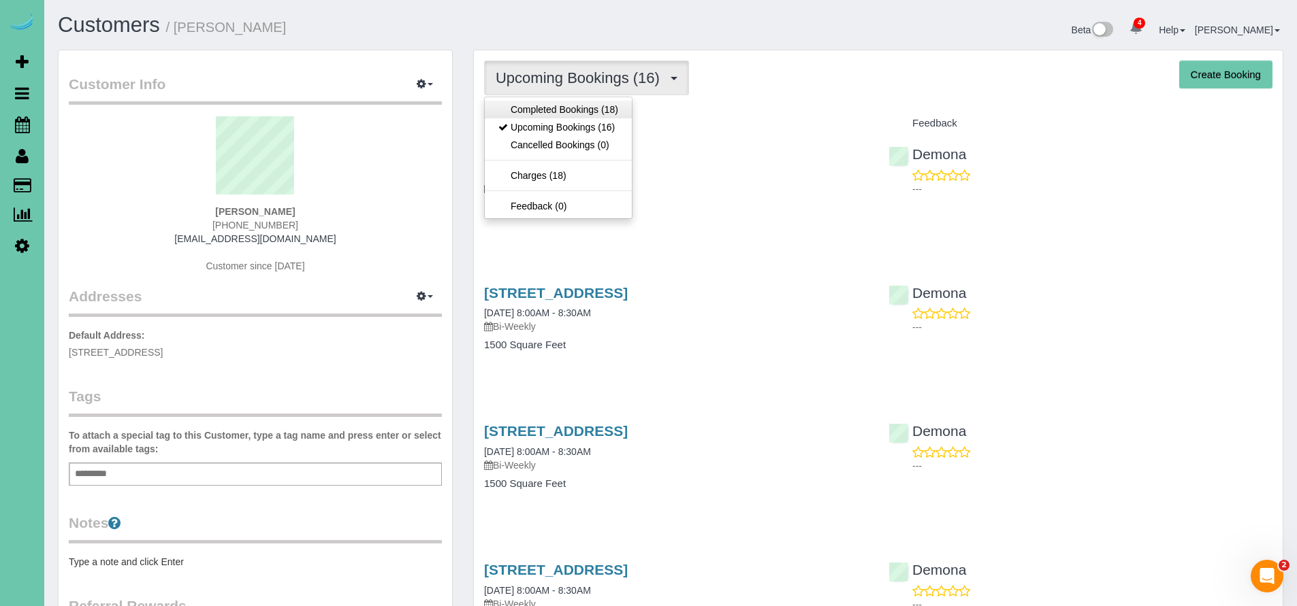
click at [568, 106] on link "Completed Bookings (18)" at bounding box center [558, 110] width 147 height 18
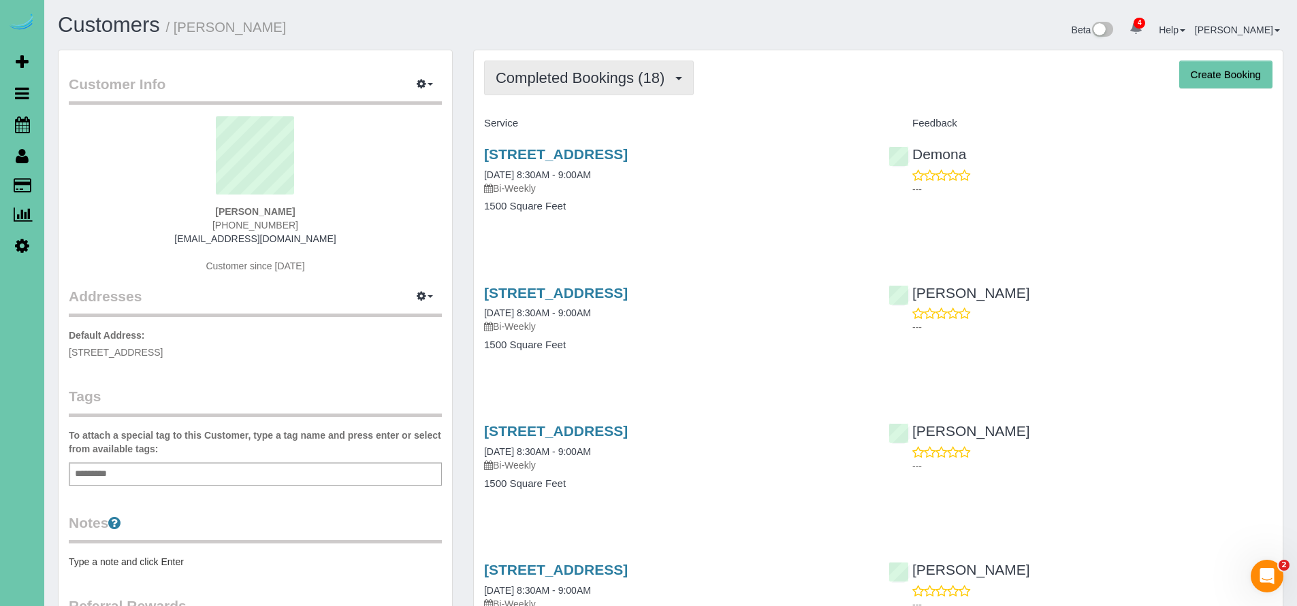
click at [594, 93] on button "Completed Bookings (18)" at bounding box center [589, 78] width 210 height 35
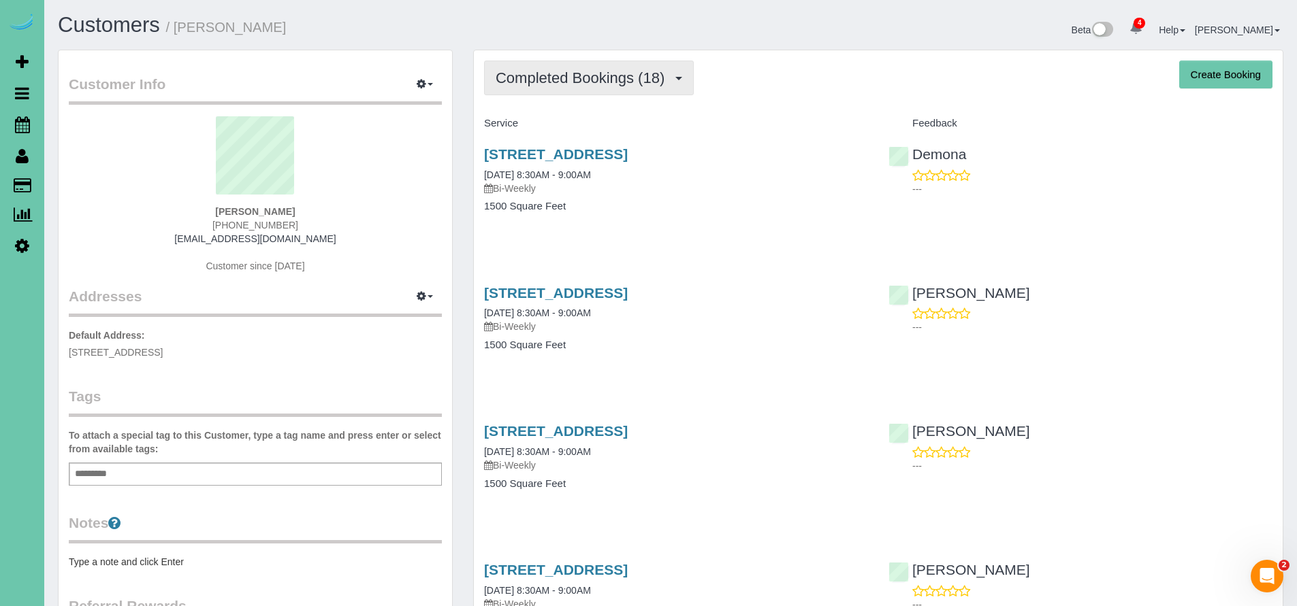
click at [578, 74] on span "Completed Bookings (18)" at bounding box center [584, 77] width 176 height 17
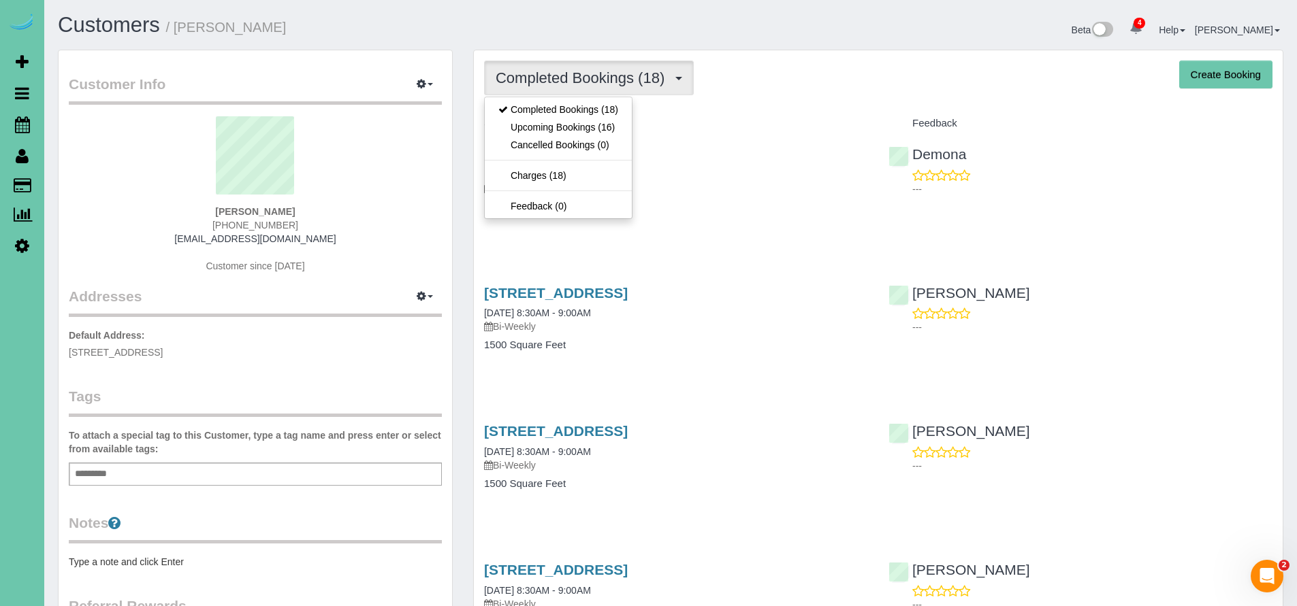
click at [695, 236] on div "[STREET_ADDRESS] [DATE] 8:30AM - 9:00AM Bi-Weekly 1500 Square Feet" at bounding box center [676, 187] width 404 height 105
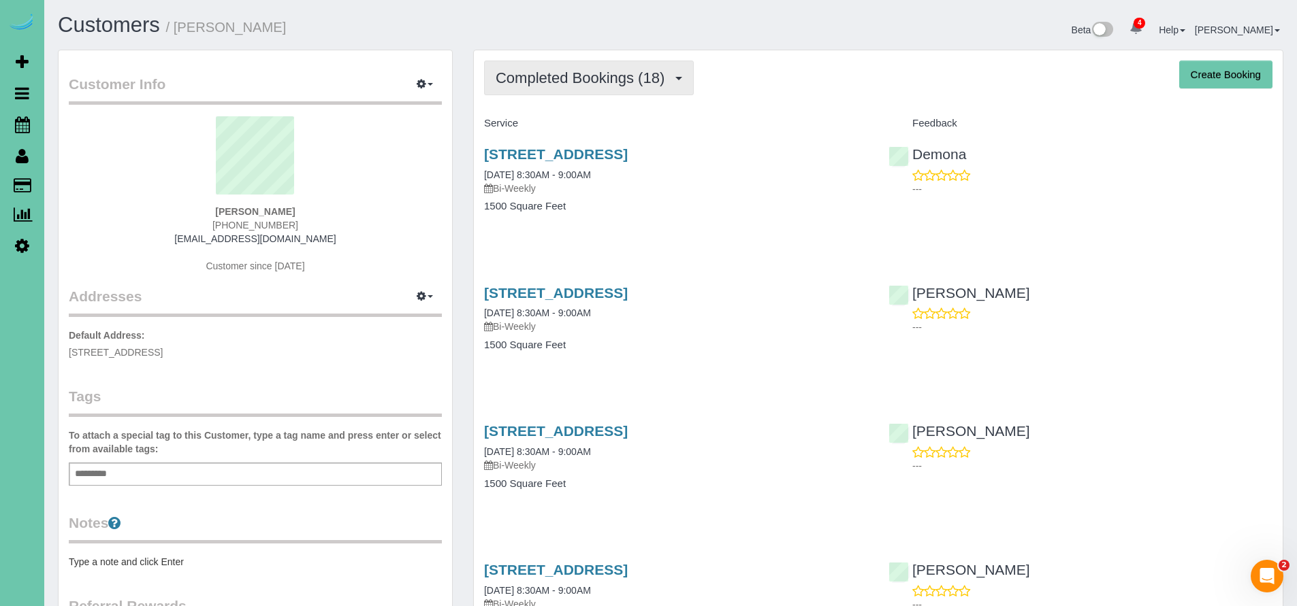
click at [509, 70] on span "Completed Bookings (18)" at bounding box center [584, 77] width 176 height 17
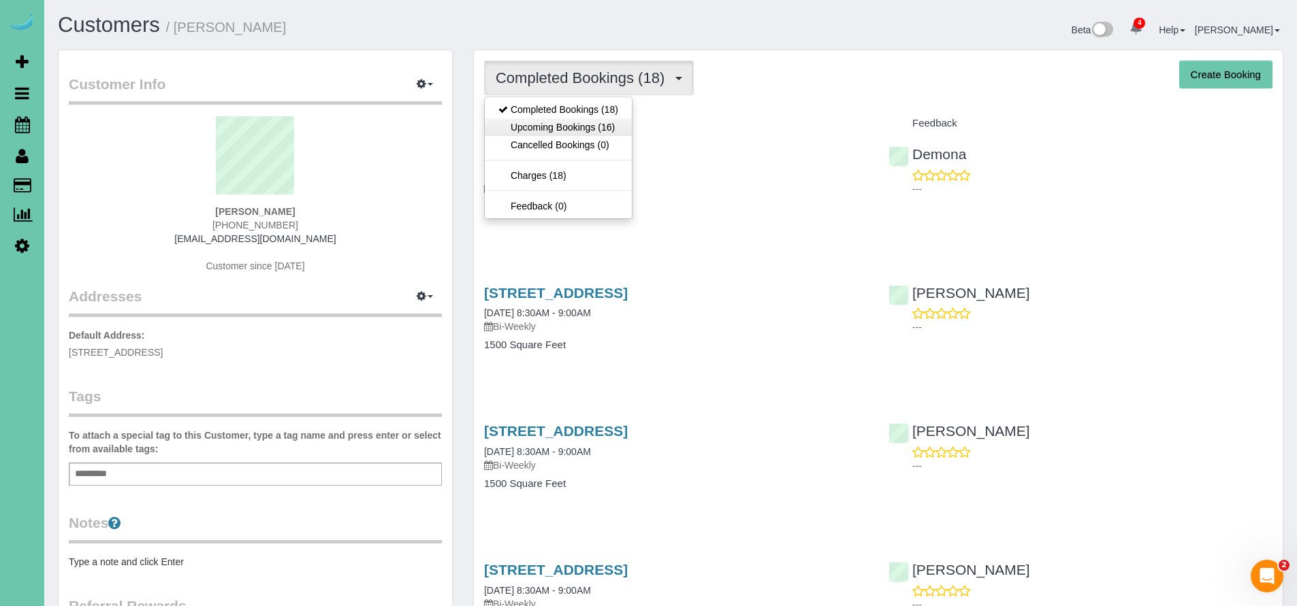
click at [542, 123] on link "Upcoming Bookings (16)" at bounding box center [558, 127] width 147 height 18
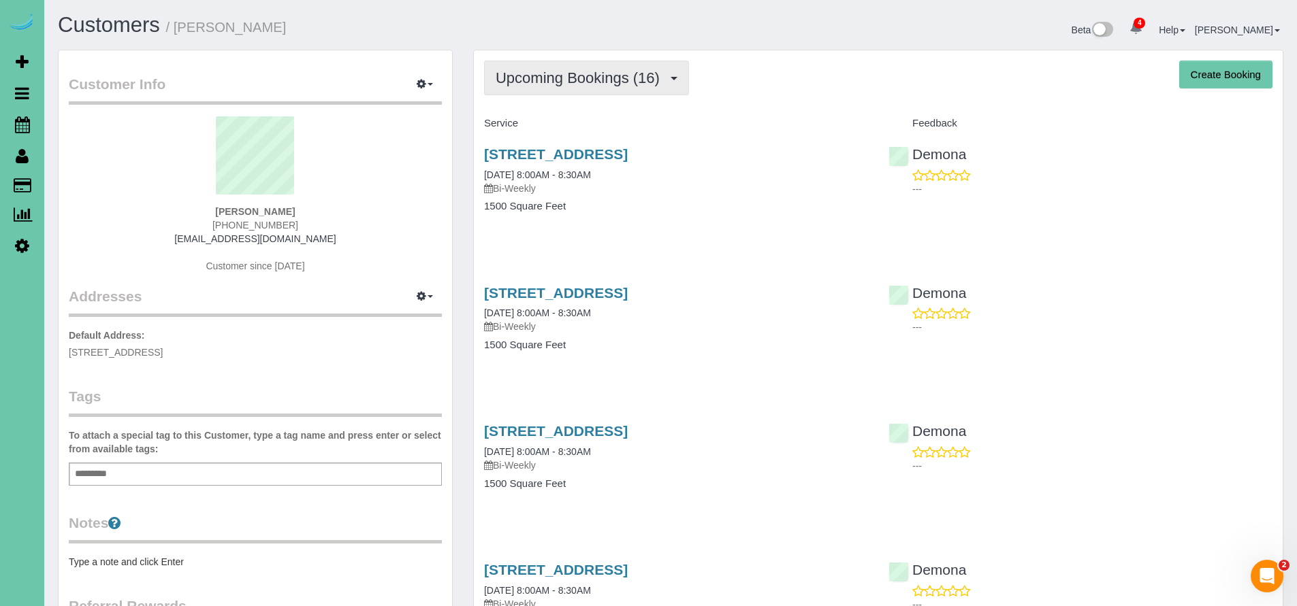
click at [568, 73] on span "Upcoming Bookings (16)" at bounding box center [581, 77] width 171 height 17
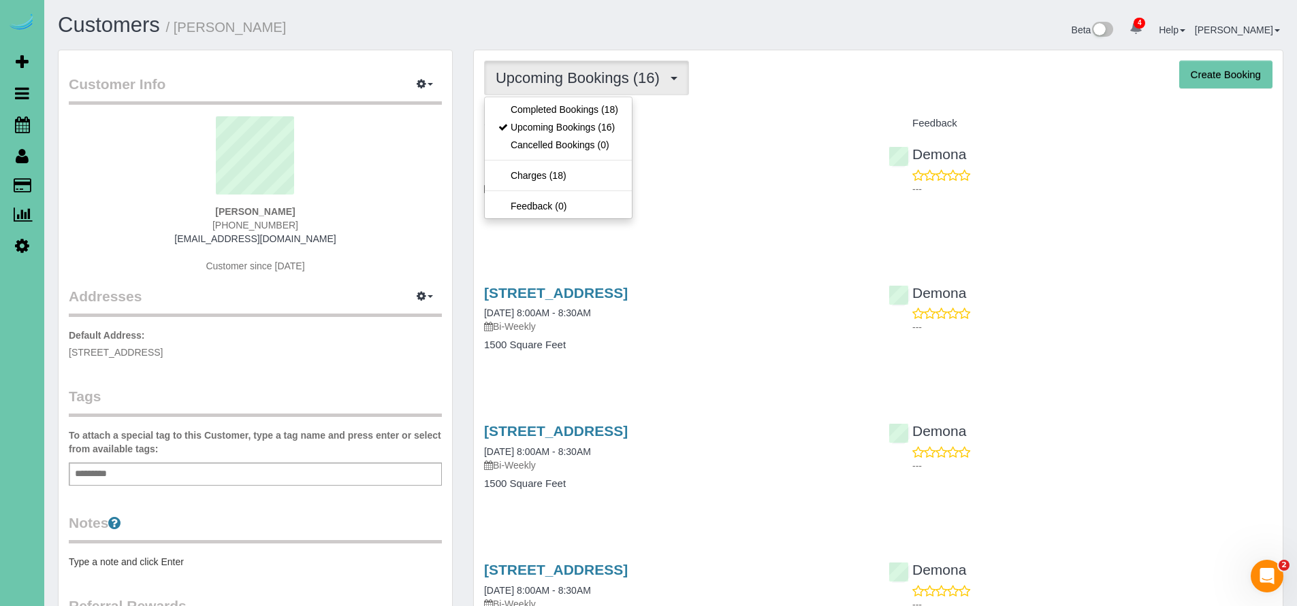
click at [799, 131] on div "Service" at bounding box center [676, 123] width 404 height 23
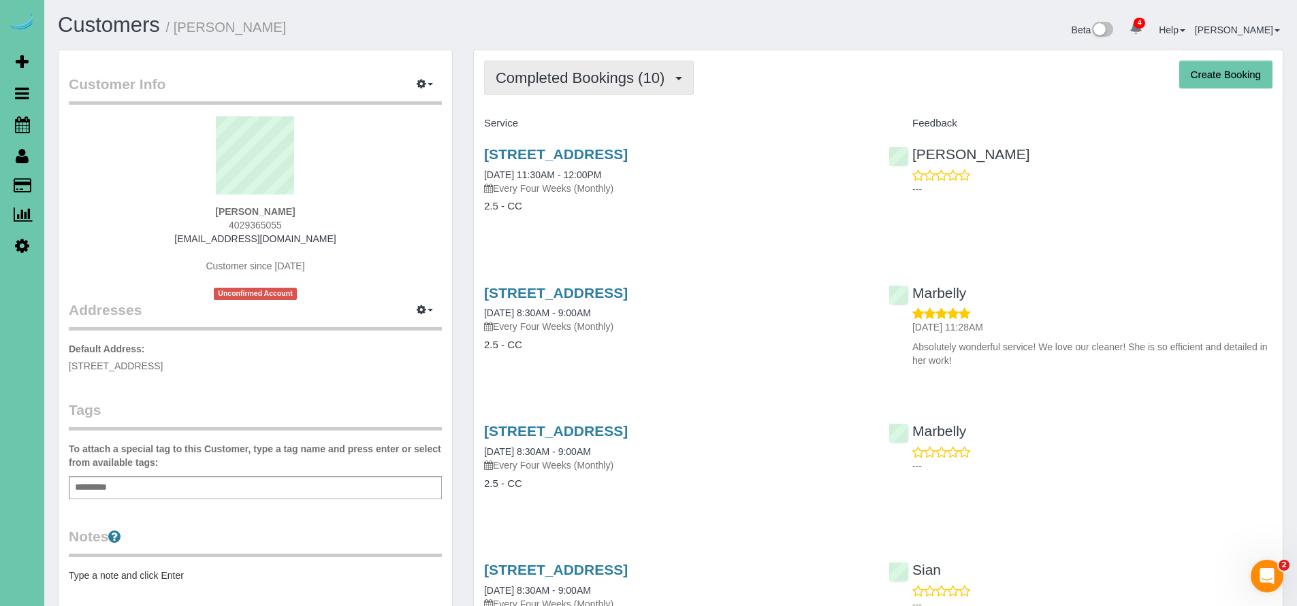
click at [606, 83] on span "Completed Bookings (10)" at bounding box center [584, 77] width 176 height 17
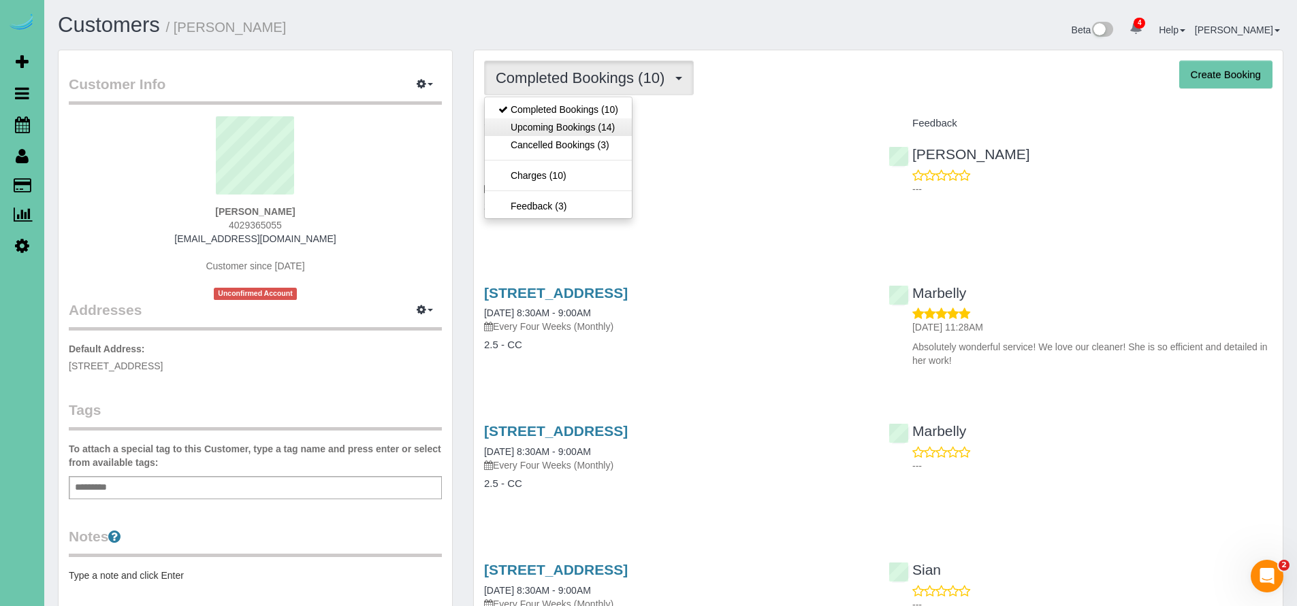
click at [588, 126] on link "Upcoming Bookings (14)" at bounding box center [558, 127] width 147 height 18
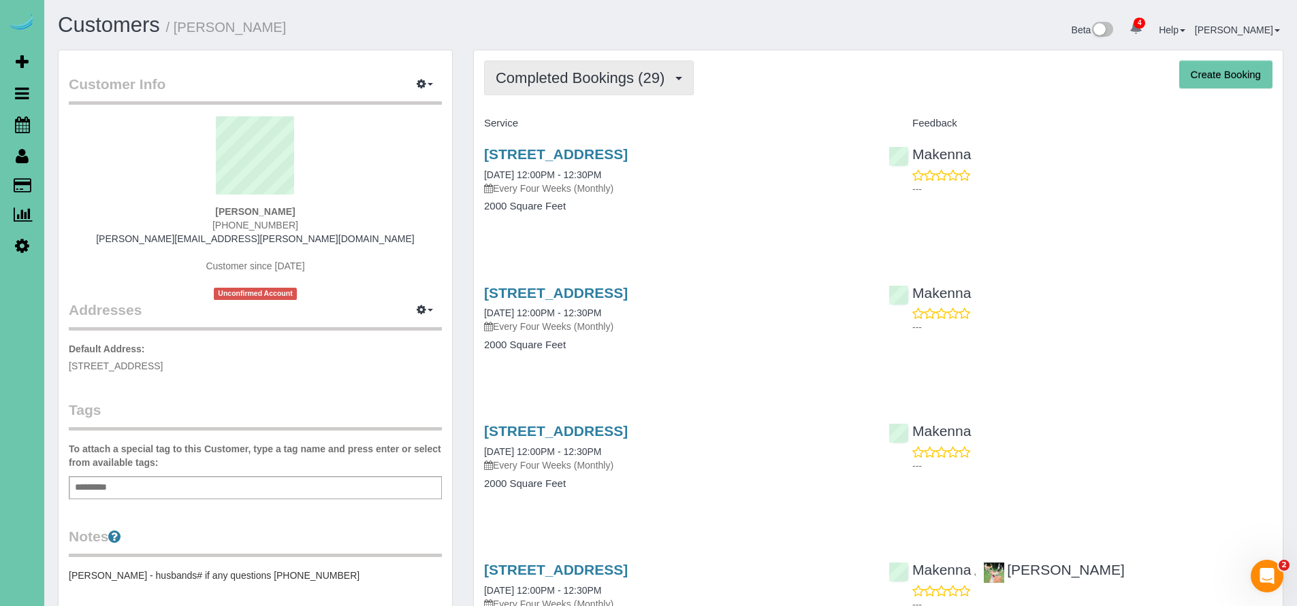
click at [581, 85] on span "Completed Bookings (29)" at bounding box center [584, 77] width 176 height 17
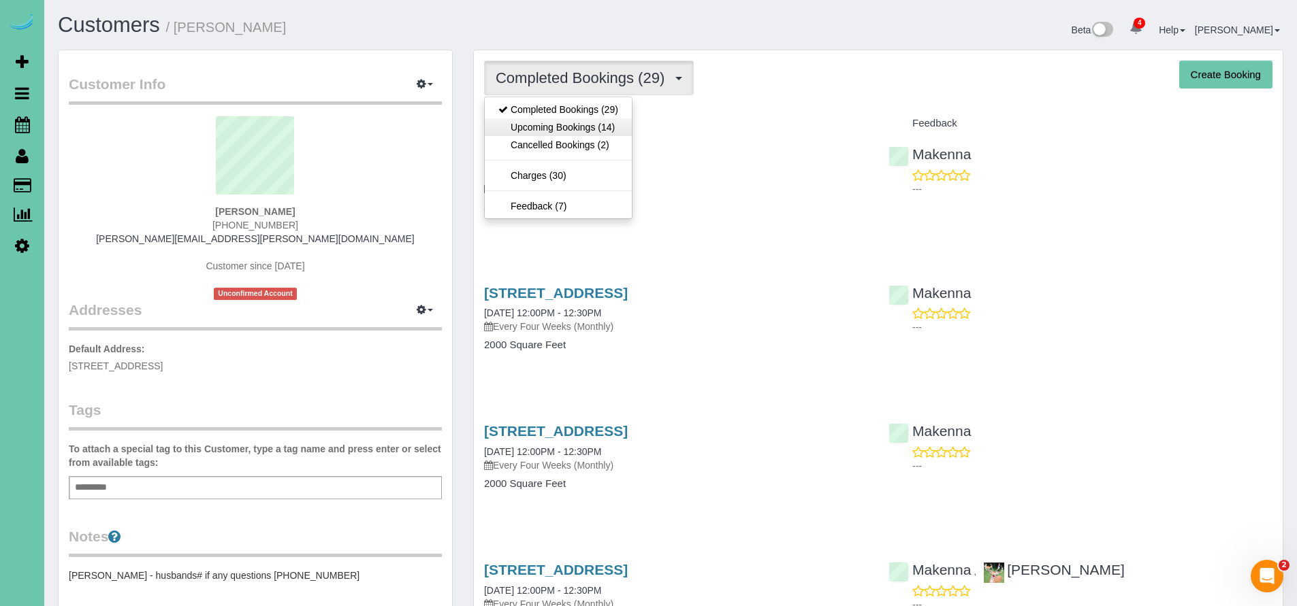
click at [557, 121] on link "Upcoming Bookings (14)" at bounding box center [558, 127] width 147 height 18
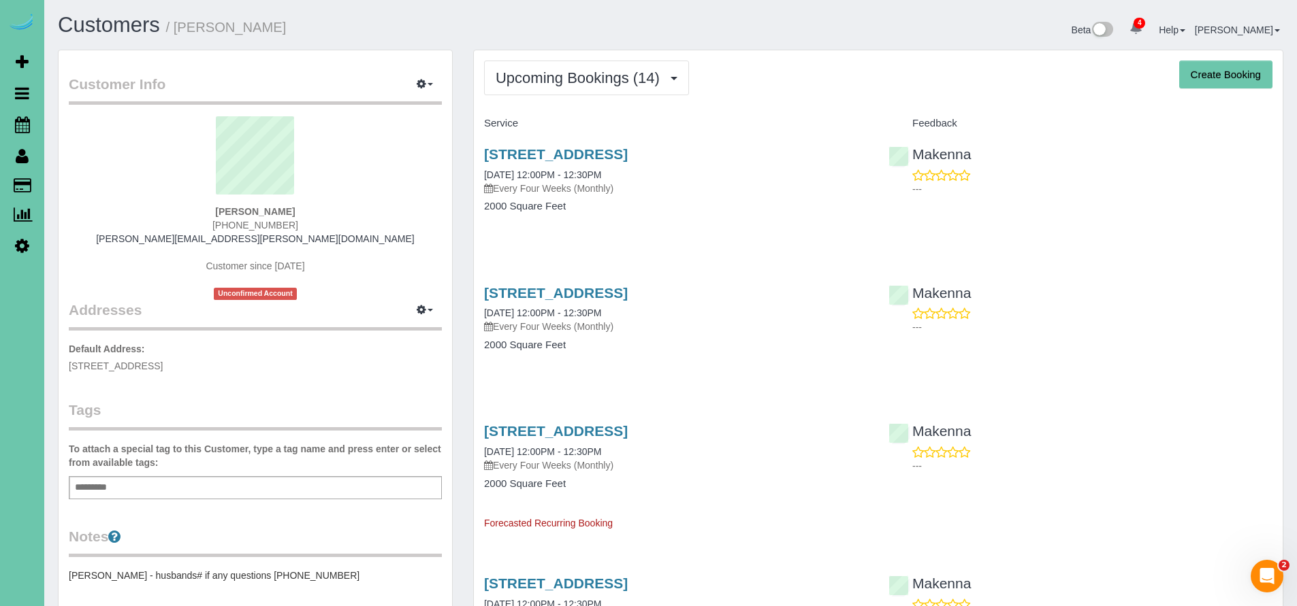
click at [487, 229] on div "[STREET_ADDRESS] [DATE] 12:00PM - 12:30PM Every Four Weeks (Monthly) 2000 Squar…" at bounding box center [676, 187] width 404 height 105
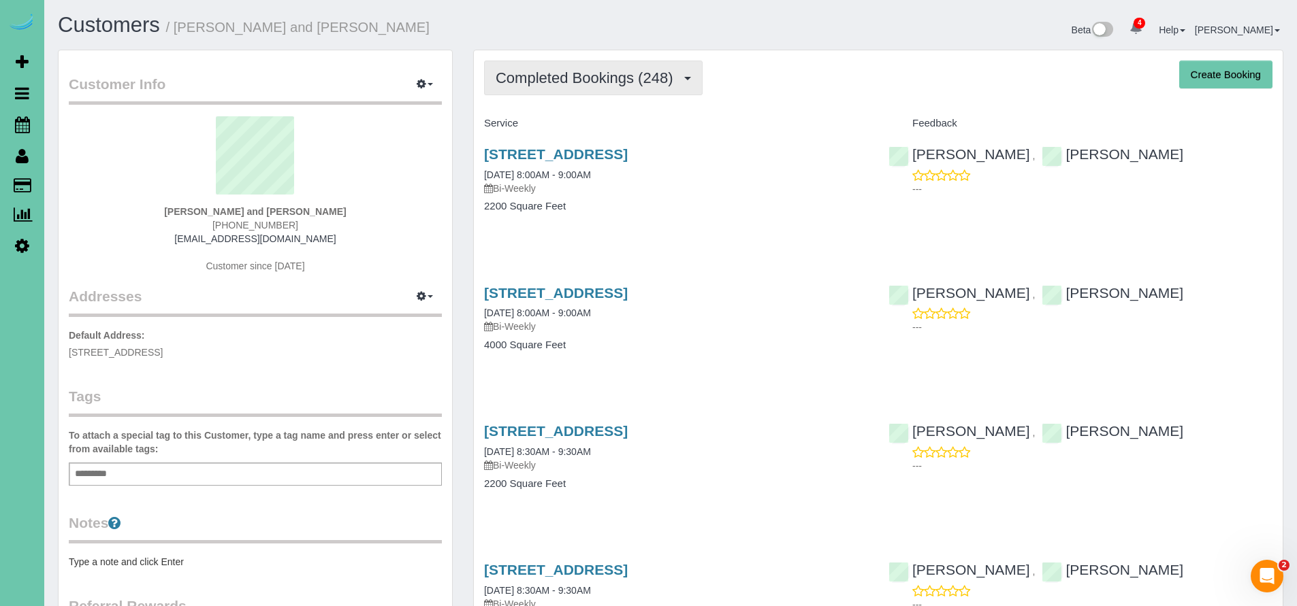
click at [574, 84] on span "Completed Bookings (248)" at bounding box center [588, 77] width 184 height 17
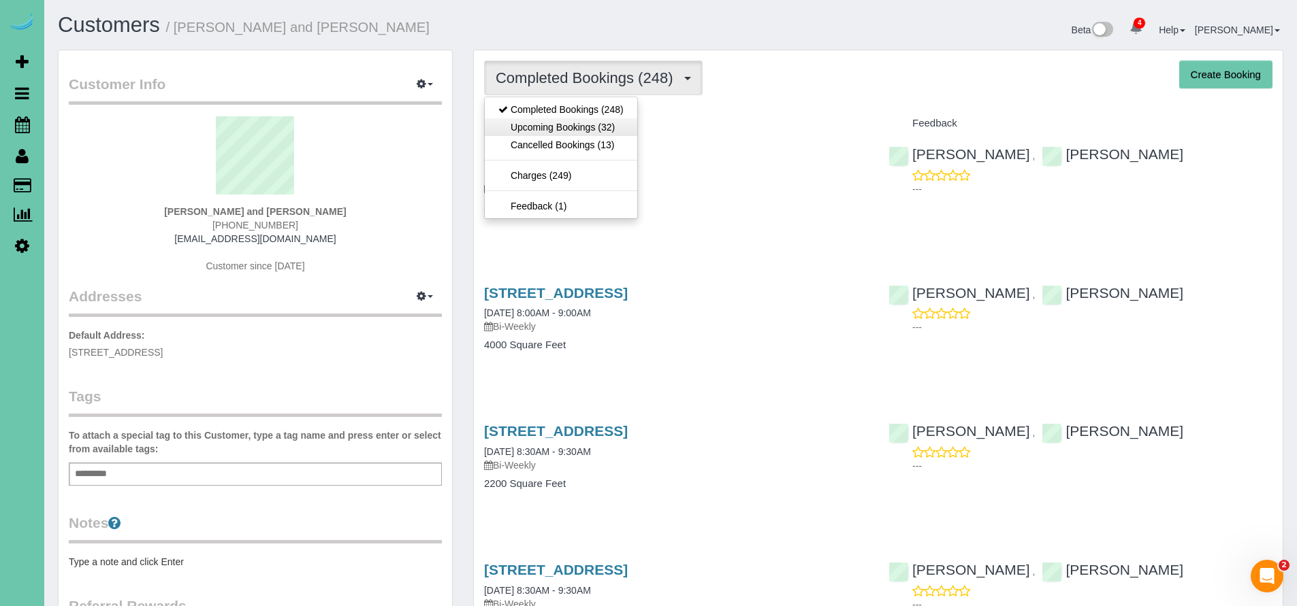
click at [549, 124] on link "Upcoming Bookings (32)" at bounding box center [561, 127] width 152 height 18
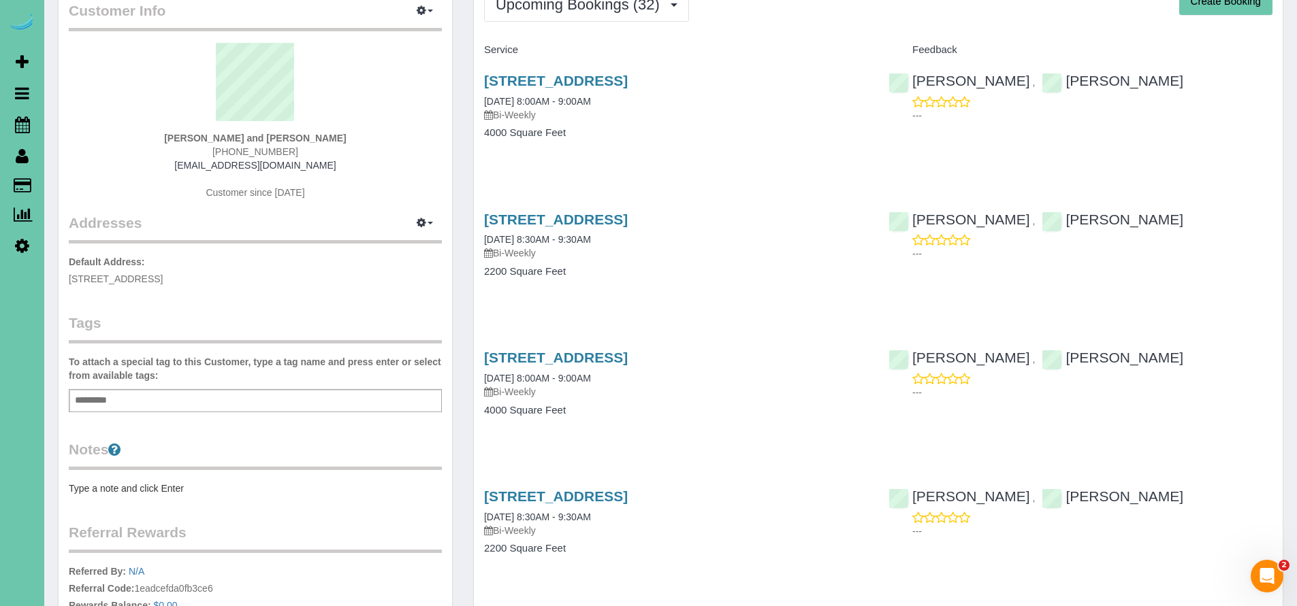
scroll to position [76, 0]
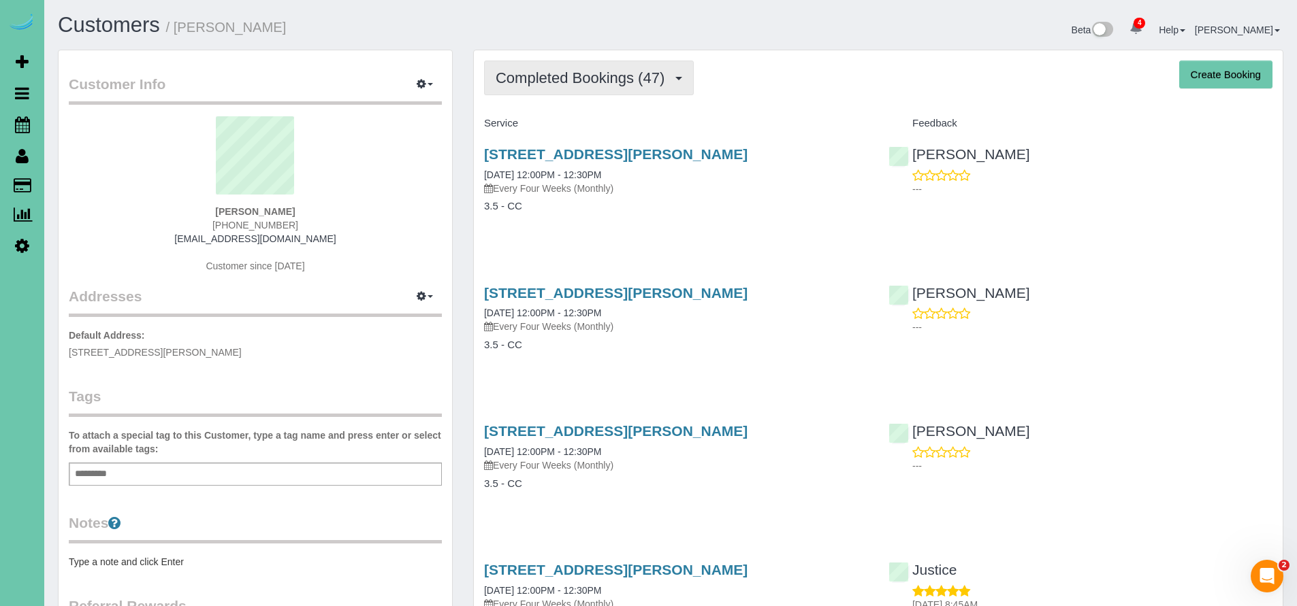
click at [564, 80] on span "Completed Bookings (47)" at bounding box center [584, 77] width 176 height 17
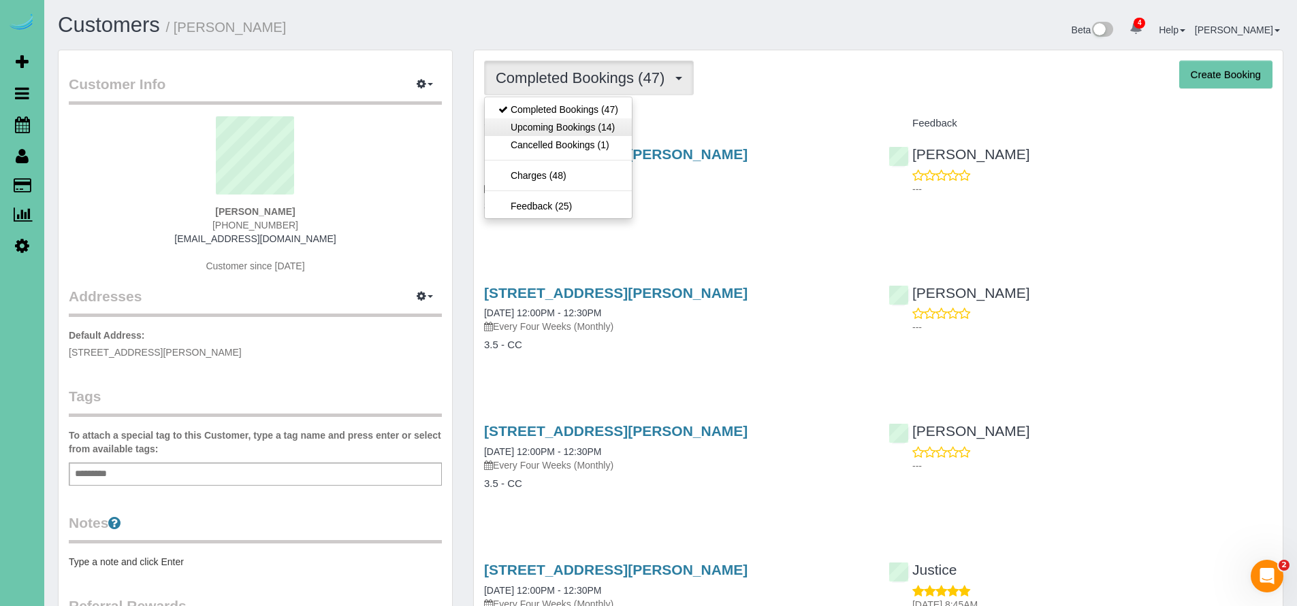
click at [562, 128] on link "Upcoming Bookings (14)" at bounding box center [558, 127] width 147 height 18
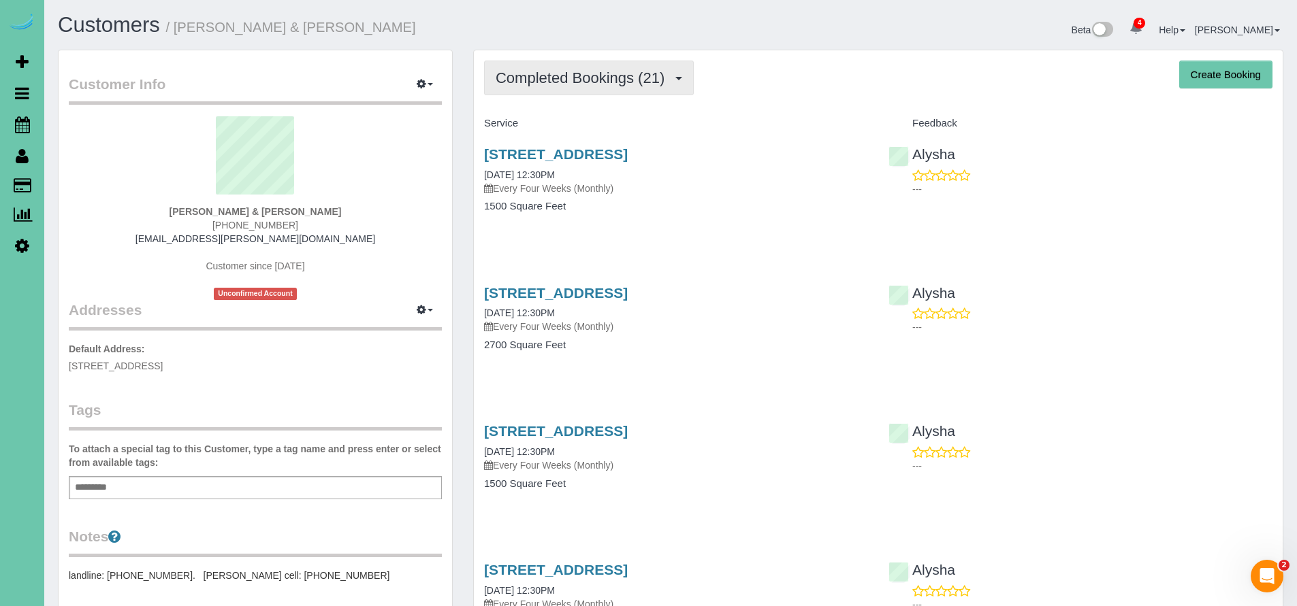
click at [614, 67] on button "Completed Bookings (21)" at bounding box center [589, 78] width 210 height 35
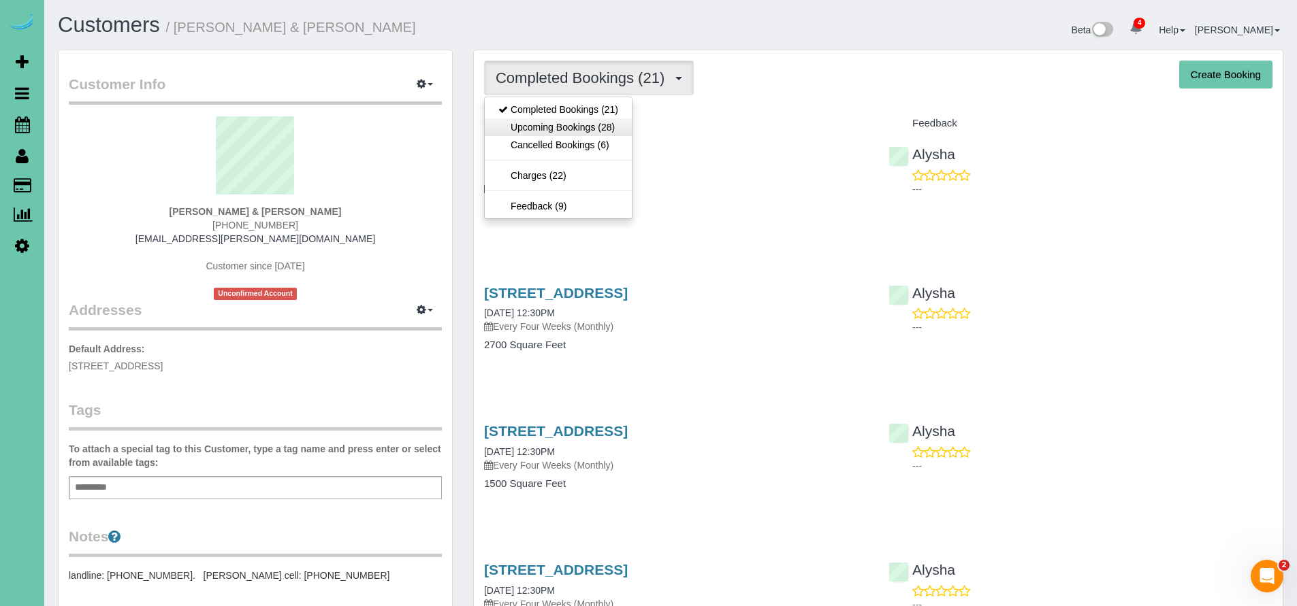
click at [572, 130] on link "Upcoming Bookings (28)" at bounding box center [558, 127] width 147 height 18
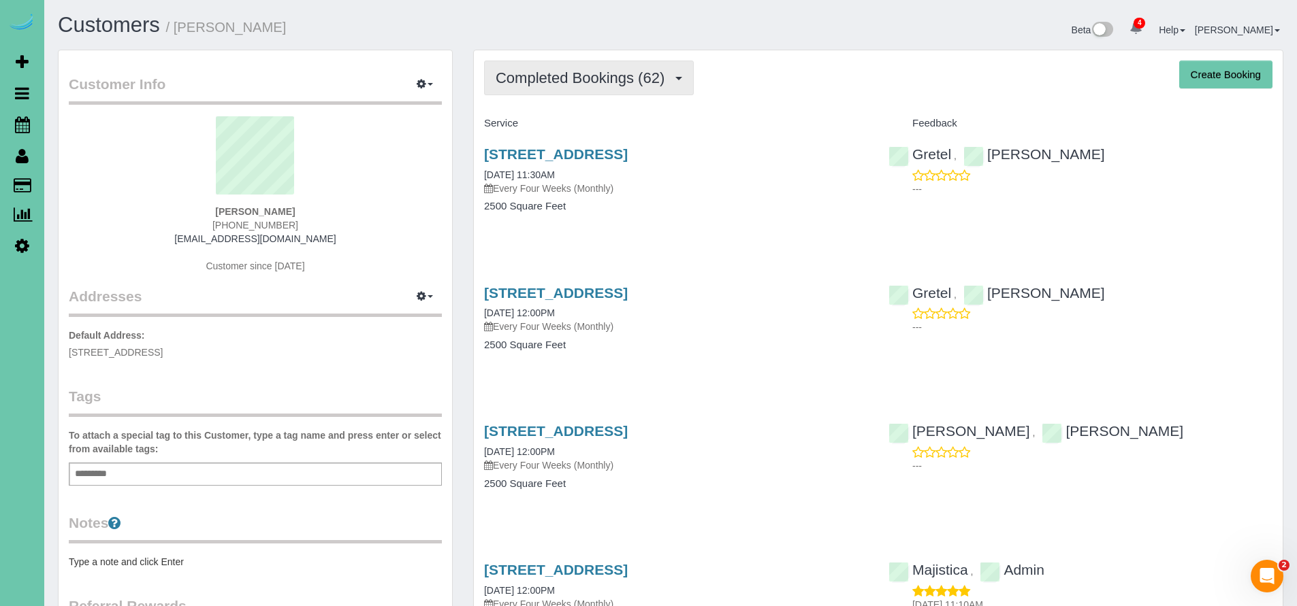
click at [540, 91] on button "Completed Bookings (62)" at bounding box center [589, 78] width 210 height 35
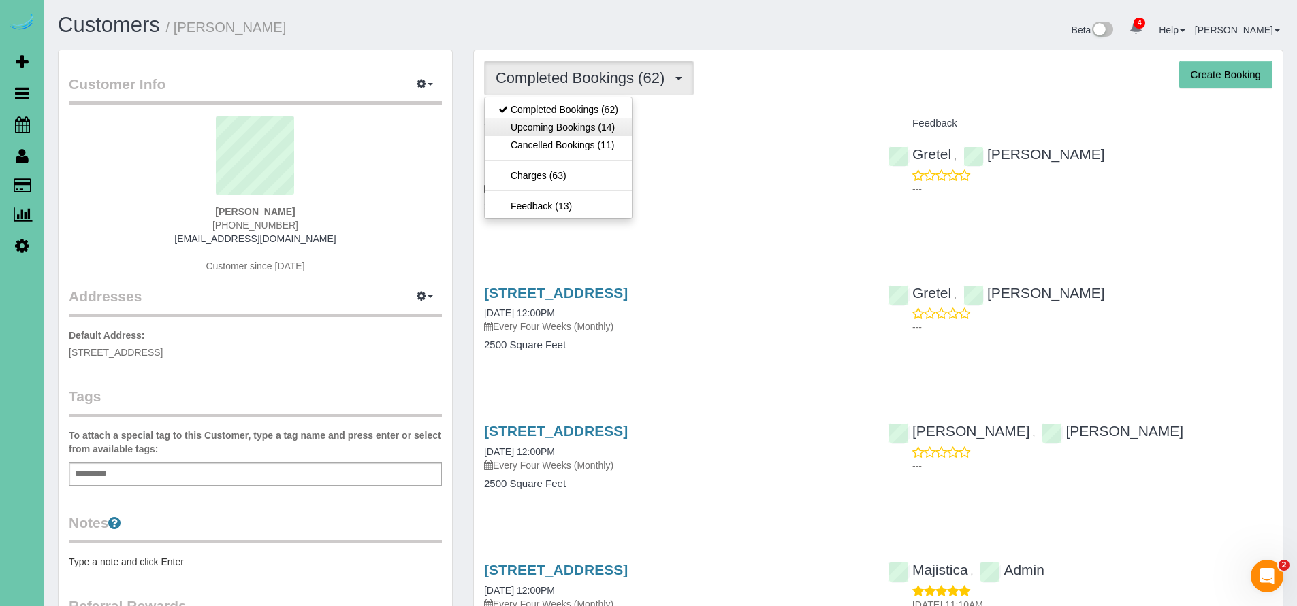
click at [549, 127] on link "Upcoming Bookings (14)" at bounding box center [558, 127] width 147 height 18
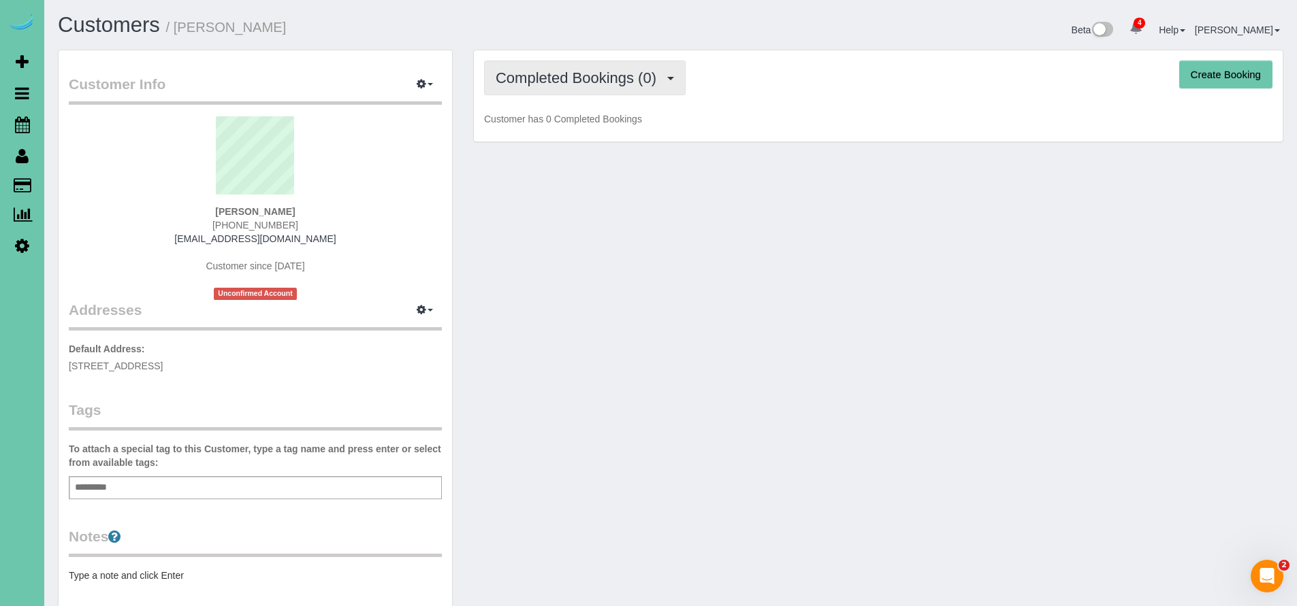
click at [577, 82] on span "Completed Bookings (0)" at bounding box center [579, 77] width 167 height 17
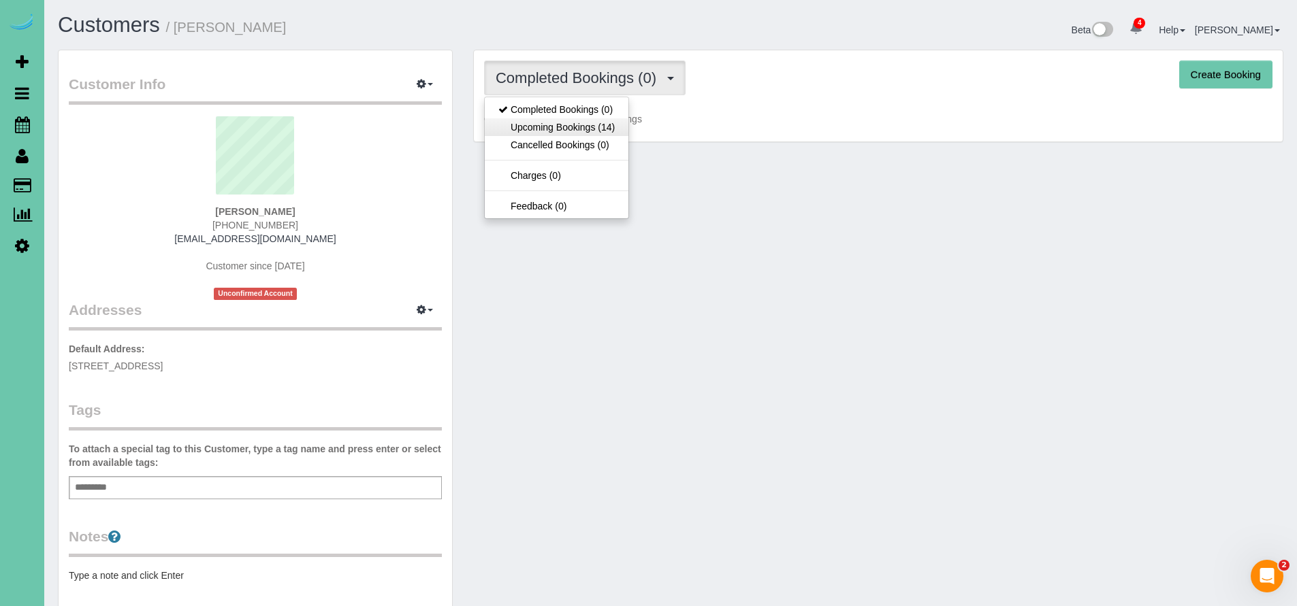
click at [568, 128] on link "Upcoming Bookings (14)" at bounding box center [557, 127] width 144 height 18
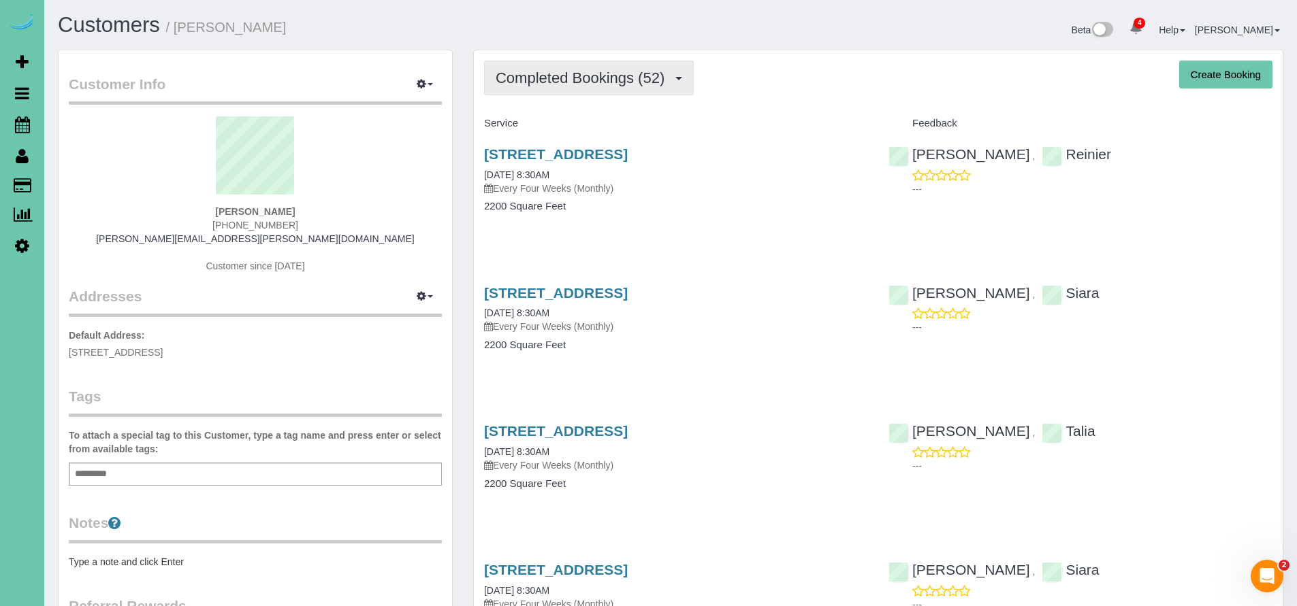
click at [541, 73] on span "Completed Bookings (52)" at bounding box center [584, 77] width 176 height 17
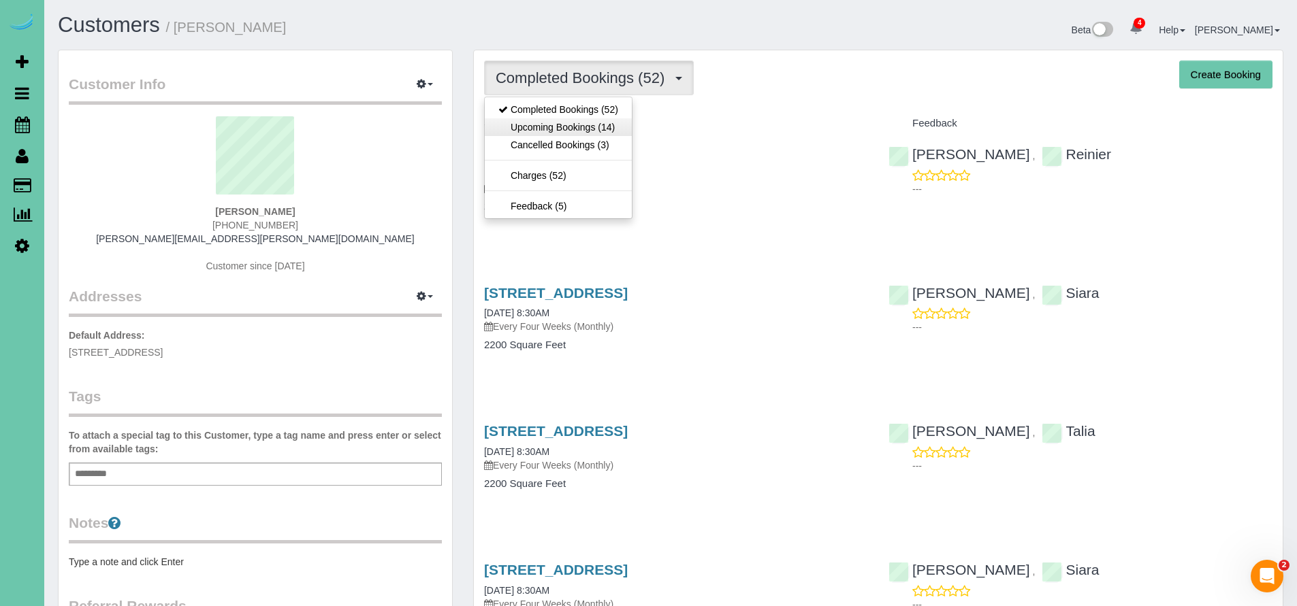
click at [547, 129] on link "Upcoming Bookings (14)" at bounding box center [558, 127] width 147 height 18
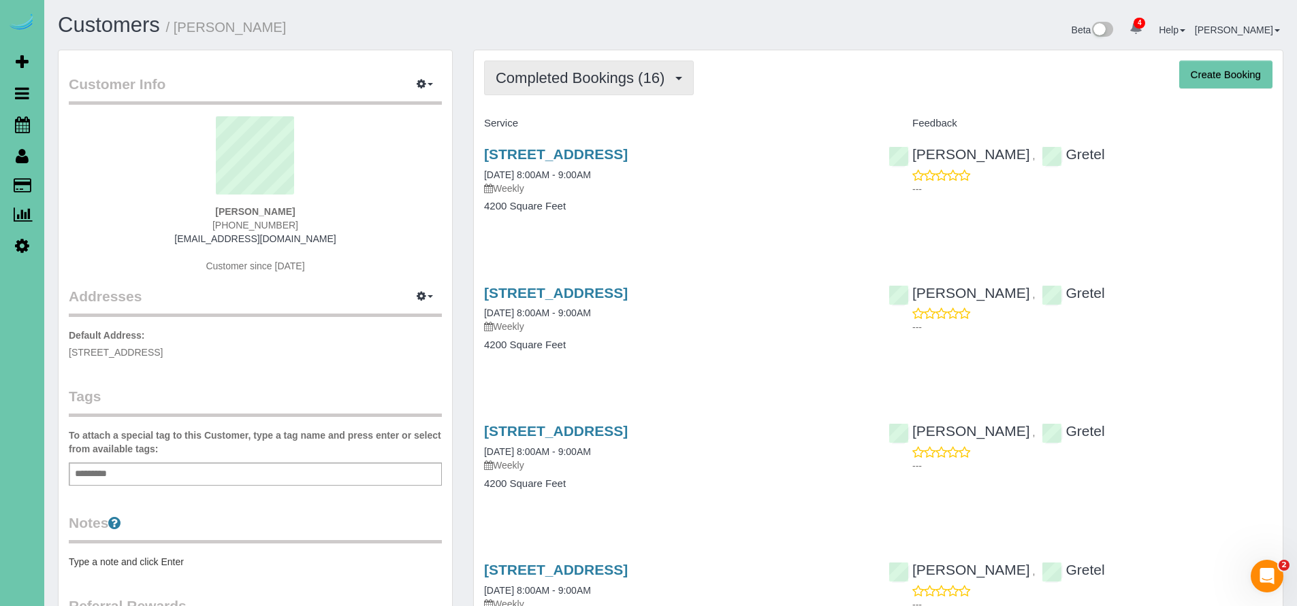
click at [564, 87] on button "Completed Bookings (16)" at bounding box center [589, 78] width 210 height 35
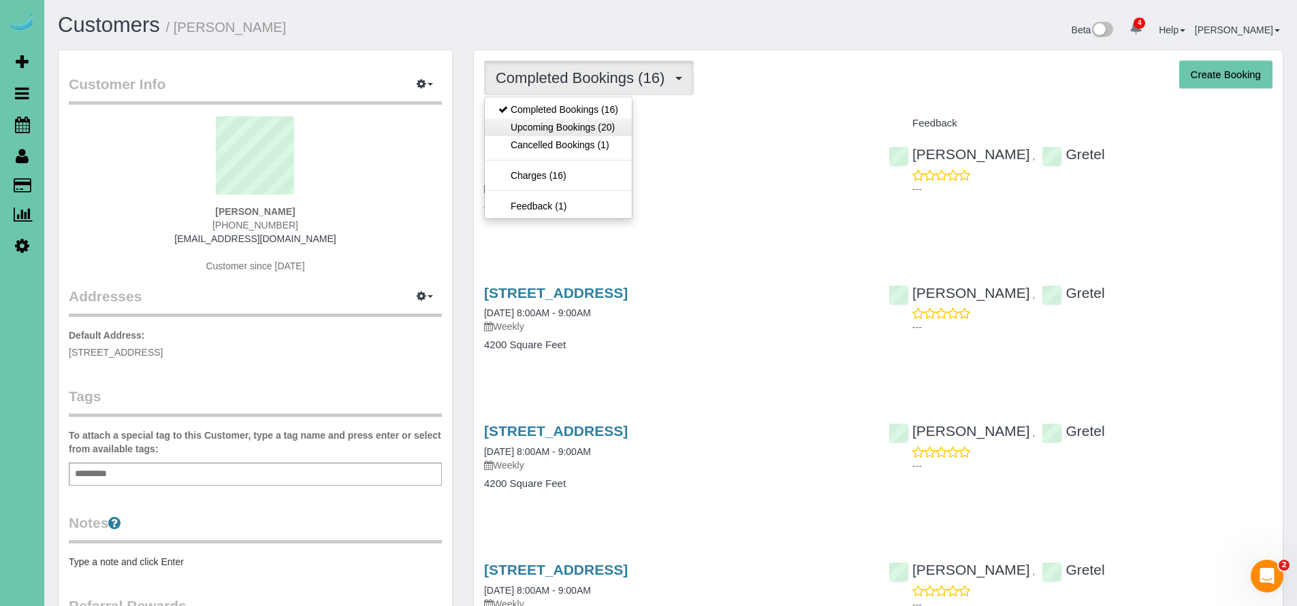
click at [552, 131] on link "Upcoming Bookings (20)" at bounding box center [558, 127] width 147 height 18
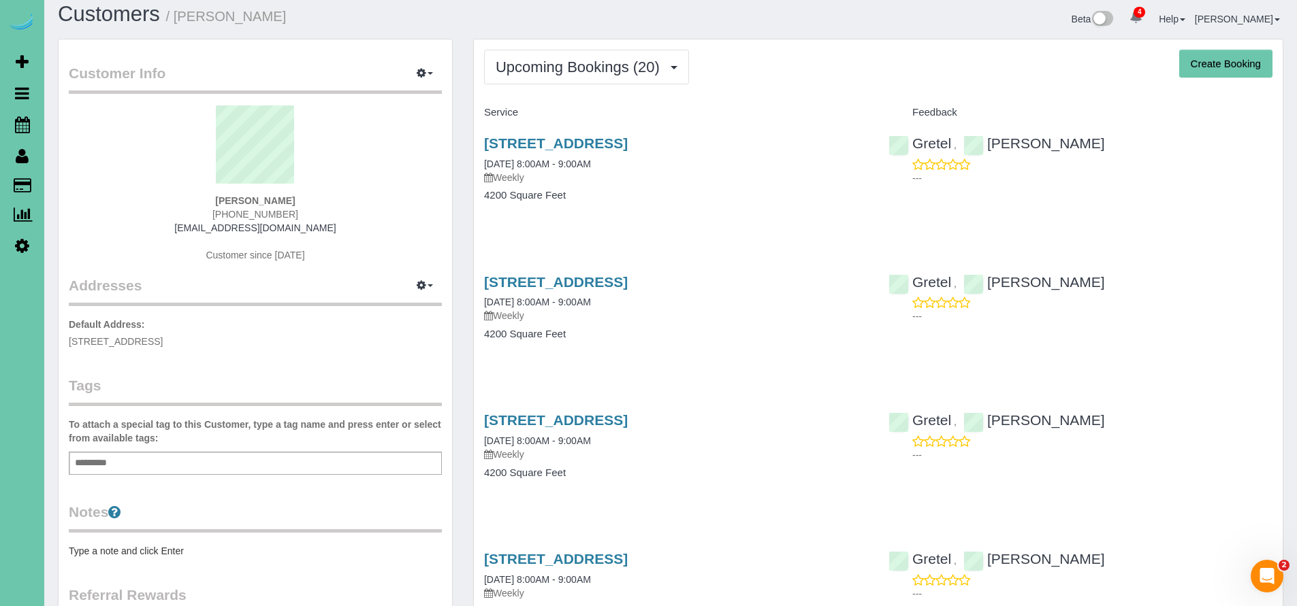
scroll to position [18, 0]
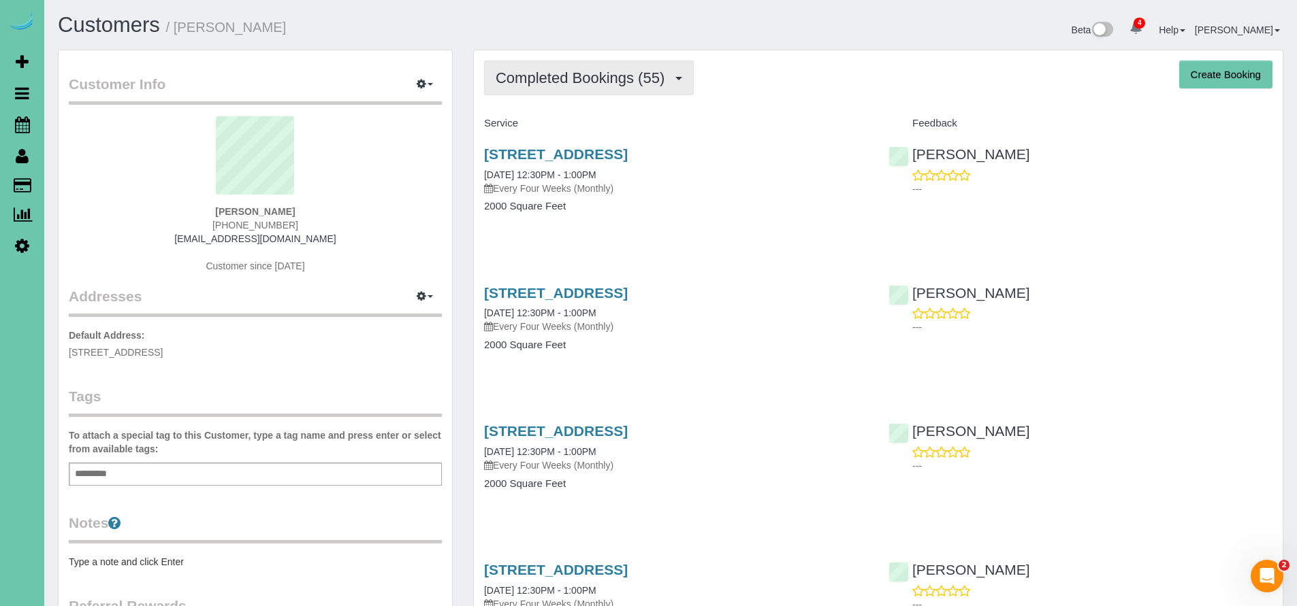
click at [611, 86] on span "Completed Bookings (55)" at bounding box center [584, 77] width 176 height 17
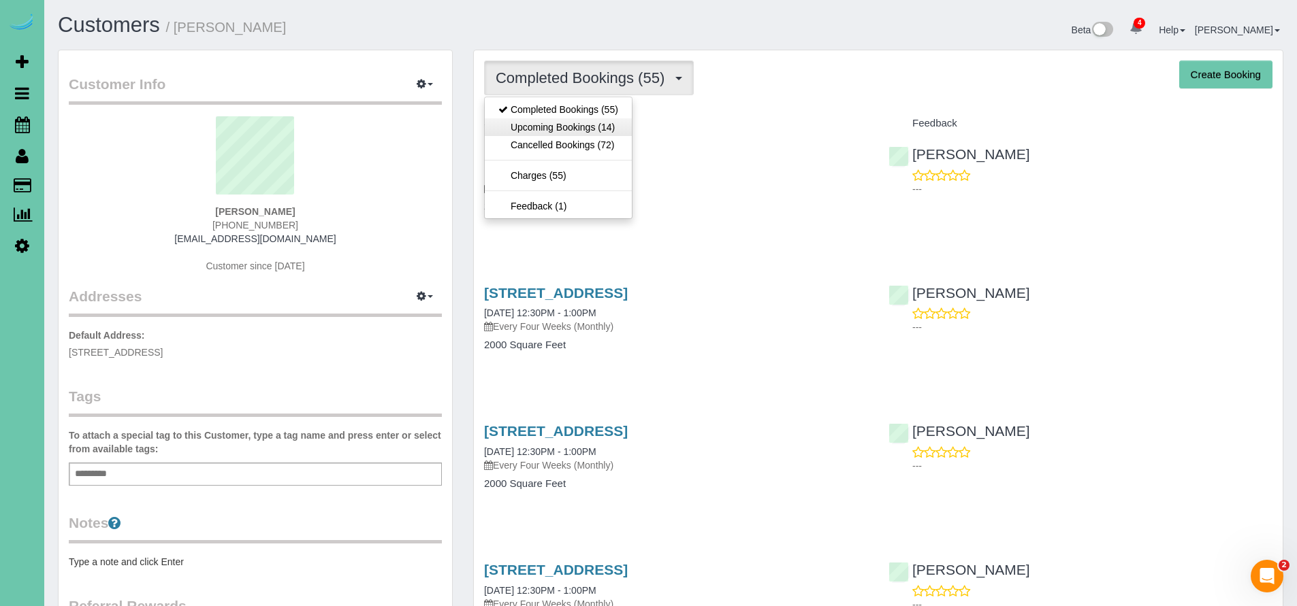
click at [596, 124] on link "Upcoming Bookings (14)" at bounding box center [558, 127] width 147 height 18
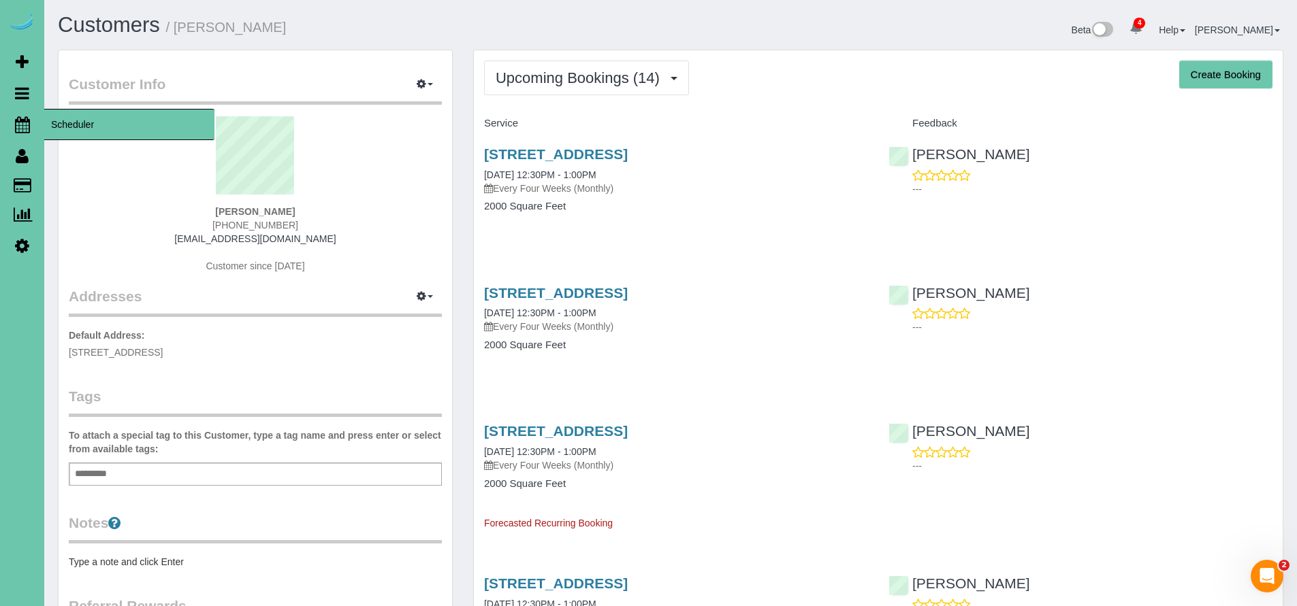
click at [27, 129] on icon at bounding box center [22, 124] width 15 height 16
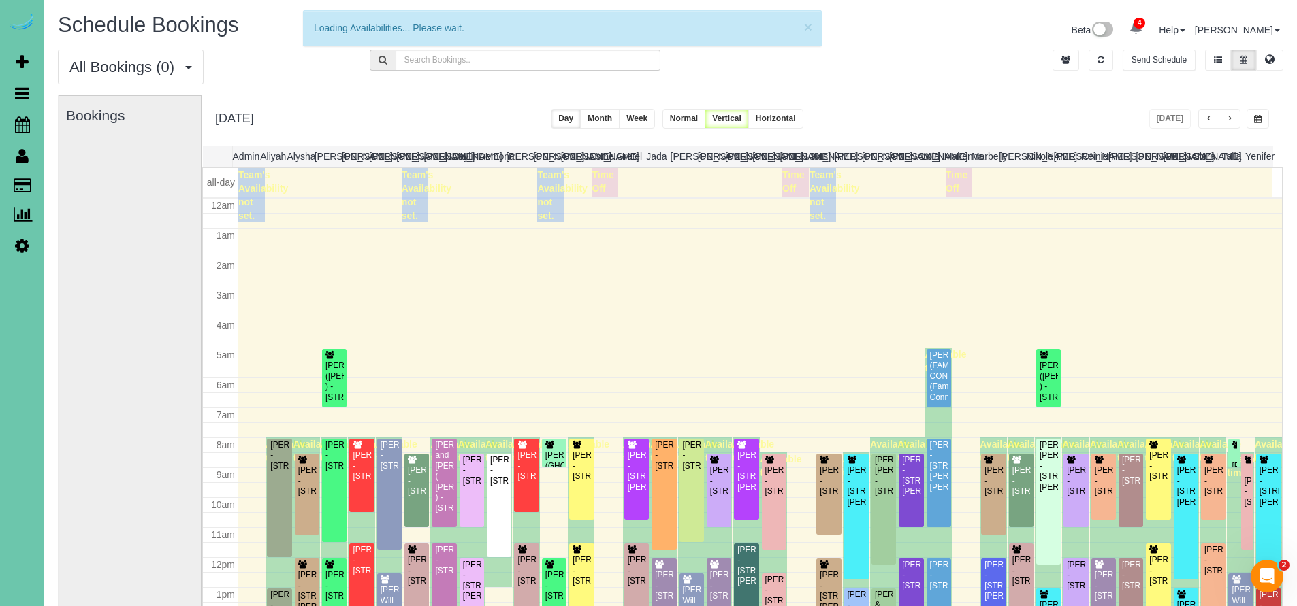
scroll to position [180, 0]
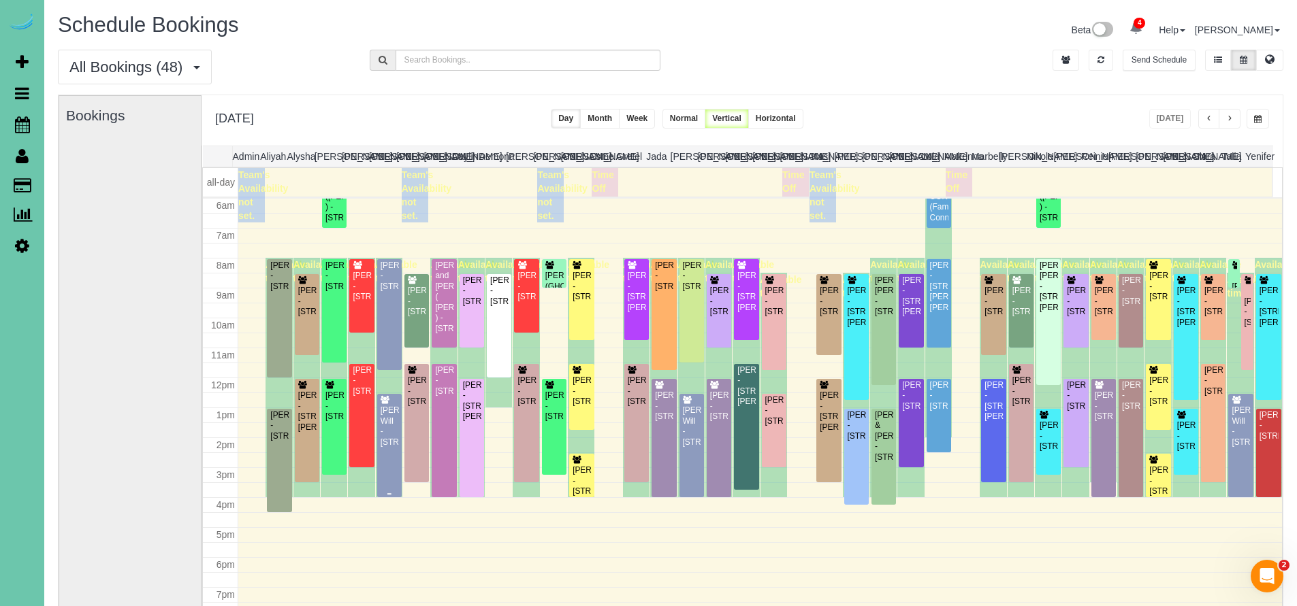
click at [392, 442] on div "Tasha Will - 11305 Queens Drive, Omaha, NE 68164" at bounding box center [389, 427] width 19 height 42
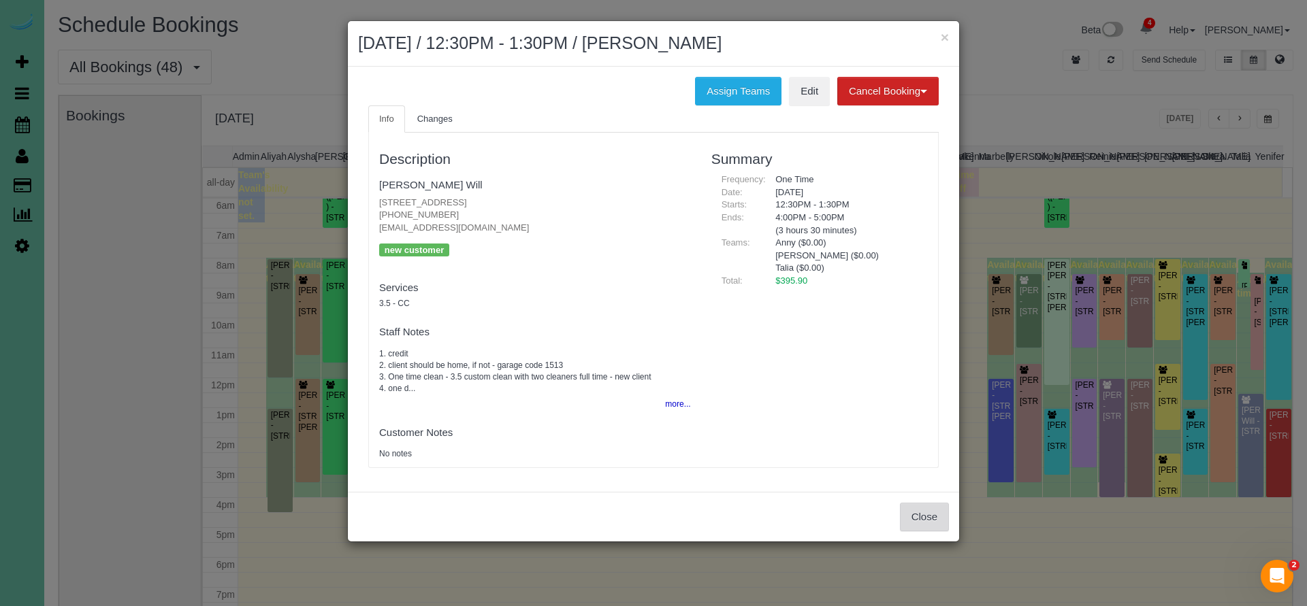
click at [936, 521] on button "Close" at bounding box center [924, 517] width 49 height 29
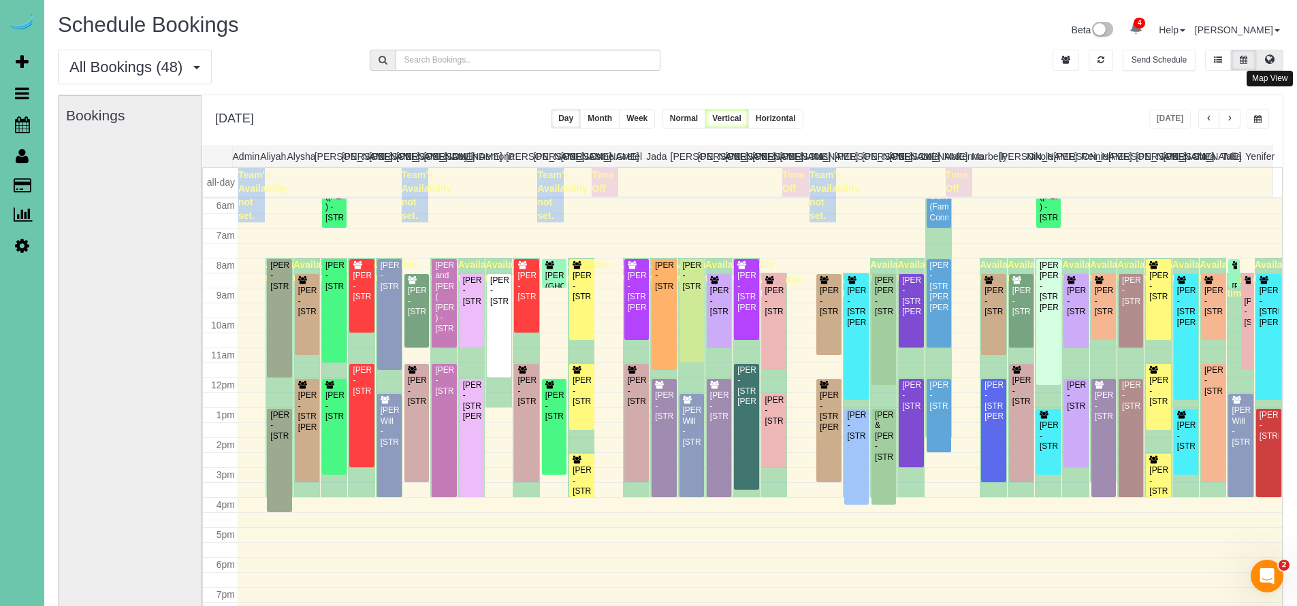
click at [1271, 60] on icon at bounding box center [1270, 59] width 10 height 8
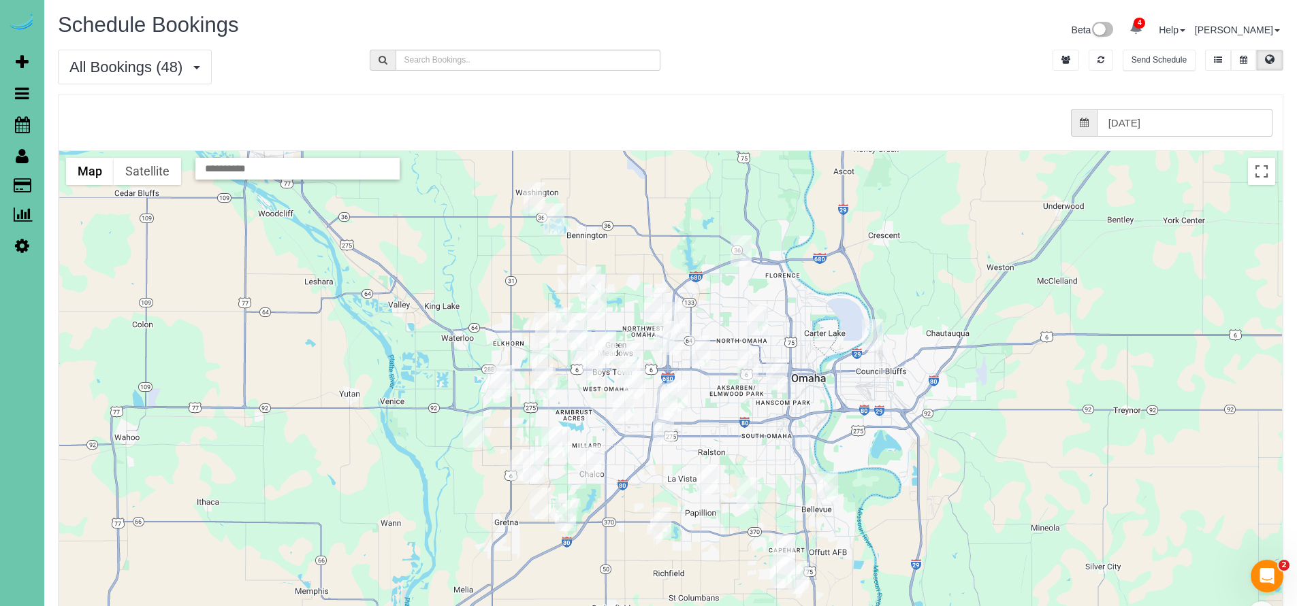
drag, startPoint x: 513, startPoint y: 214, endPoint x: 517, endPoint y: 251, distance: 37.6
click at [517, 251] on div at bounding box center [670, 422] width 1223 height 543
click at [656, 299] on img "08/11/2025 12:30PM - Tasha Will - 11305 Queens Drive, Omaha, NE 68164" at bounding box center [656, 306] width 21 height 31
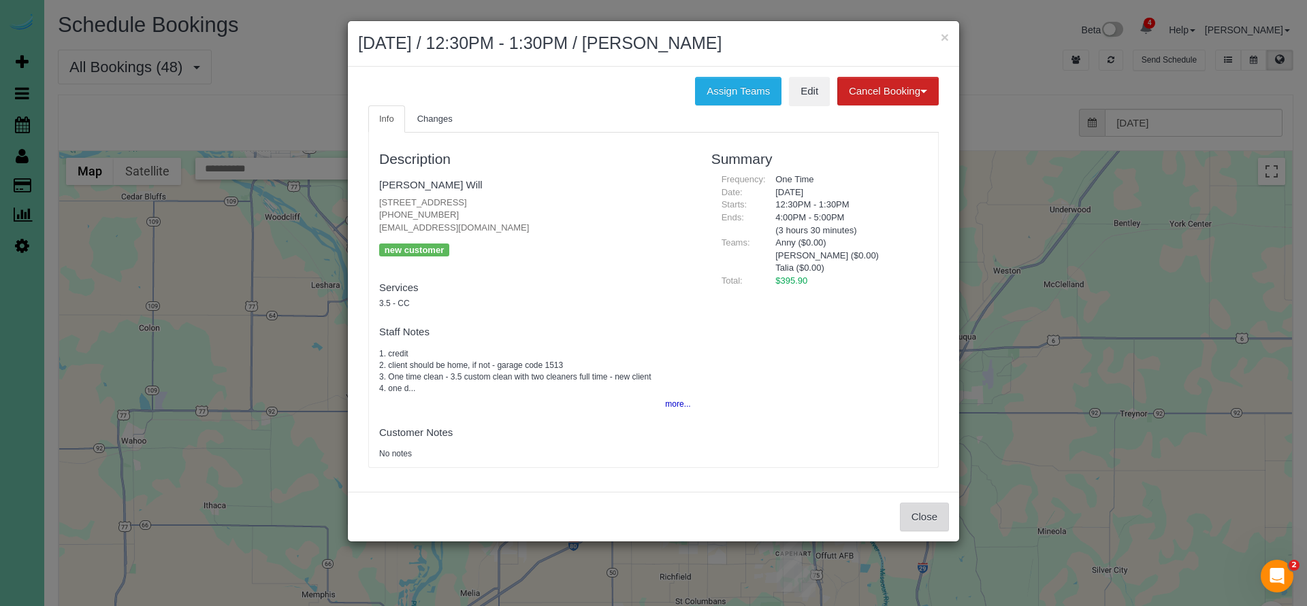
click at [916, 508] on button "Close" at bounding box center [924, 517] width 49 height 29
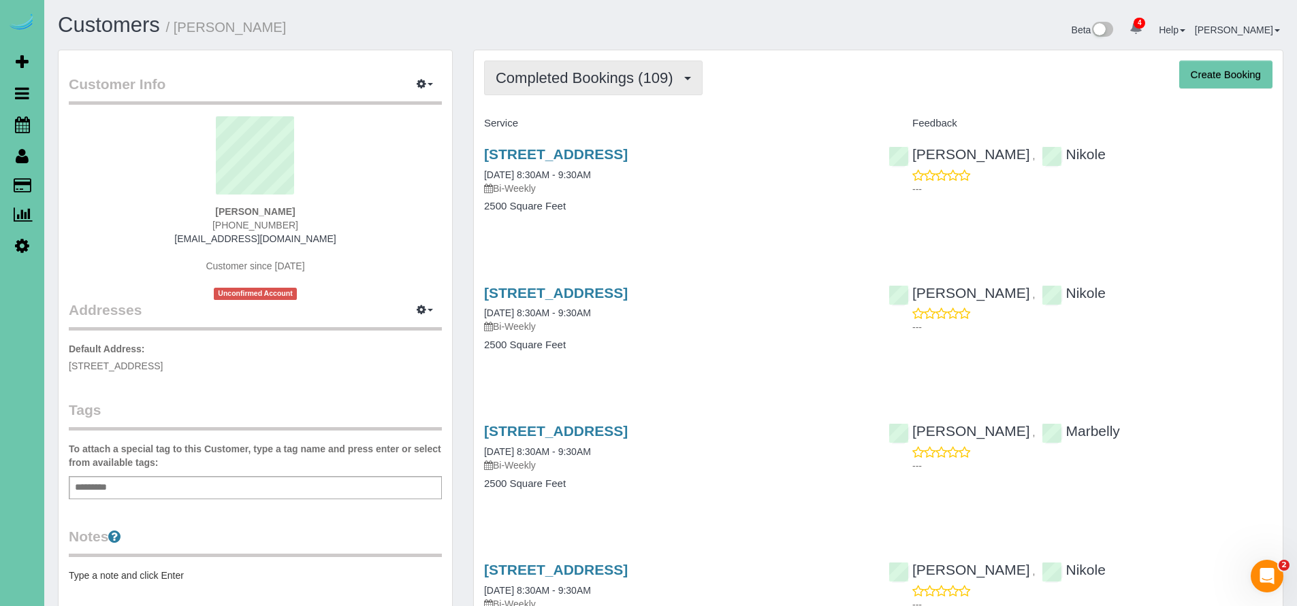
click at [589, 75] on span "Completed Bookings (109)" at bounding box center [588, 77] width 184 height 17
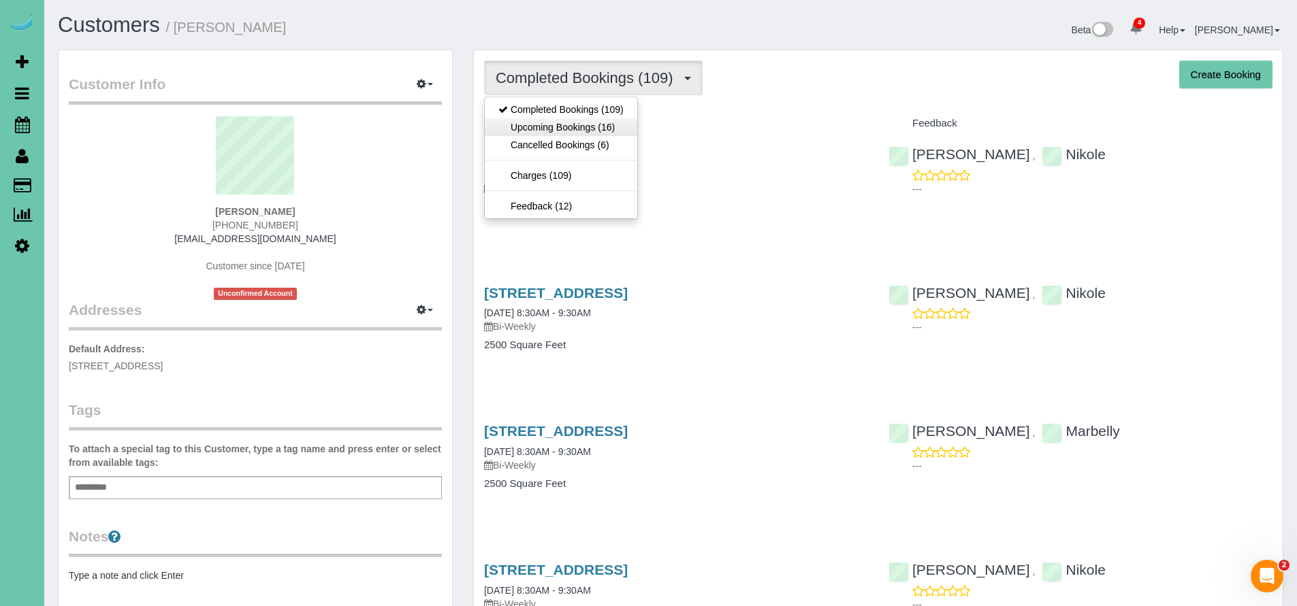
click at [581, 125] on link "Upcoming Bookings (16)" at bounding box center [561, 127] width 152 height 18
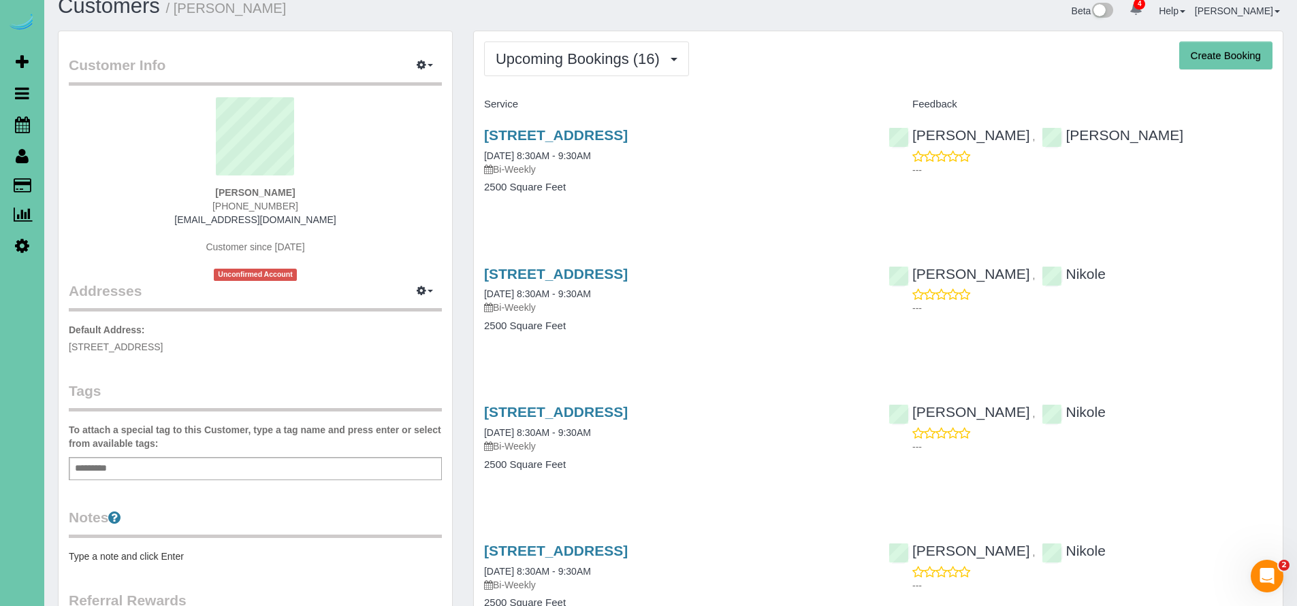
scroll to position [57, 0]
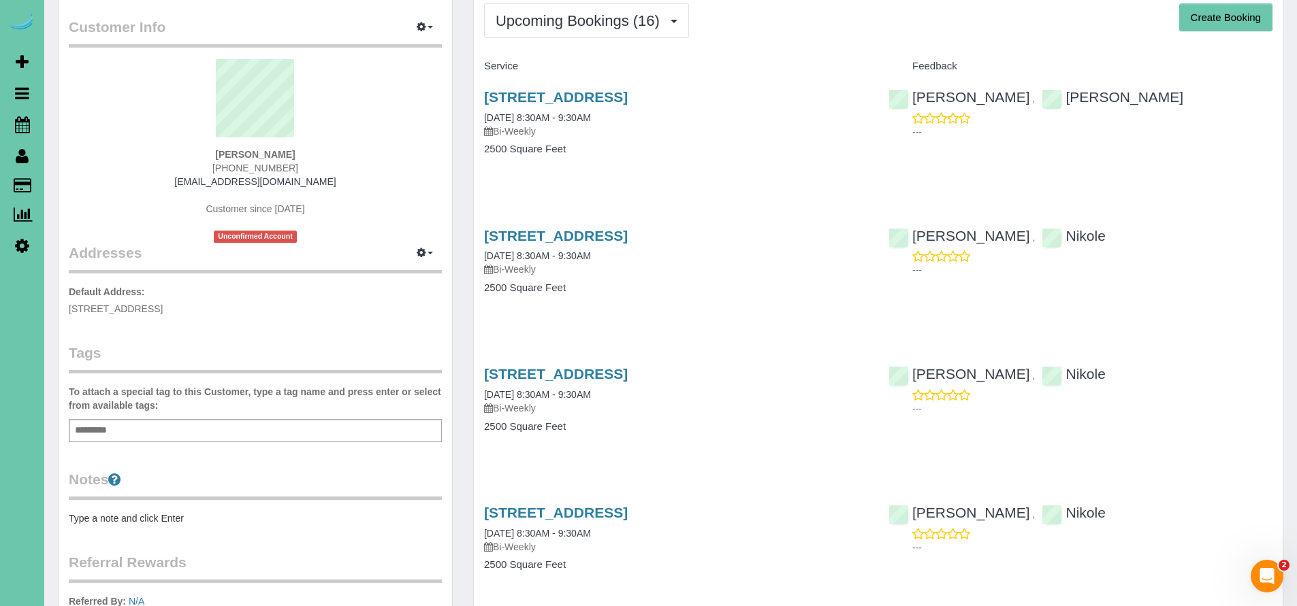
click at [678, 402] on p "Bi-Weekly" at bounding box center [676, 409] width 384 height 14
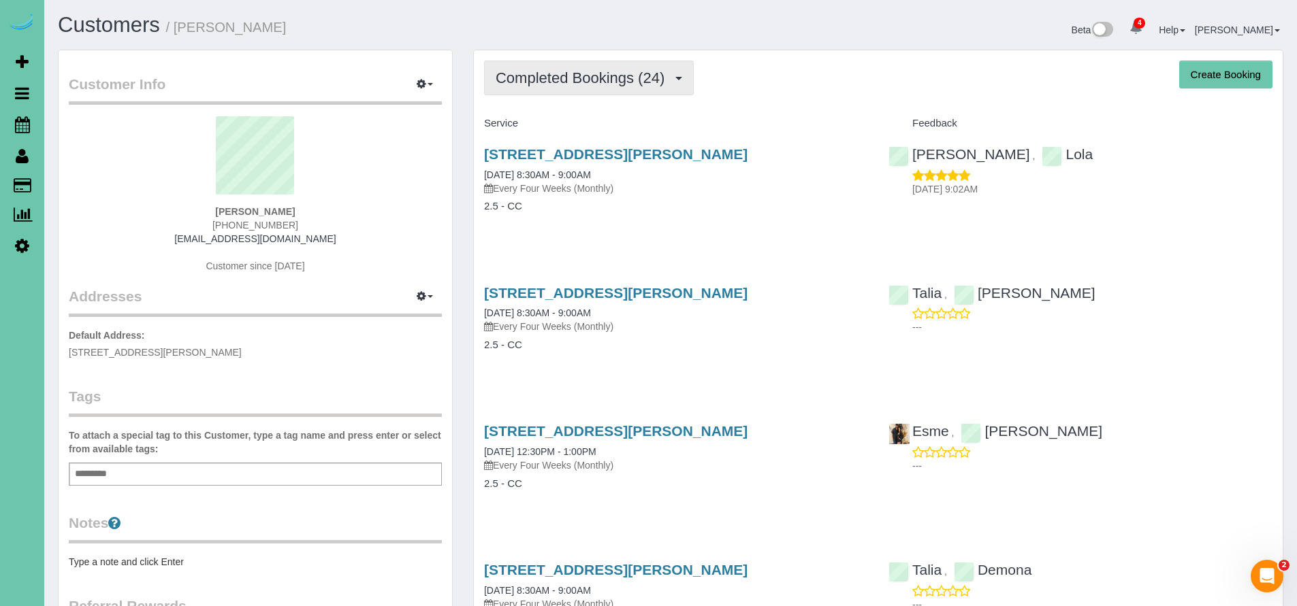
click at [598, 81] on span "Completed Bookings (24)" at bounding box center [584, 77] width 176 height 17
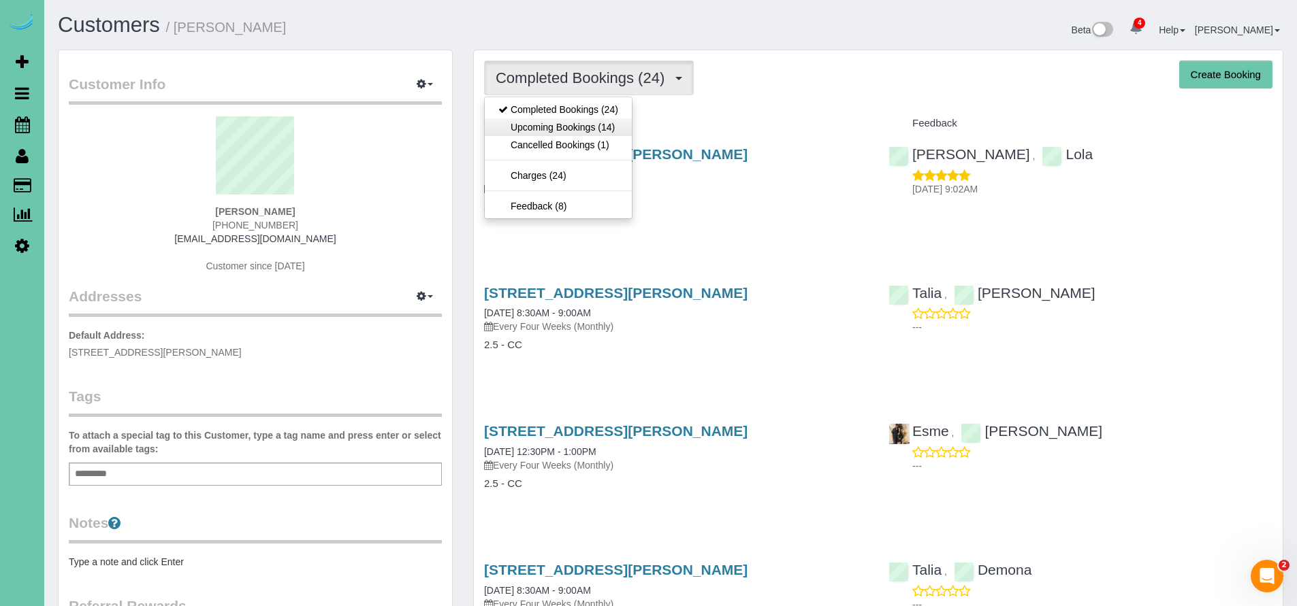
click at [573, 125] on link "Upcoming Bookings (14)" at bounding box center [558, 127] width 147 height 18
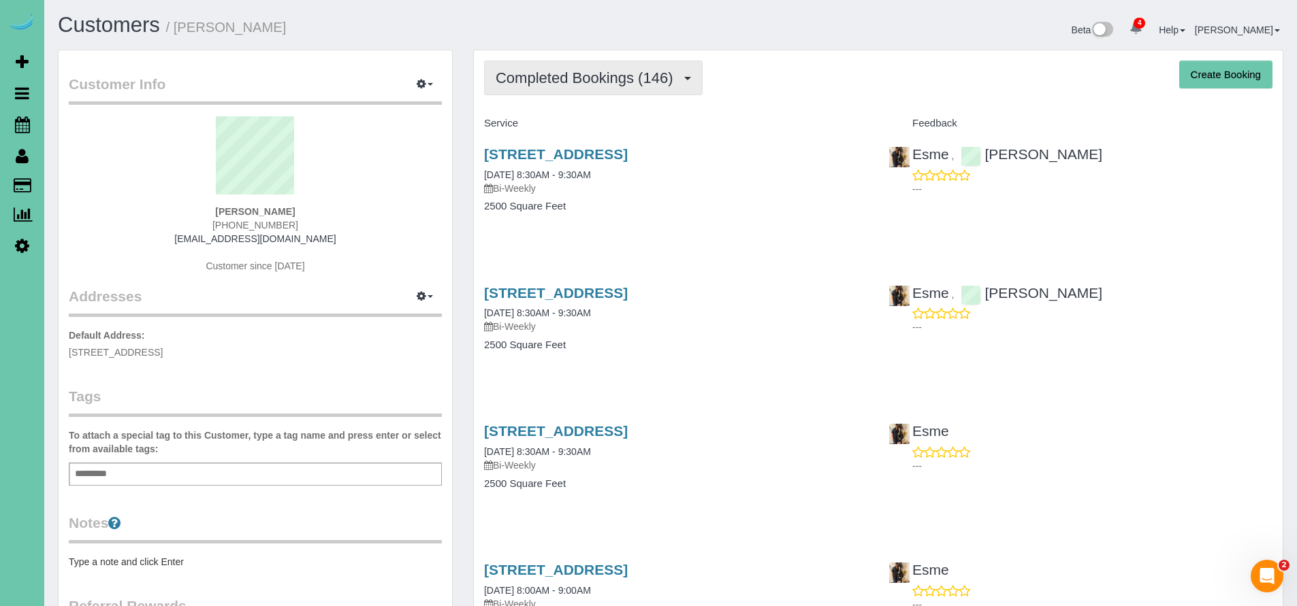
click at [560, 80] on span "Completed Bookings (146)" at bounding box center [588, 77] width 184 height 17
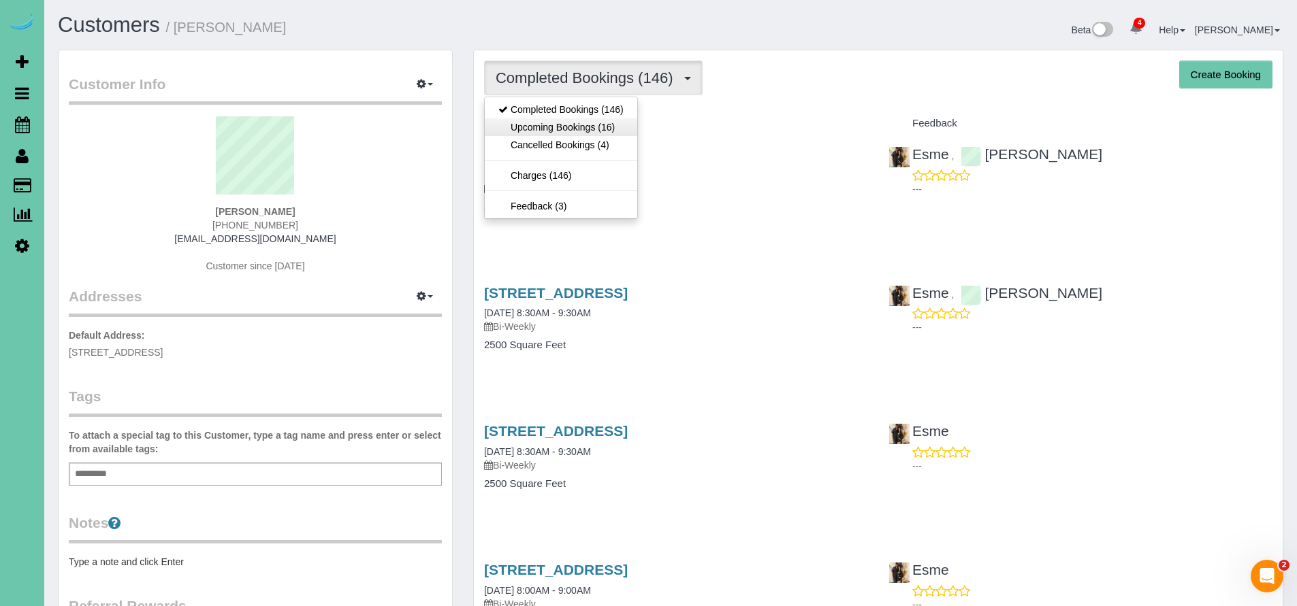
click at [568, 129] on link "Upcoming Bookings (16)" at bounding box center [561, 127] width 152 height 18
